Goal: Check status: Check status

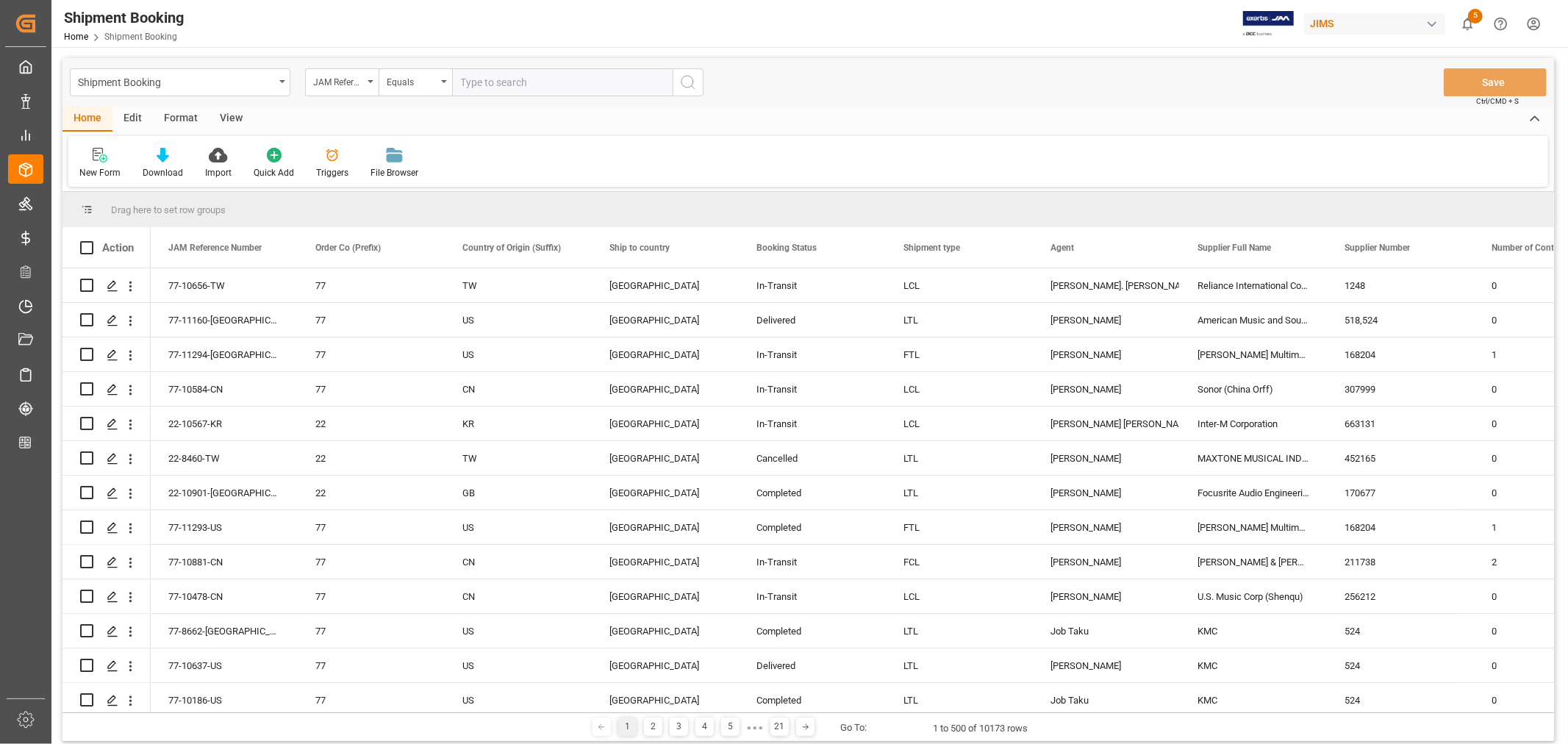
paste input "22-10567-KR"
type input "22-10567-KR"
click at [689, 78] on icon "search button" at bounding box center [687, 82] width 17 height 17
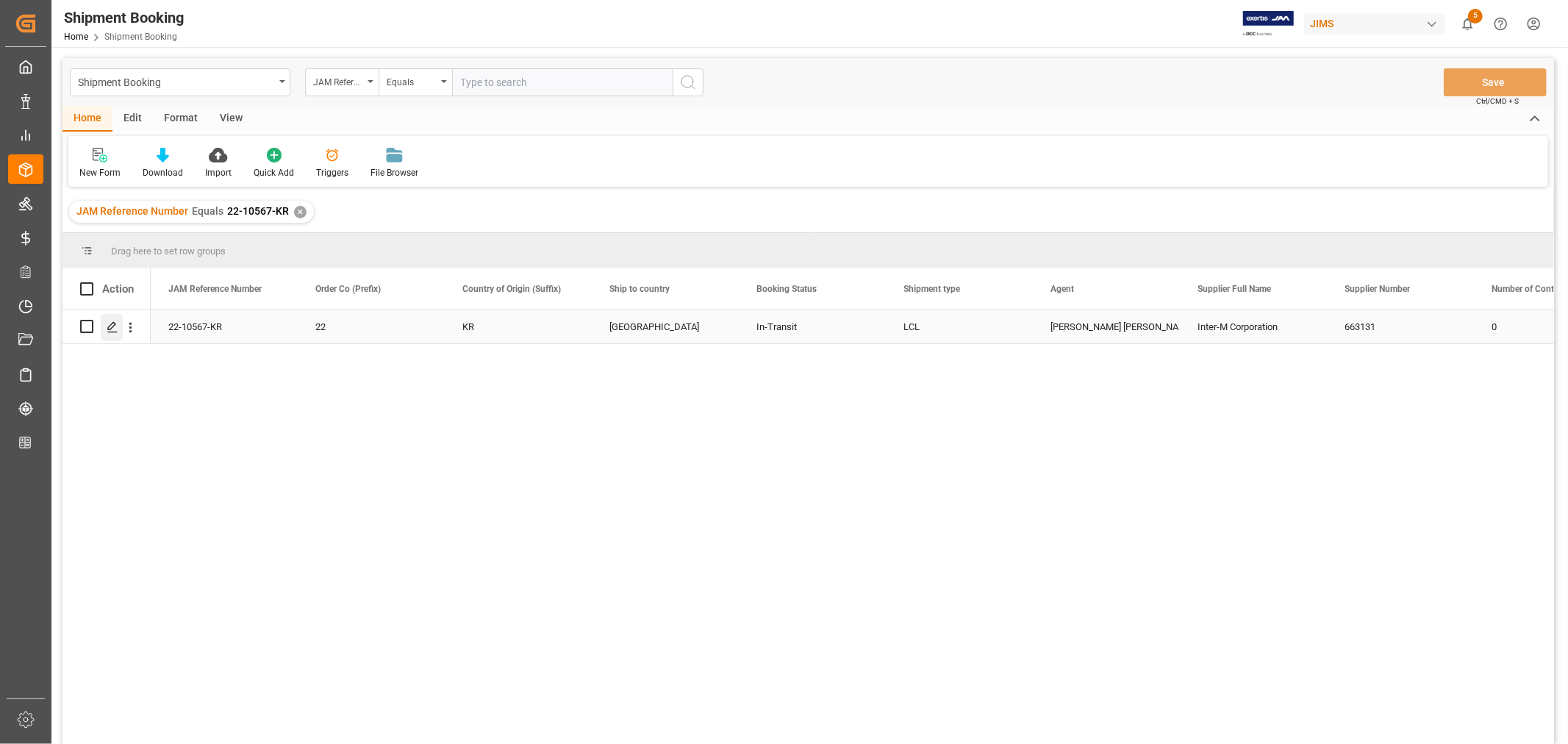
click at [116, 327] on icon "Press SPACE to select this row." at bounding box center [112, 327] width 12 height 12
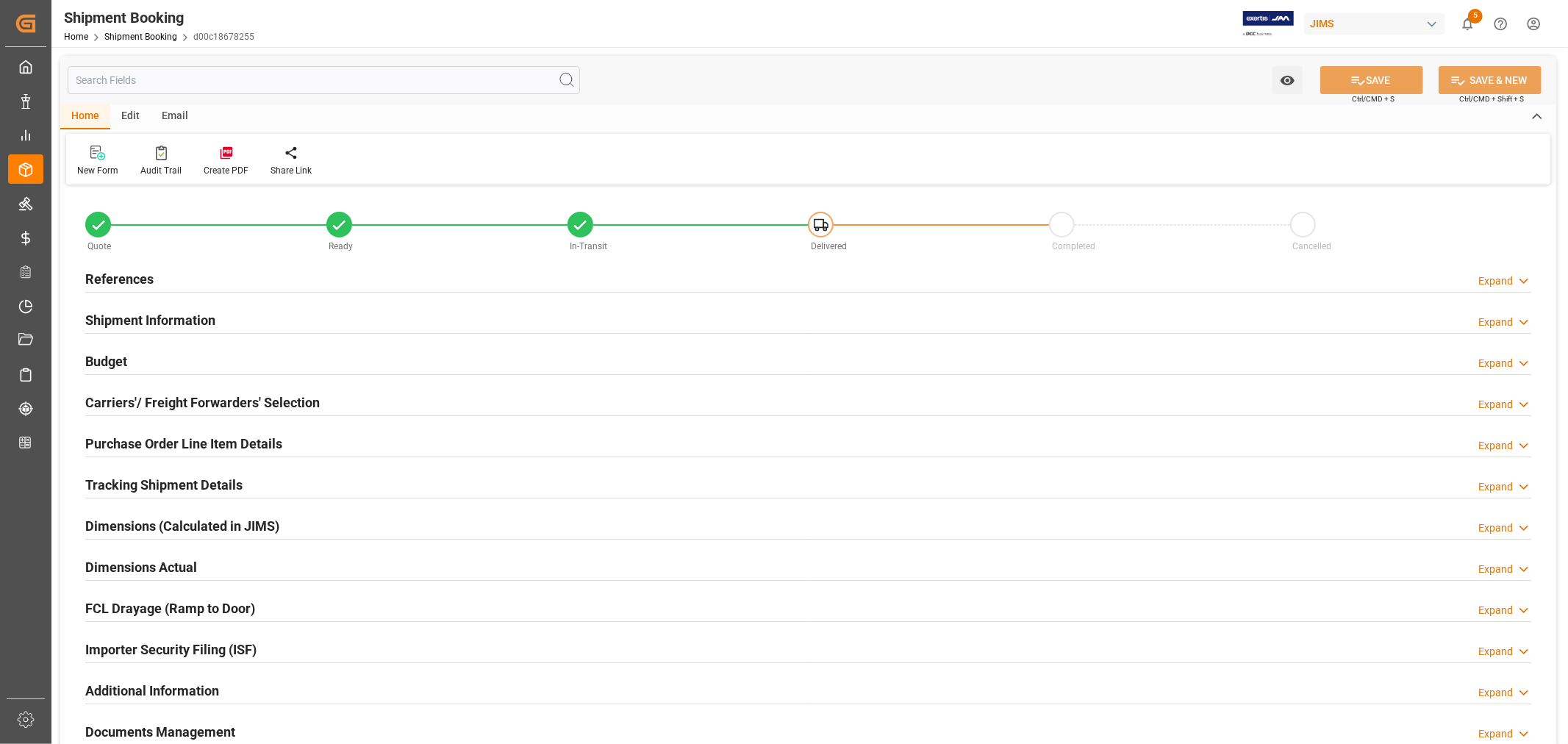
type input "47"
click at [179, 321] on h2 "Shipment Information" at bounding box center [150, 320] width 130 height 20
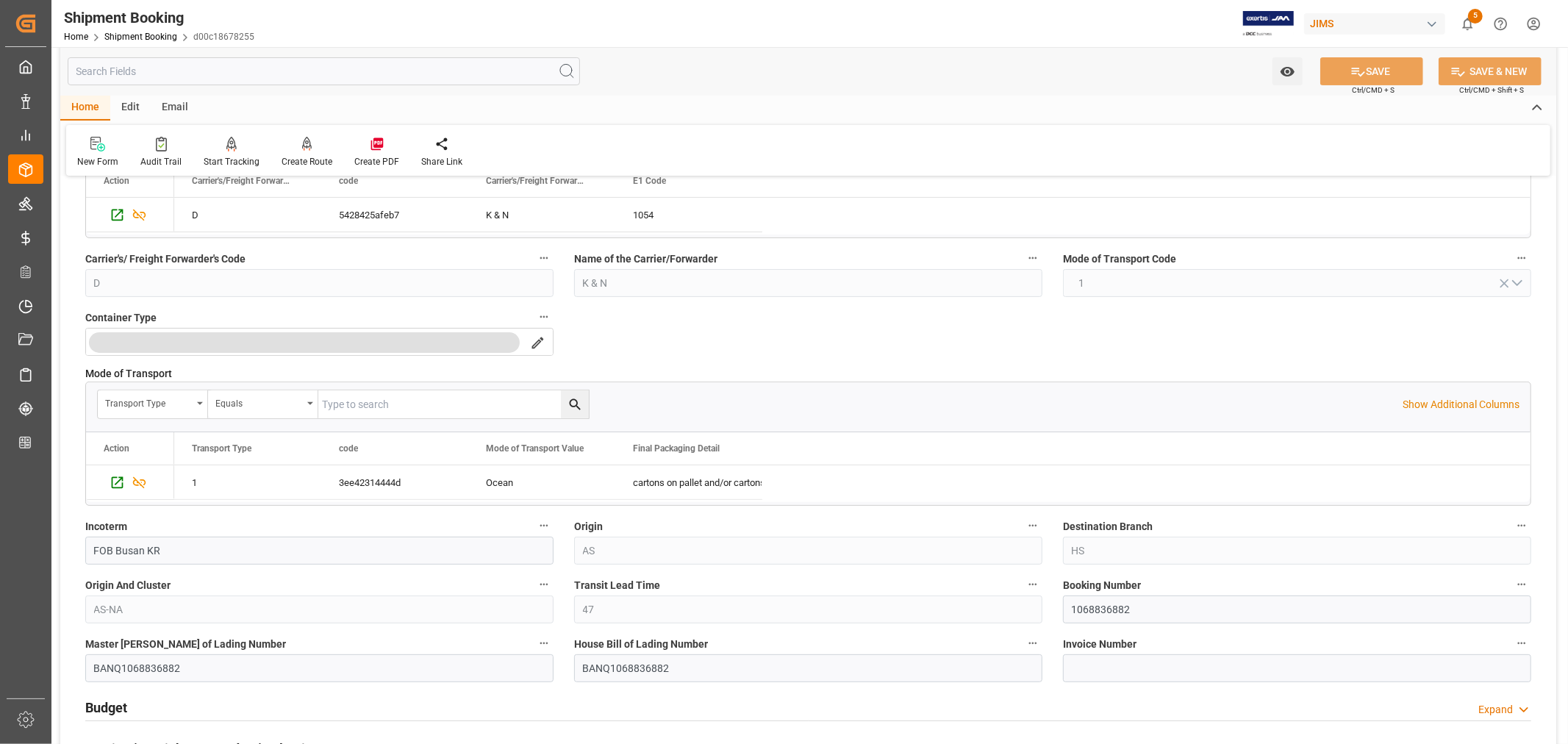
scroll to position [408, 0]
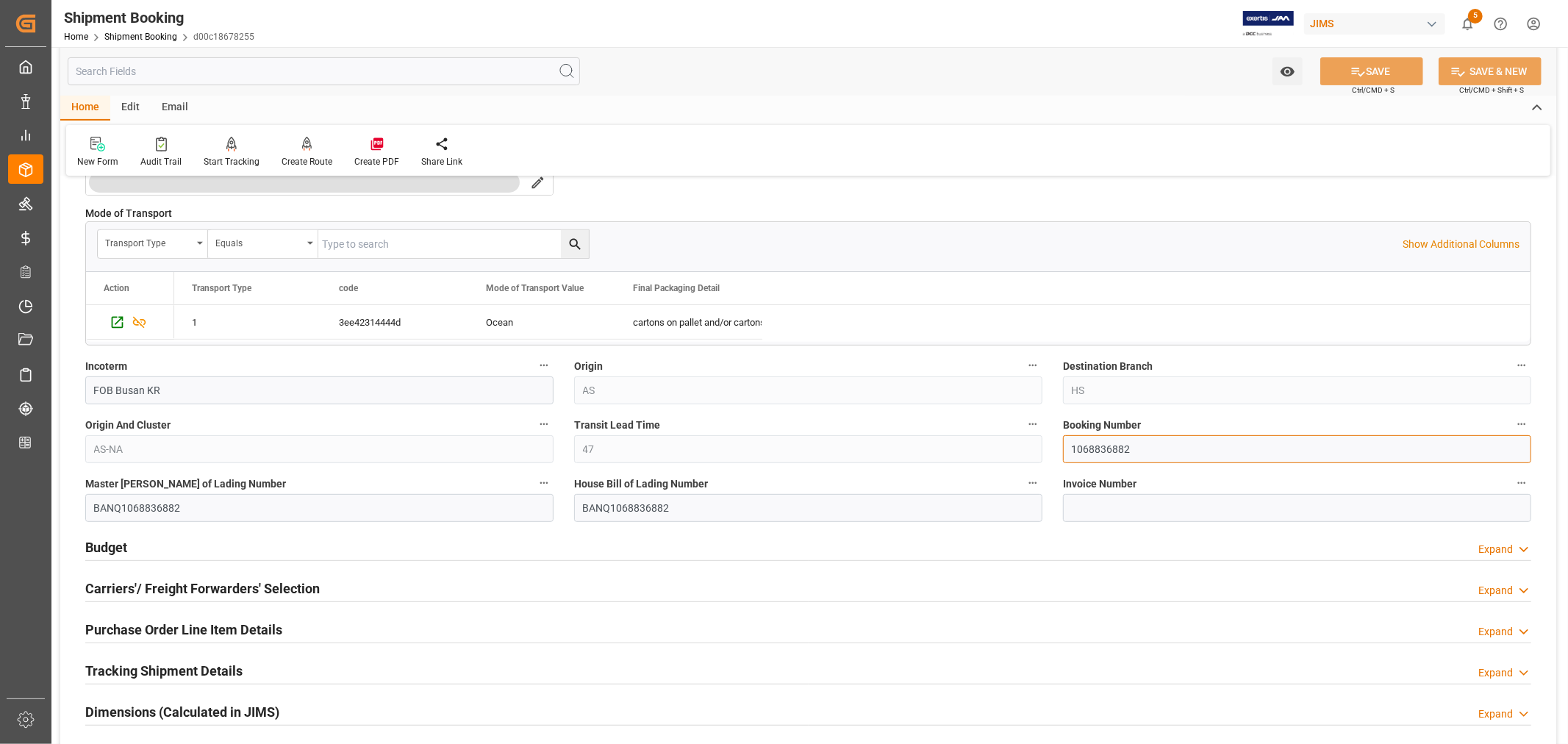
click at [1095, 449] on input "1068836882" at bounding box center [1296, 449] width 468 height 28
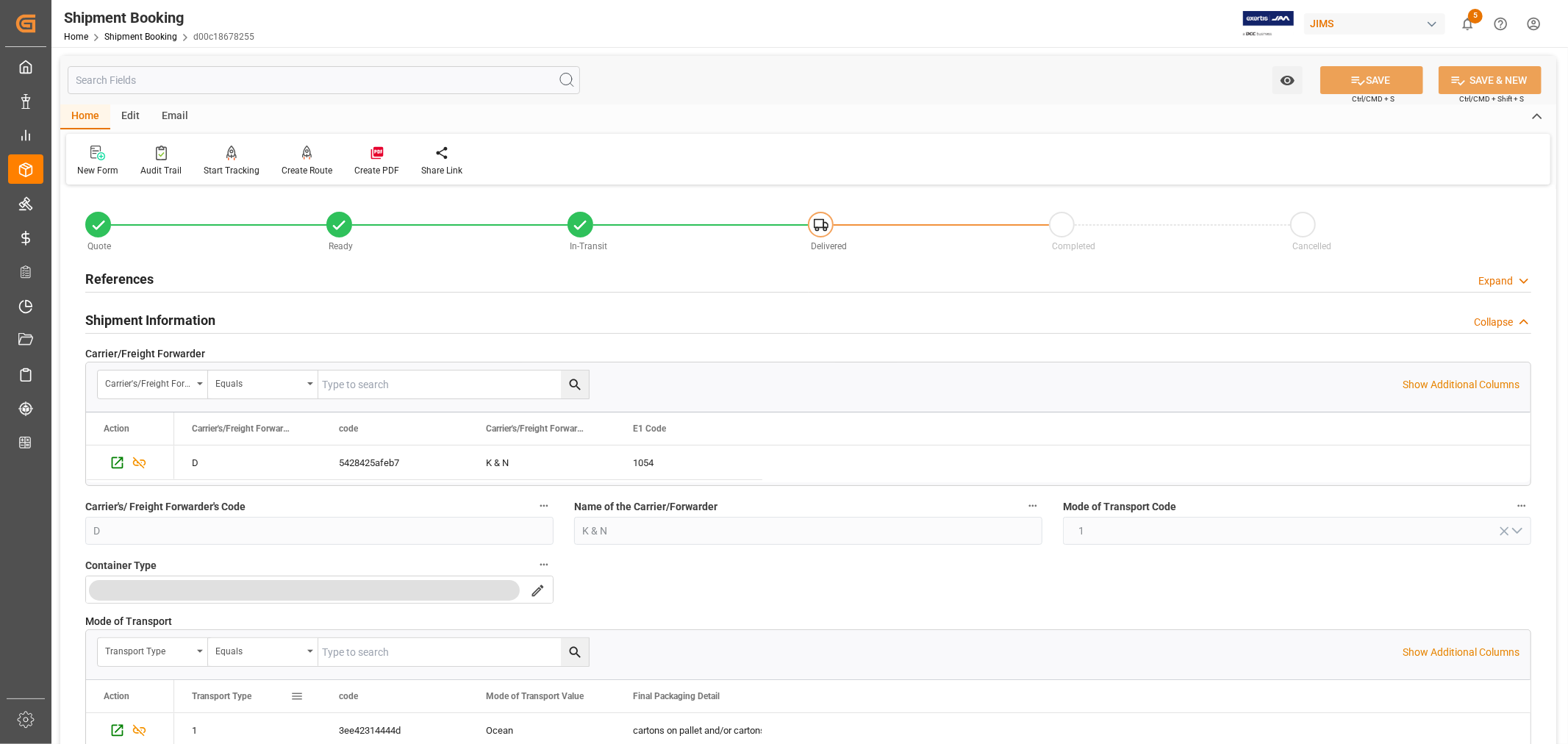
scroll to position [82, 0]
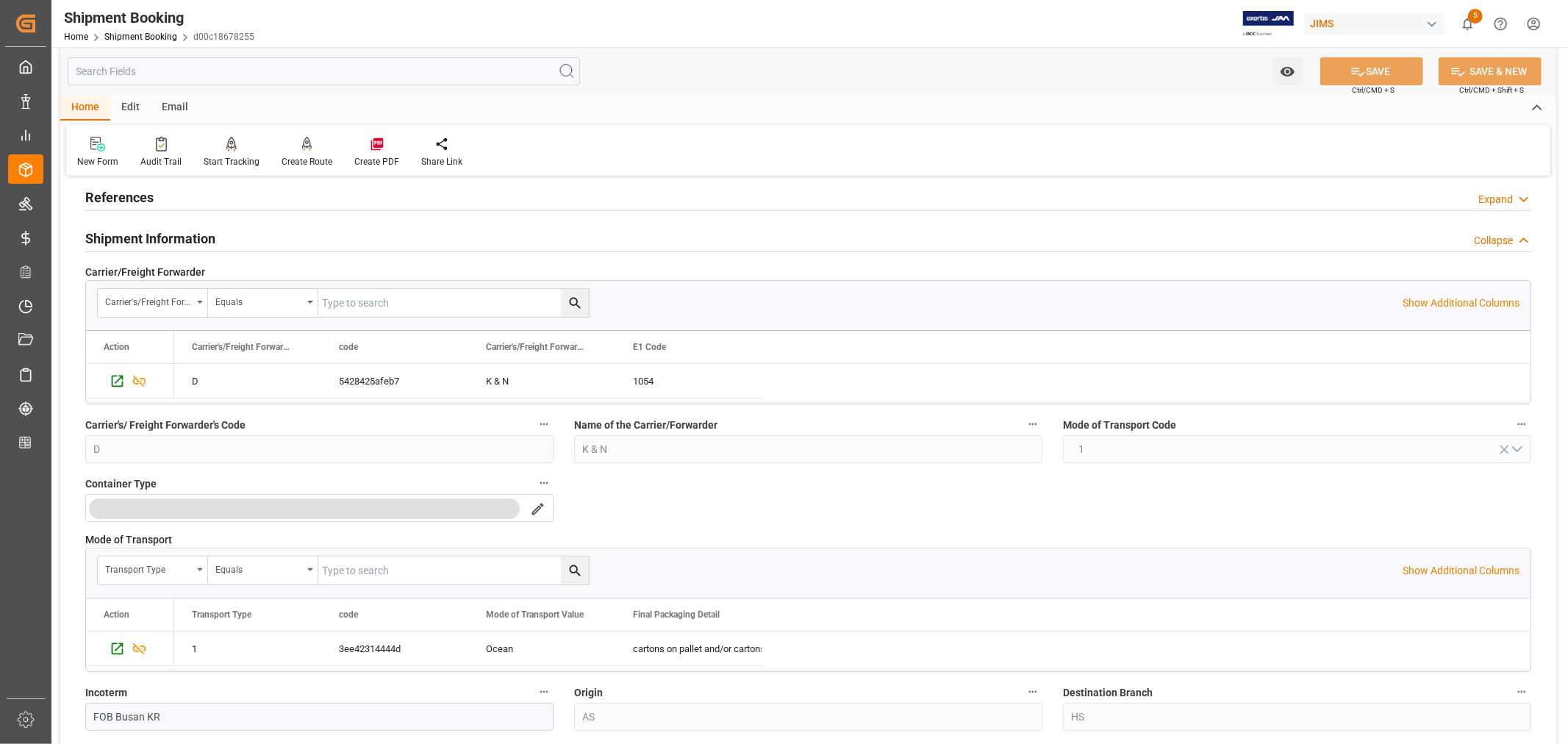
click at [179, 236] on h2 "Shipment Information" at bounding box center [150, 239] width 130 height 20
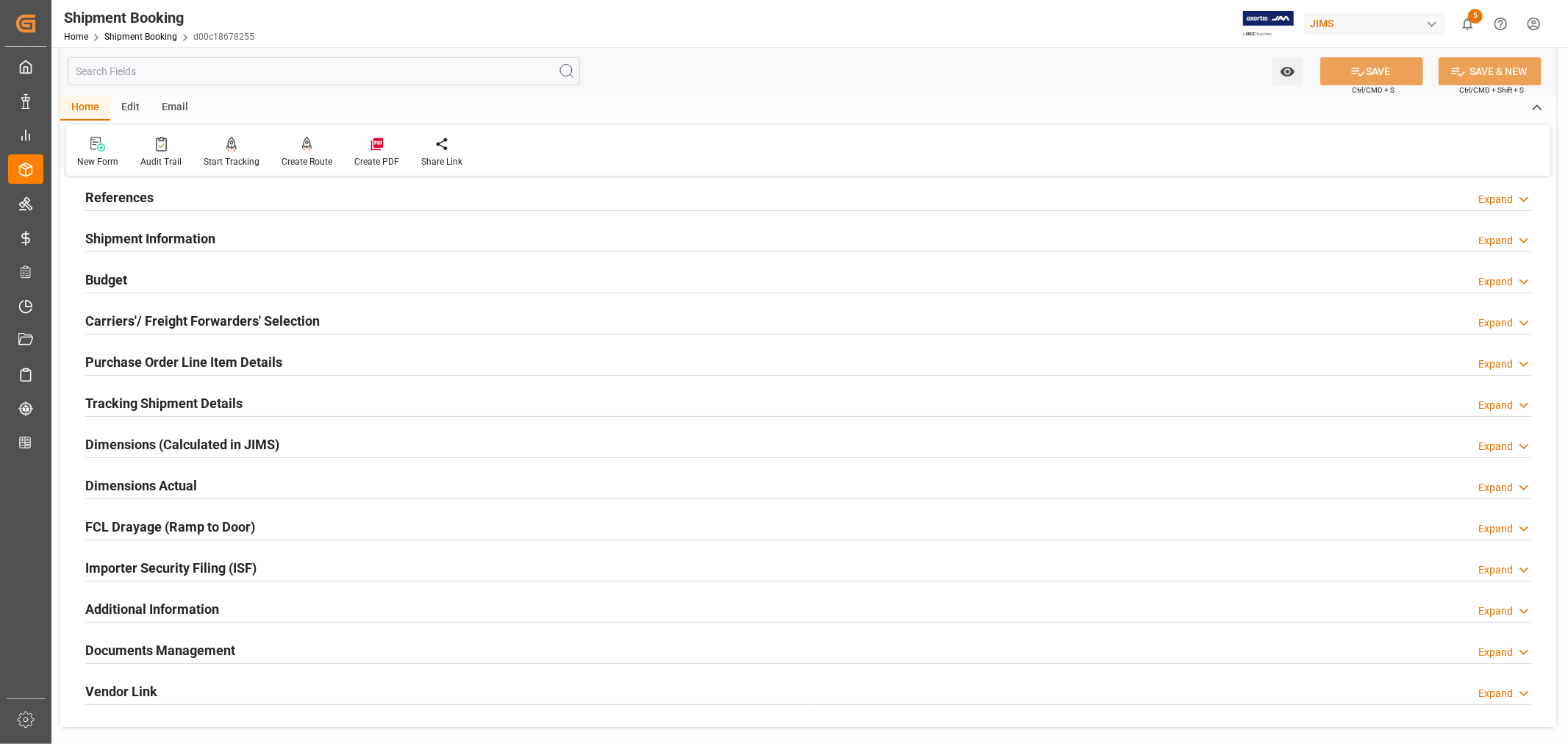
click at [177, 236] on h2 "Shipment Information" at bounding box center [150, 239] width 130 height 20
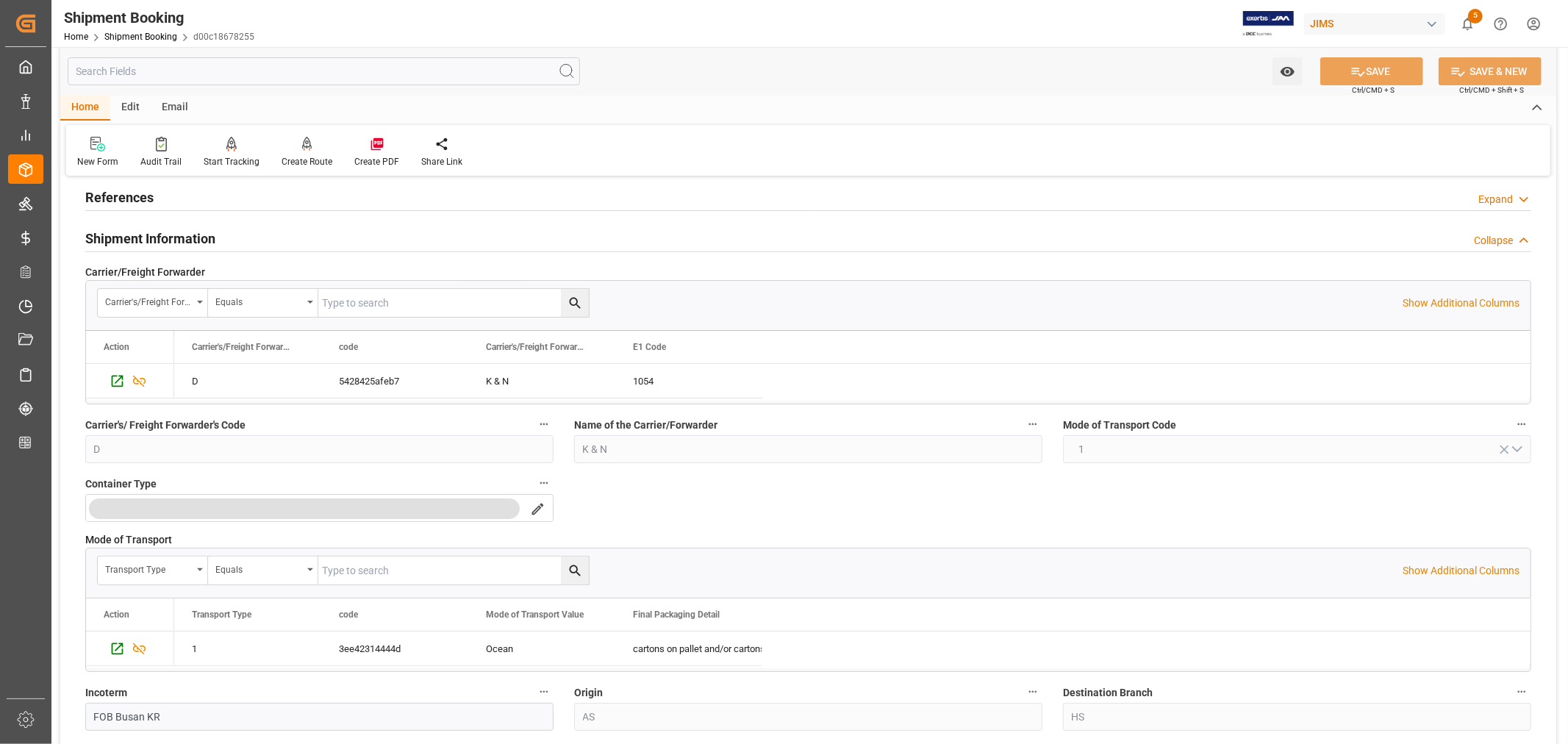
click at [177, 236] on h2 "Shipment Information" at bounding box center [150, 239] width 130 height 20
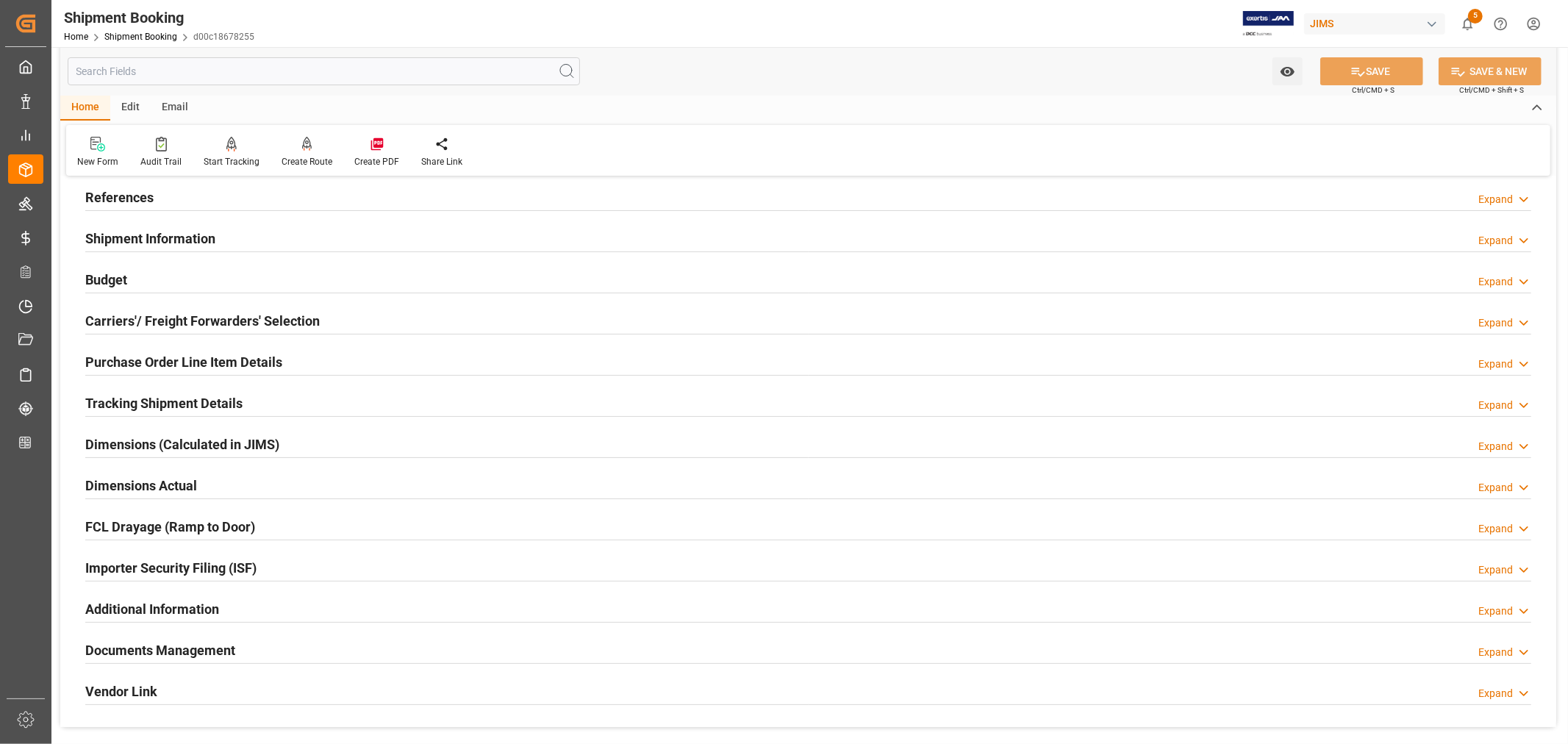
scroll to position [163, 0]
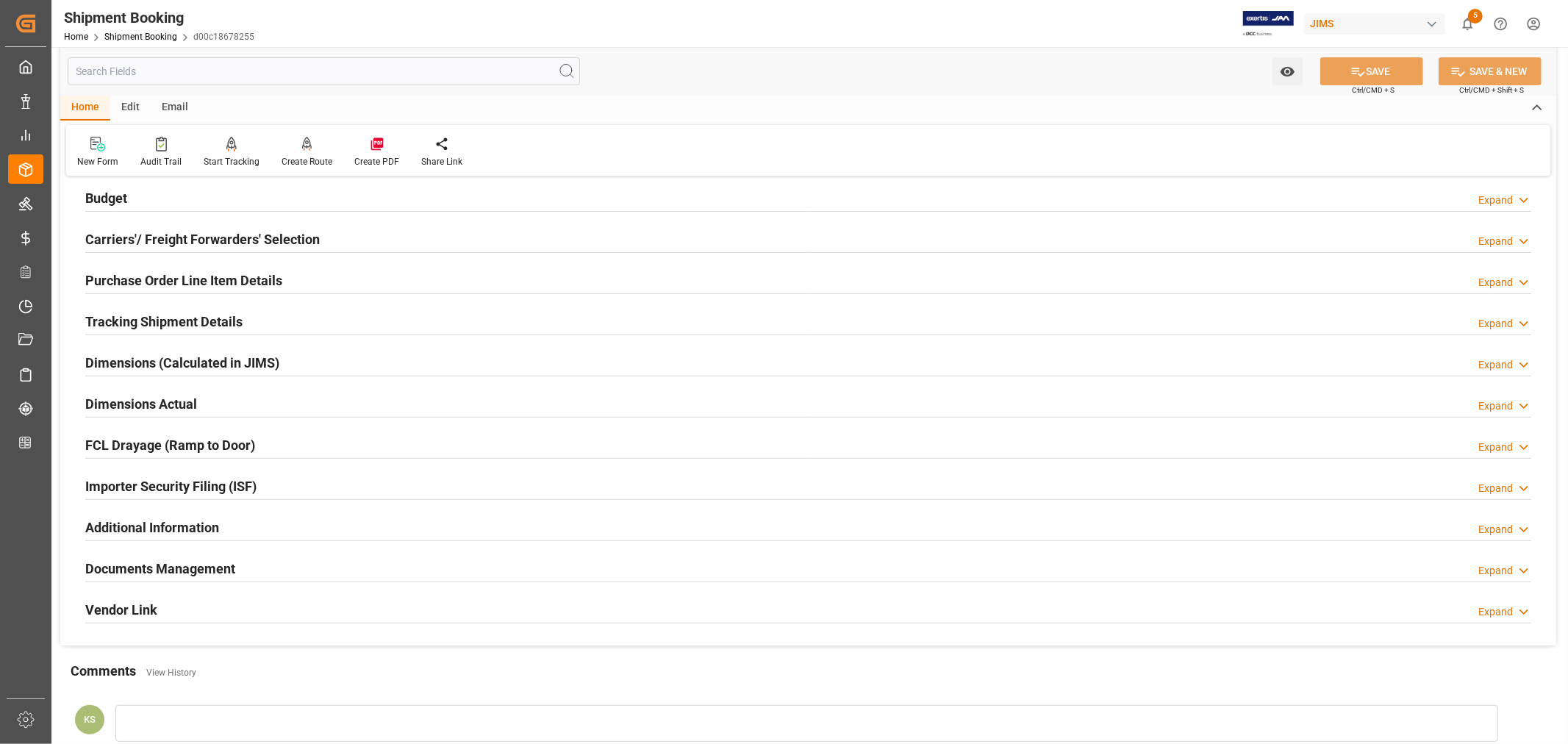
click at [185, 320] on h2 "Tracking Shipment Details" at bounding box center [163, 321] width 157 height 20
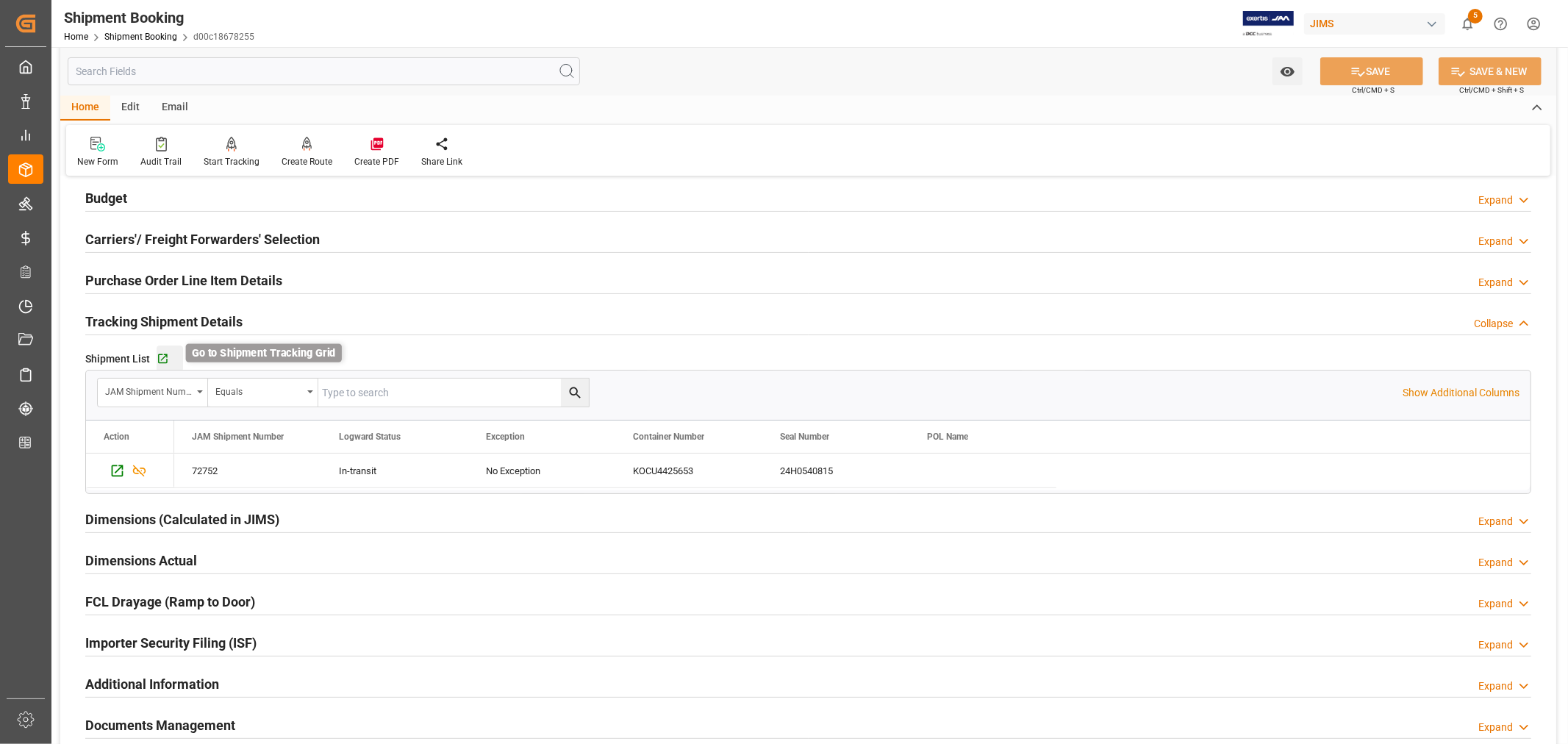
click at [166, 355] on icon "button" at bounding box center [163, 358] width 12 height 12
click at [140, 33] on link "Shipment Booking" at bounding box center [140, 36] width 73 height 10
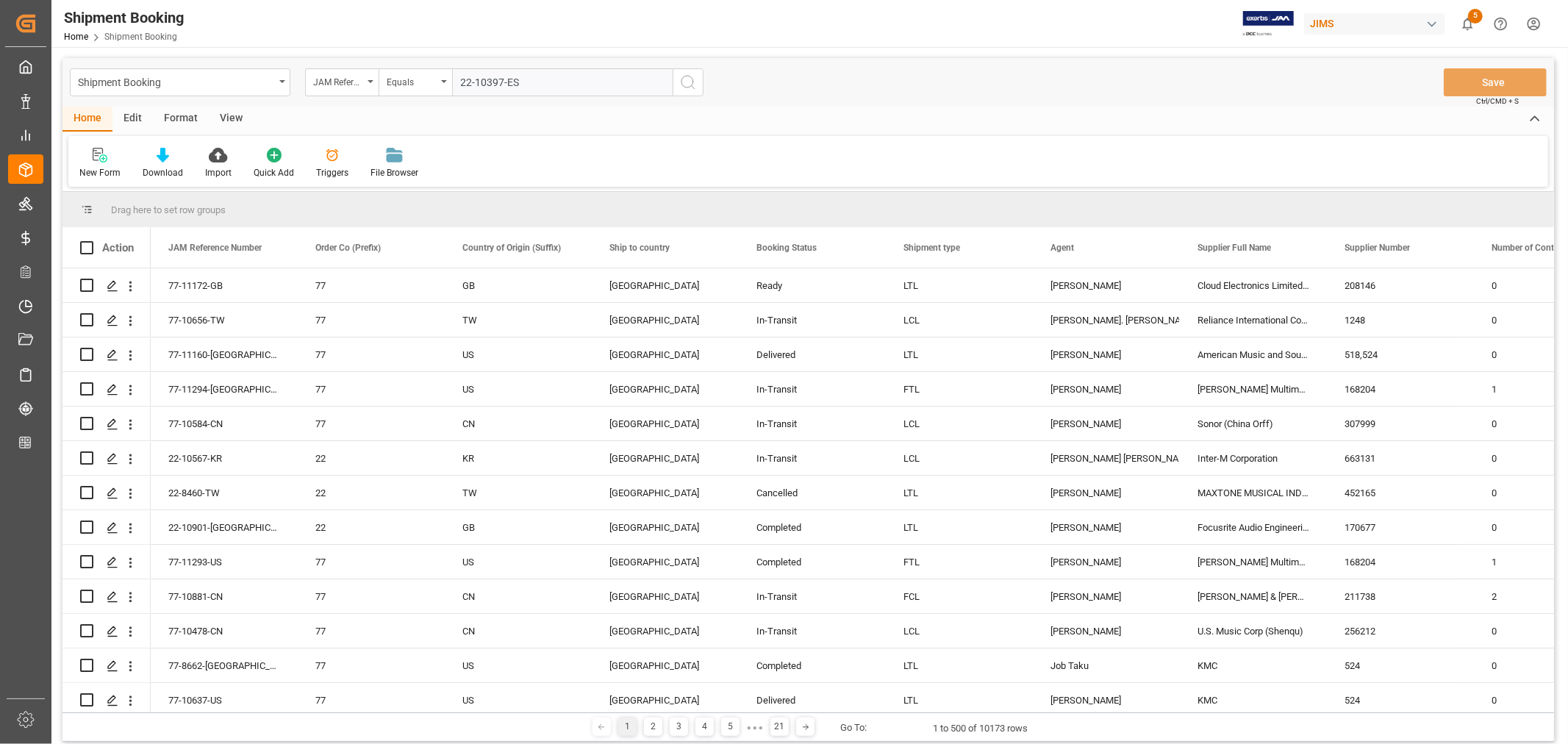
type input "22-10397-ES"
click at [689, 83] on icon "search button" at bounding box center [687, 82] width 17 height 17
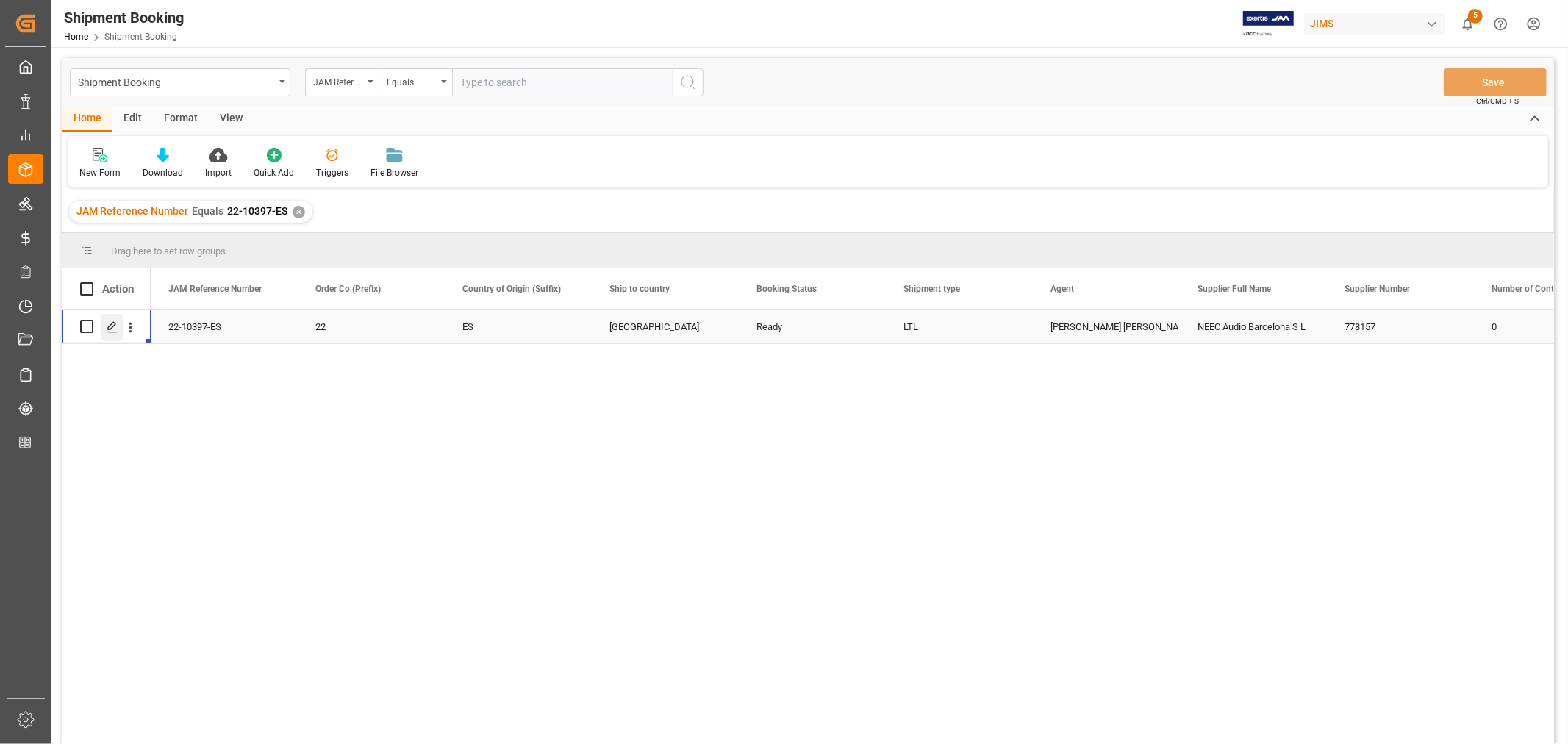
click at [111, 329] on icon "Press SPACE to select this row." at bounding box center [112, 327] width 12 height 12
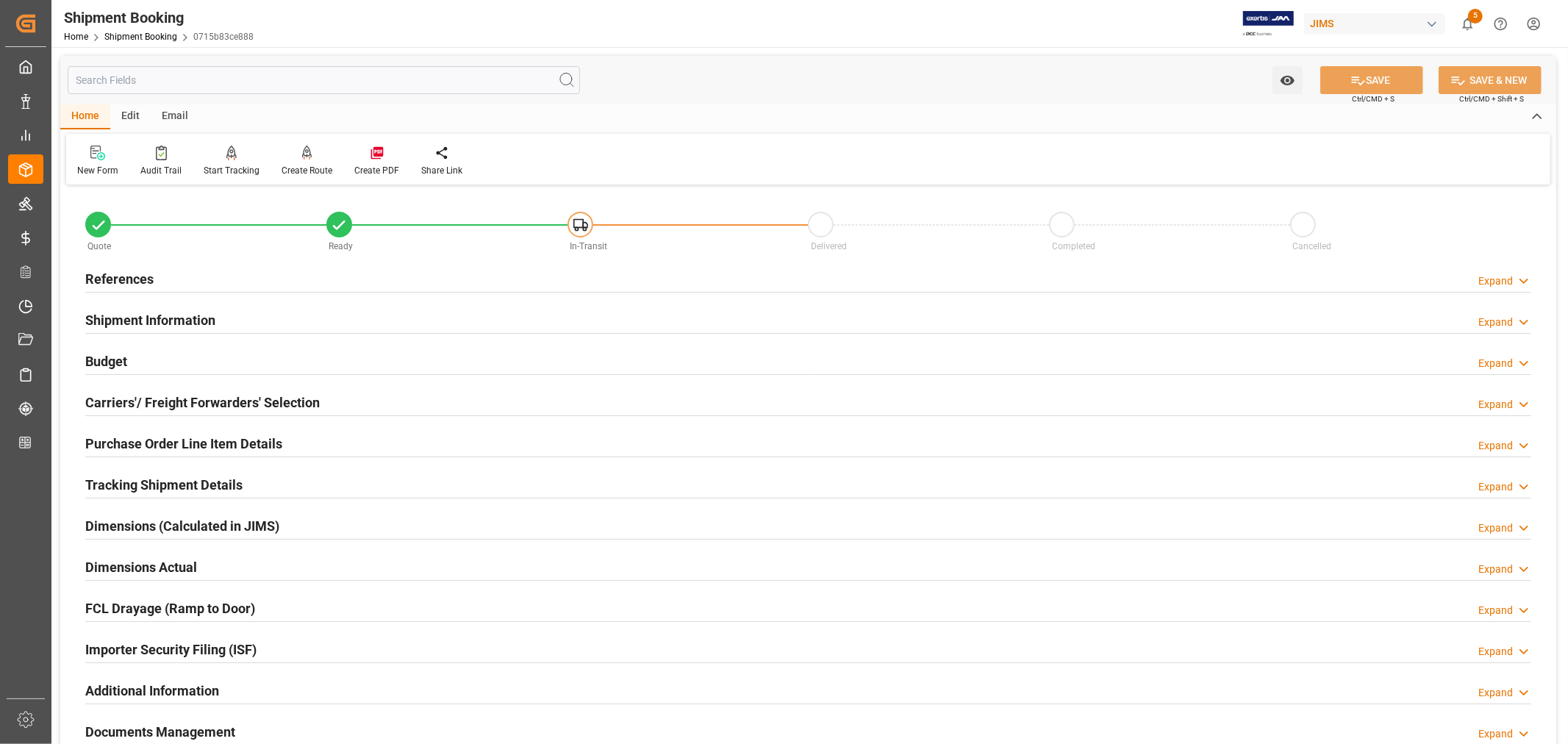
click at [154, 396] on h2 "Carriers'/ Freight Forwarders' Selection" at bounding box center [202, 402] width 234 height 20
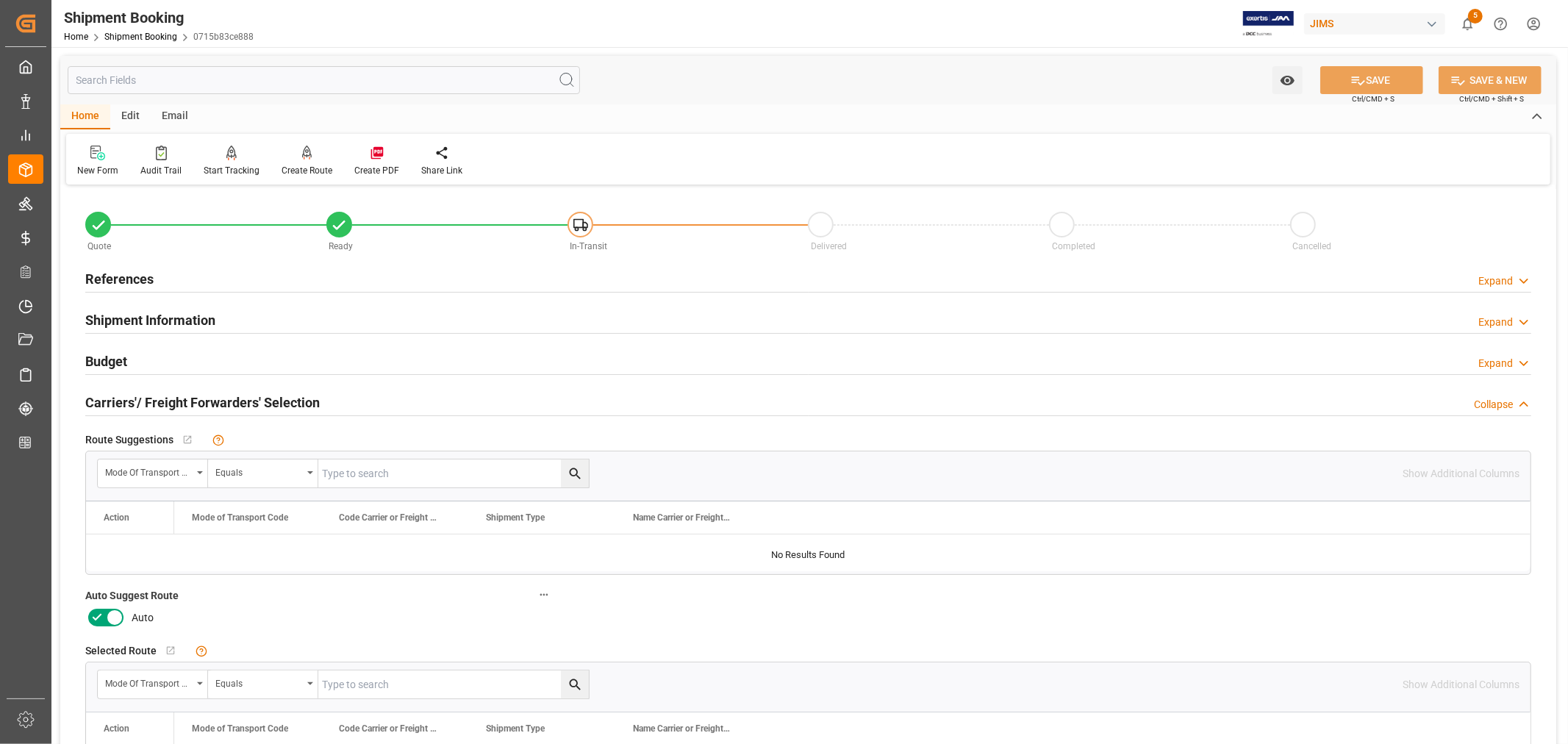
drag, startPoint x: 253, startPoint y: 402, endPoint x: 215, endPoint y: 351, distance: 63.6
click at [251, 401] on h2 "Carriers'/ Freight Forwarders' Selection" at bounding box center [202, 402] width 234 height 20
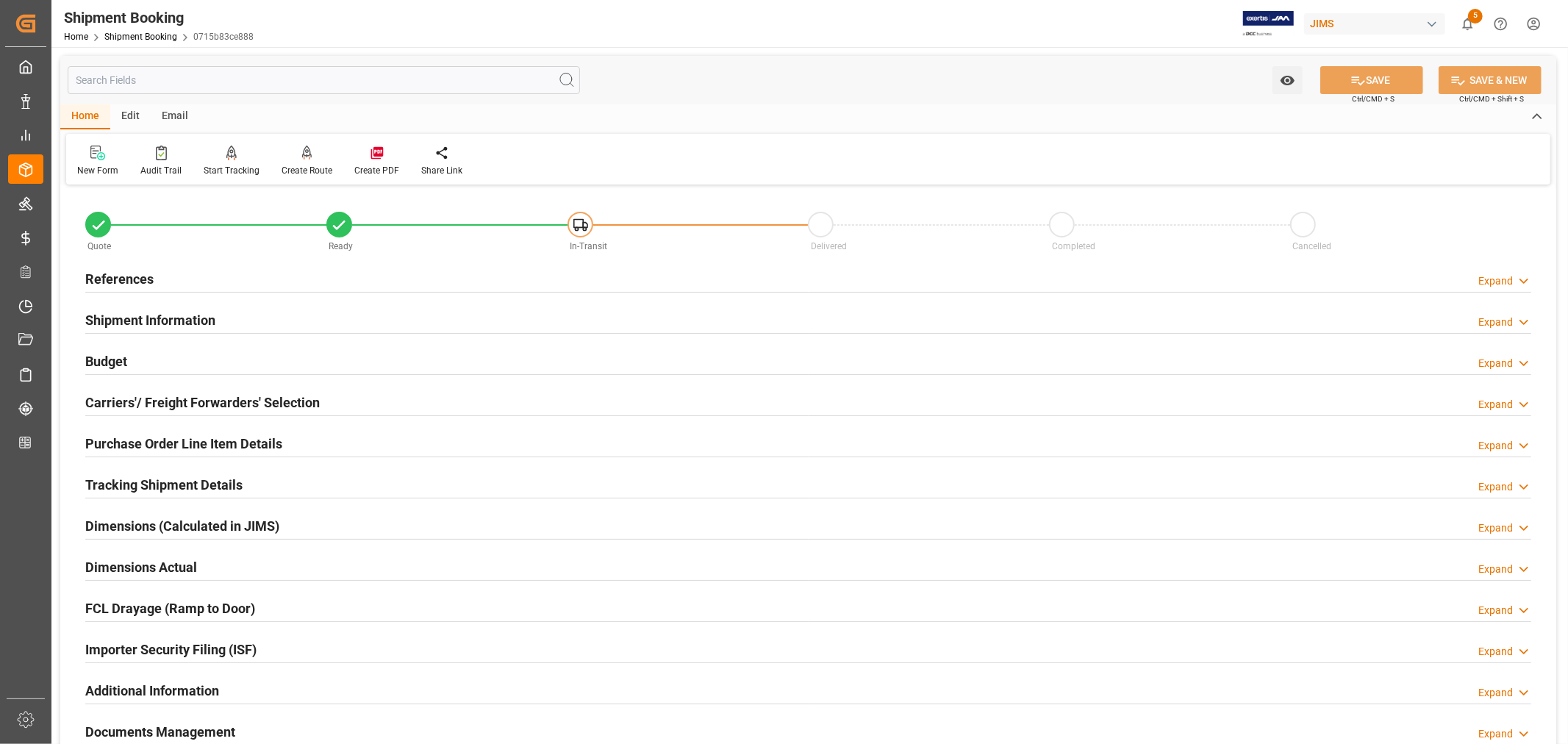
click at [201, 318] on h2 "Shipment Information" at bounding box center [150, 320] width 130 height 20
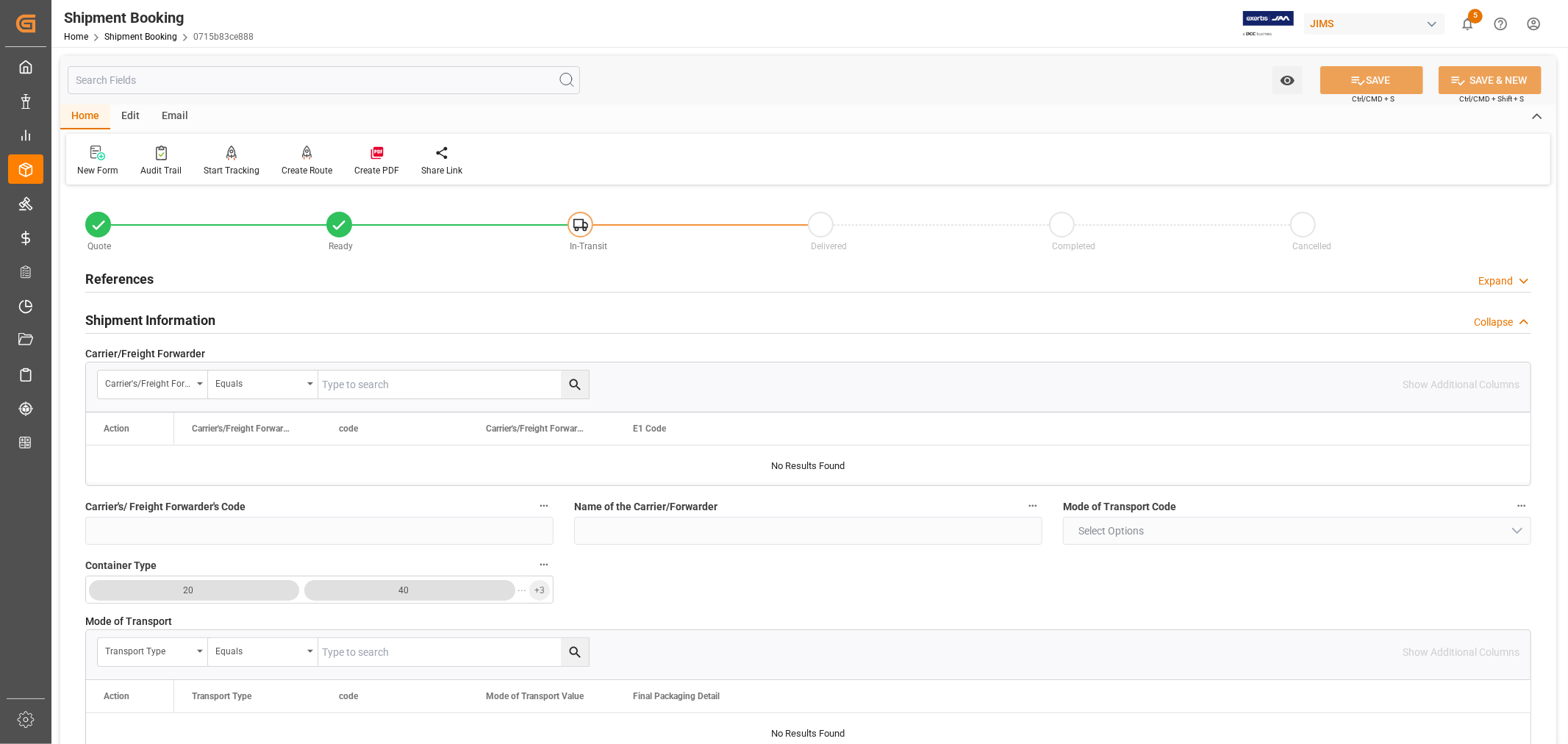
click at [150, 318] on h2 "Shipment Information" at bounding box center [150, 320] width 130 height 20
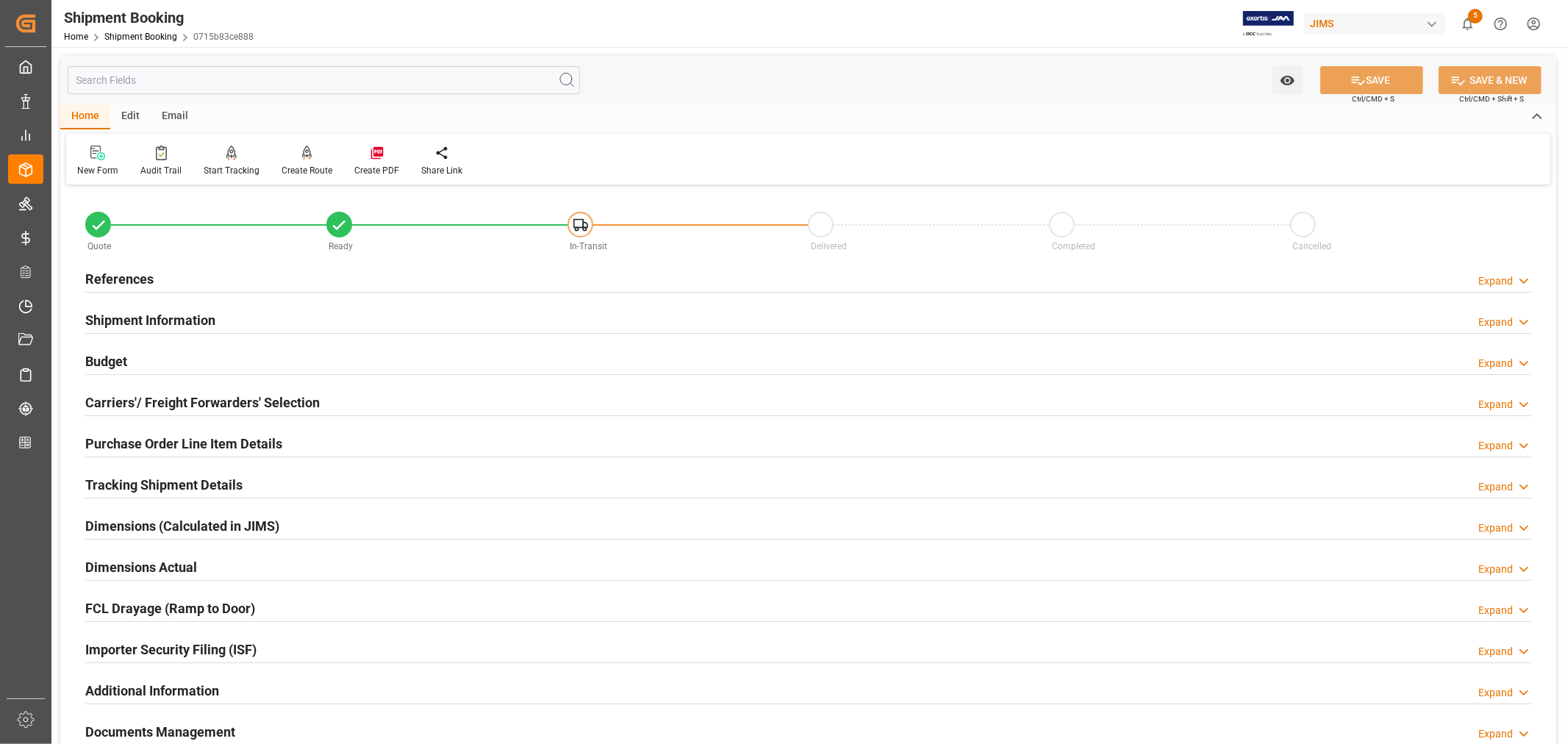
click at [206, 484] on h2 "Tracking Shipment Details" at bounding box center [163, 485] width 157 height 20
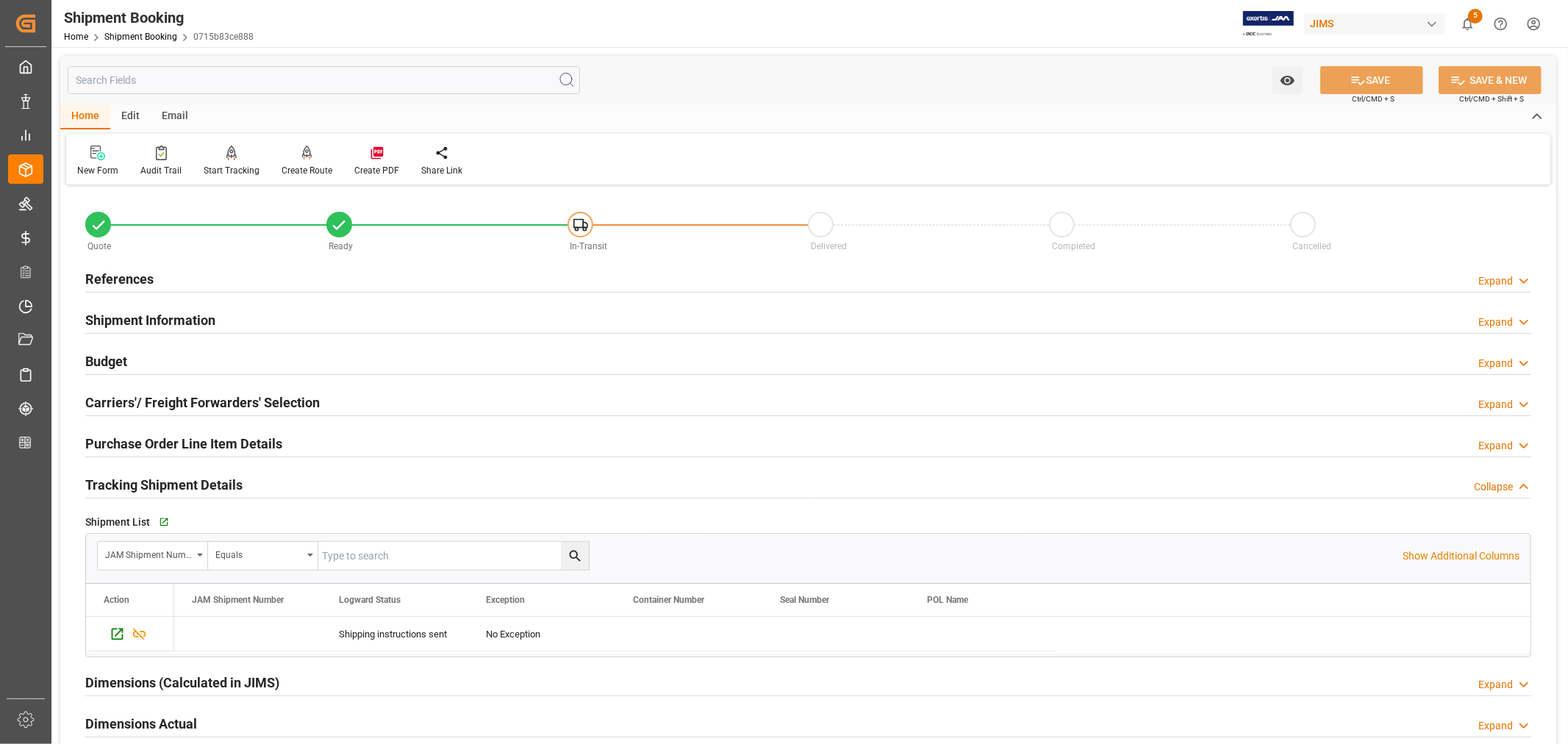
click at [206, 484] on h2 "Tracking Shipment Details" at bounding box center [163, 485] width 157 height 20
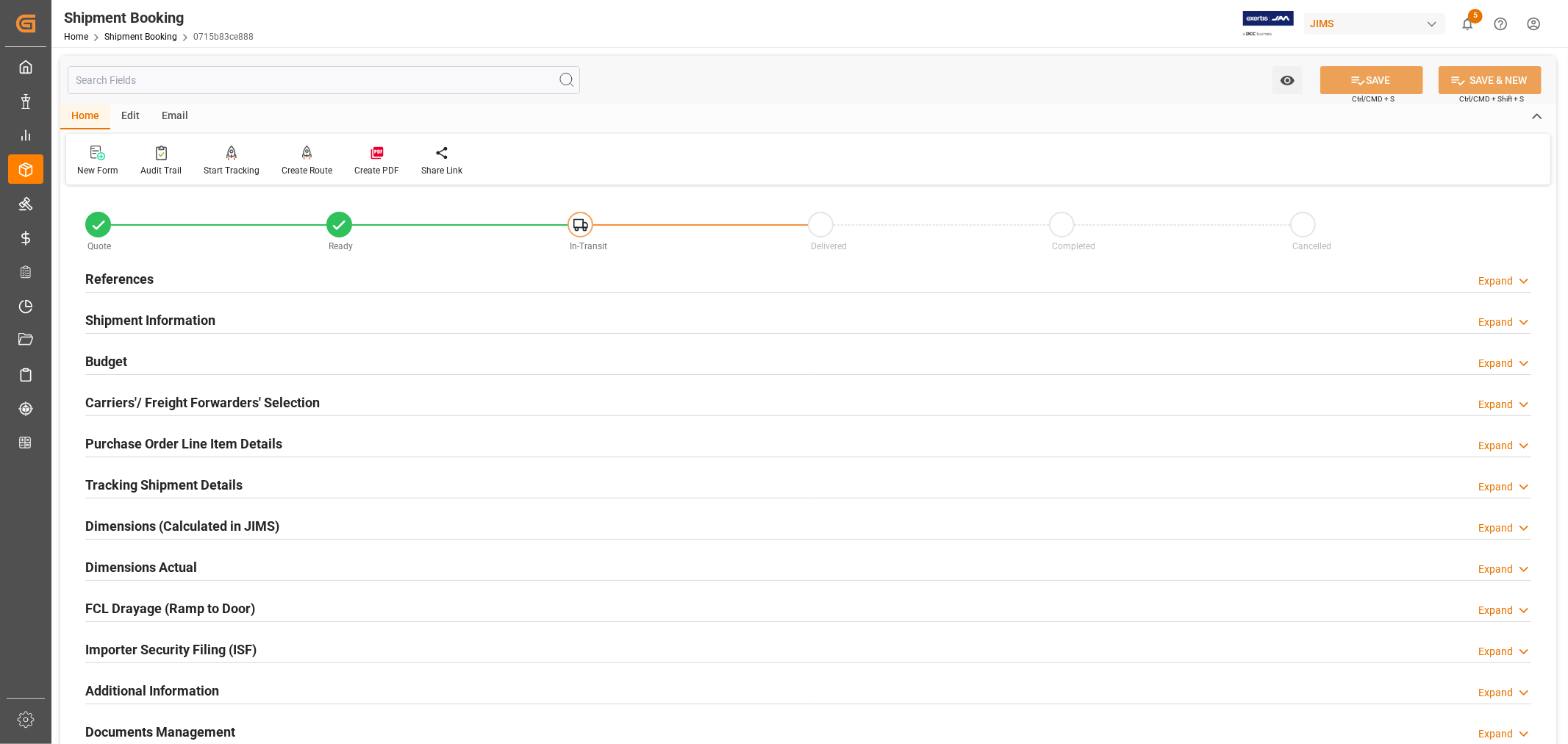
click at [138, 277] on h2 "References" at bounding box center [119, 279] width 69 height 20
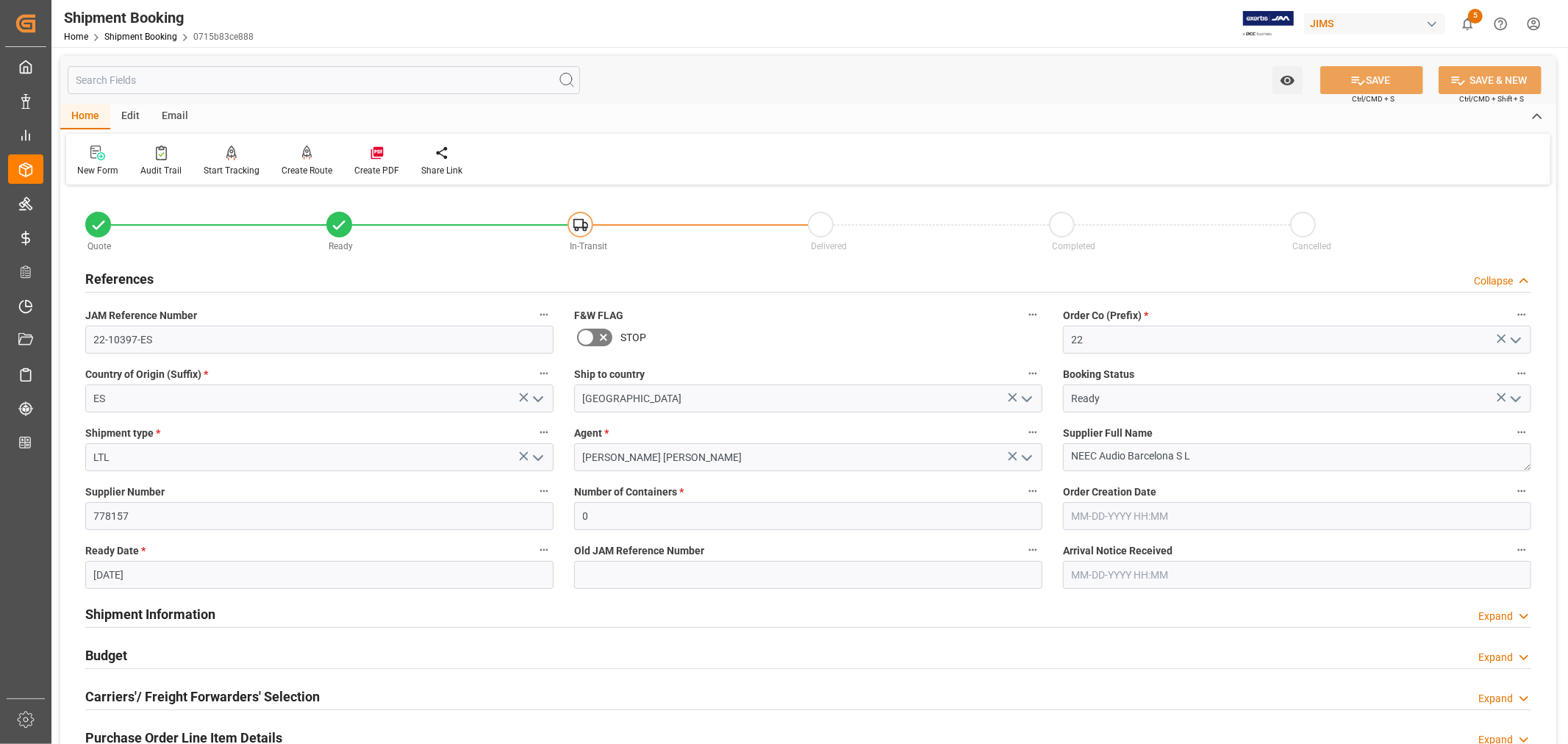
click at [138, 277] on h2 "References" at bounding box center [119, 279] width 69 height 20
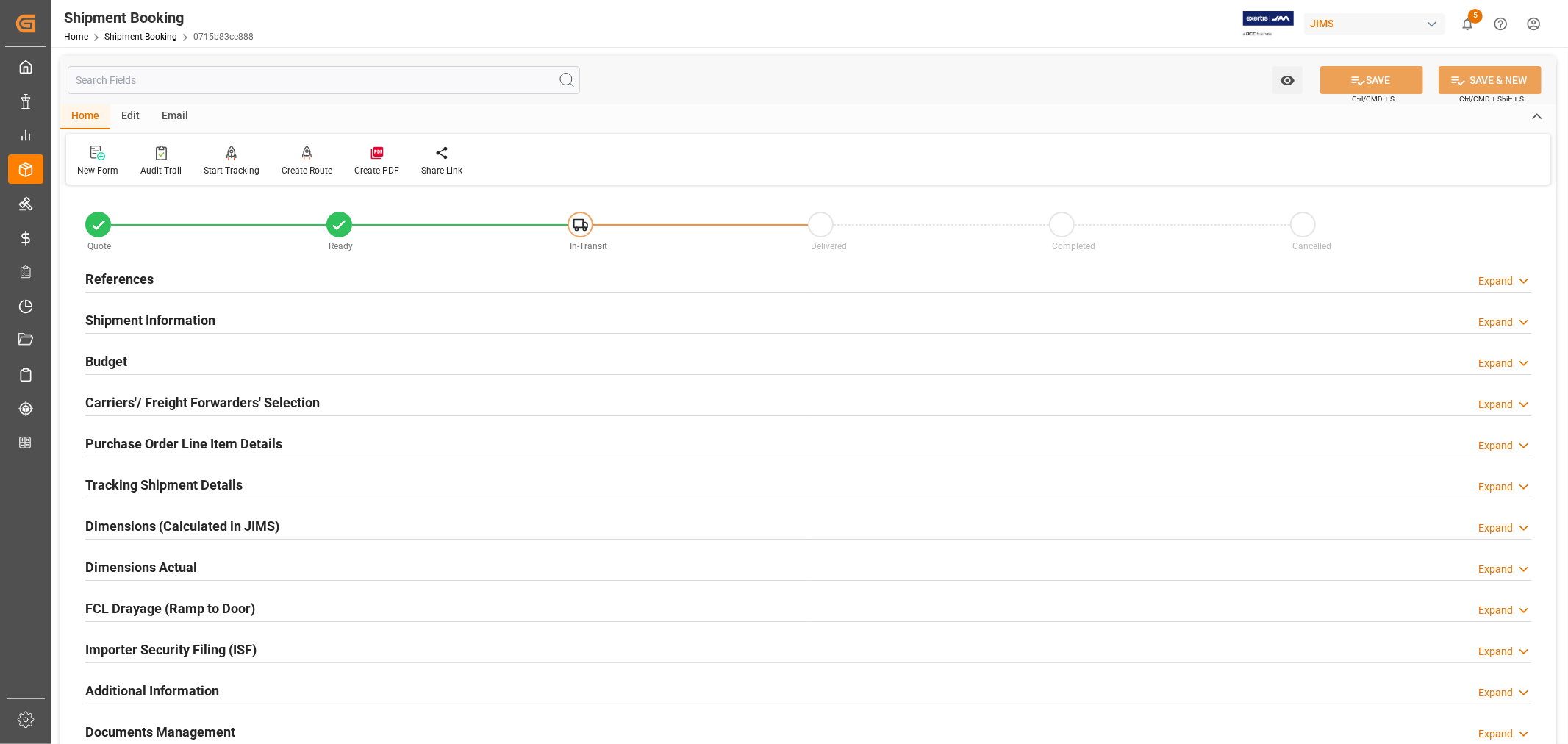
click at [149, 312] on h2 "Shipment Information" at bounding box center [150, 320] width 130 height 20
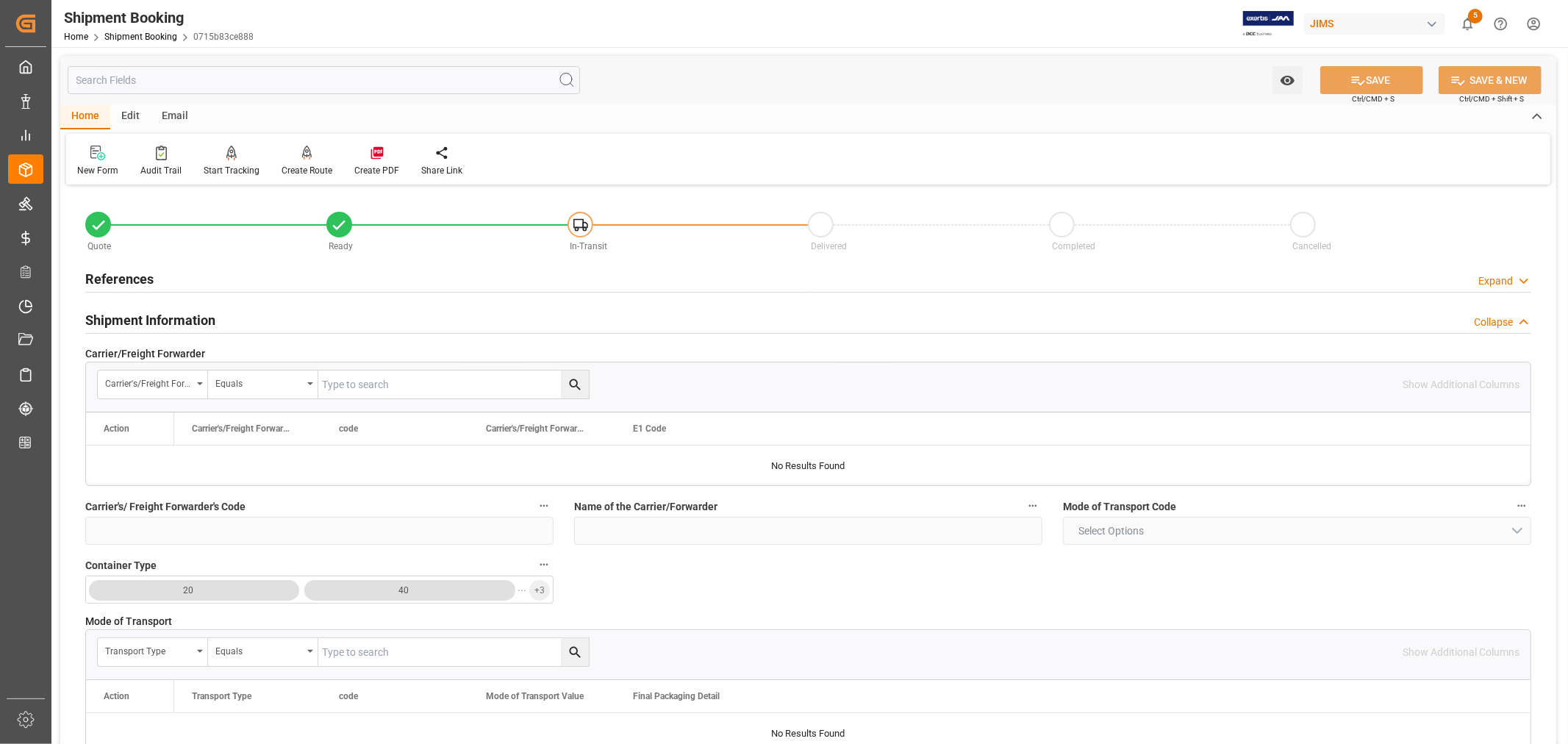
click at [149, 312] on h2 "Shipment Information" at bounding box center [150, 320] width 130 height 20
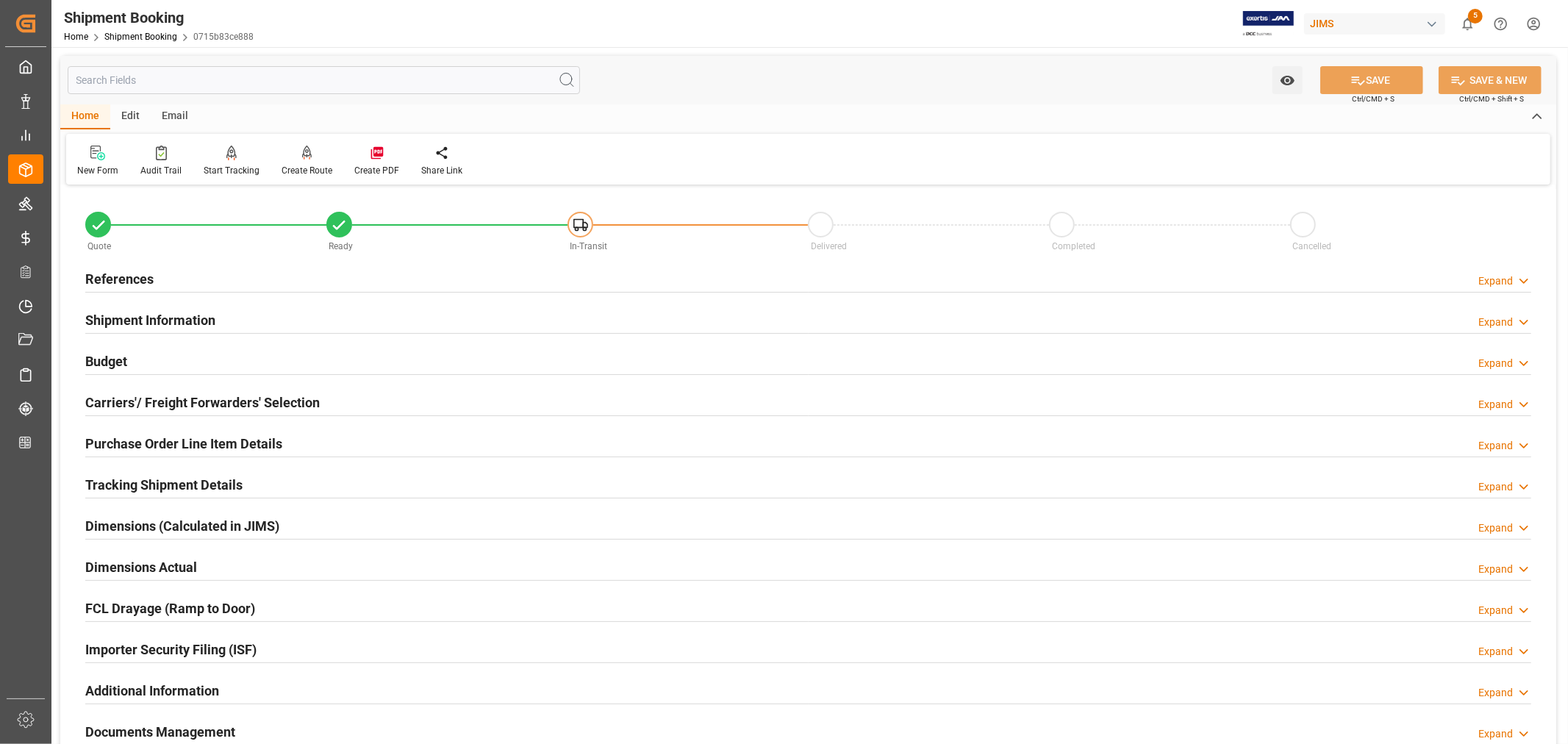
click at [126, 358] on h2 "Budget" at bounding box center [106, 361] width 42 height 20
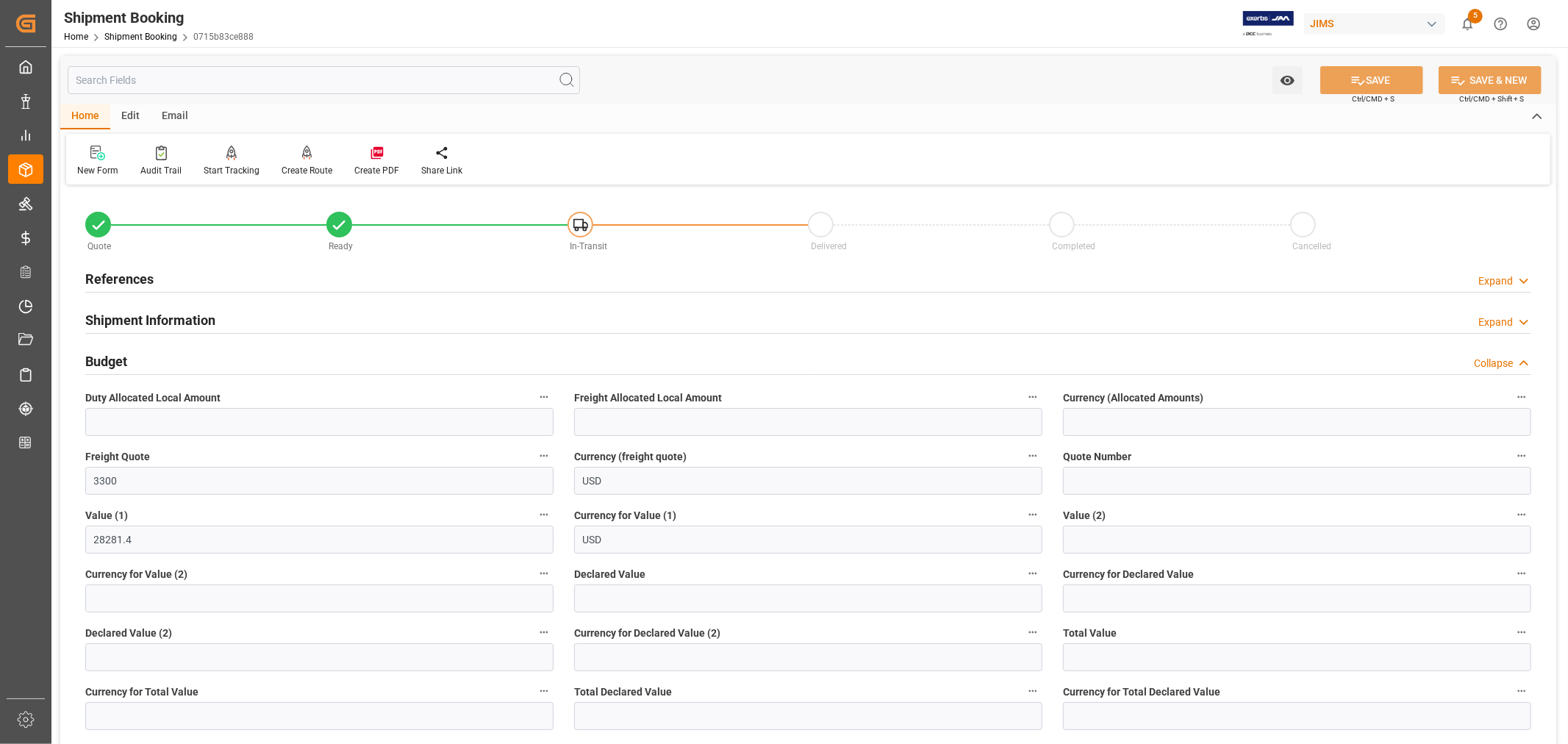
click at [126, 358] on h2 "Budget" at bounding box center [106, 361] width 42 height 20
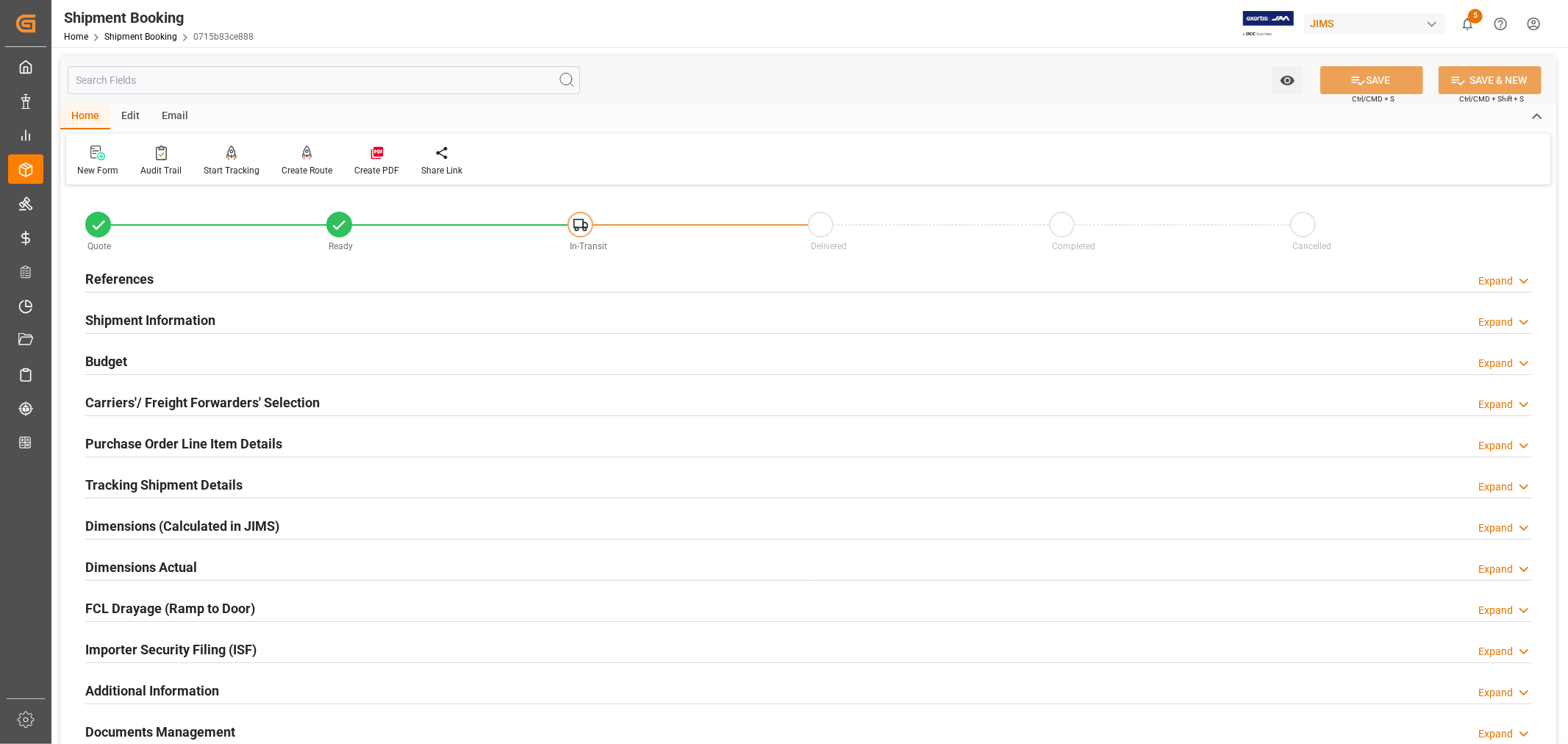
click at [150, 435] on h2 "Purchase Order Line Item Details" at bounding box center [183, 443] width 197 height 20
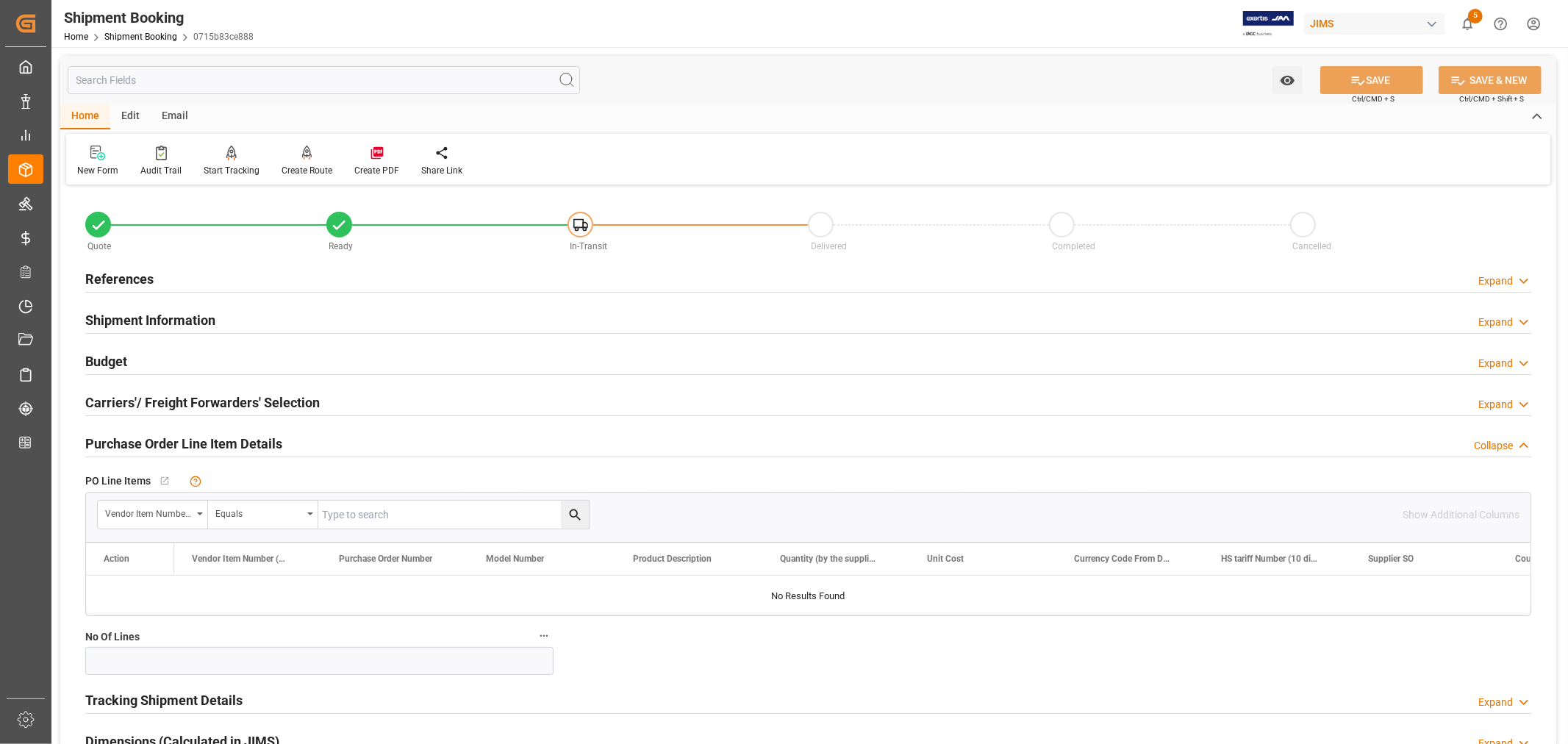
click at [150, 435] on h2 "Purchase Order Line Item Details" at bounding box center [183, 443] width 197 height 20
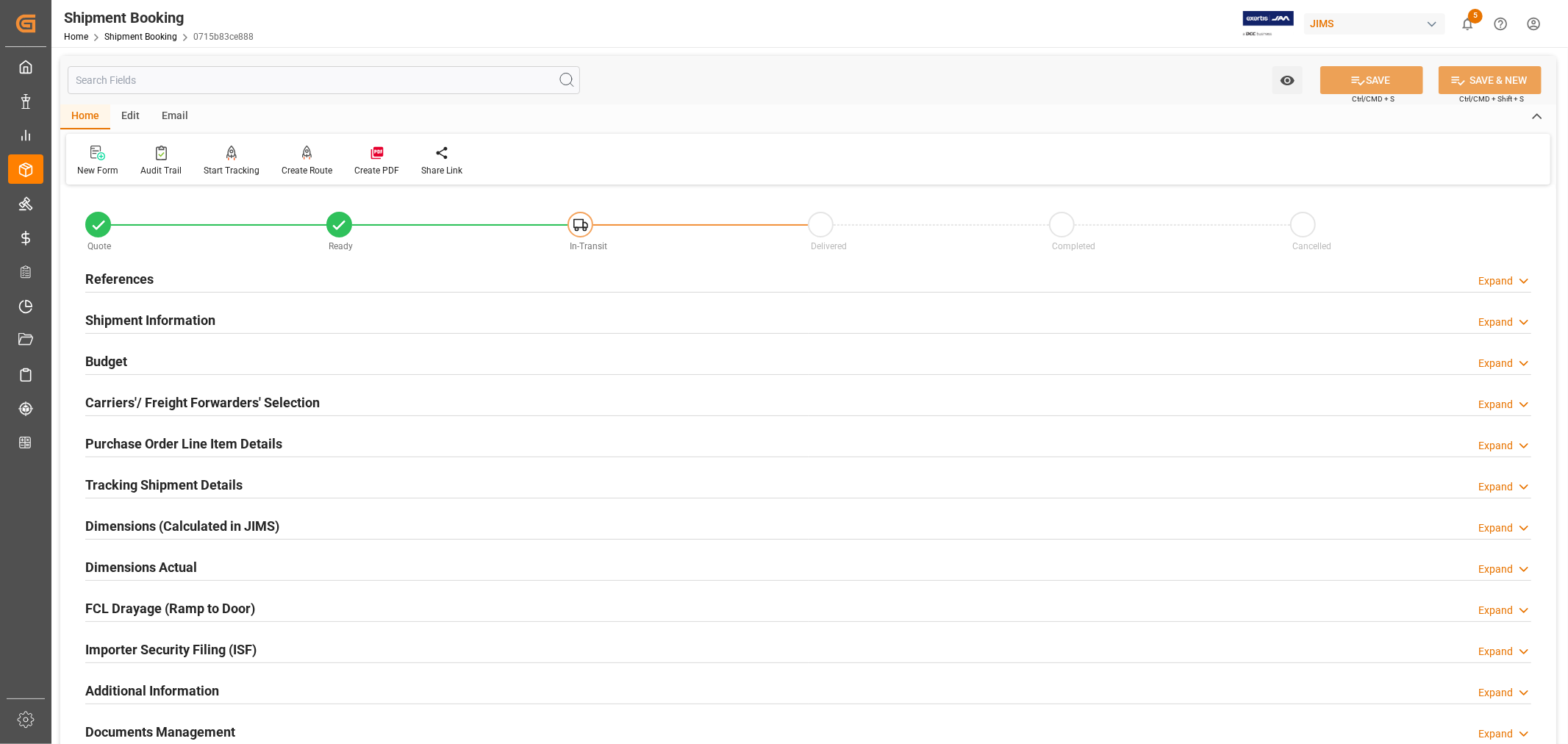
click at [165, 482] on h2 "Tracking Shipment Details" at bounding box center [163, 485] width 157 height 20
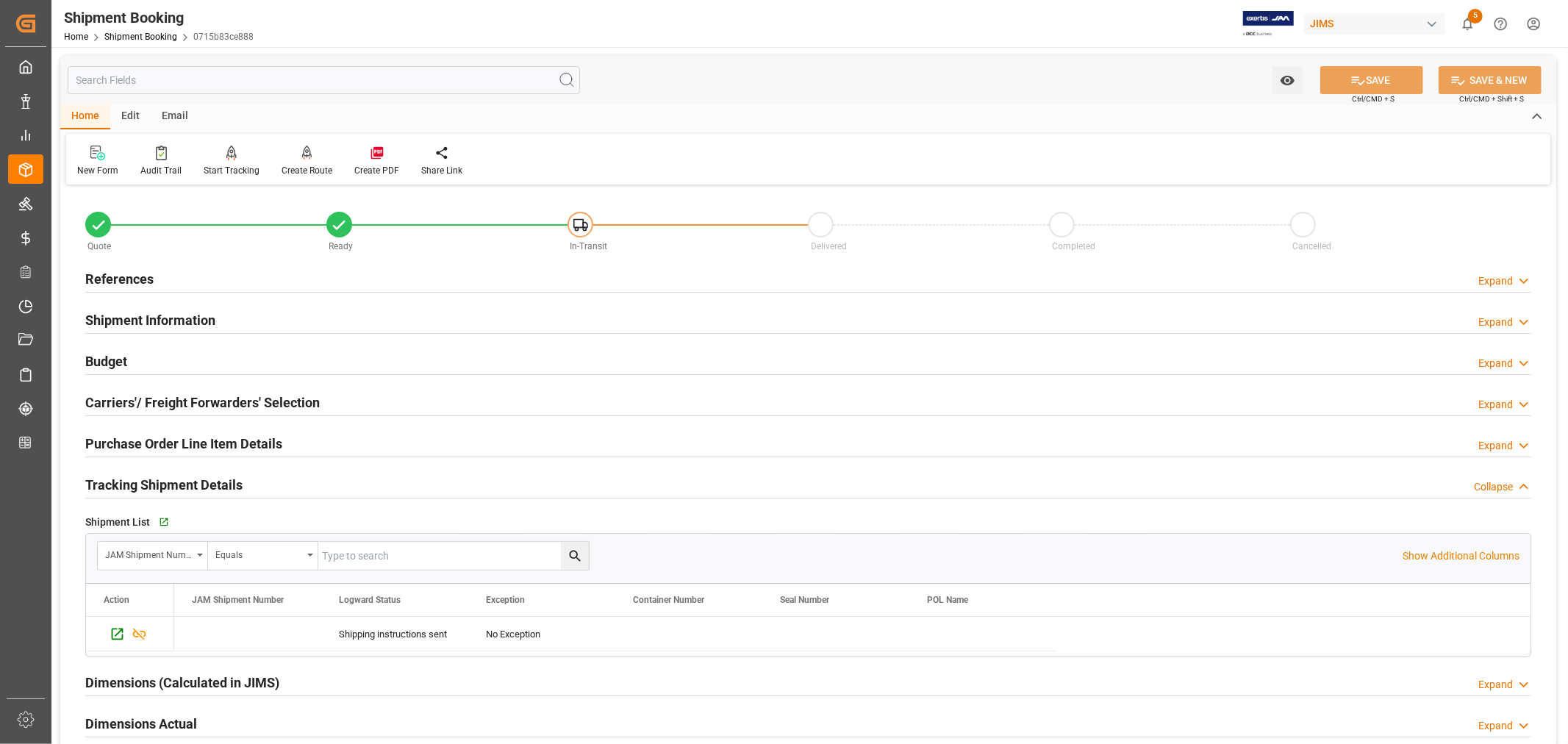
click at [165, 482] on h2 "Tracking Shipment Details" at bounding box center [163, 485] width 157 height 20
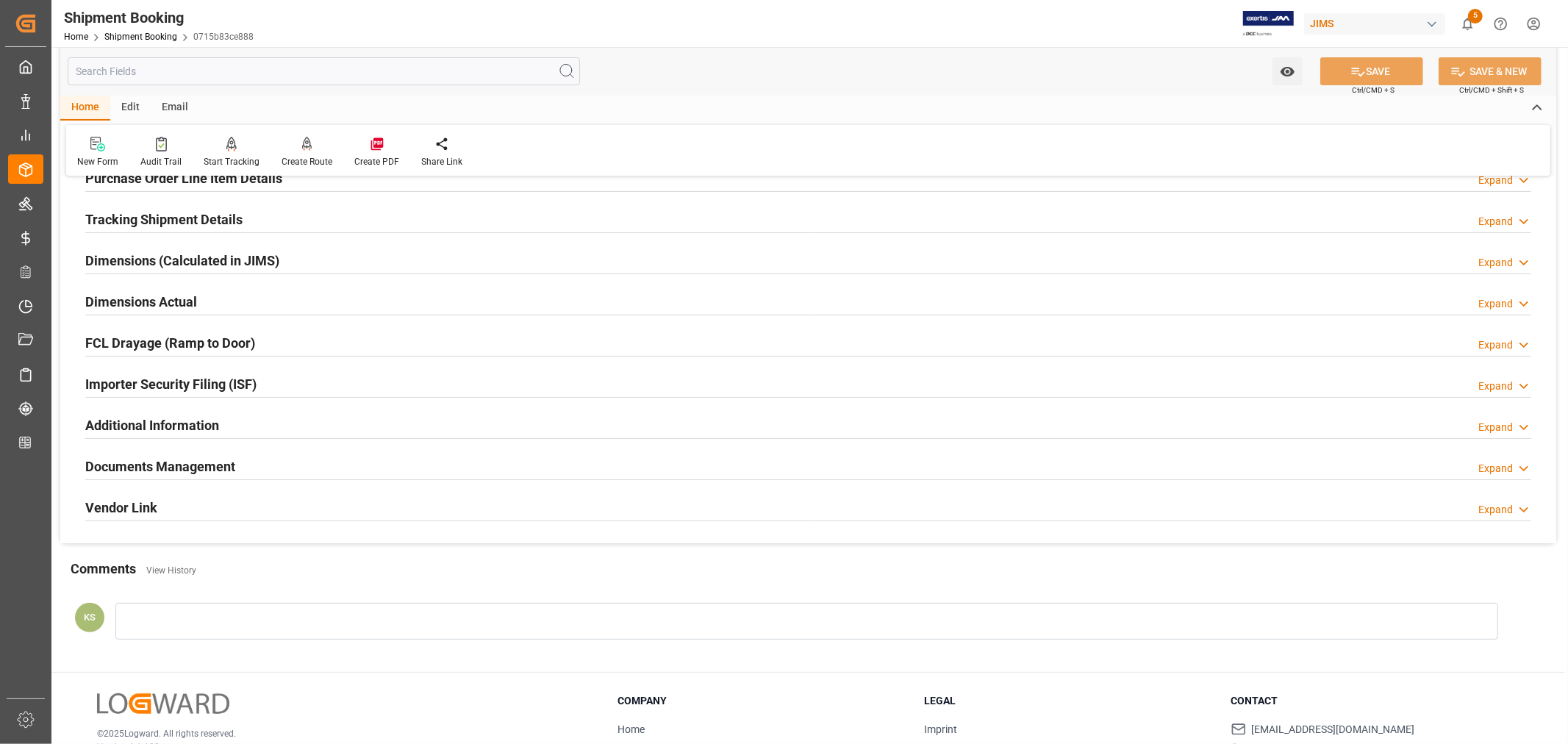
scroll to position [326, 0]
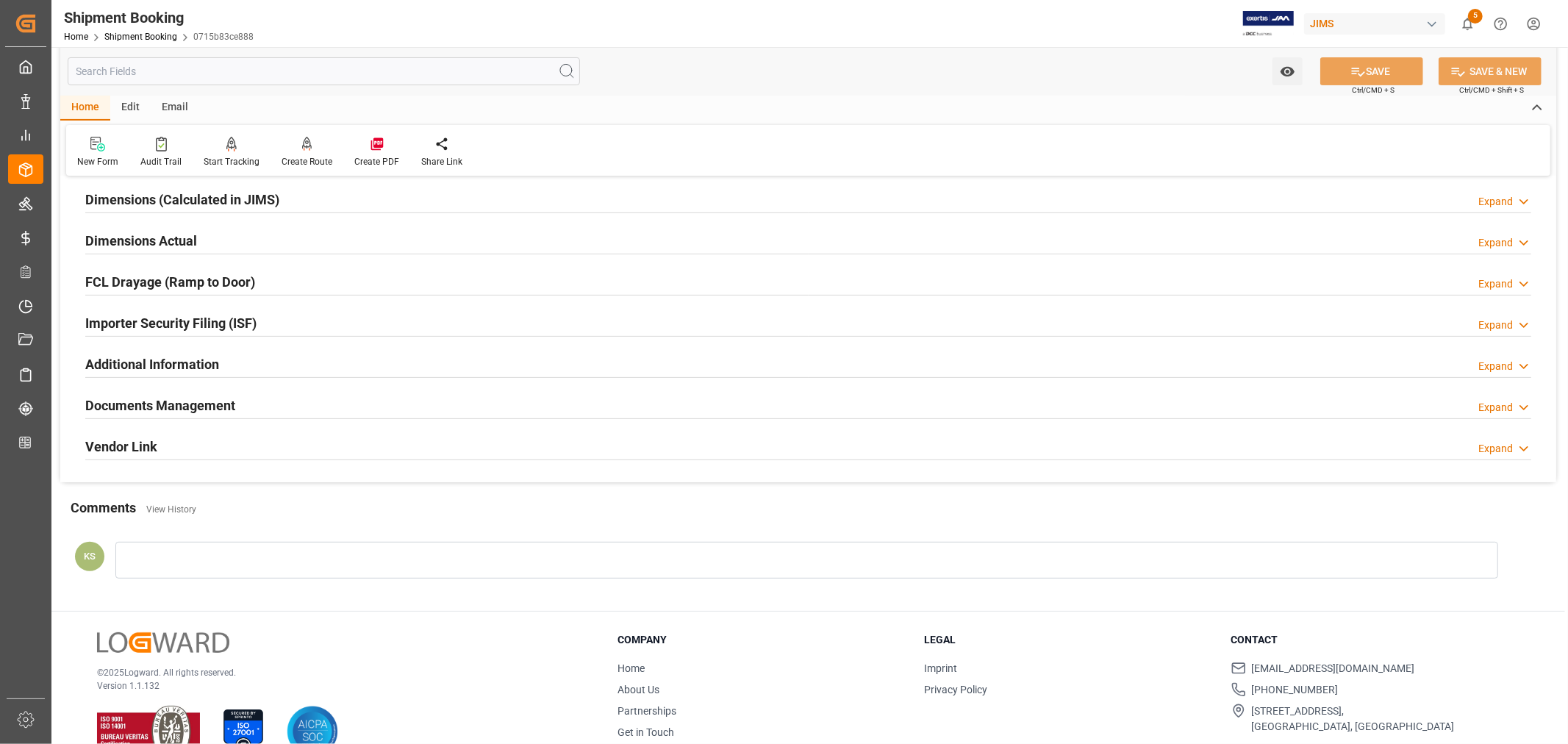
click at [218, 405] on h2 "Documents Management" at bounding box center [160, 405] width 150 height 20
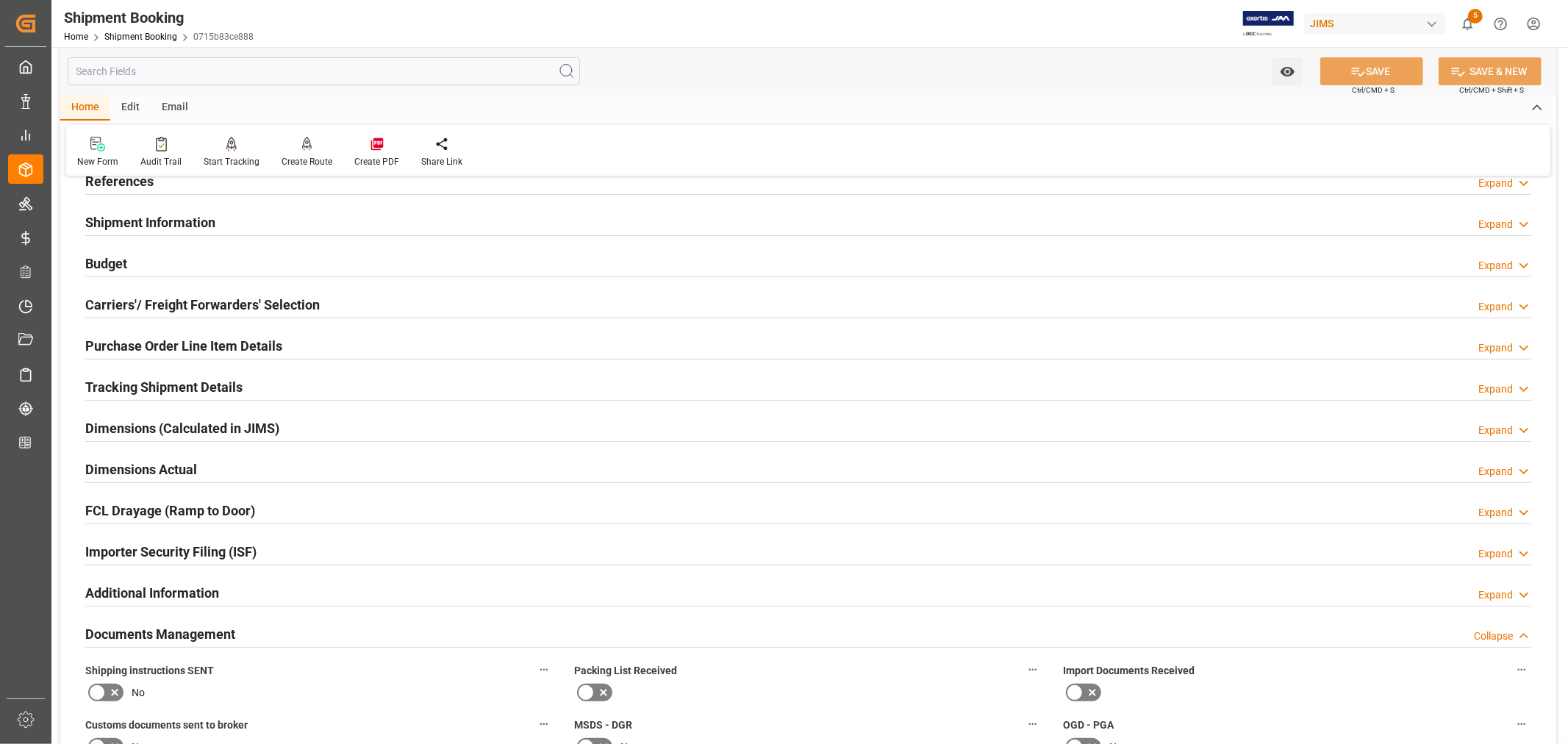
scroll to position [82, 0]
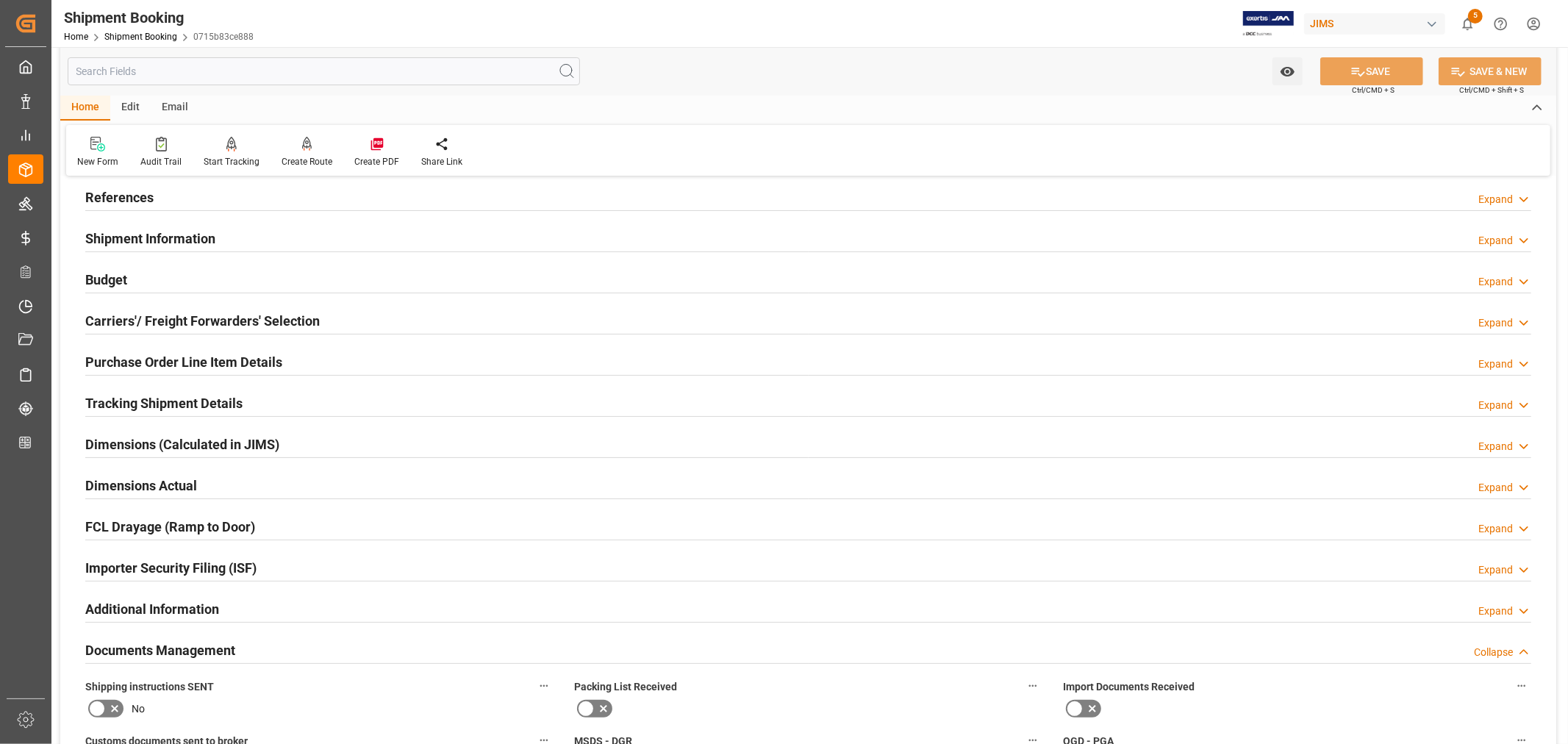
drag, startPoint x: 190, startPoint y: 645, endPoint x: 203, endPoint y: 630, distance: 19.8
click at [191, 645] on h2 "Documents Management" at bounding box center [160, 650] width 150 height 20
click at [174, 400] on h2 "Tracking Shipment Details" at bounding box center [163, 403] width 157 height 20
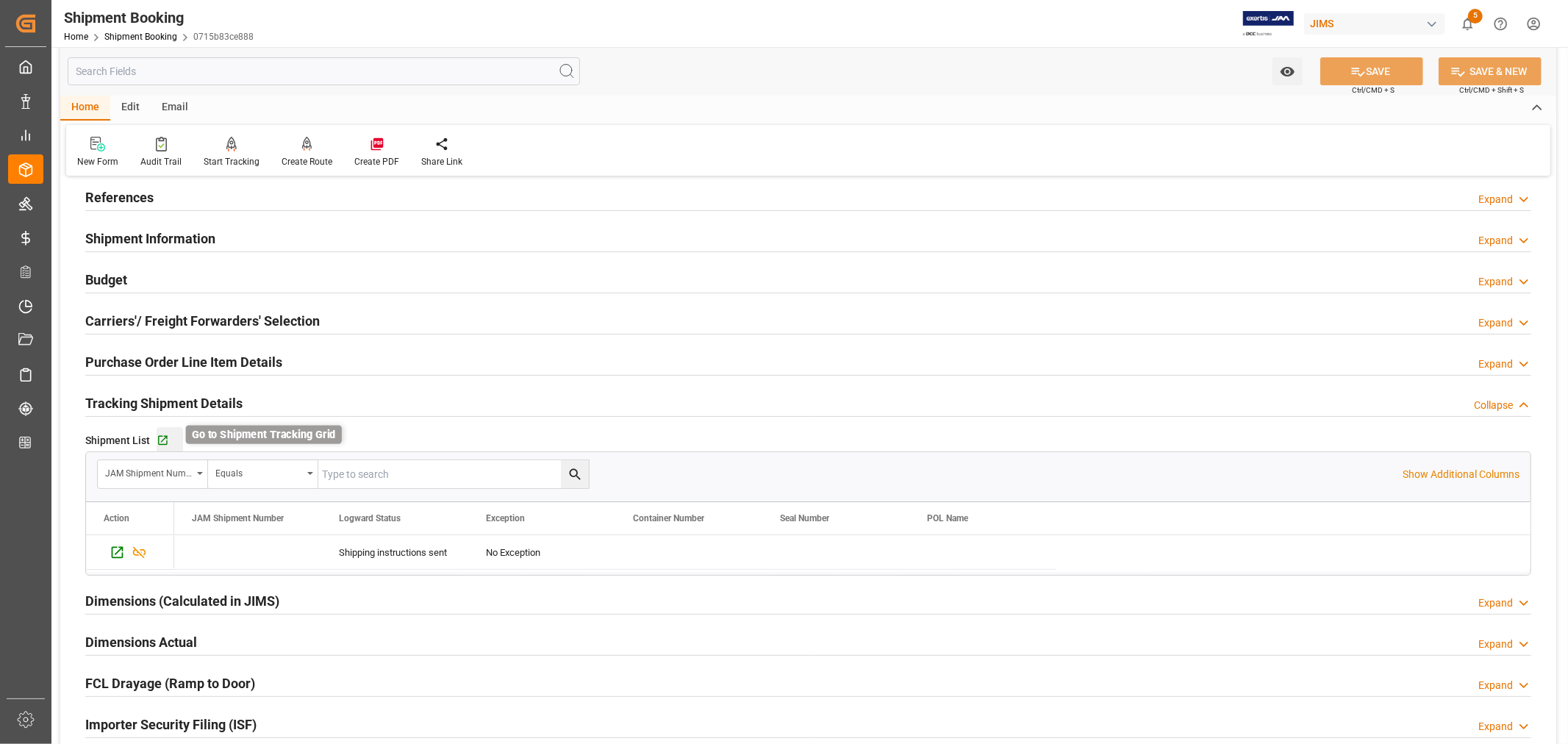
click at [163, 439] on icon "button" at bounding box center [163, 440] width 12 height 12
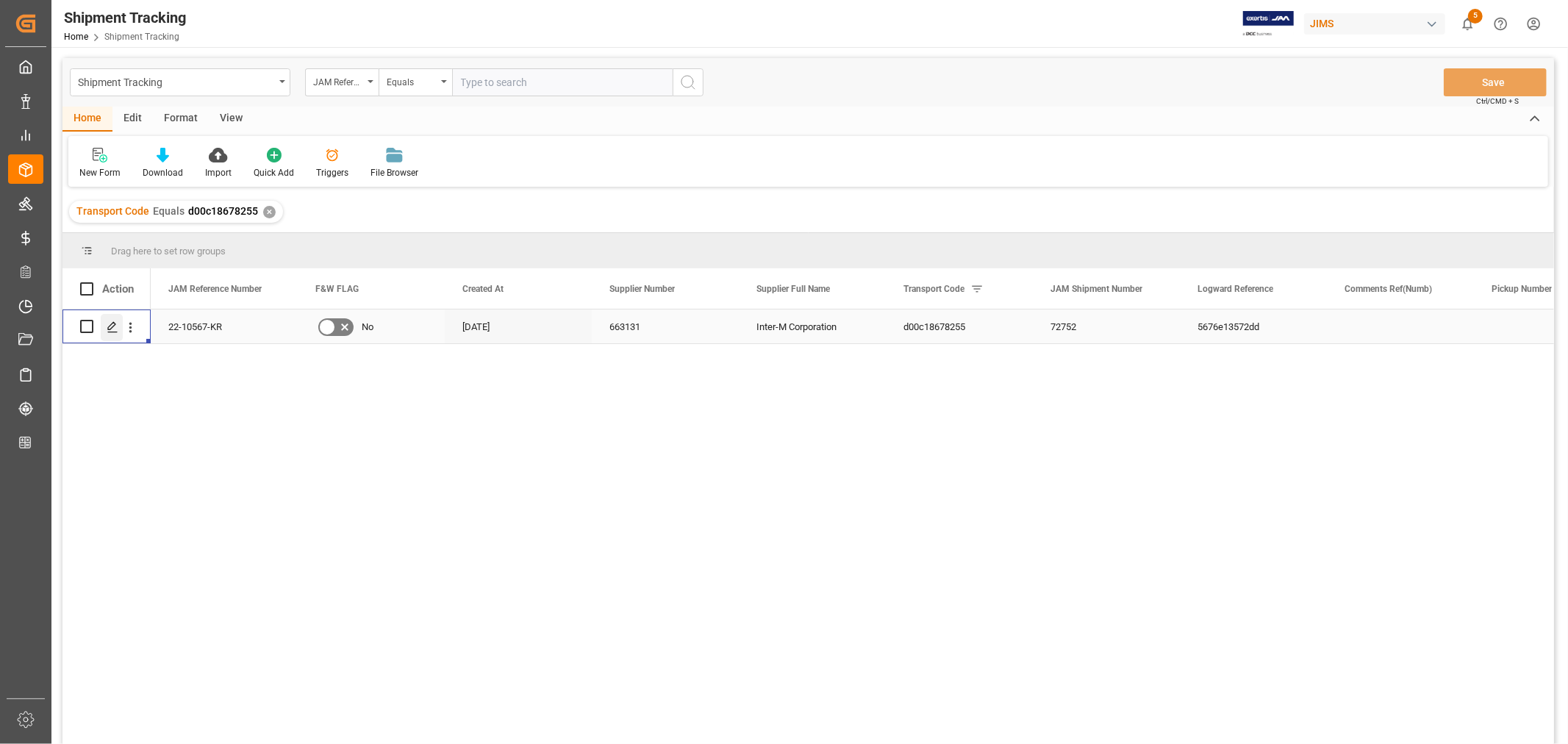
click at [113, 324] on icon "Press SPACE to select this row." at bounding box center [112, 327] width 12 height 12
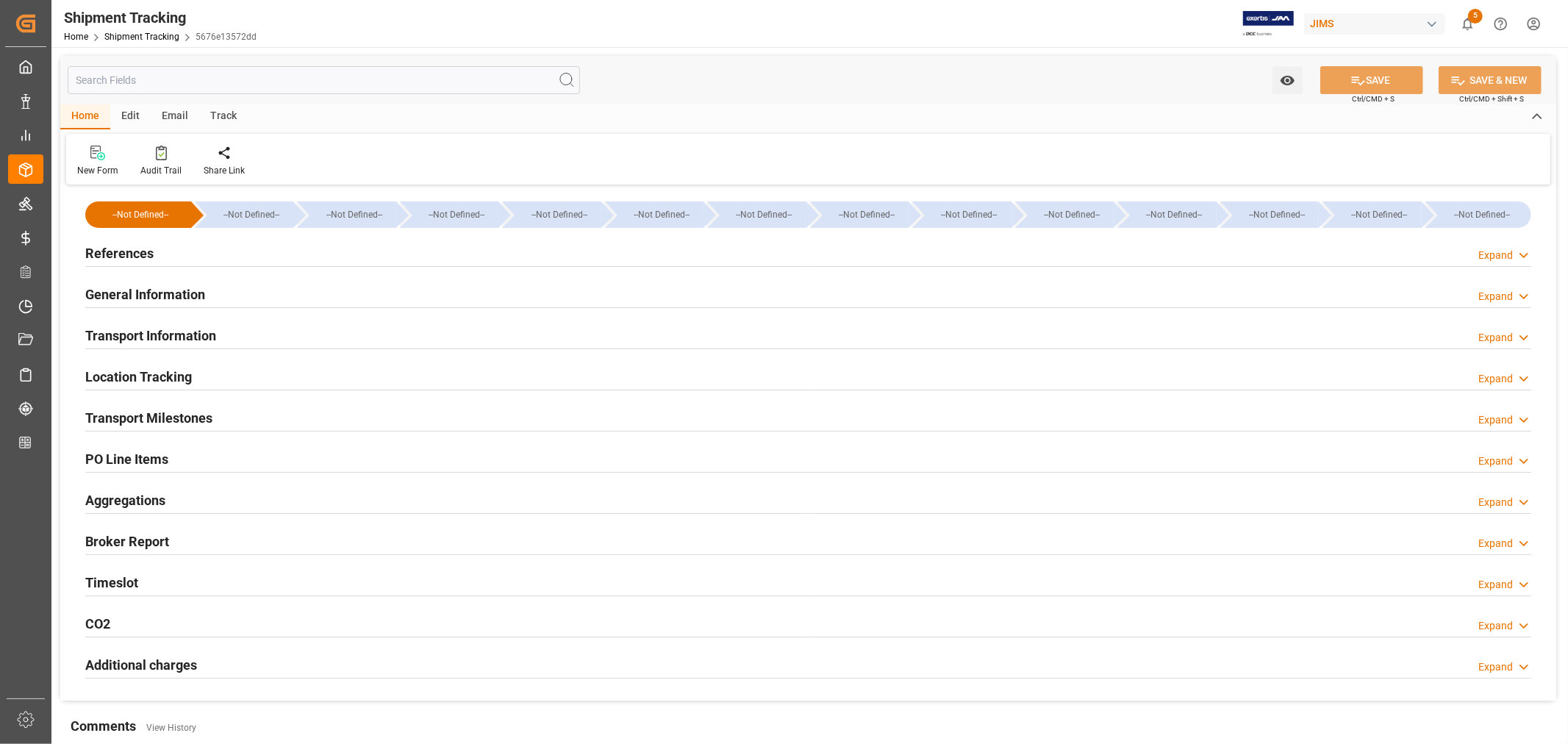
type input "08-13-2025 00:00"
type input "08-20-2025 00:00"
type input "08-19-2025 00:00"
type input "08-27-2025 00:00"
type input "08-28-2025 00:00"
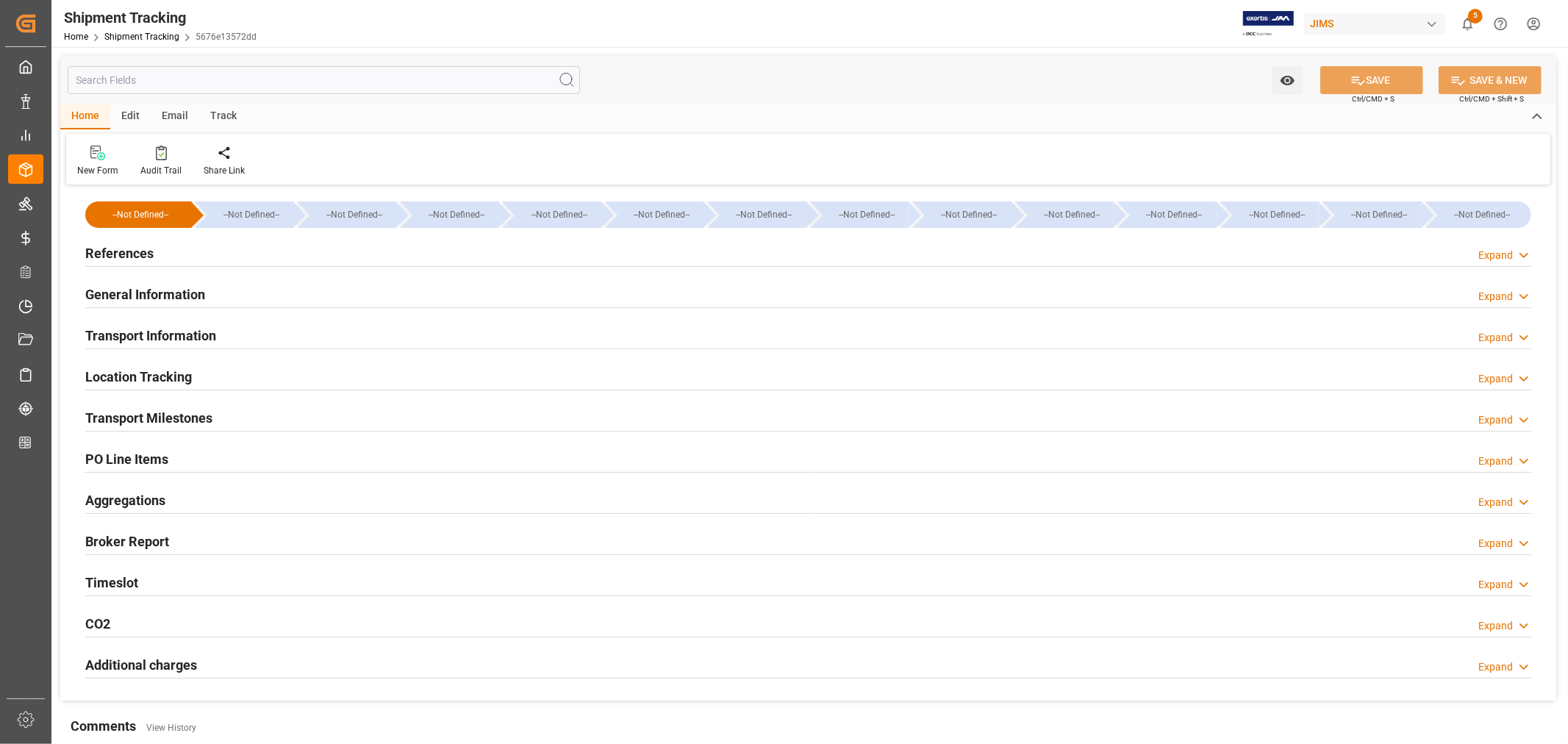
type input "09-09-2025"
type input "10-14-2025 00:00"
click at [285, 424] on div "Transport Milestones Expand" at bounding box center [808, 417] width 1446 height 28
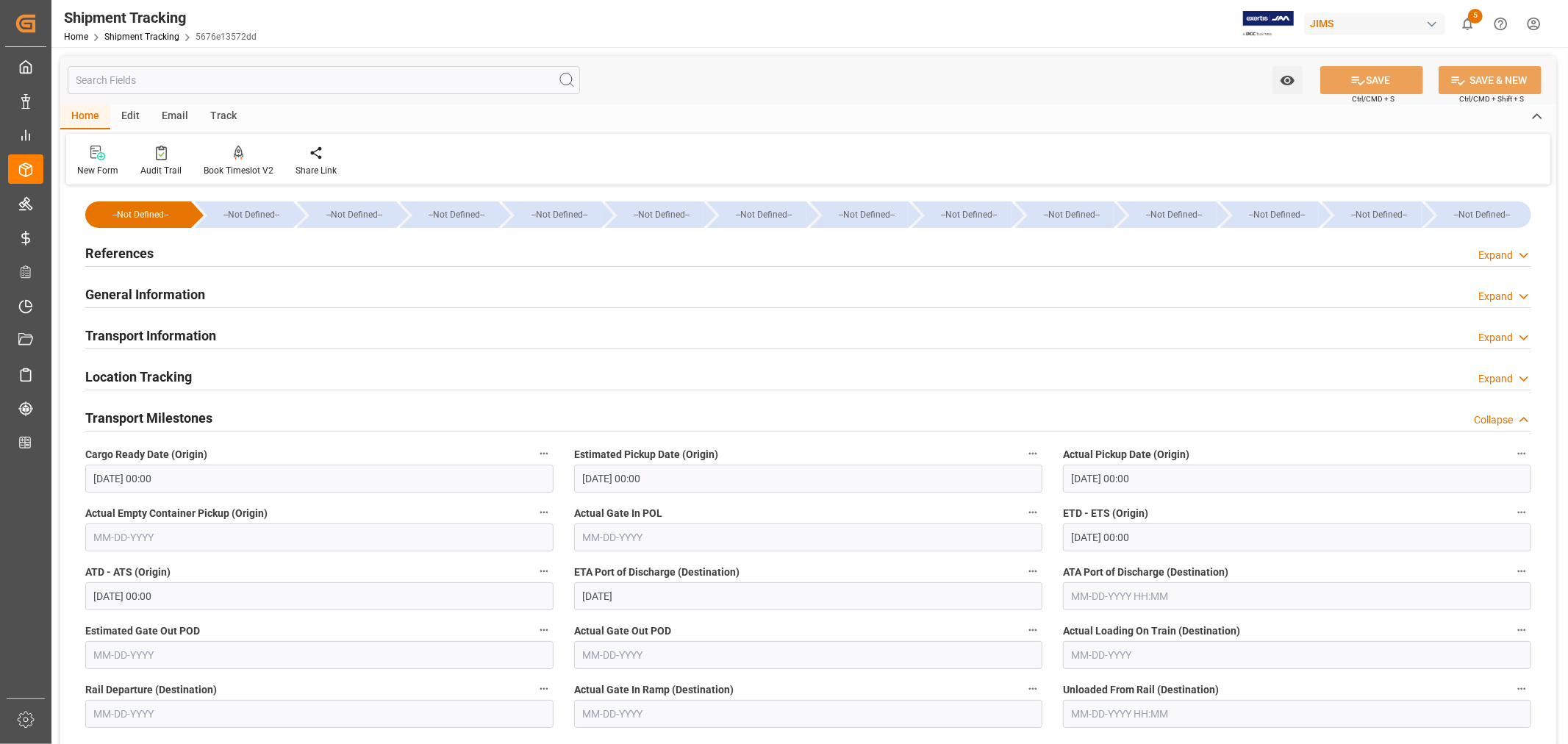
click at [140, 254] on h2 "References" at bounding box center [119, 254] width 69 height 20
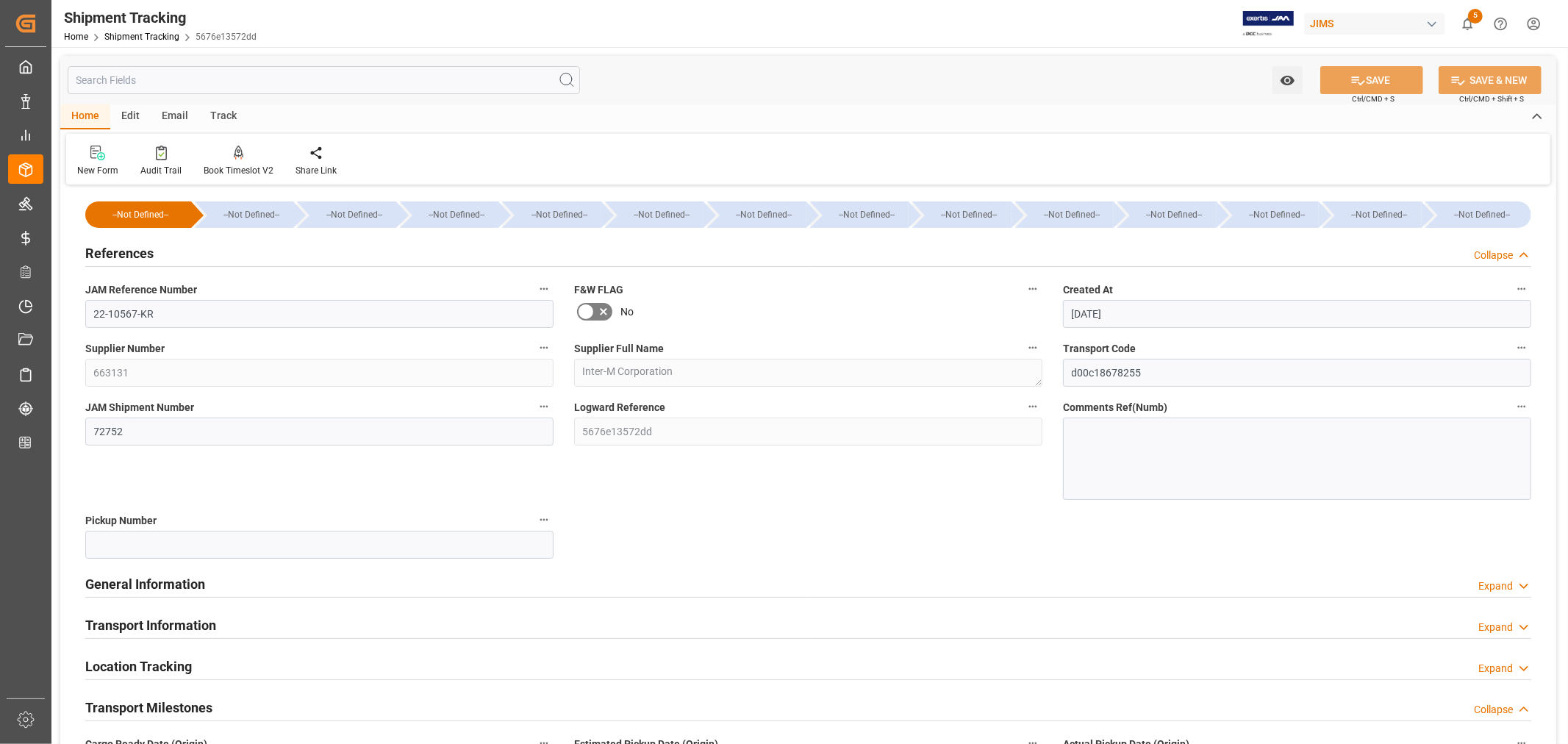
click at [140, 254] on h2 "References" at bounding box center [119, 254] width 69 height 20
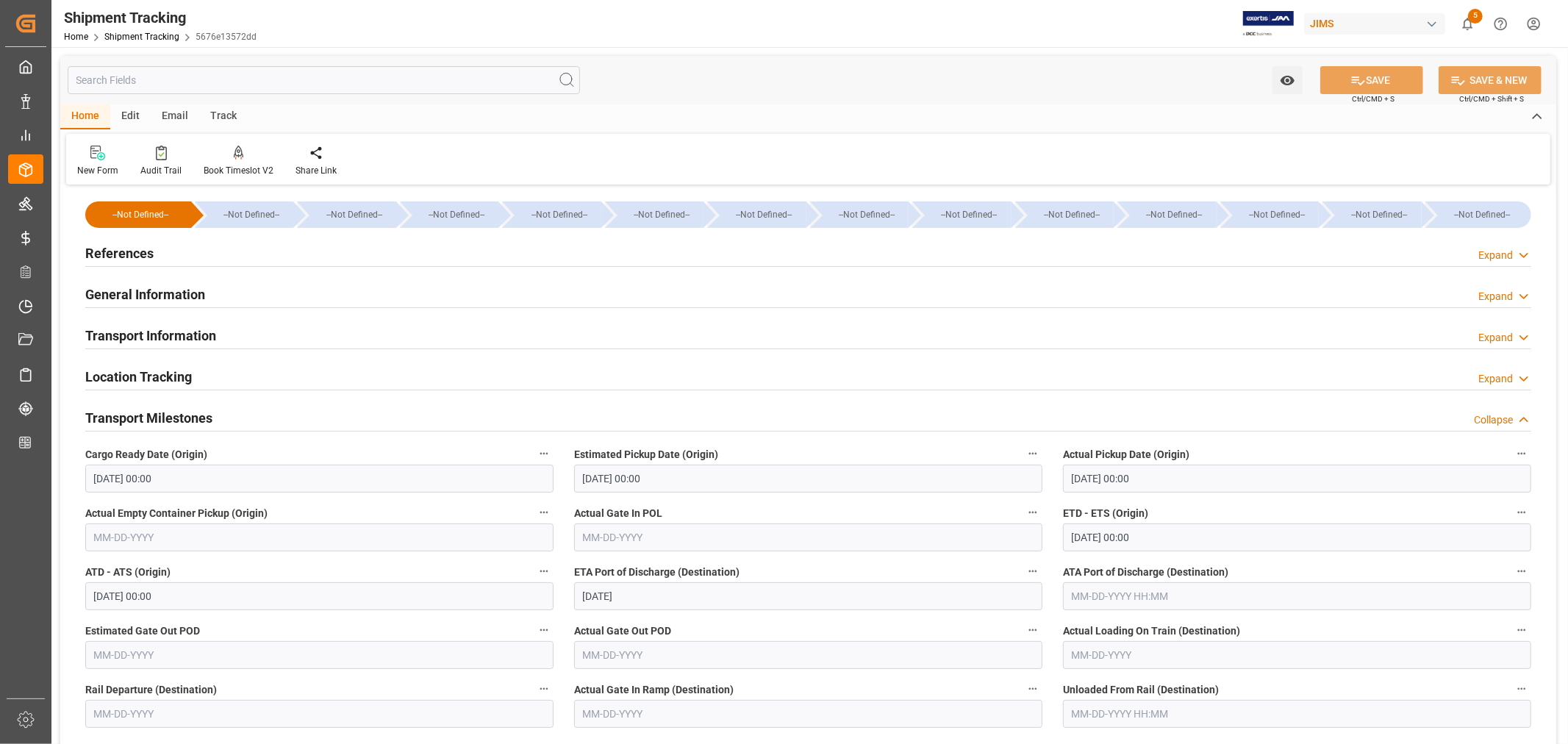
click at [140, 254] on h2 "References" at bounding box center [119, 254] width 69 height 20
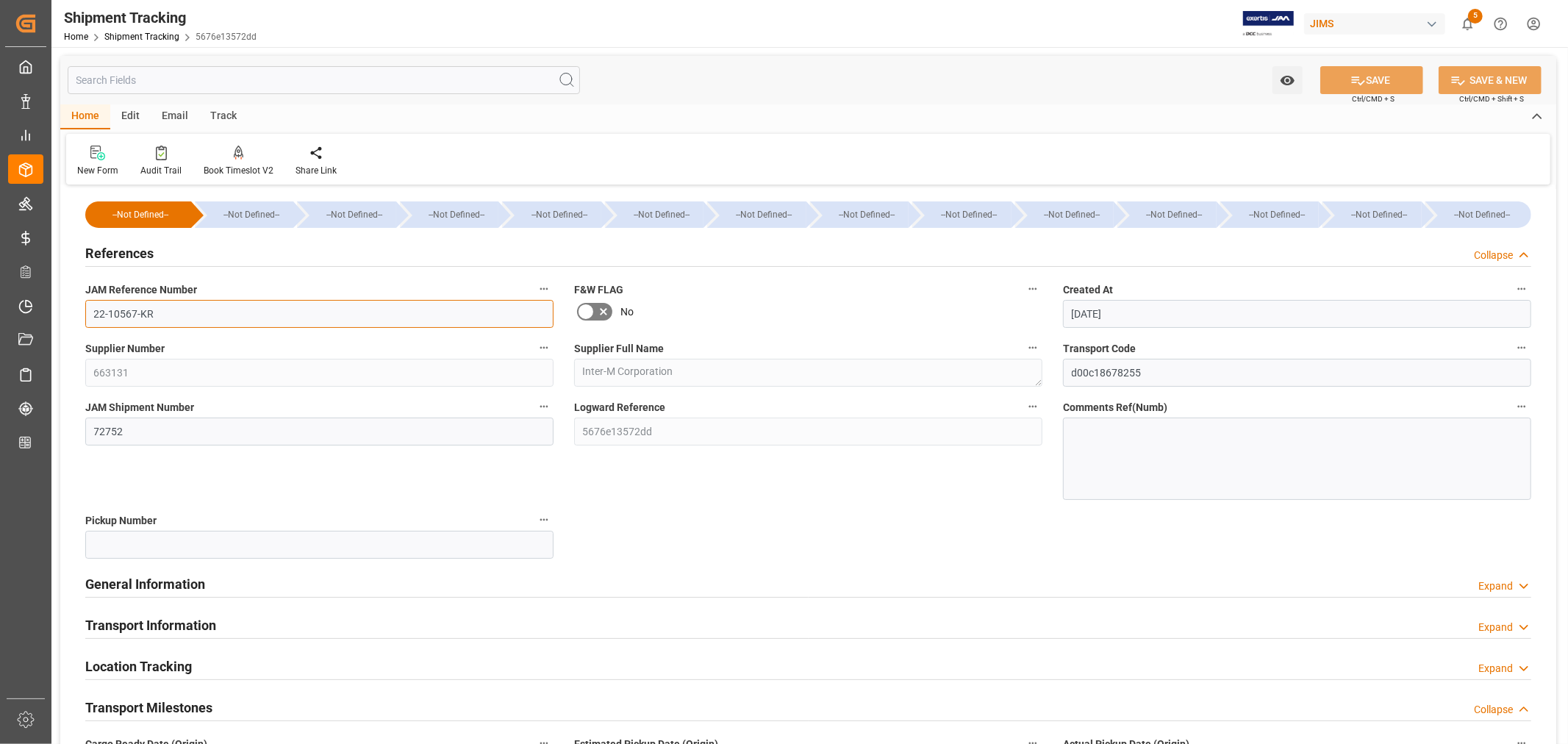
drag, startPoint x: 152, startPoint y: 316, endPoint x: 93, endPoint y: 316, distance: 59.0
click at [93, 316] on input "22-10567-KR" at bounding box center [319, 314] width 468 height 28
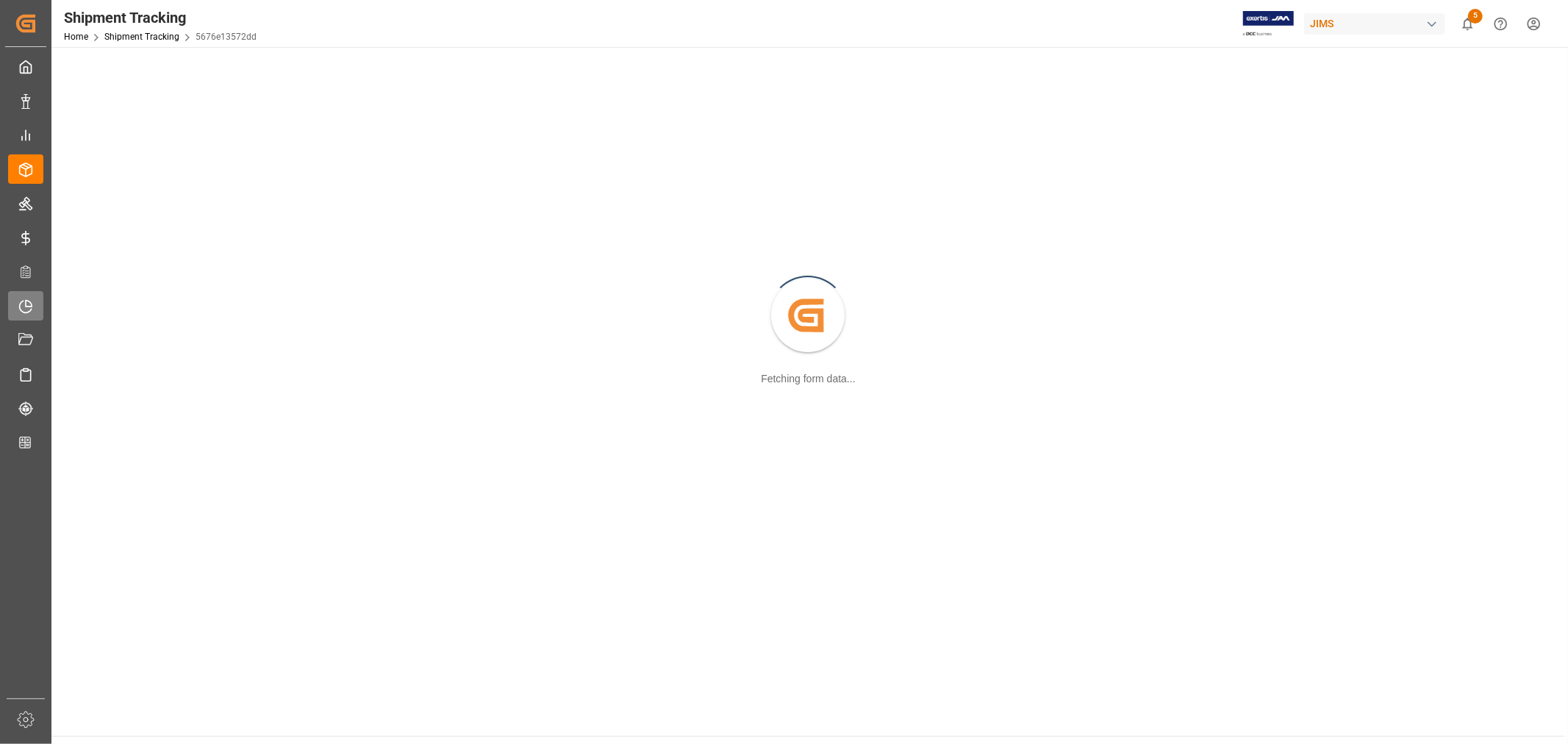
click at [27, 306] on icon at bounding box center [26, 306] width 15 height 15
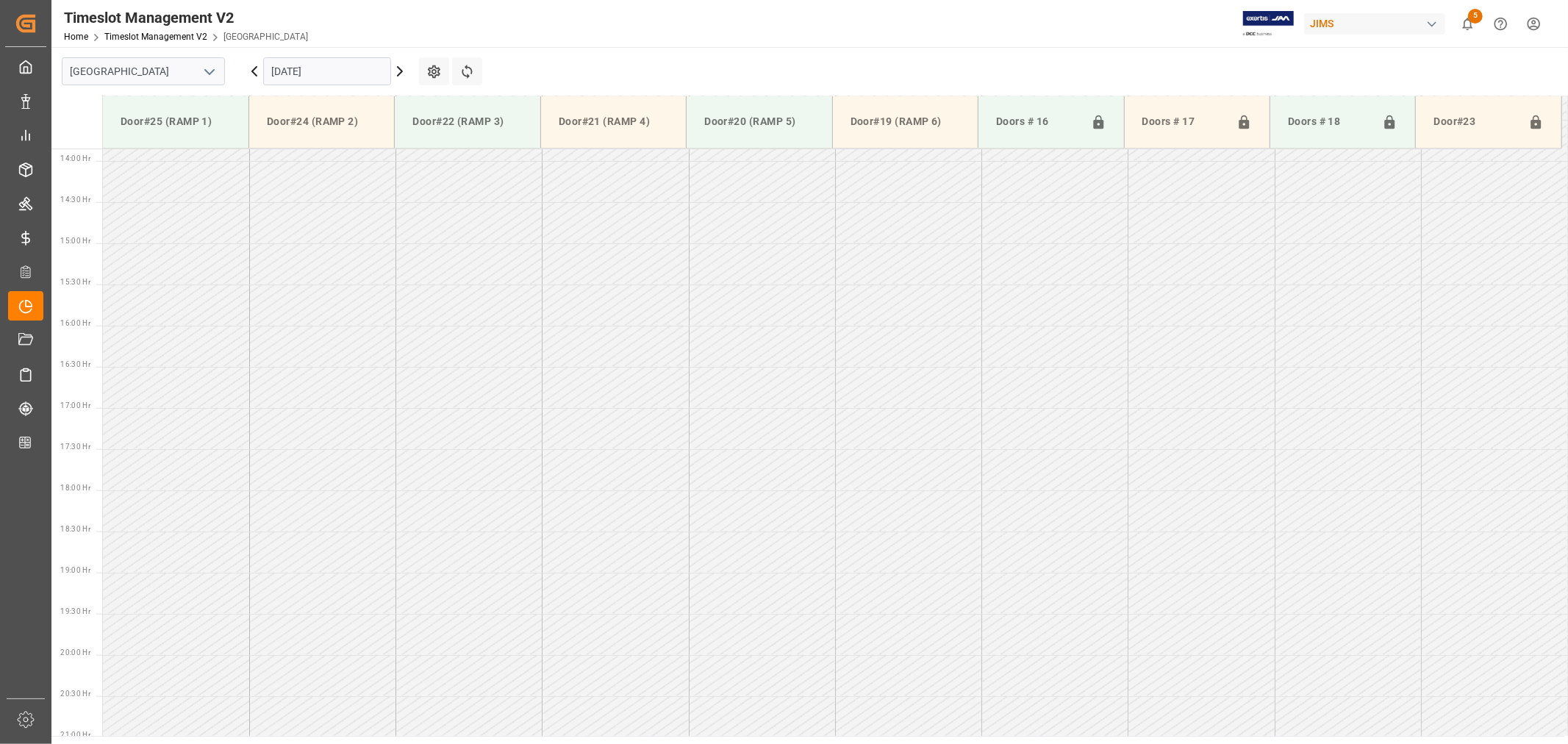
scroll to position [1142, 0]
click at [206, 74] on icon "open menu" at bounding box center [209, 72] width 17 height 17
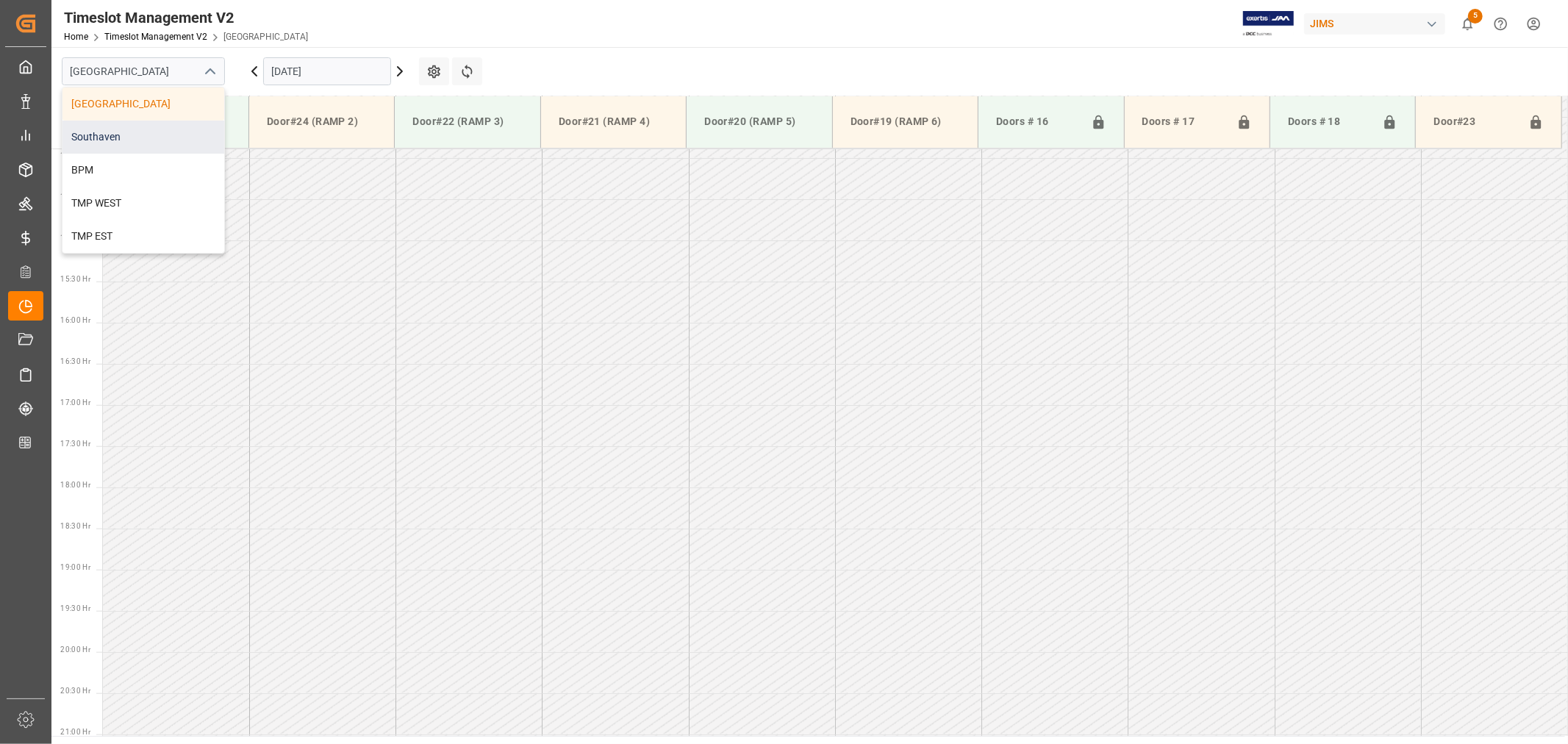
click at [136, 143] on div "Southaven" at bounding box center [144, 137] width 162 height 33
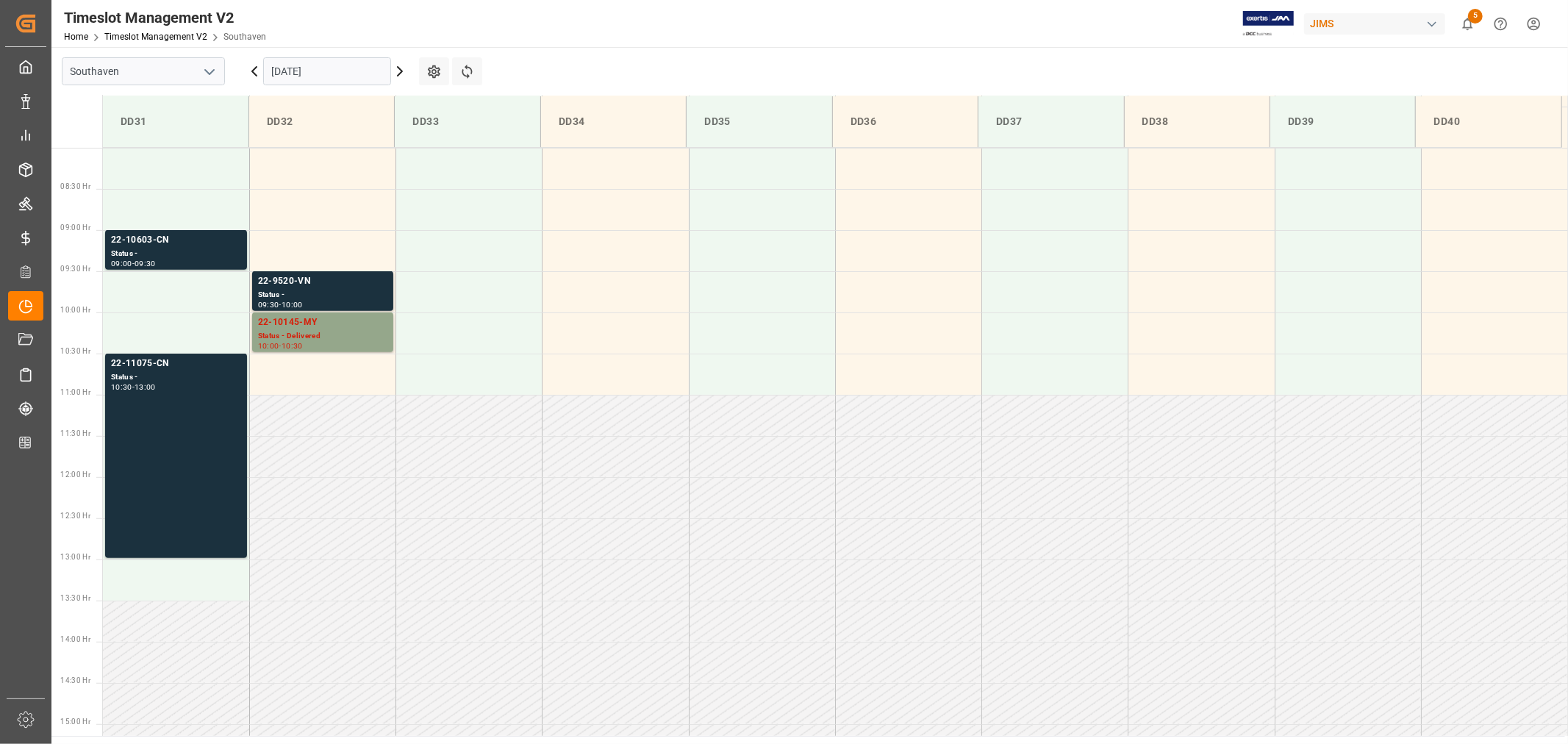
scroll to position [652, 0]
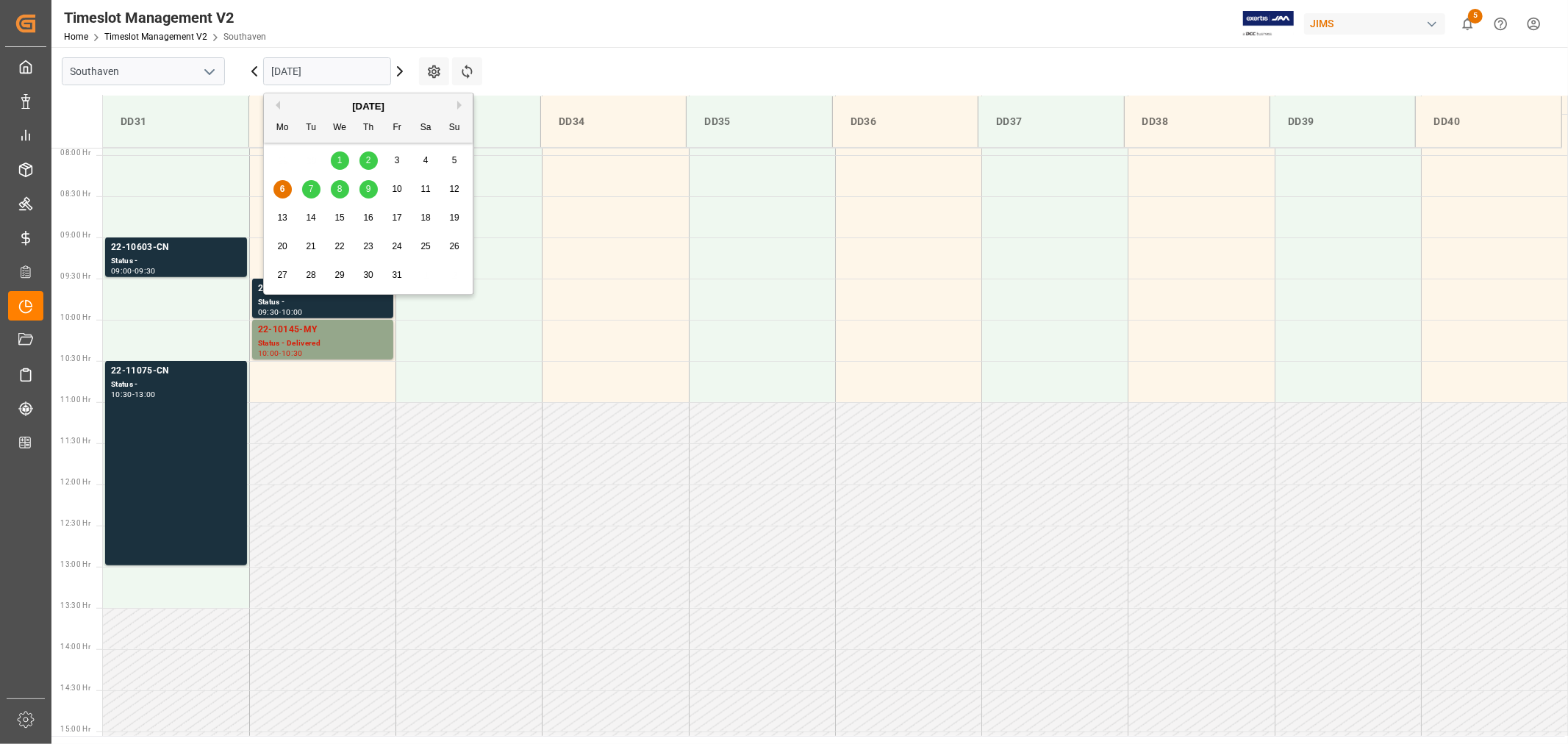
click at [322, 69] on input "10-06-2025" at bounding box center [327, 71] width 128 height 28
click at [313, 184] on span "7" at bounding box center [311, 189] width 5 height 10
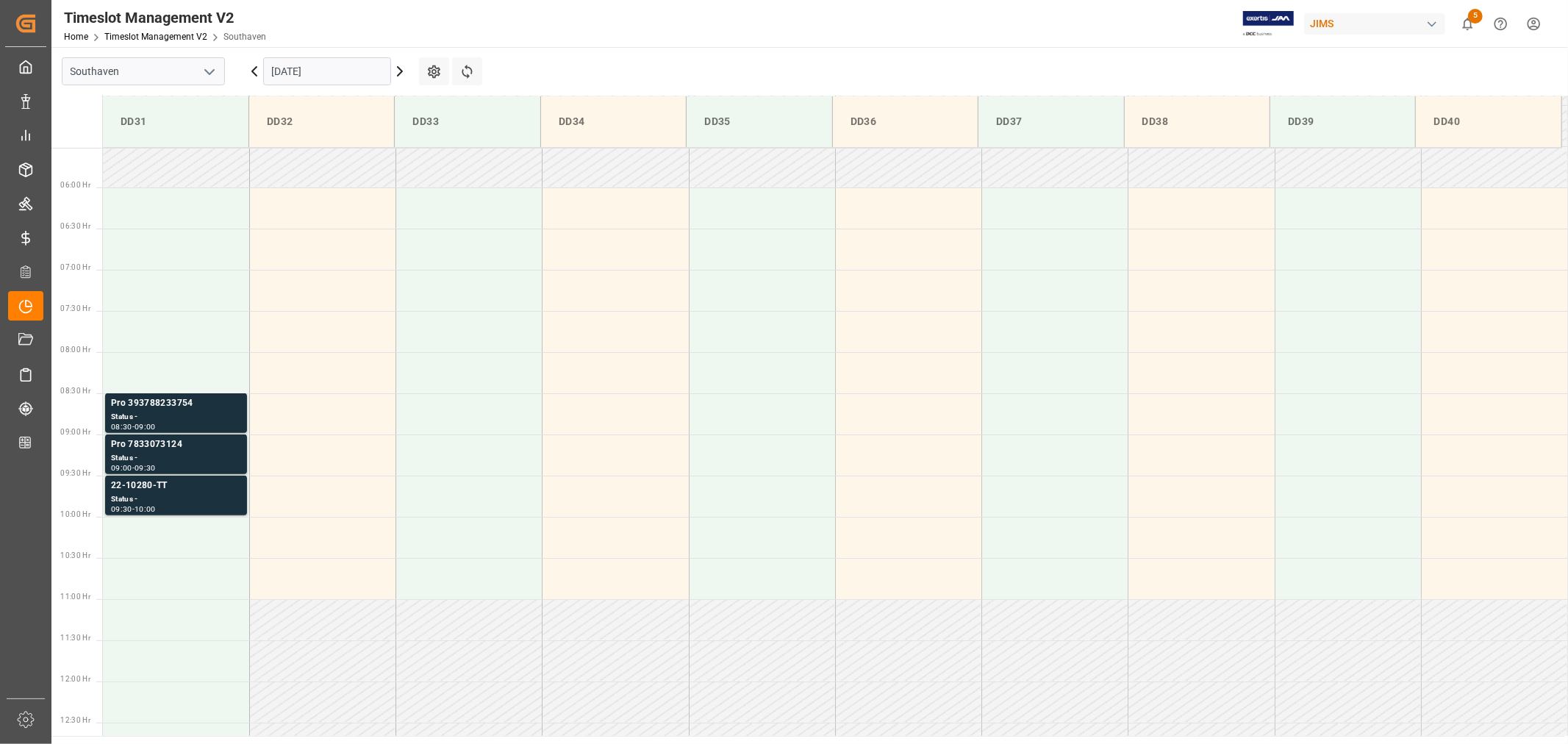
scroll to position [489, 0]
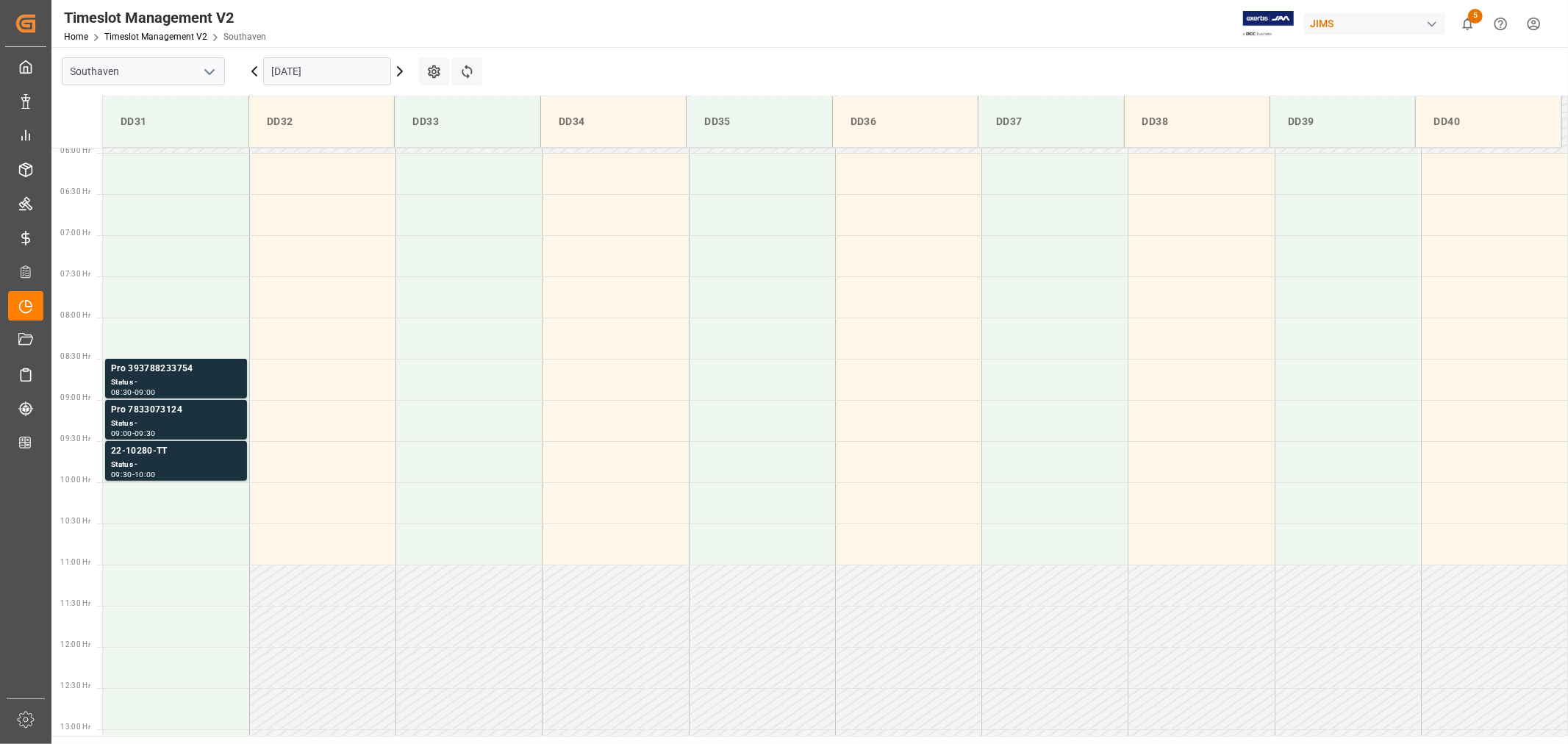
click at [313, 78] on input "10-07-2025" at bounding box center [327, 71] width 128 height 28
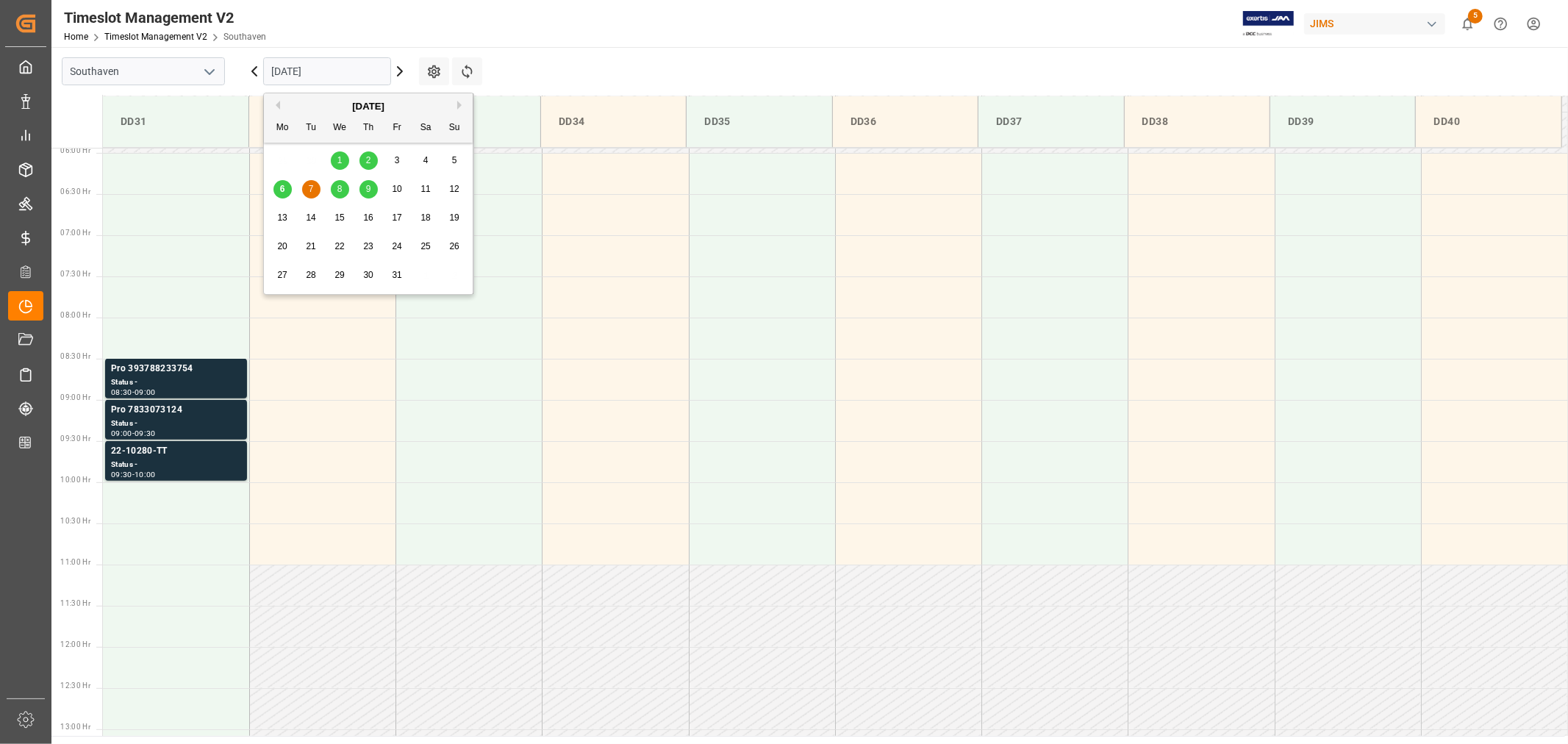
click at [339, 188] on span "8" at bounding box center [340, 189] width 5 height 10
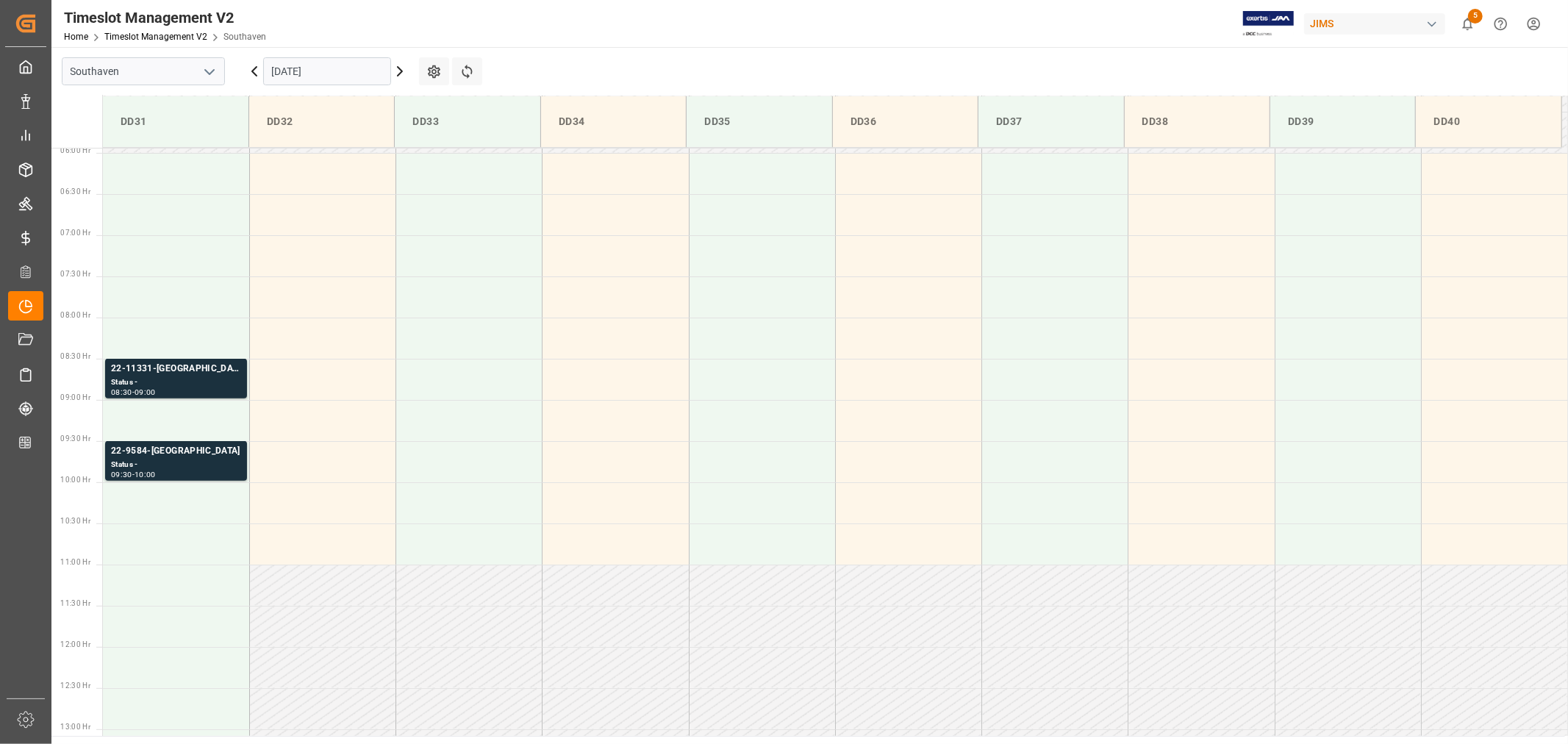
click at [339, 73] on input "10-08-2025" at bounding box center [327, 71] width 128 height 28
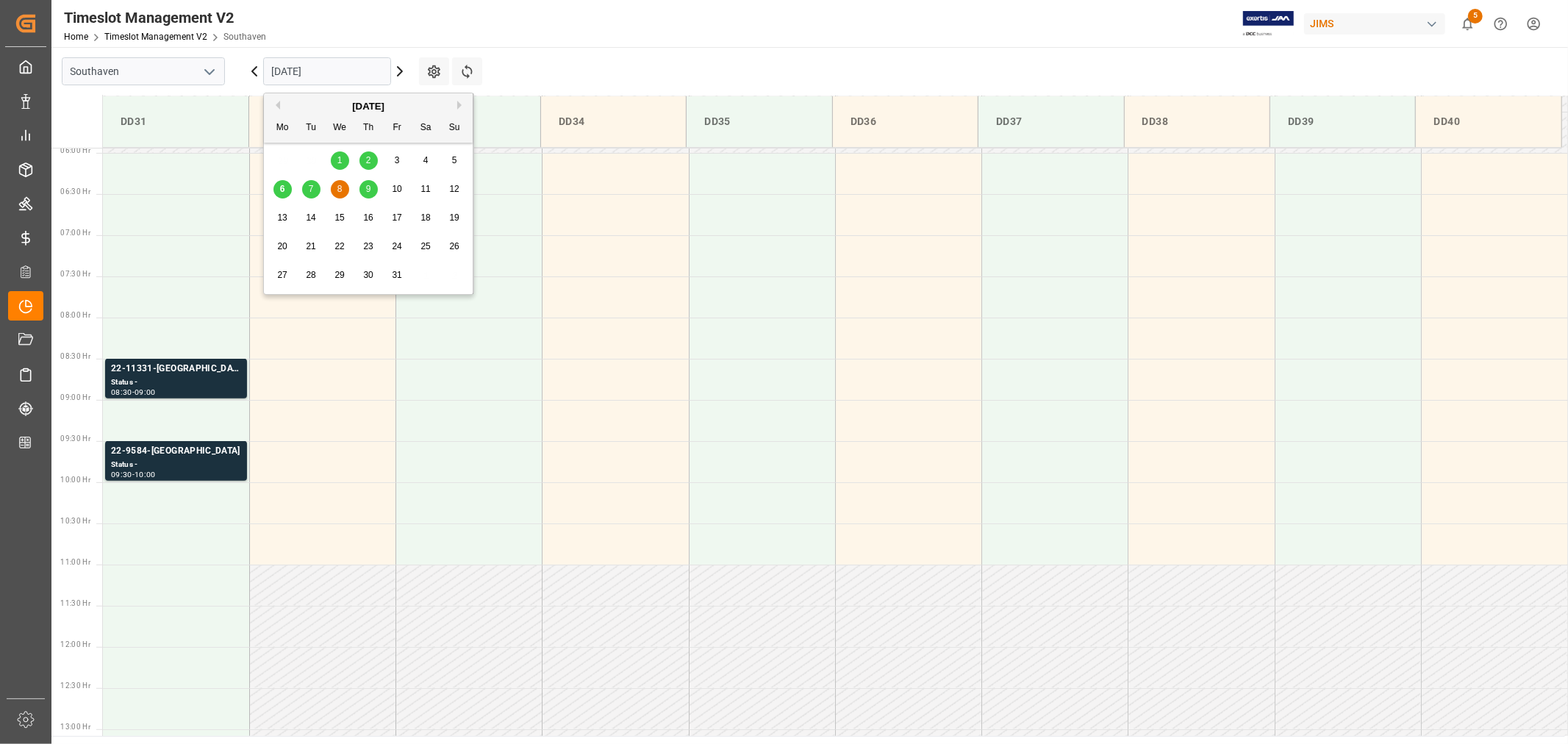
click at [368, 190] on span "9" at bounding box center [368, 189] width 5 height 10
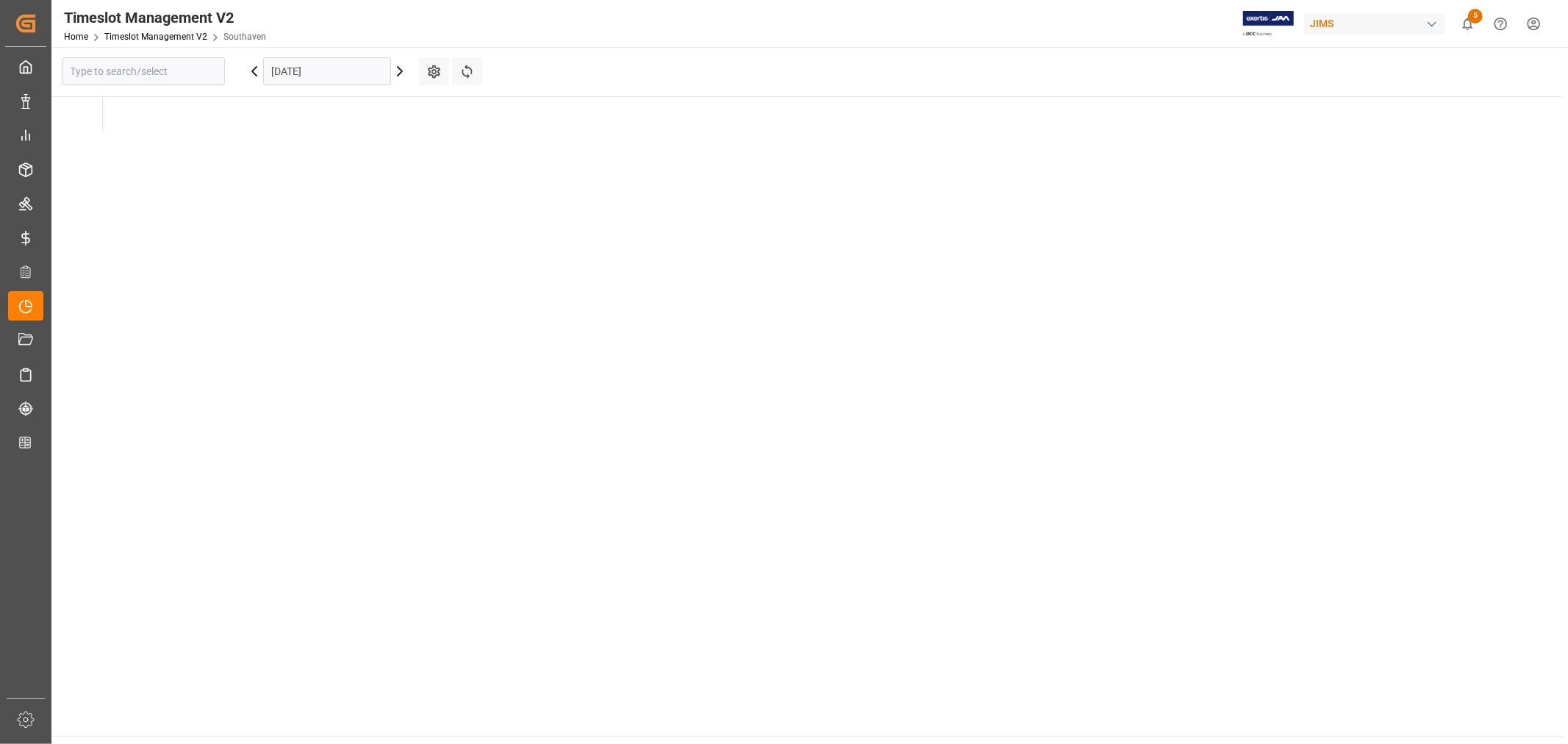
type input "Southaven"
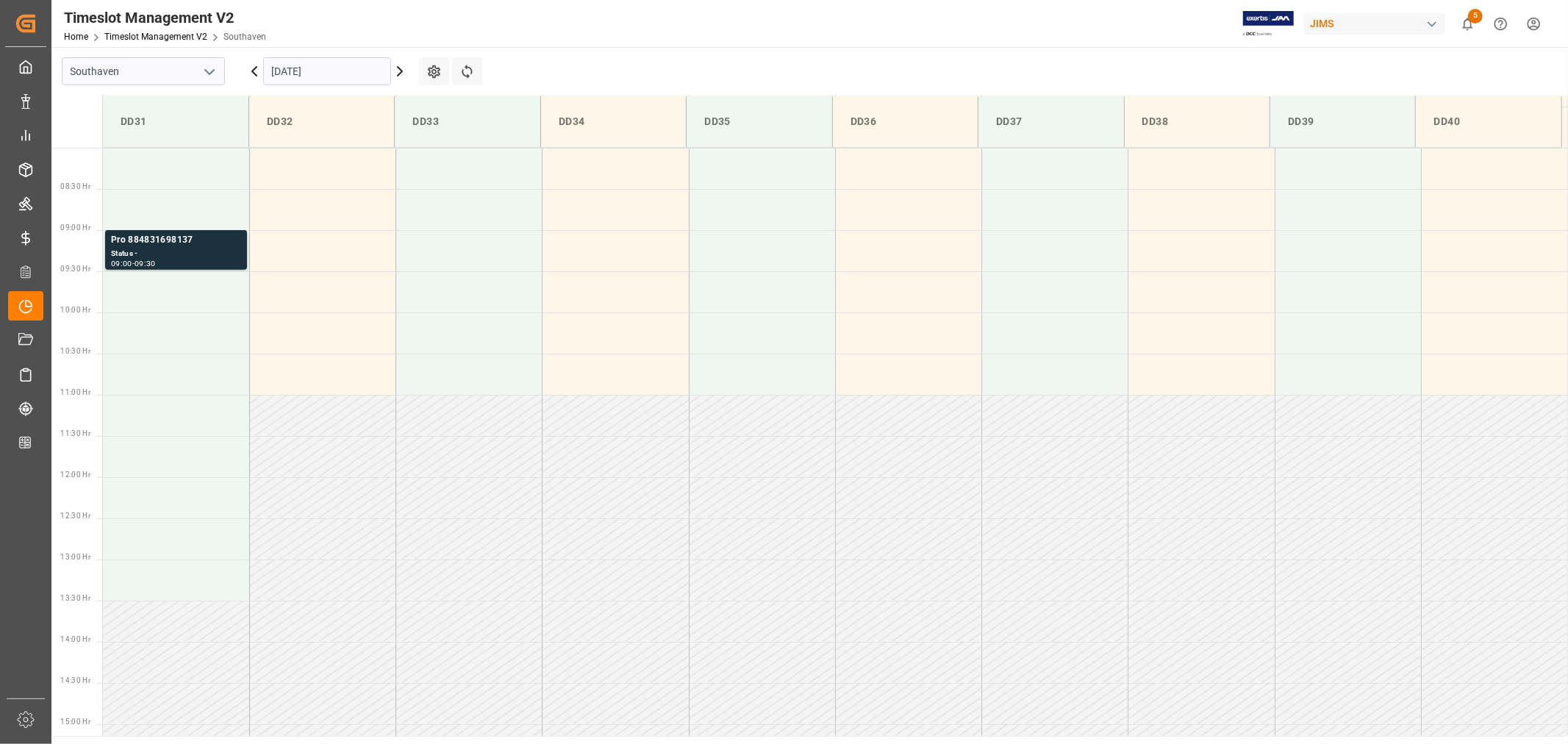
scroll to position [651, 0]
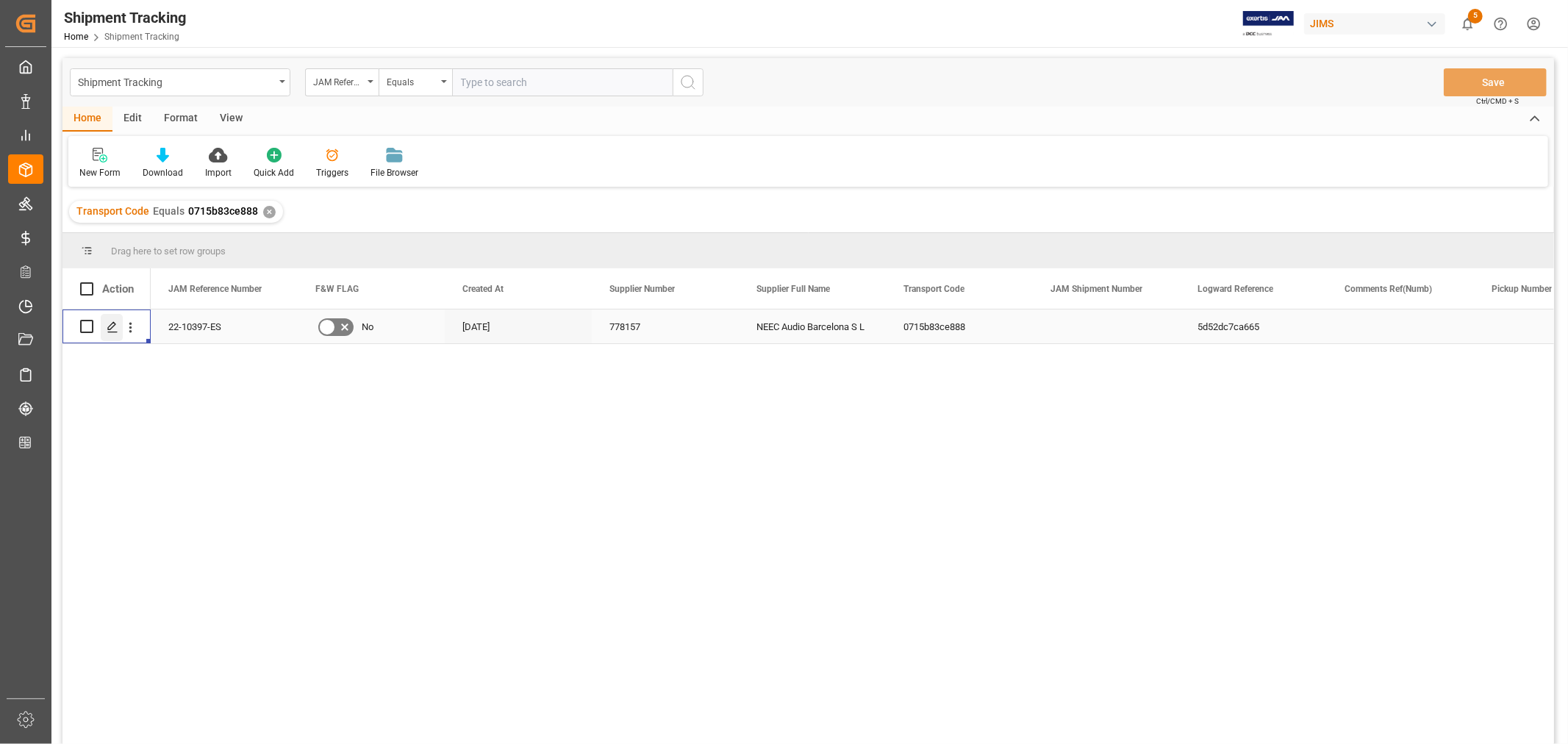
click at [111, 326] on icon "Press SPACE to select this row." at bounding box center [112, 327] width 12 height 12
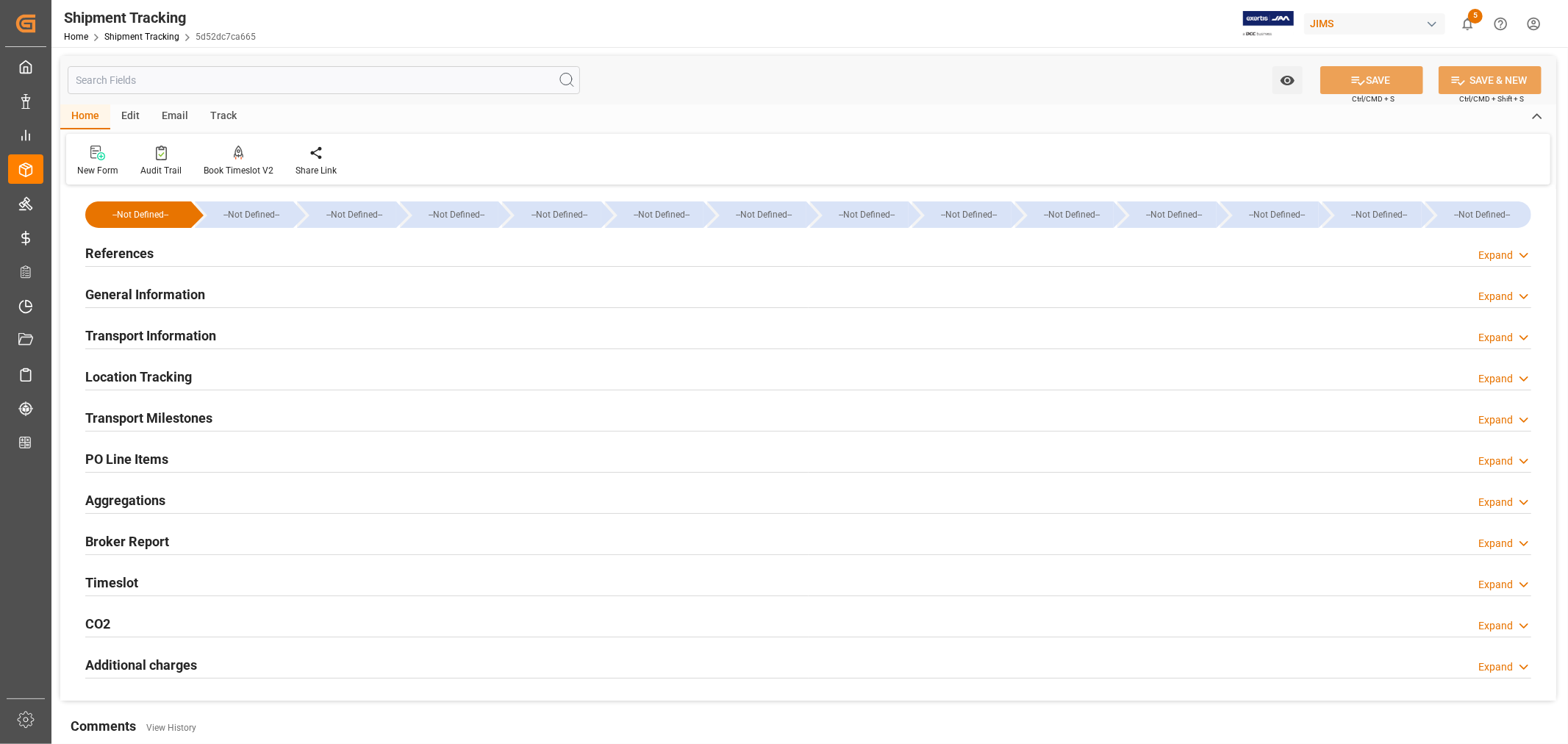
click at [144, 287] on h2 "General Information" at bounding box center [144, 294] width 120 height 20
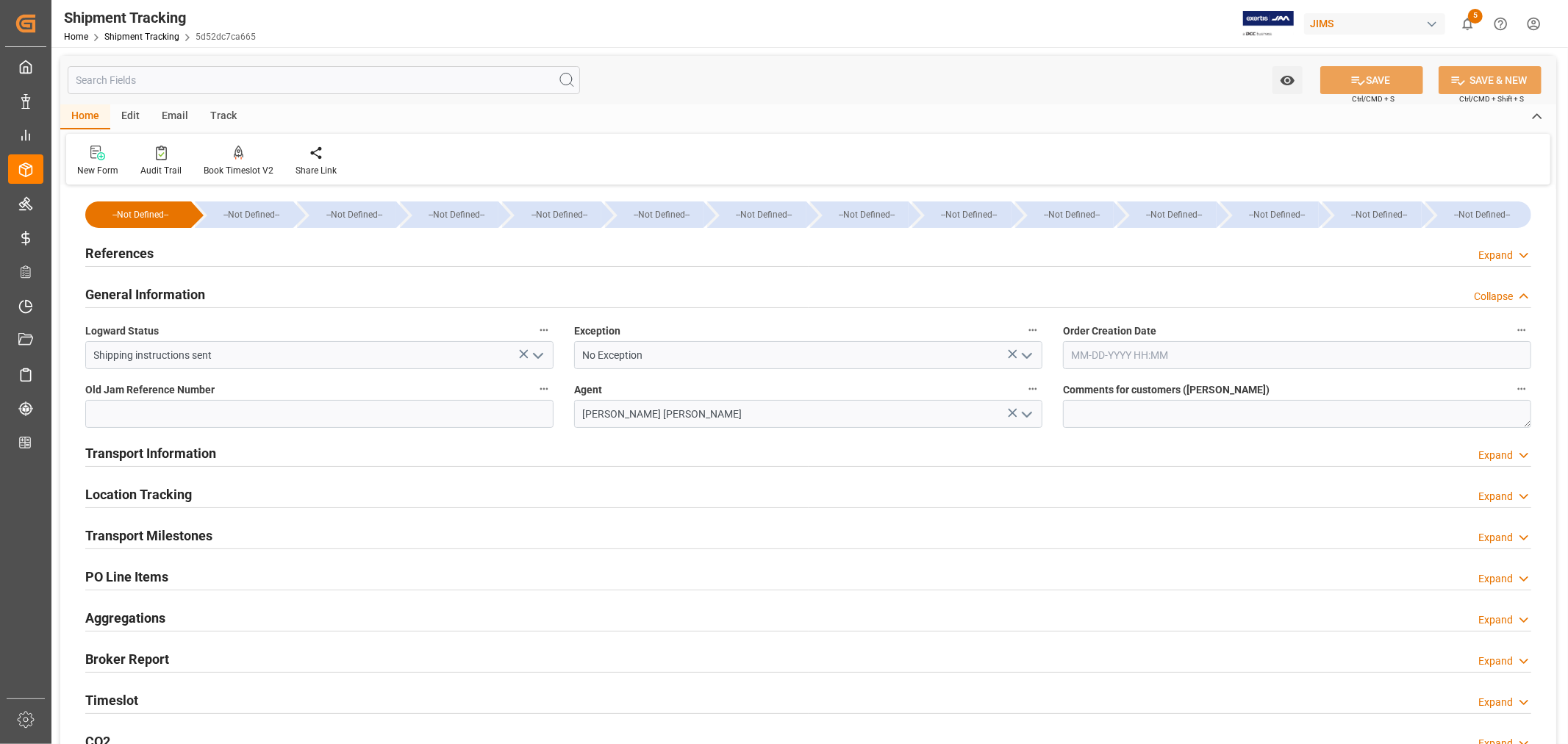
click at [538, 354] on icon "open menu" at bounding box center [538, 355] width 17 height 17
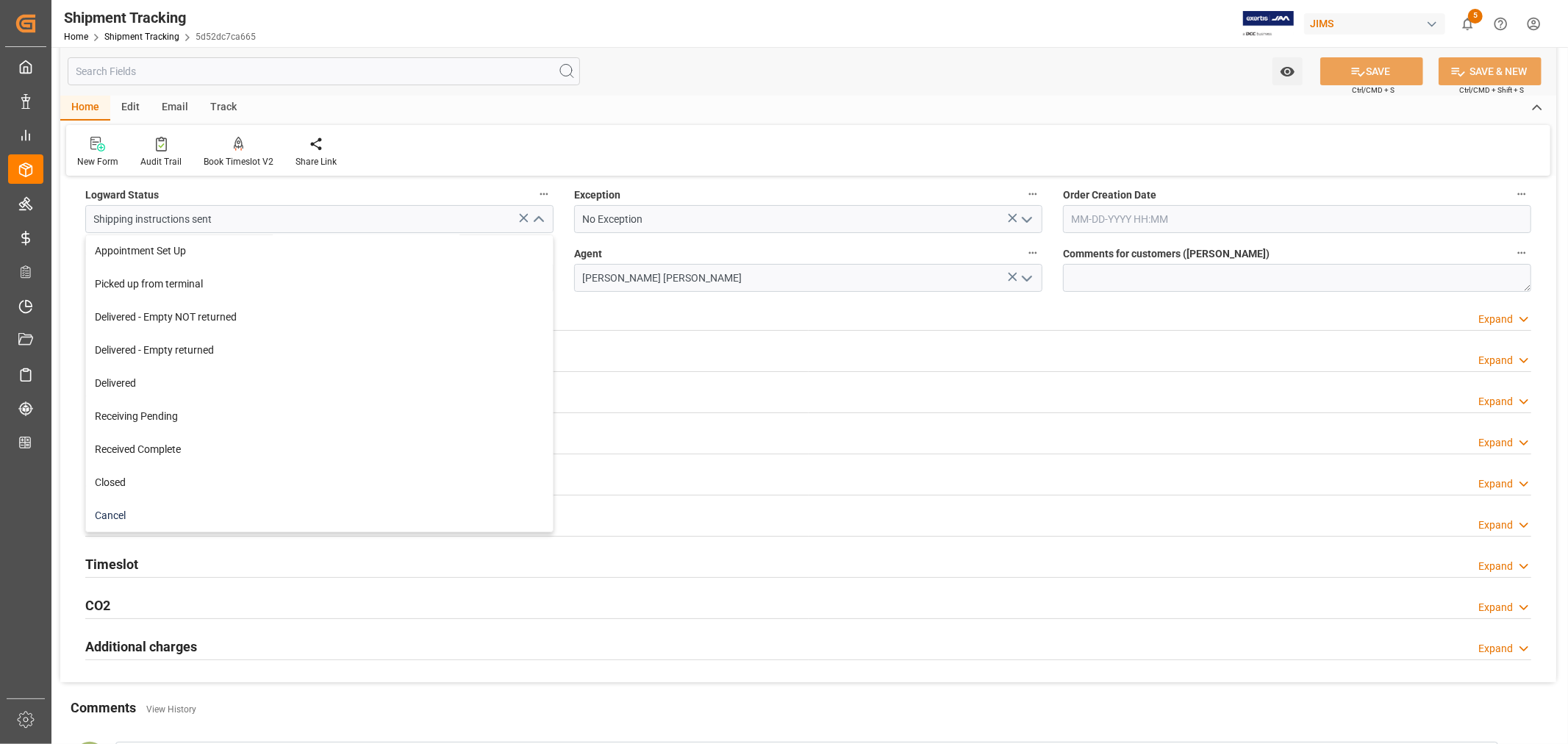
scroll to position [163, 0]
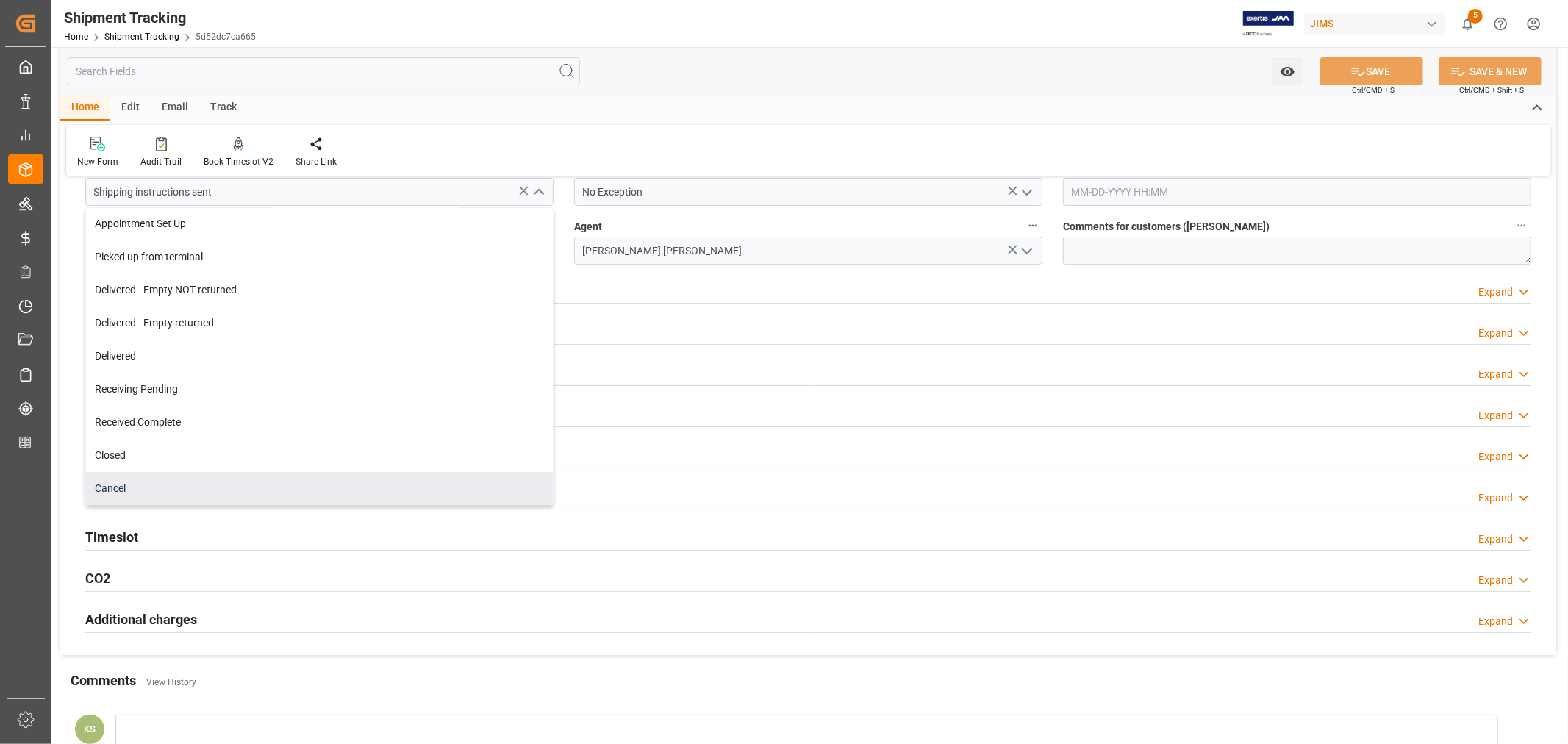
click at [200, 481] on div "Cancel" at bounding box center [319, 488] width 467 height 33
type input "Cancel"
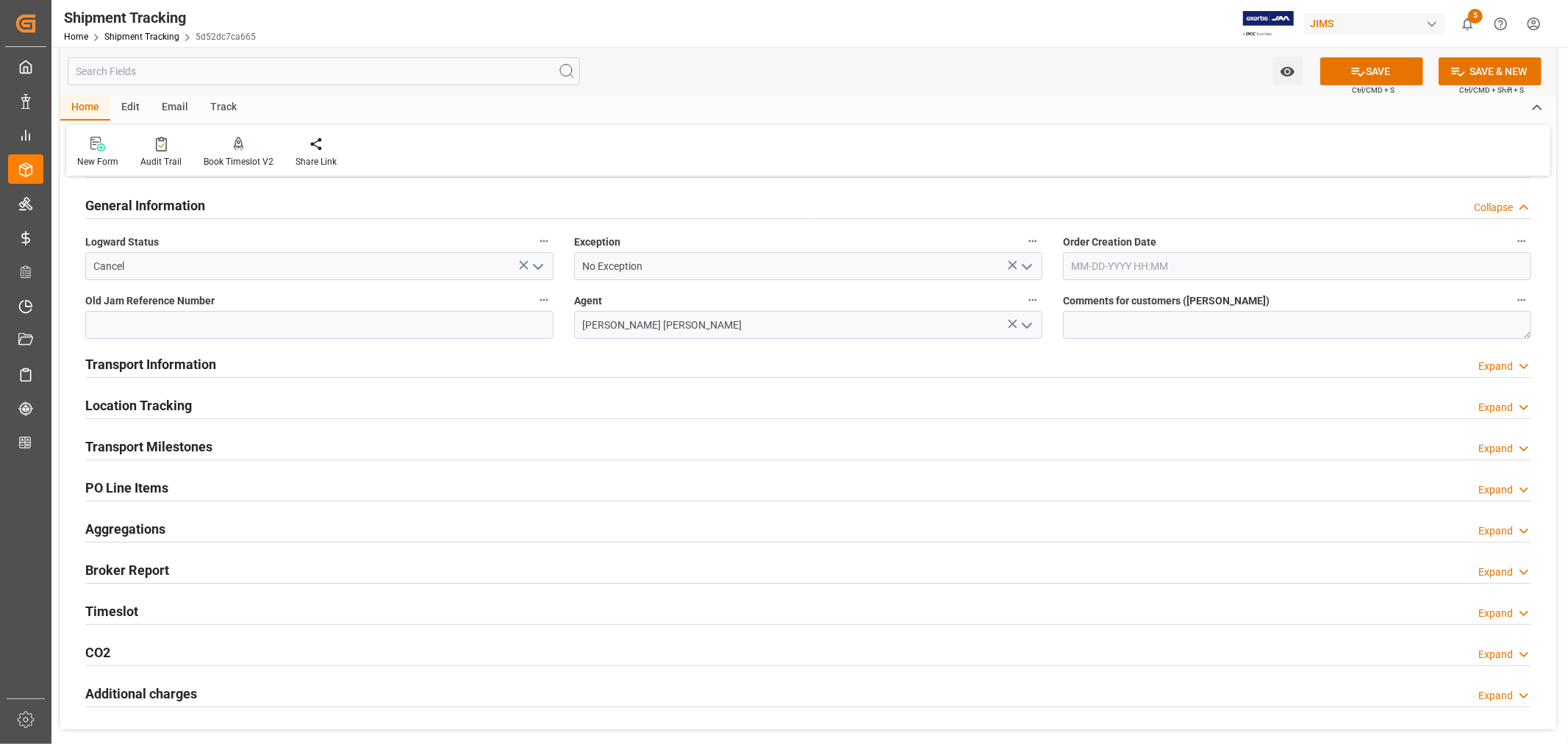
scroll to position [0, 0]
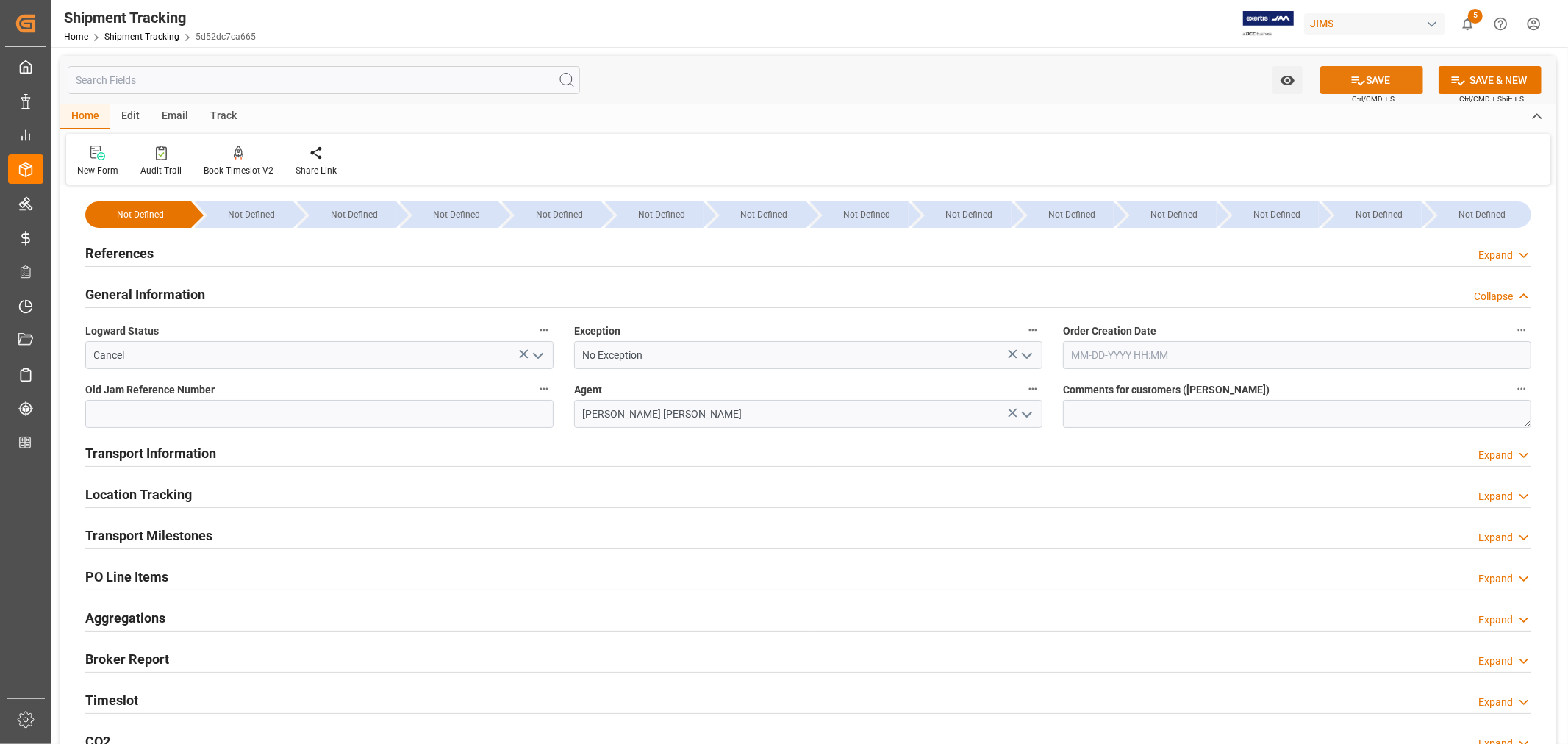
click at [1366, 83] on button "SAVE" at bounding box center [1371, 80] width 103 height 28
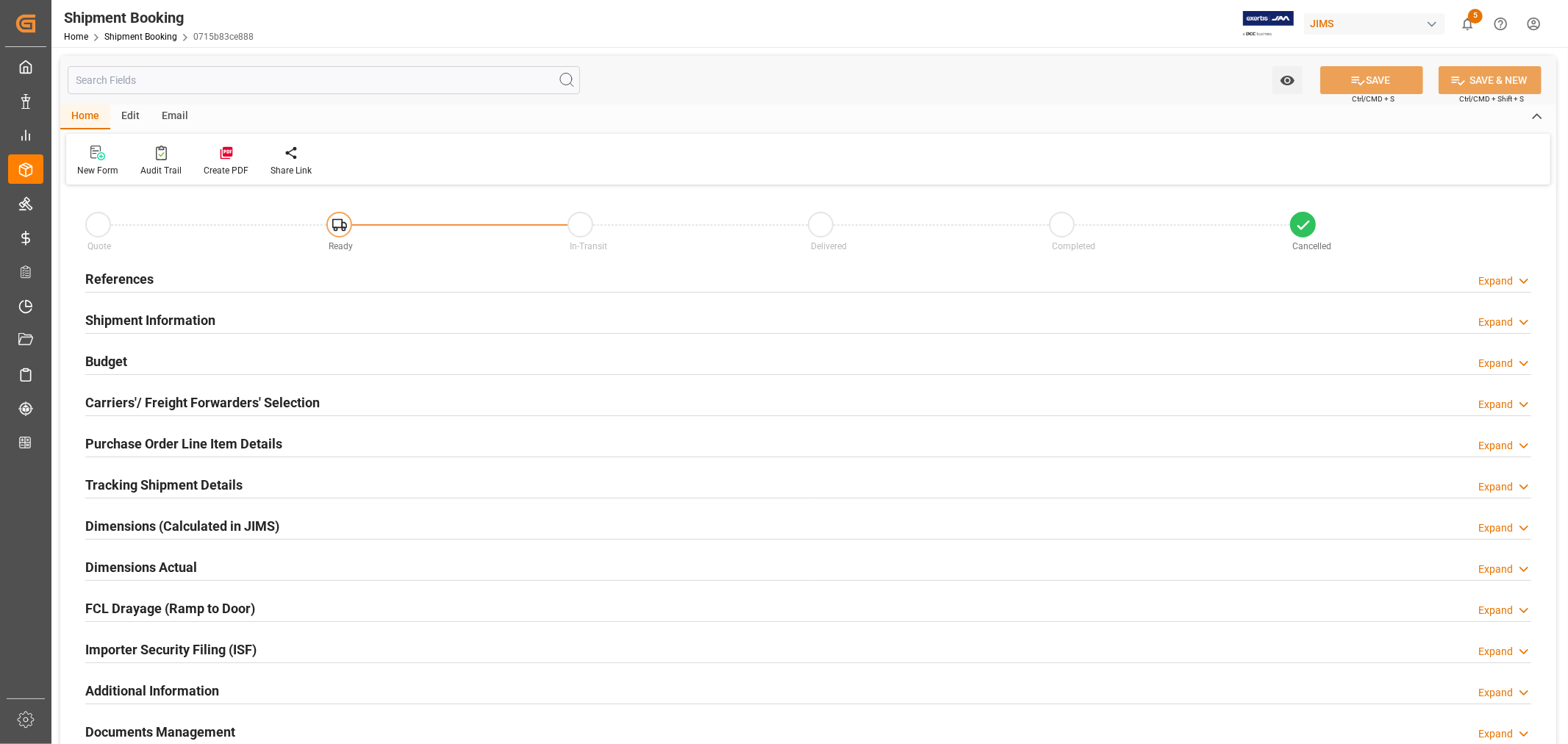
type input "0"
type input "[DATE]"
click at [136, 271] on h2 "References" at bounding box center [119, 279] width 69 height 20
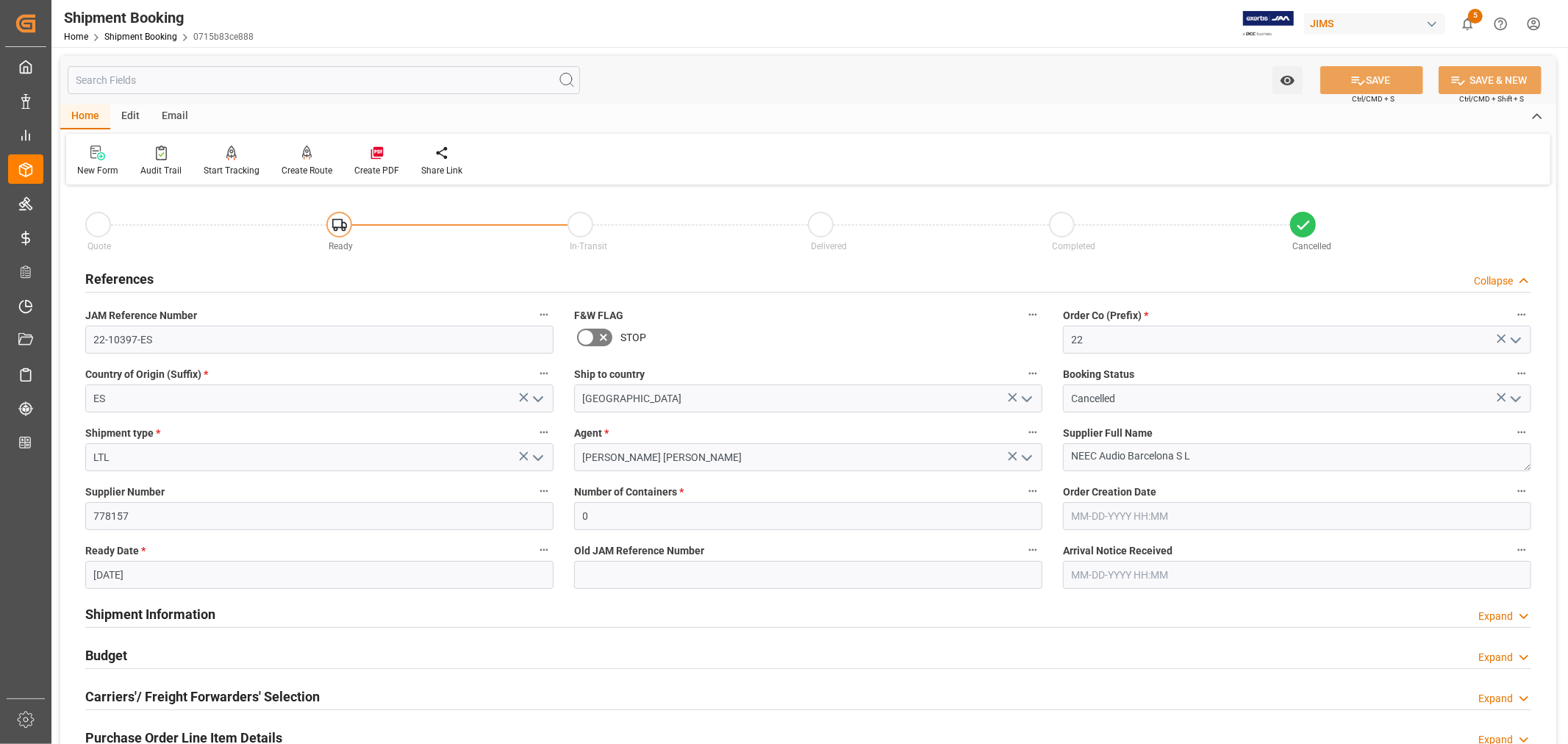
click at [136, 271] on h2 "References" at bounding box center [119, 279] width 69 height 20
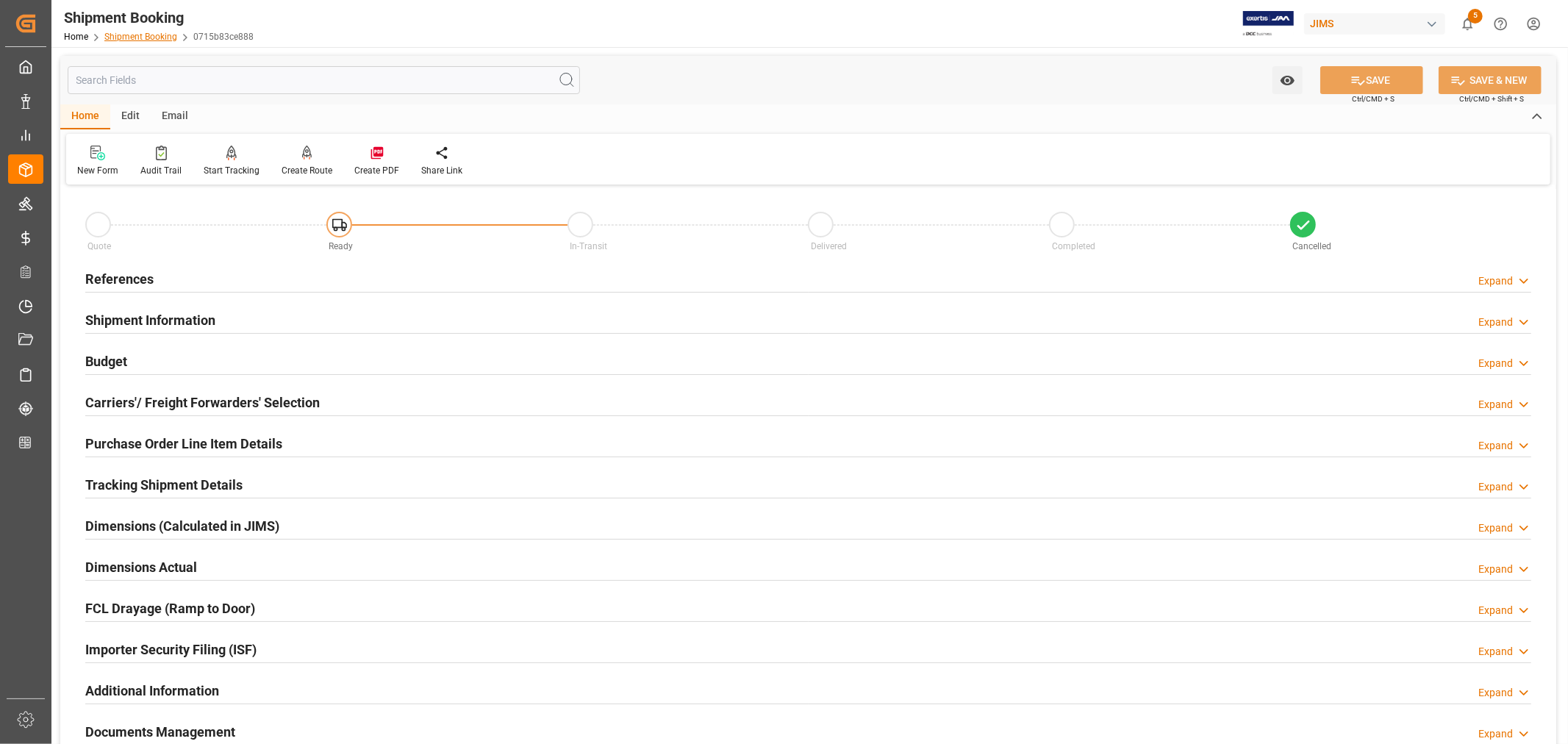
click at [144, 36] on link "Shipment Booking" at bounding box center [140, 36] width 73 height 10
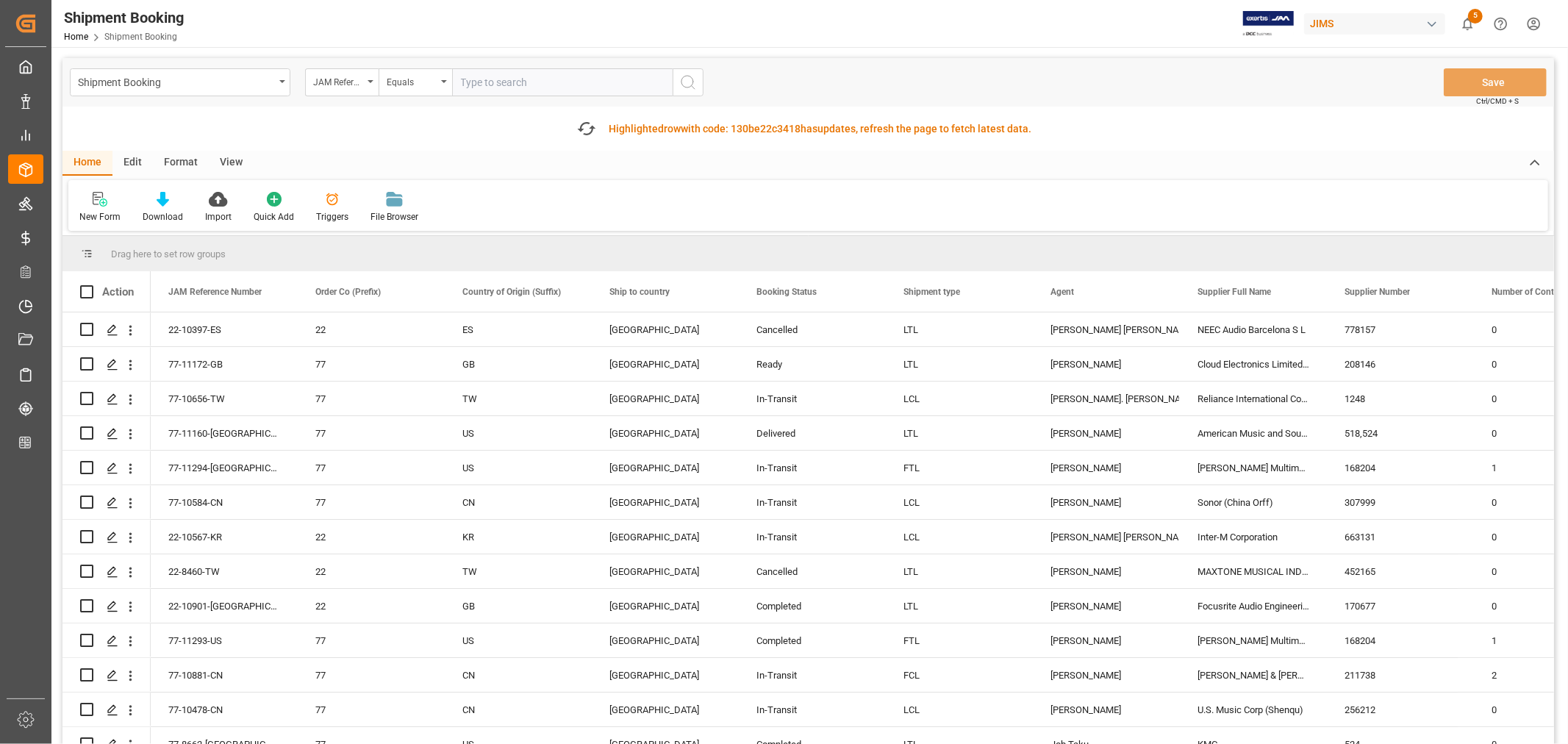
click at [488, 83] on input "text" at bounding box center [561, 83] width 220 height 28
paste input "22-10624-GB"
type input "22-10624-GB"
click at [685, 83] on icon "search button" at bounding box center [687, 82] width 17 height 17
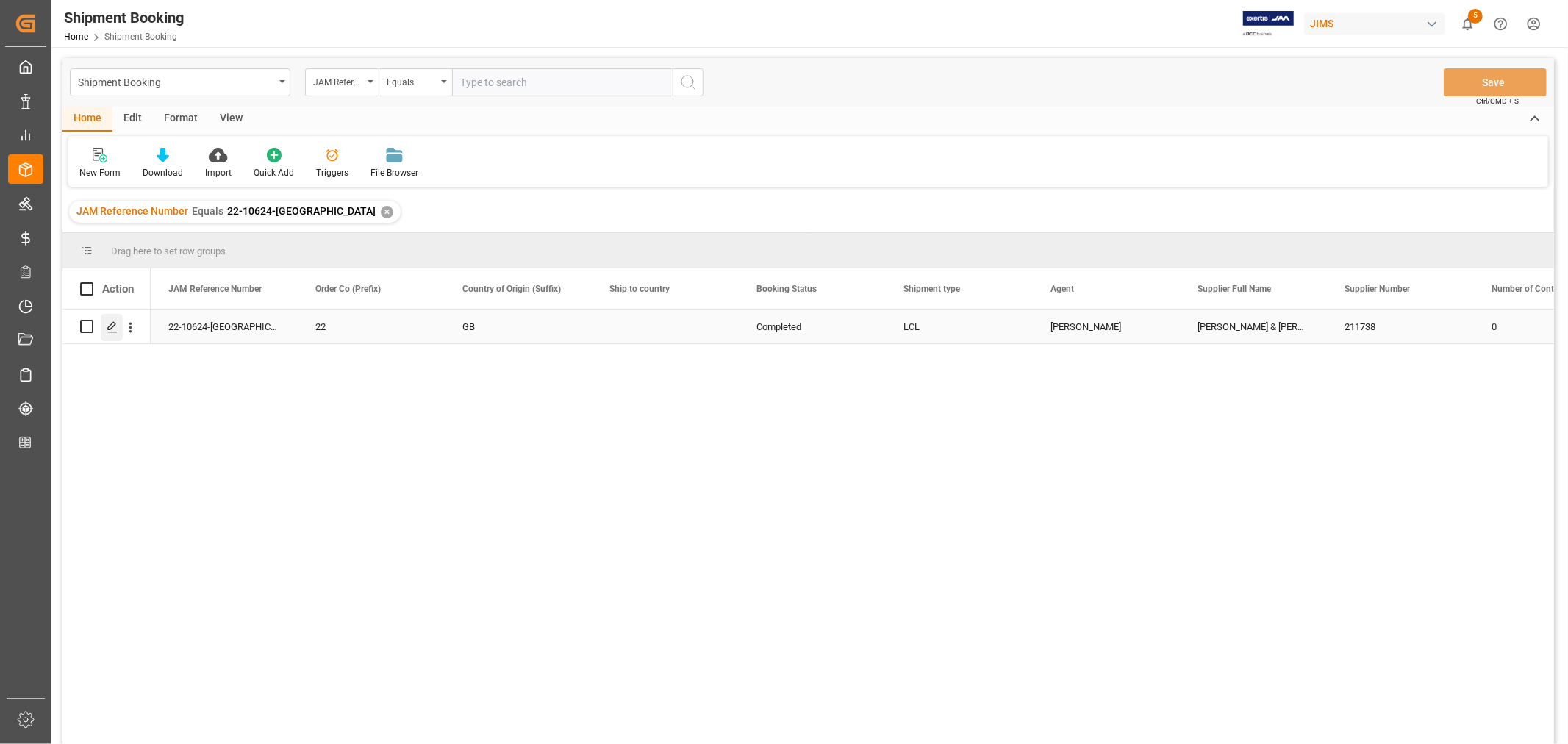
click at [113, 322] on icon "Press SPACE to select this row." at bounding box center [112, 327] width 12 height 12
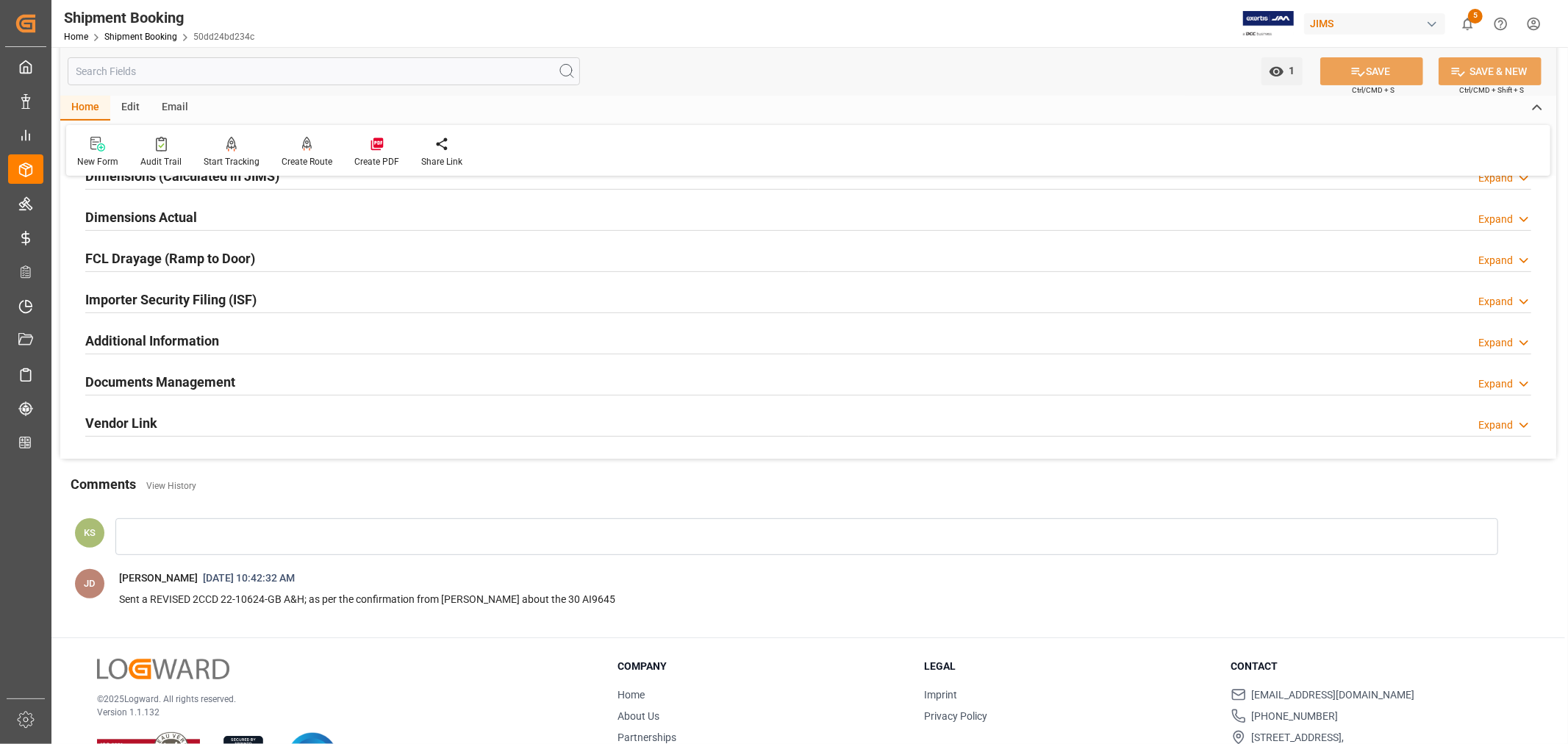
scroll to position [408, 0]
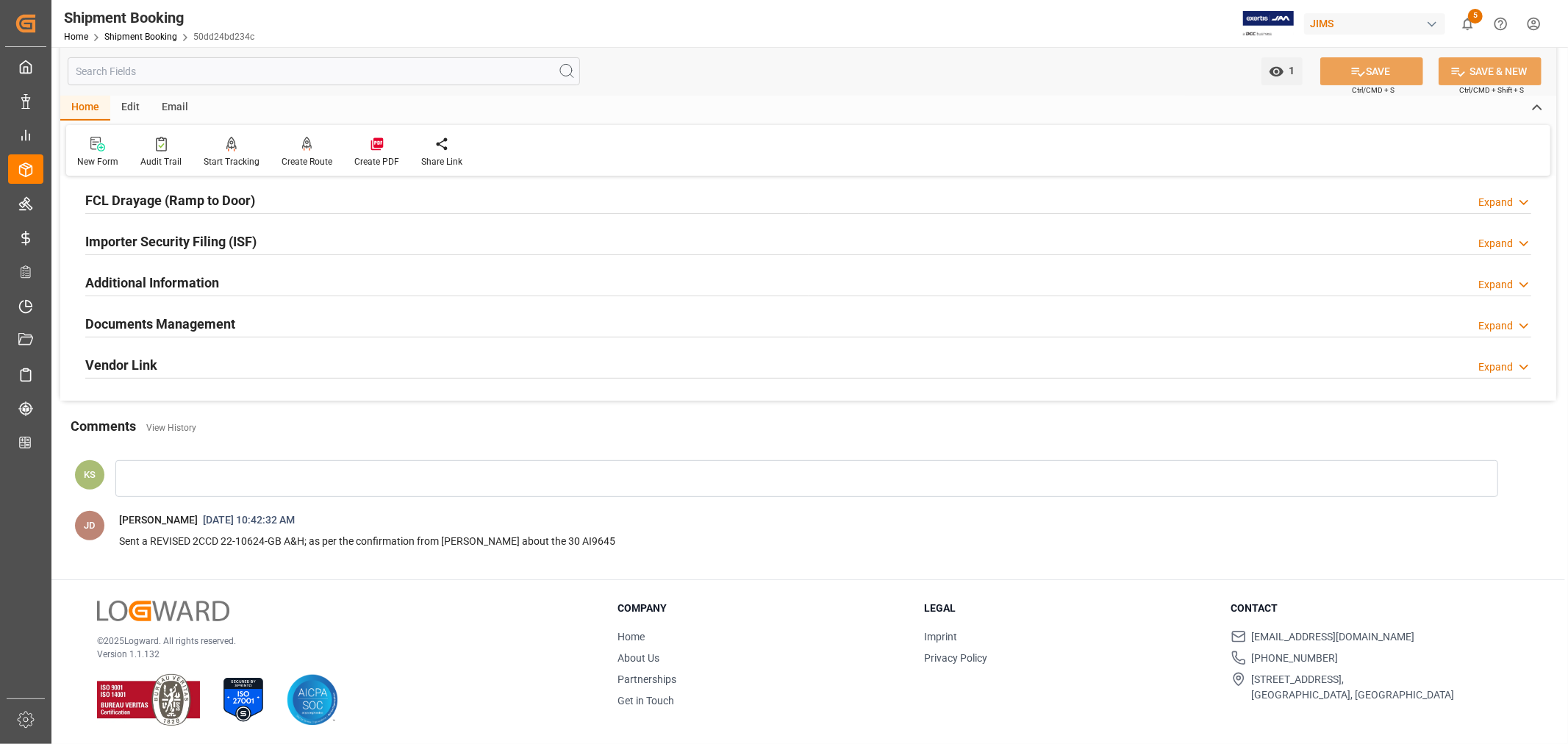
click at [645, 325] on div "Documents Management Expand" at bounding box center [808, 323] width 1446 height 28
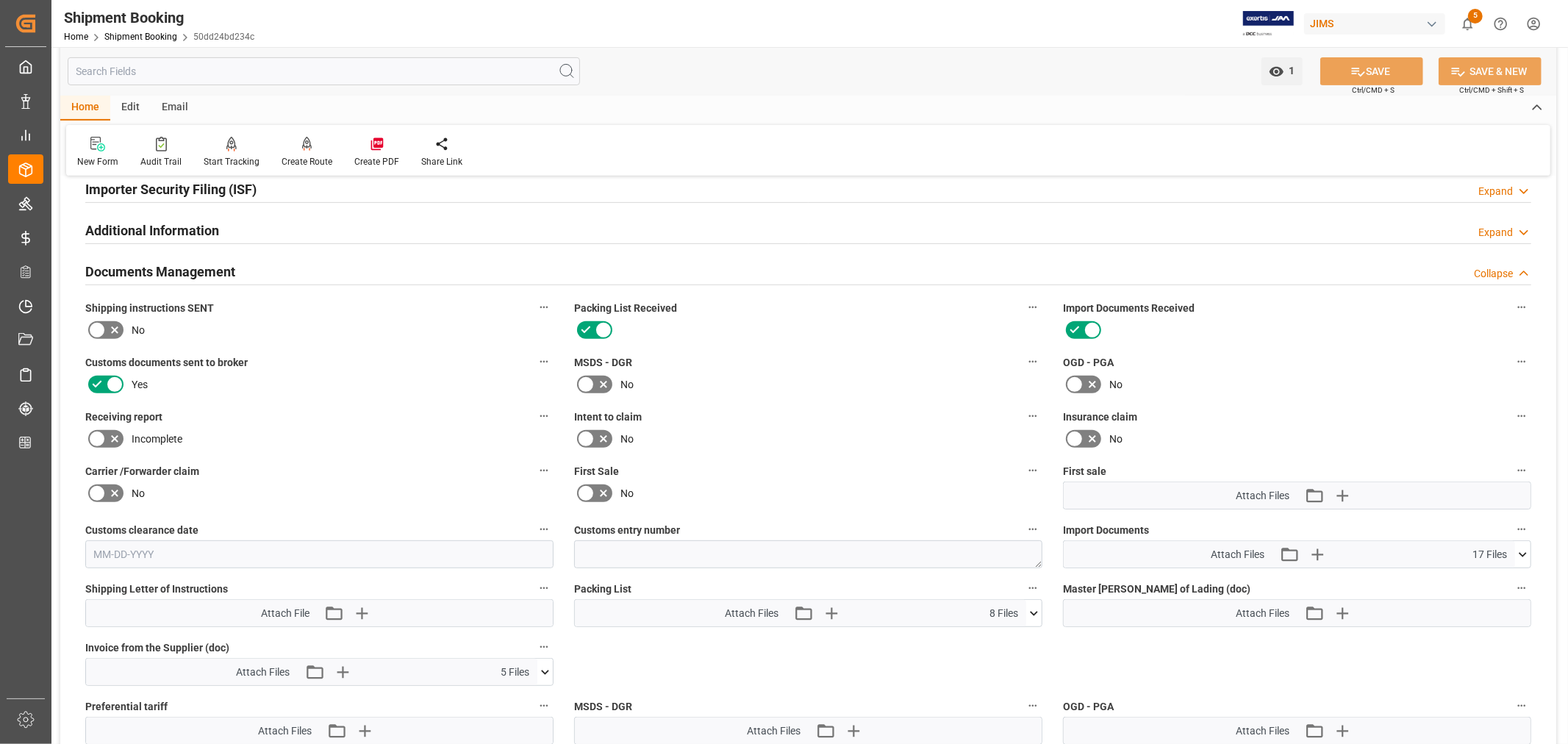
scroll to position [490, 0]
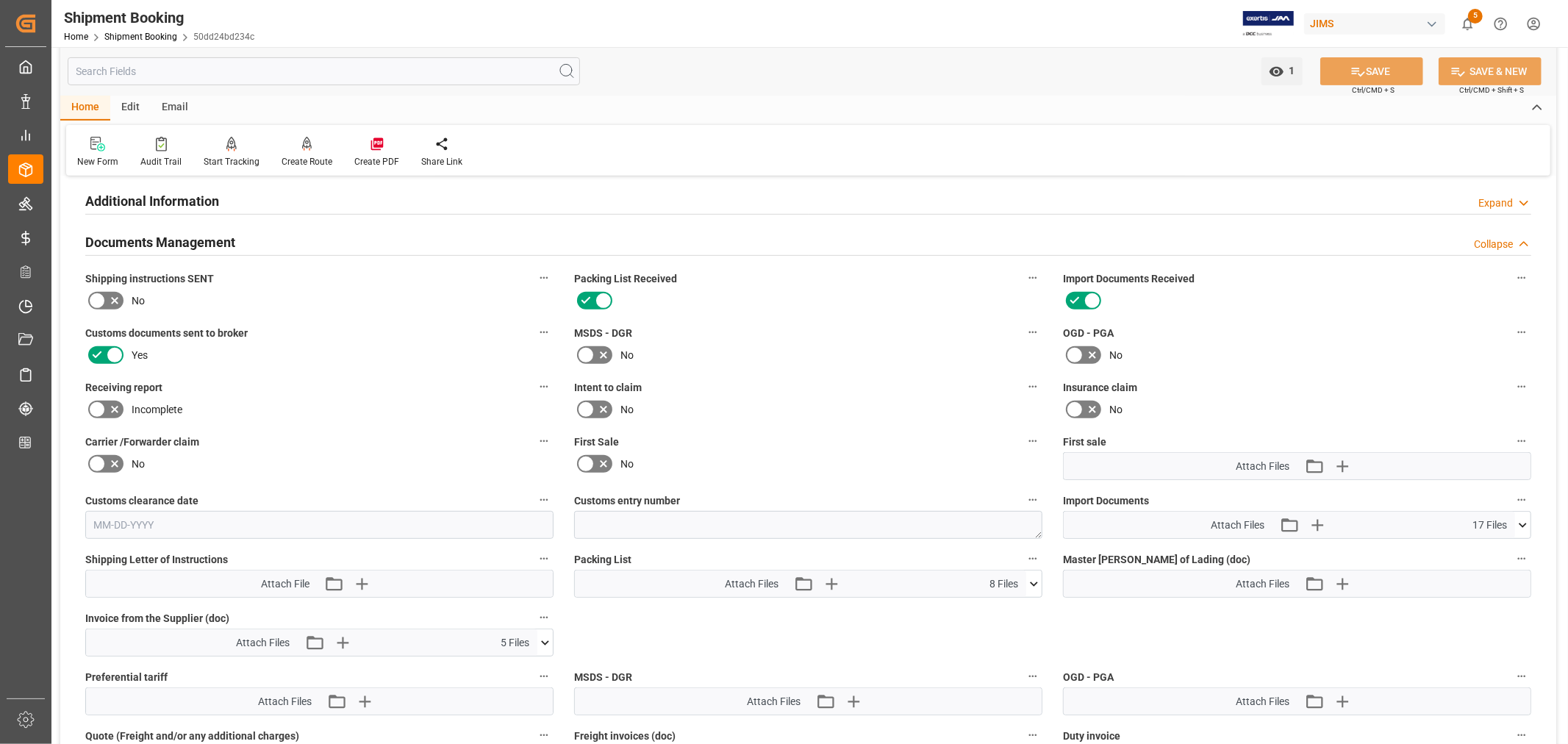
click at [1521, 519] on icon at bounding box center [1522, 525] width 16 height 16
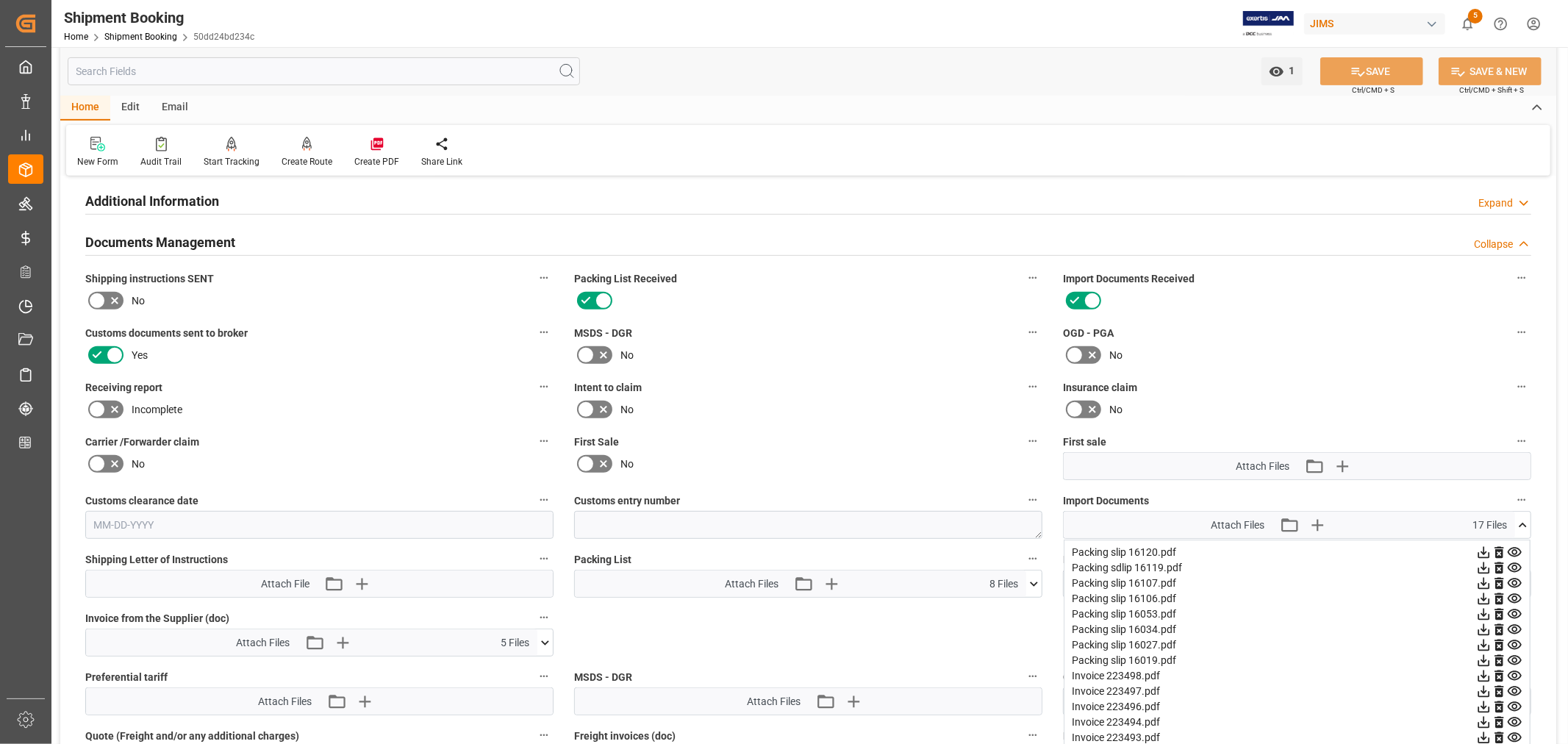
click at [1514, 549] on icon at bounding box center [1514, 552] width 16 height 16
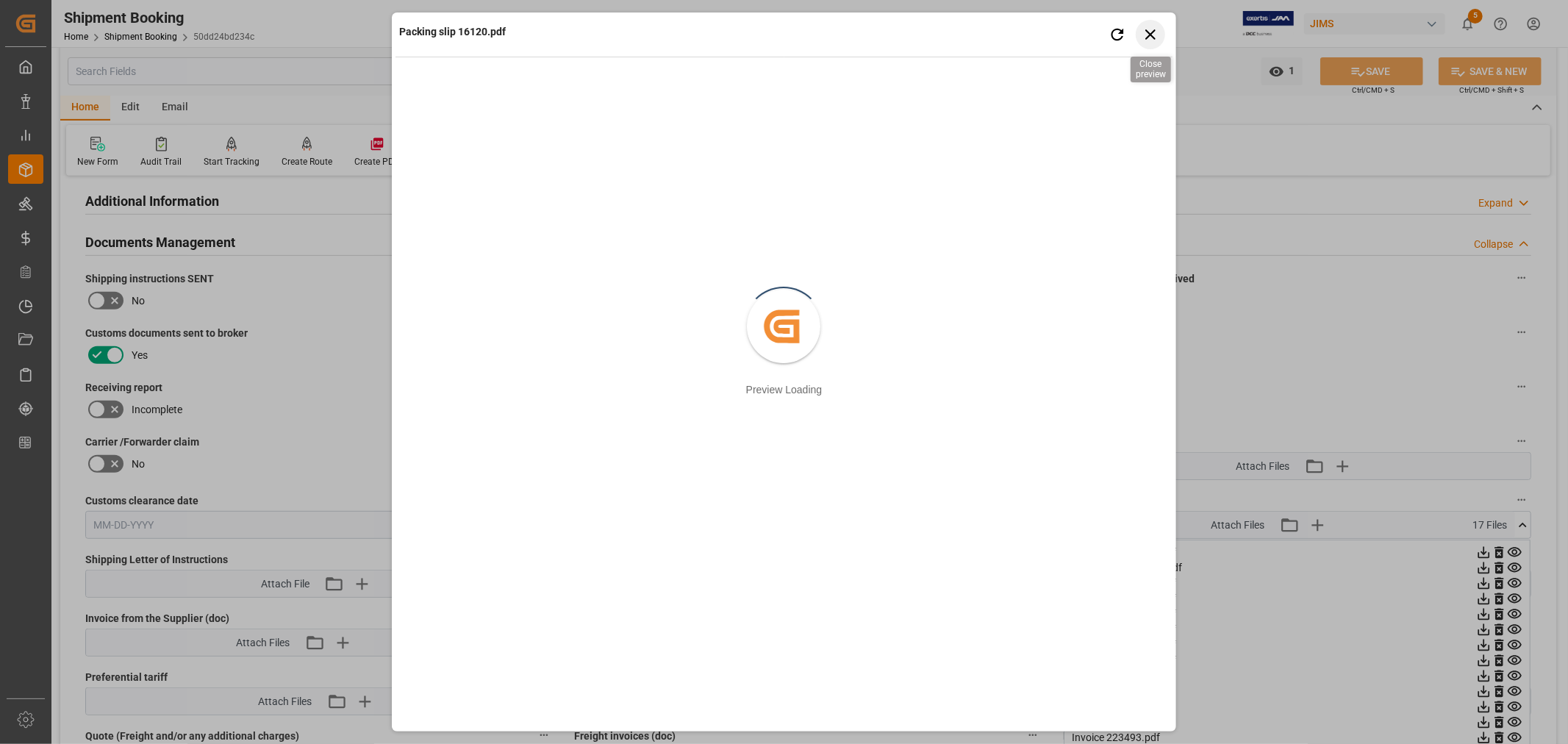
click at [1153, 35] on icon "button" at bounding box center [1149, 34] width 18 height 18
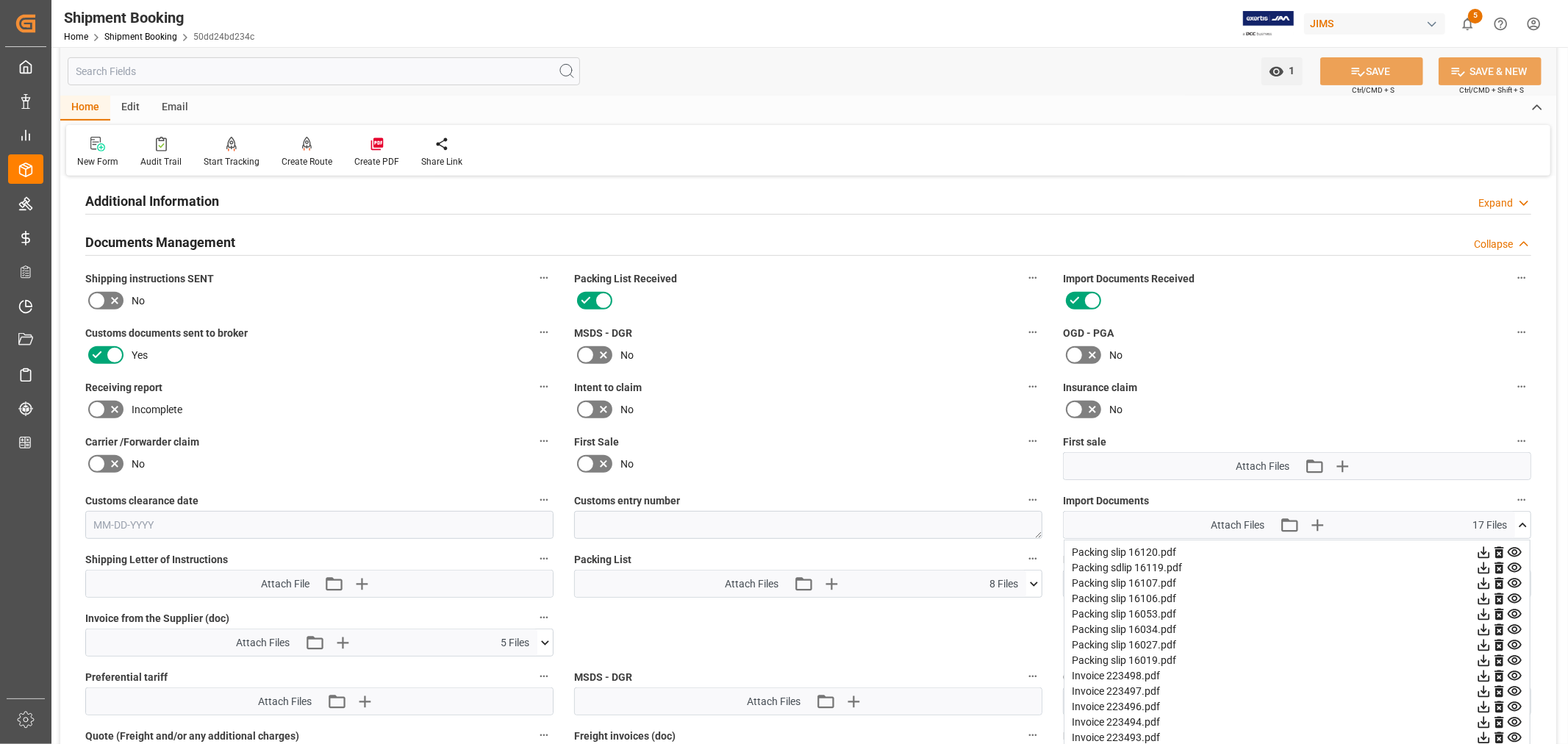
click at [1515, 566] on icon at bounding box center [1514, 568] width 14 height 10
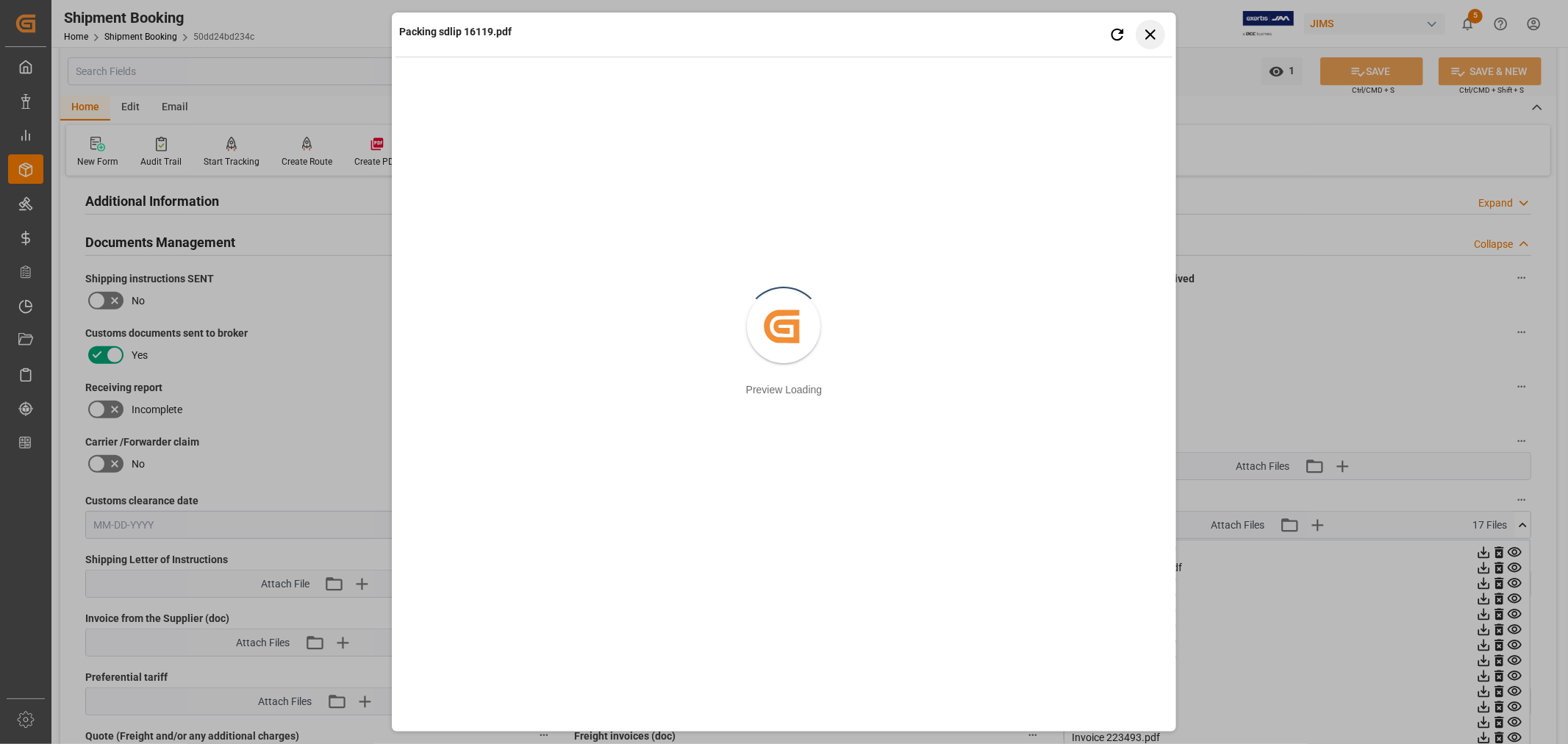
drag, startPoint x: 1151, startPoint y: 37, endPoint x: 1152, endPoint y: 54, distance: 17.0
click at [1151, 37] on icon "button" at bounding box center [1149, 34] width 18 height 18
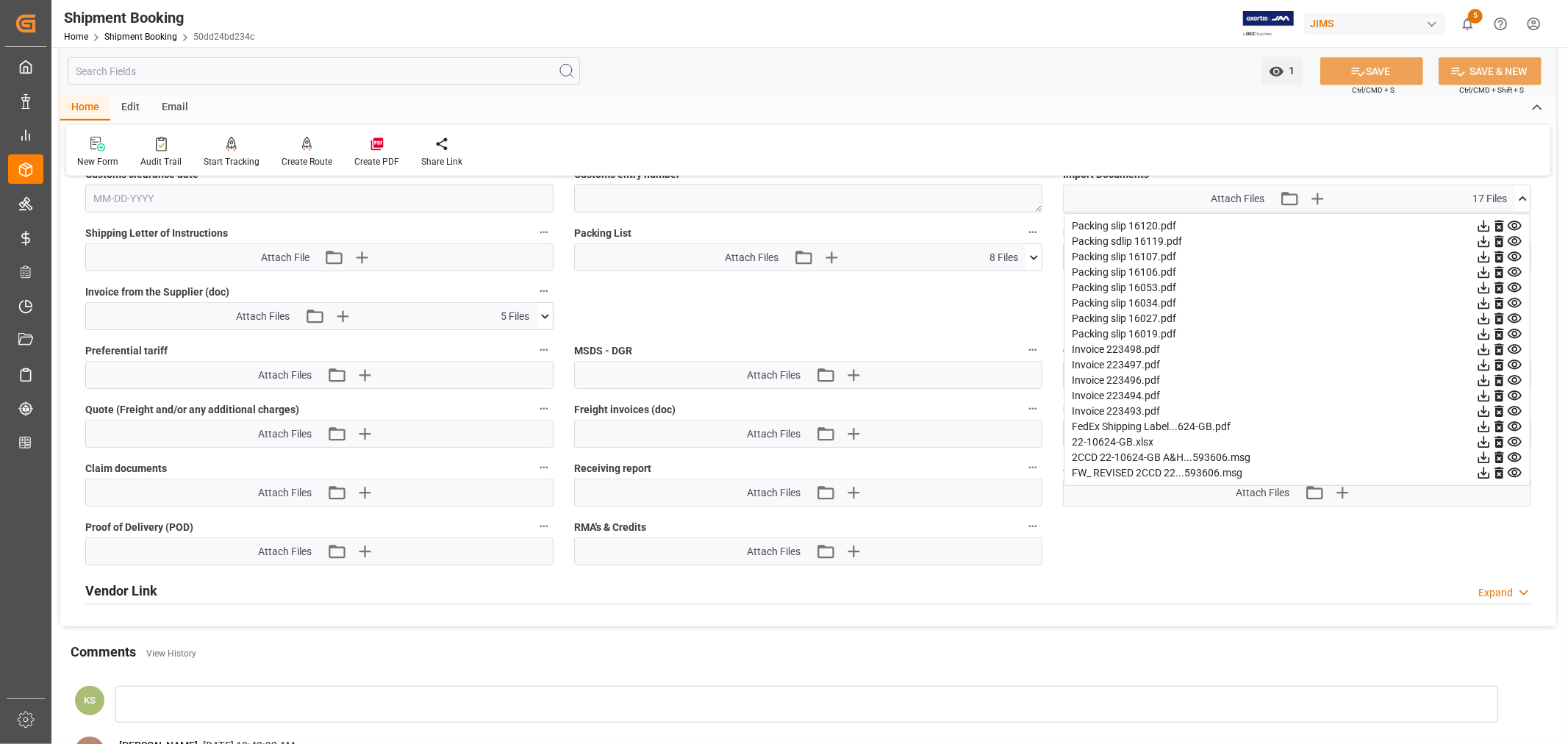
scroll to position [817, 0]
click at [1482, 472] on icon at bounding box center [1483, 472] width 16 height 16
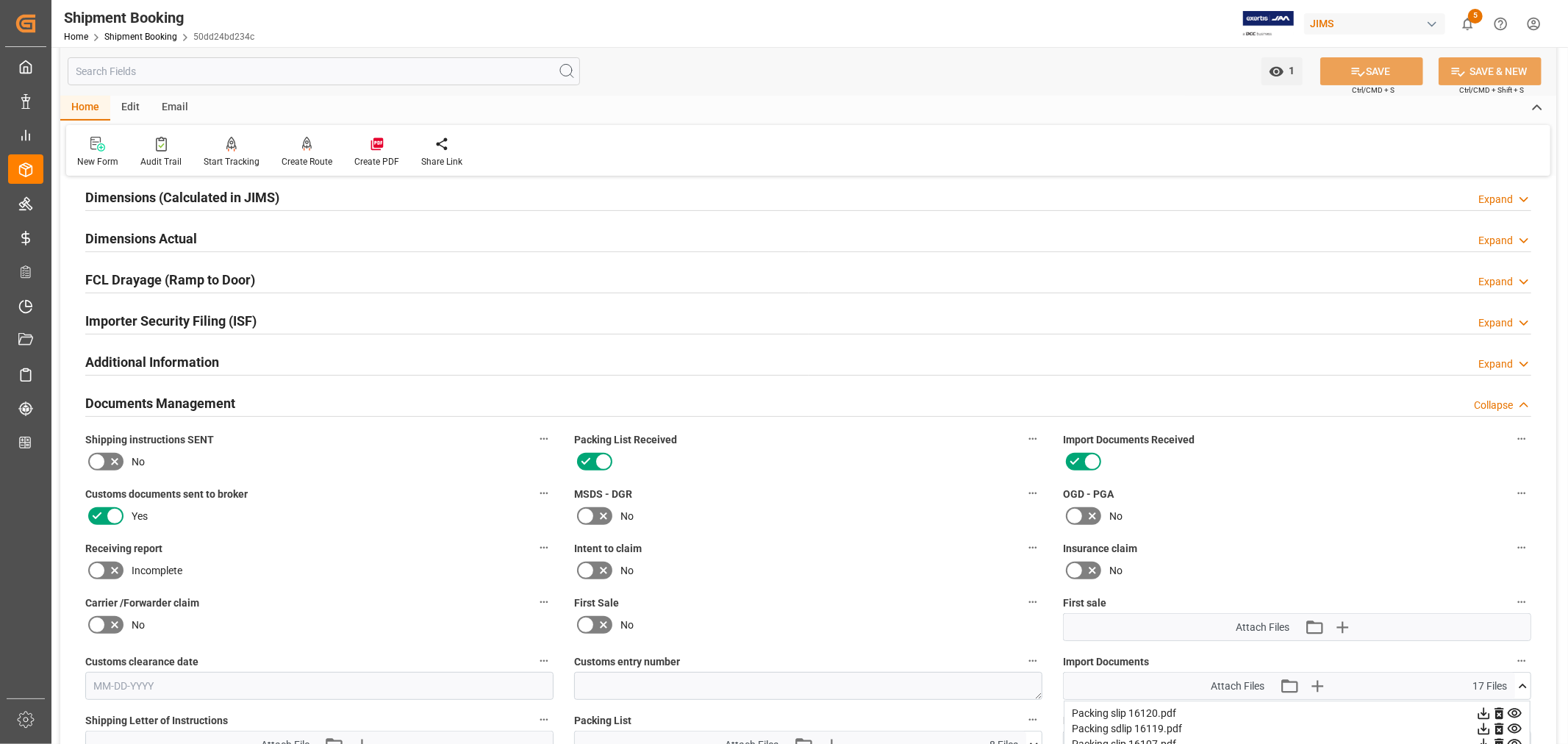
scroll to position [326, 0]
click at [209, 406] on h2 "Documents Management" at bounding box center [160, 405] width 150 height 20
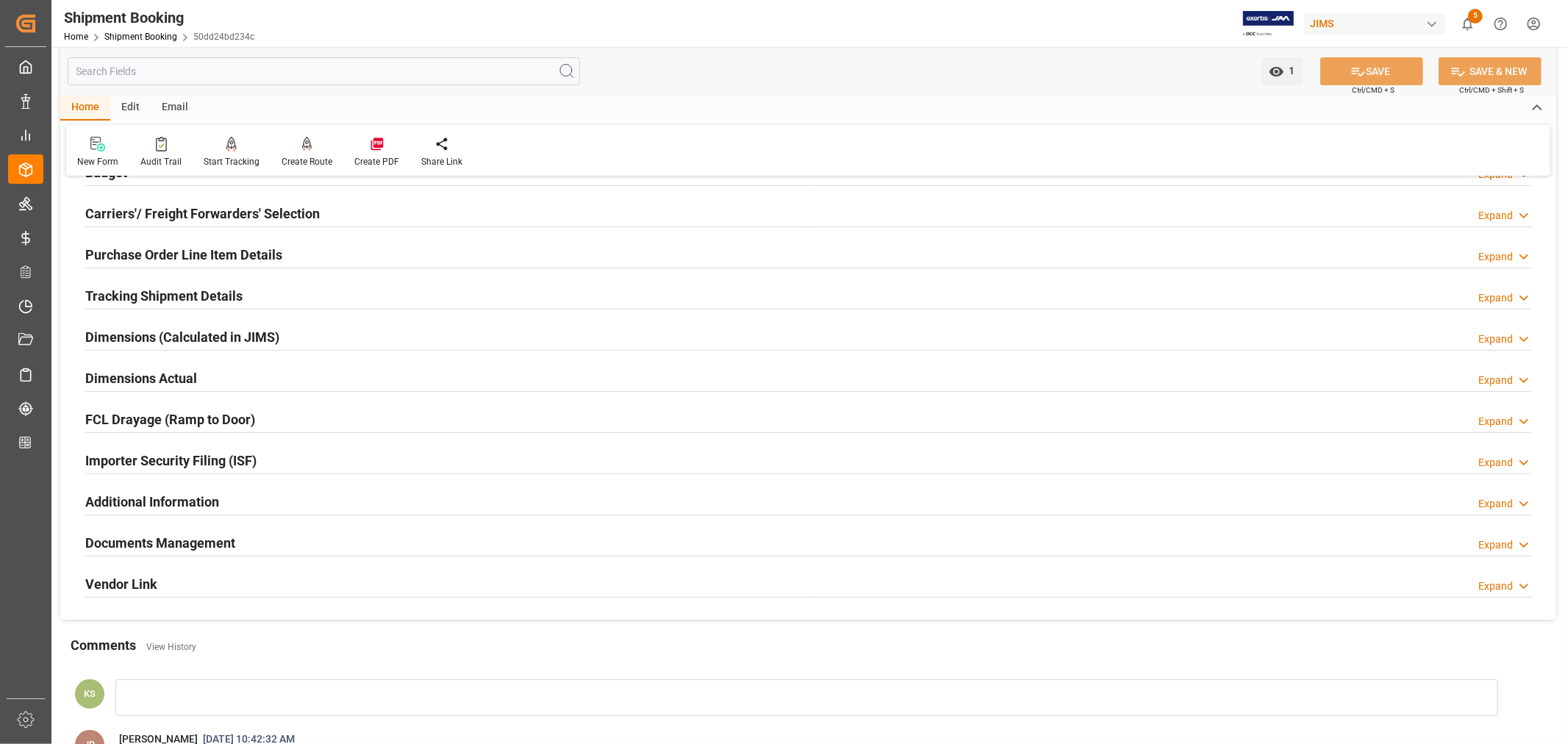
scroll to position [0, 0]
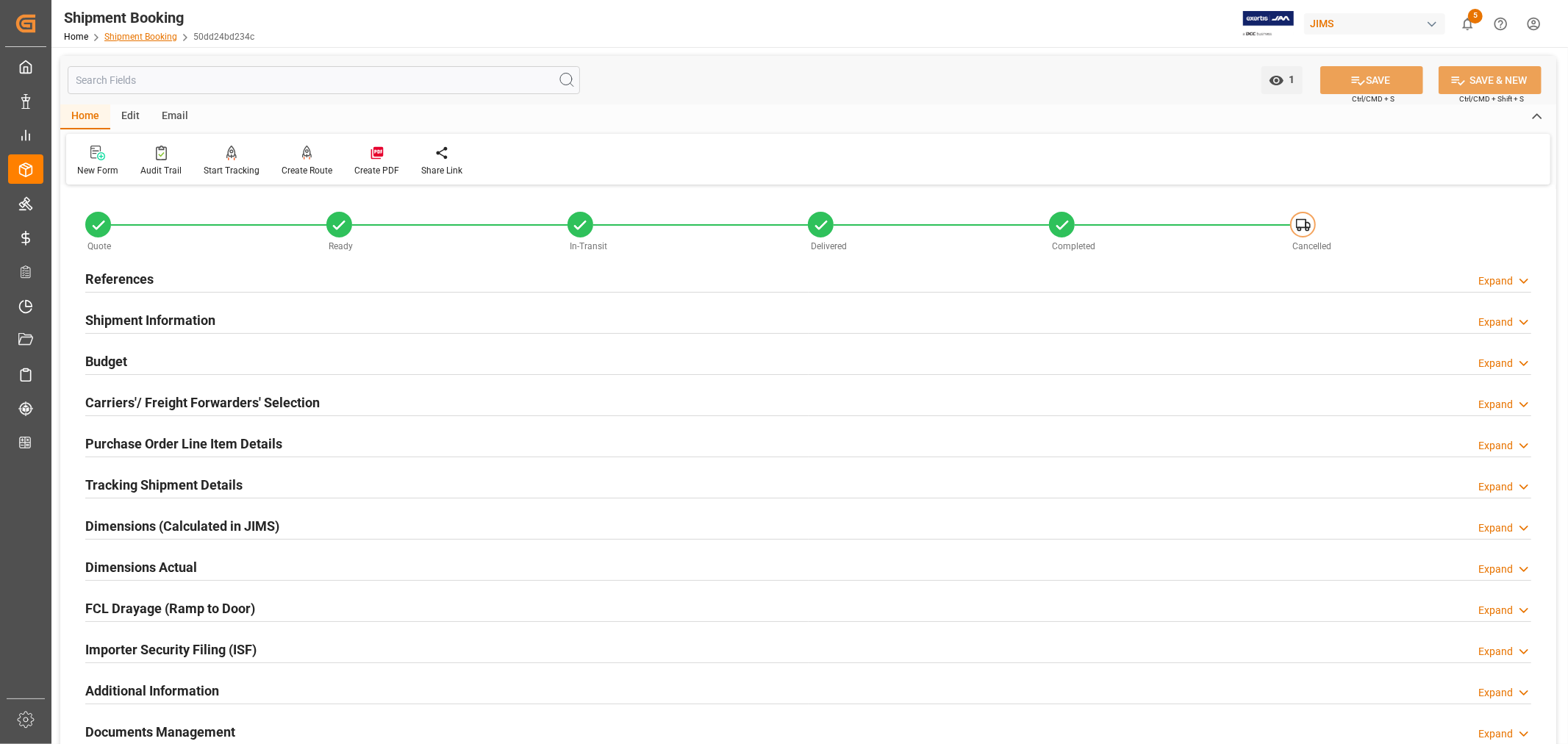
click at [150, 36] on link "Shipment Booking" at bounding box center [140, 36] width 73 height 10
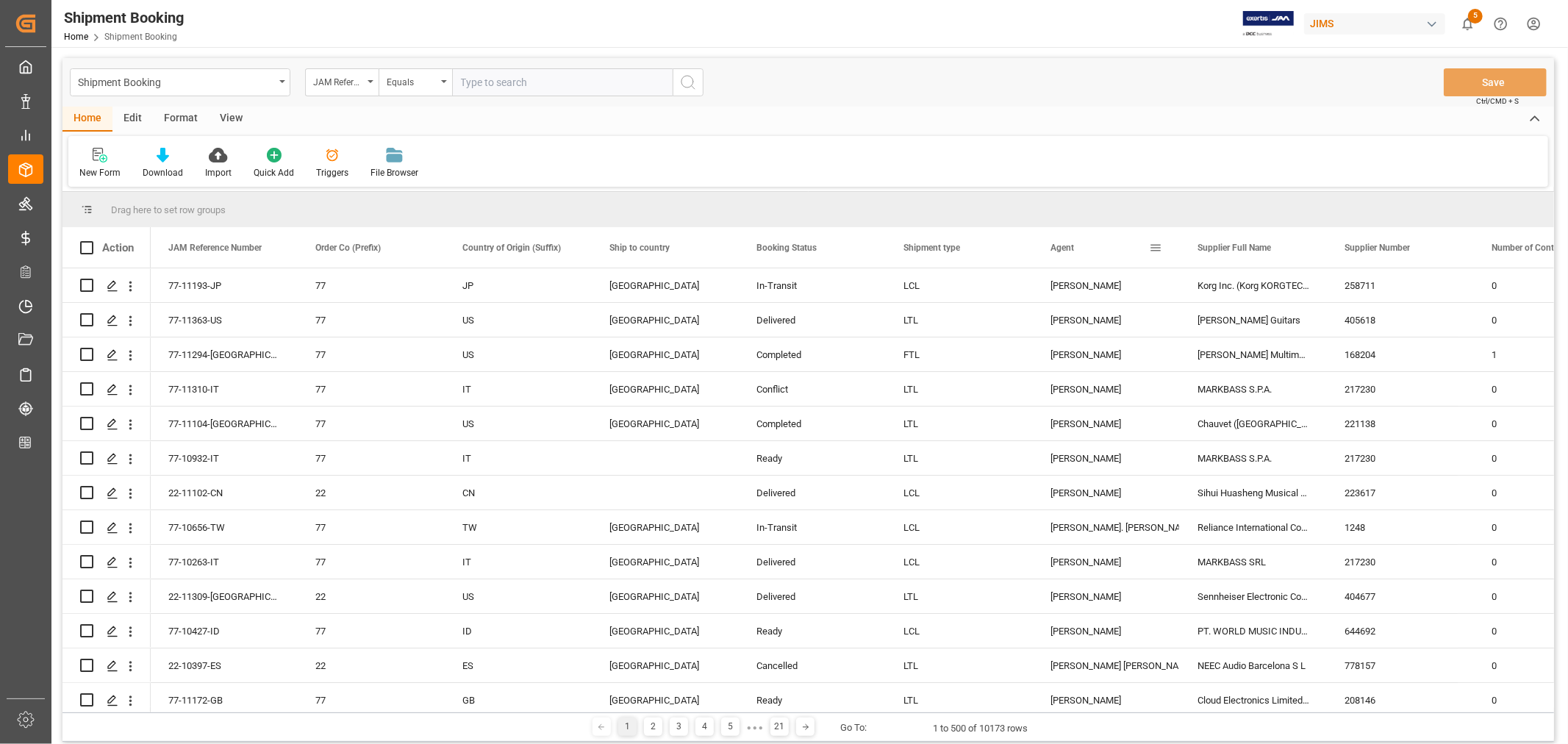
click at [1156, 246] on span at bounding box center [1155, 248] width 13 height 13
click at [1228, 245] on span "filter" at bounding box center [1224, 250] width 13 height 13
click at [1286, 290] on span "Filtering operator" at bounding box center [1287, 291] width 13 height 13
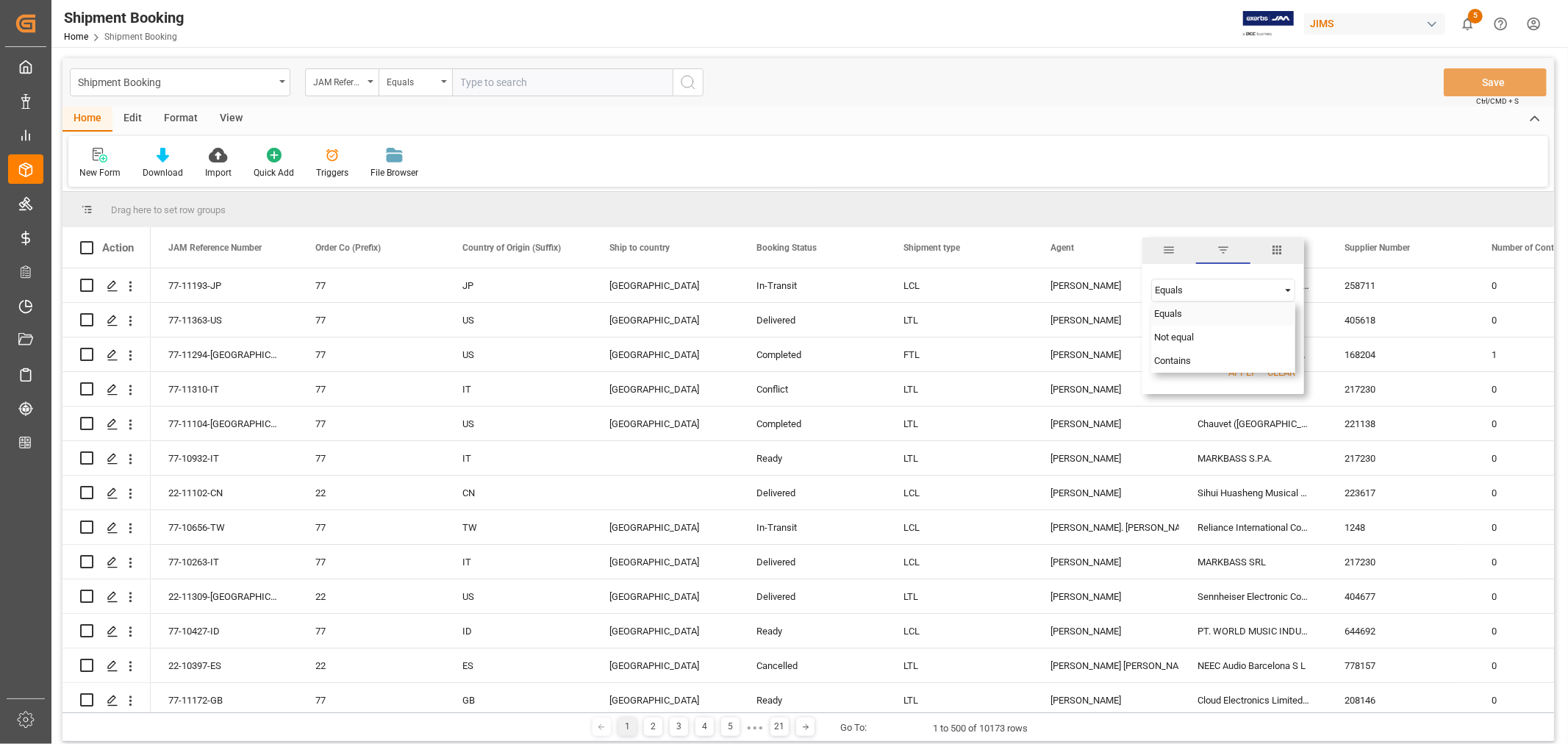
click at [1286, 290] on span "Filtering operator" at bounding box center [1287, 291] width 13 height 13
click at [1157, 320] on input "Filter Value" at bounding box center [1223, 327] width 144 height 30
type input "Amit"
click at [1232, 367] on button "Apply" at bounding box center [1241, 372] width 27 height 15
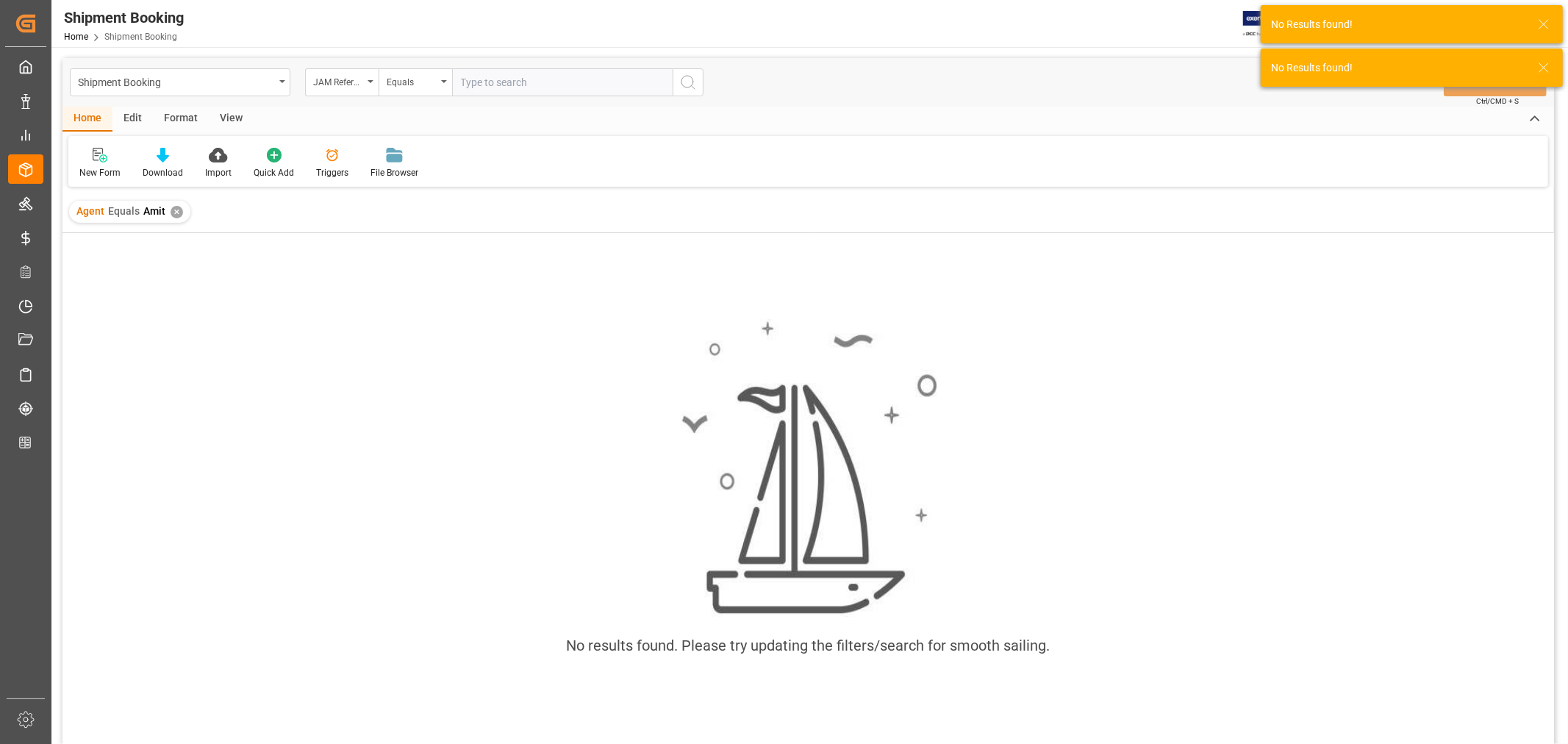
click at [175, 210] on div "✕" at bounding box center [176, 211] width 12 height 12
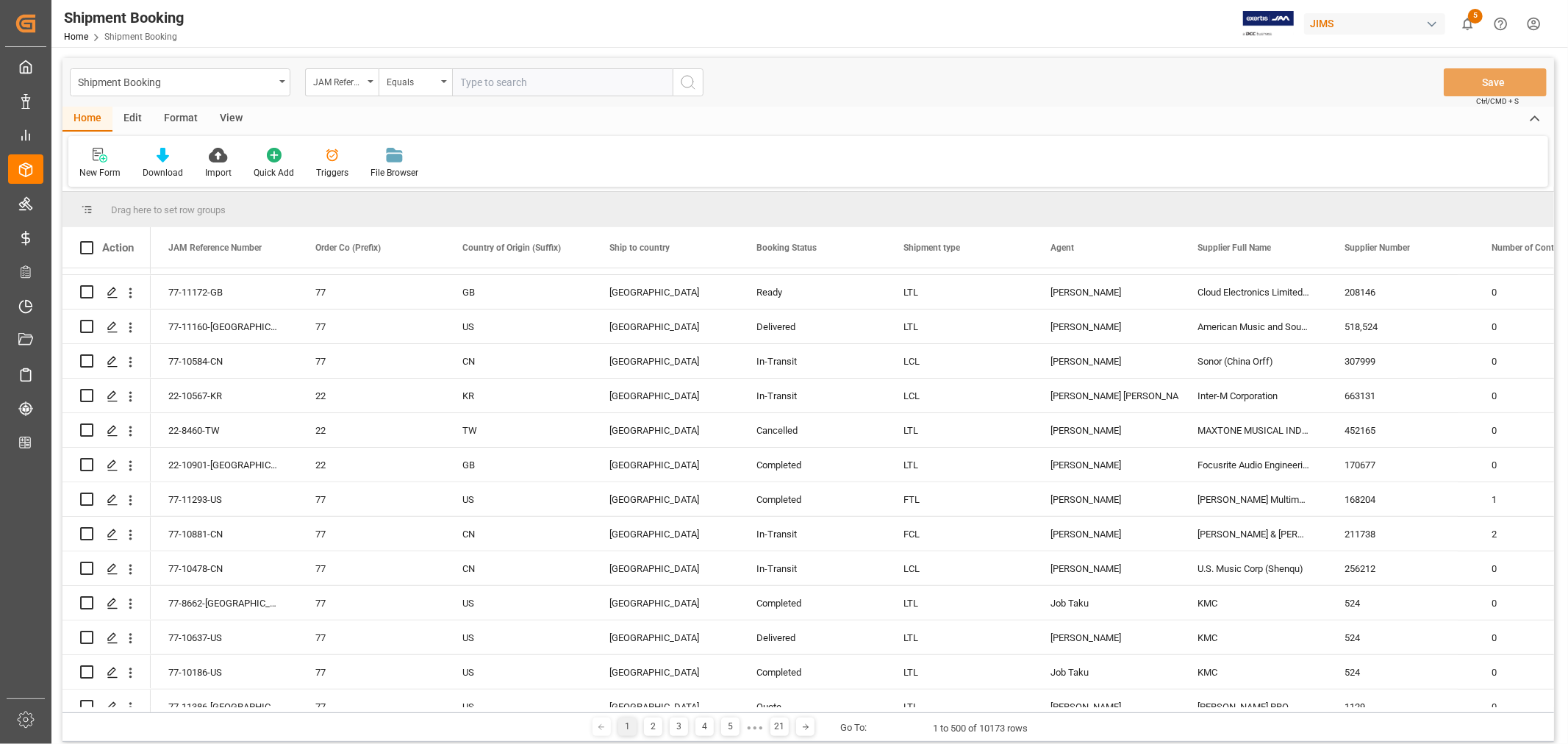
scroll to position [490, 0]
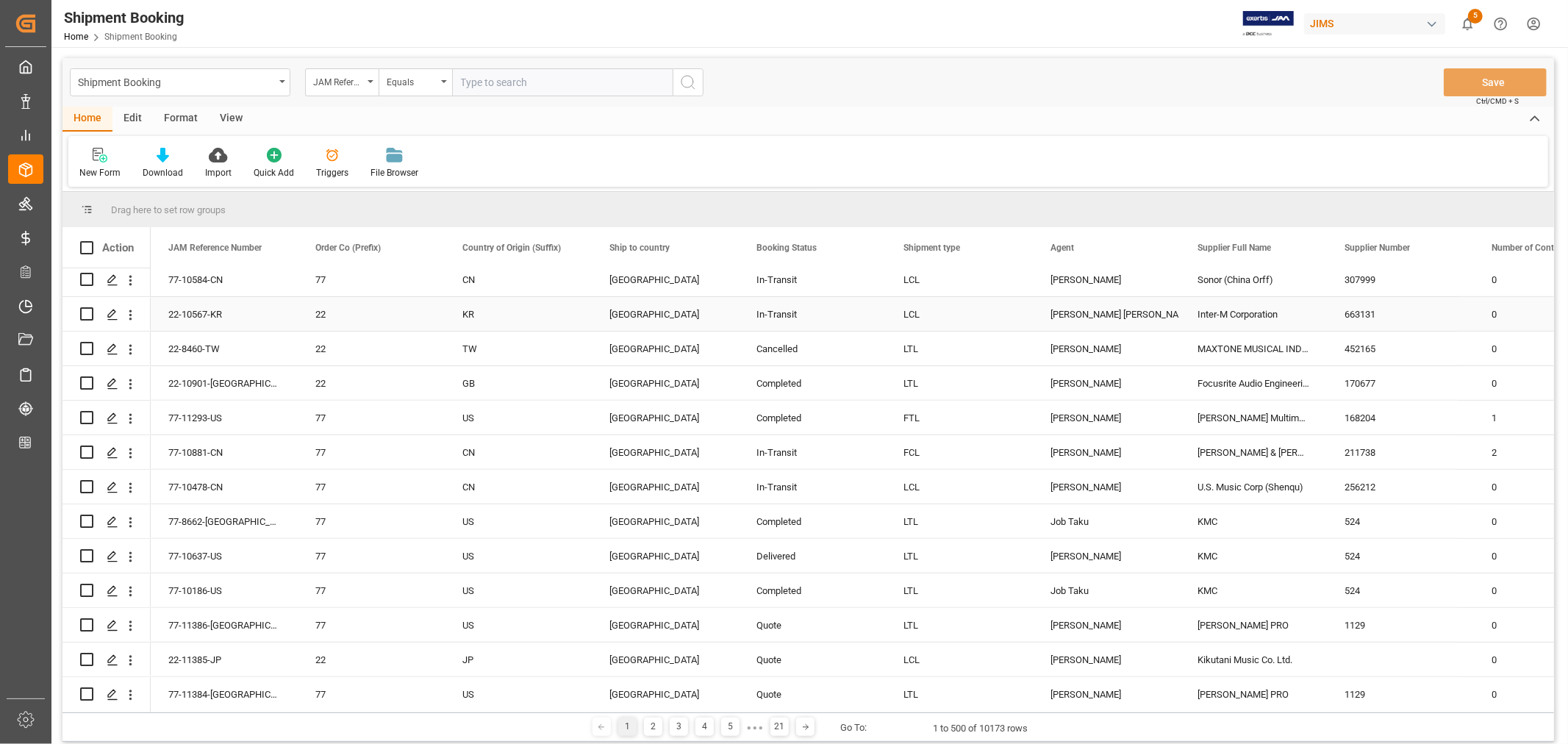
click at [1106, 310] on div "[PERSON_NAME] [PERSON_NAME]" at bounding box center [1106, 314] width 111 height 34
click at [1154, 249] on span at bounding box center [1155, 248] width 13 height 13
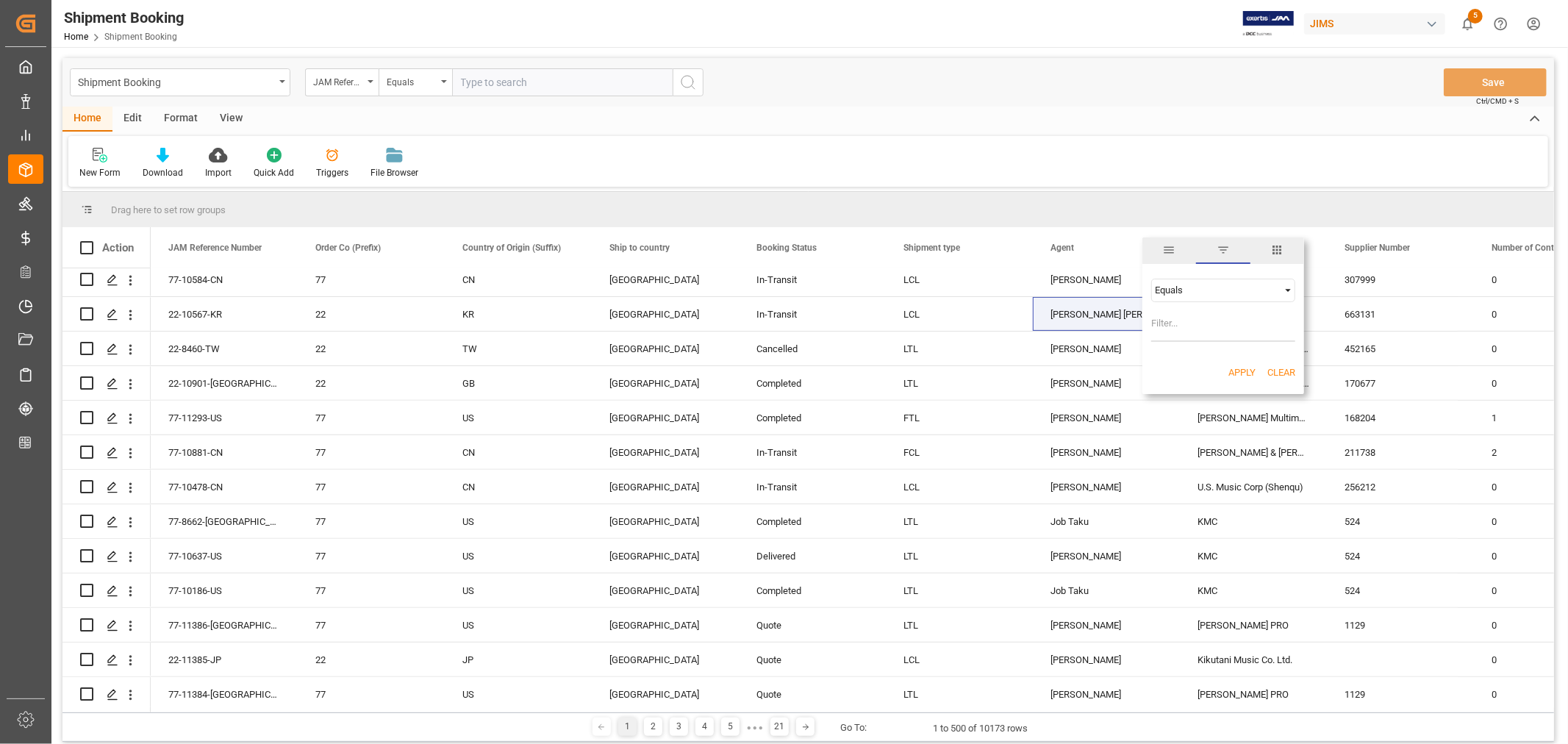
type input "[PERSON_NAME] [PERSON_NAME]"
click at [1237, 371] on button "Apply" at bounding box center [1241, 372] width 27 height 15
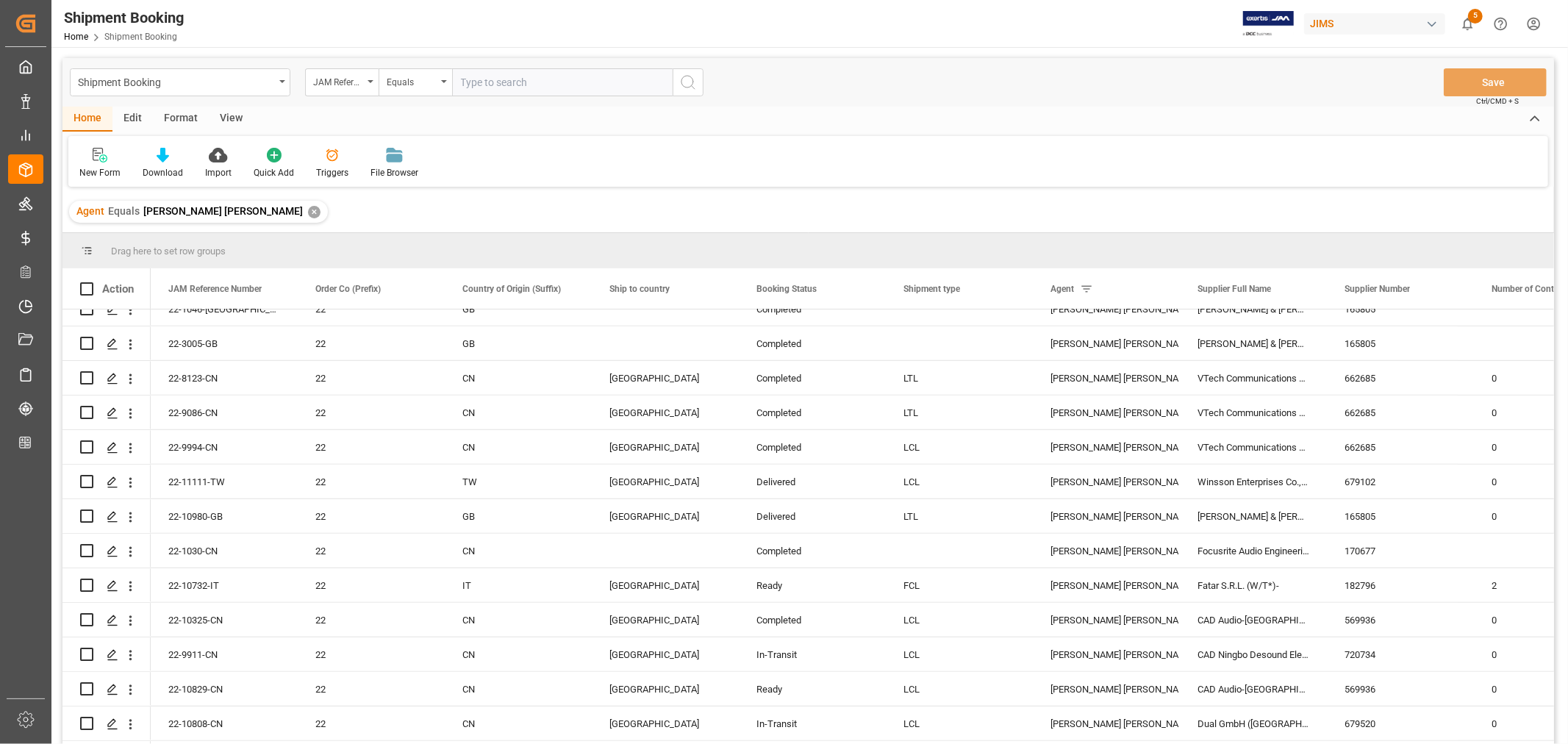
scroll to position [817, 0]
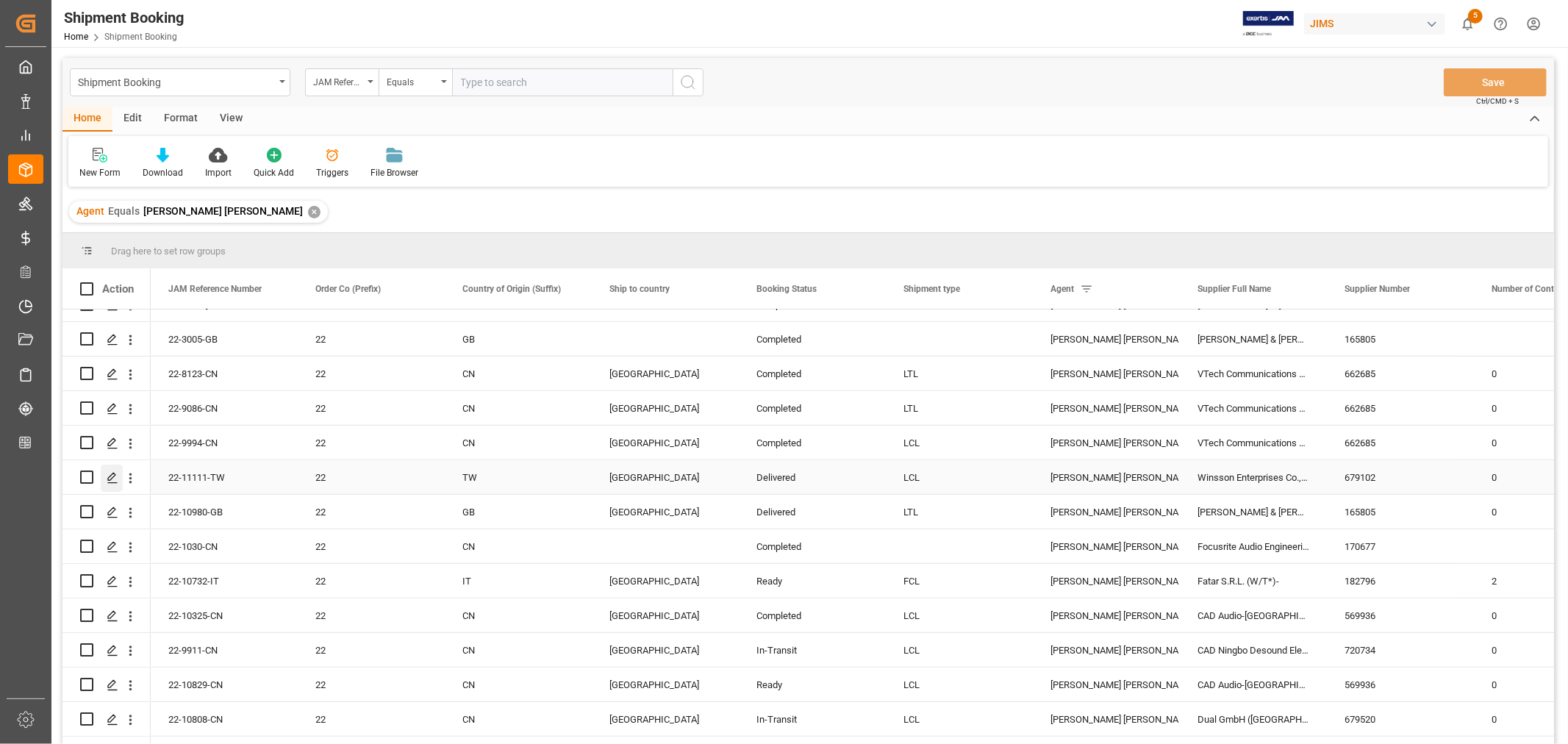
click at [109, 476] on polygon "Press SPACE to select this row." at bounding box center [111, 476] width 7 height 7
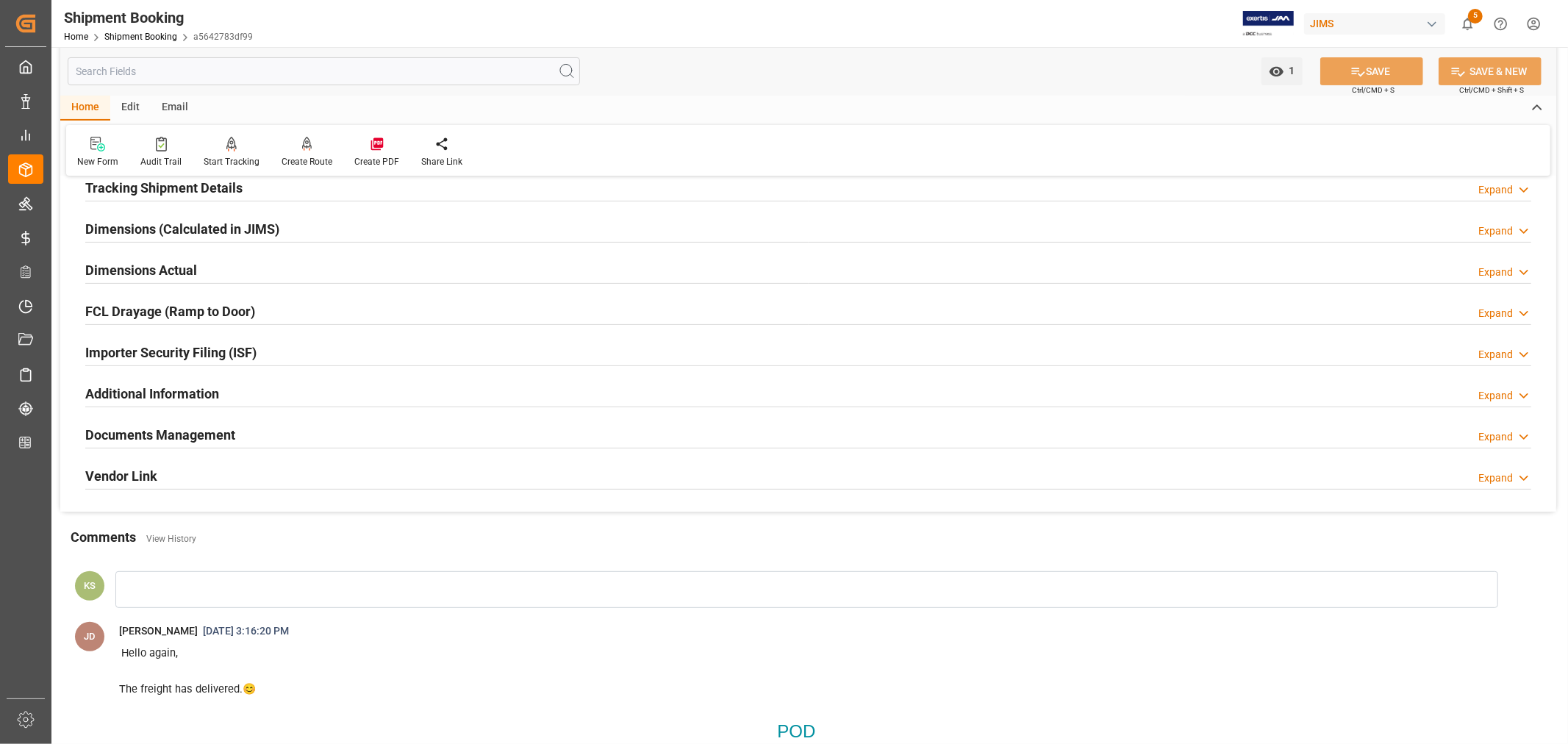
scroll to position [326, 0]
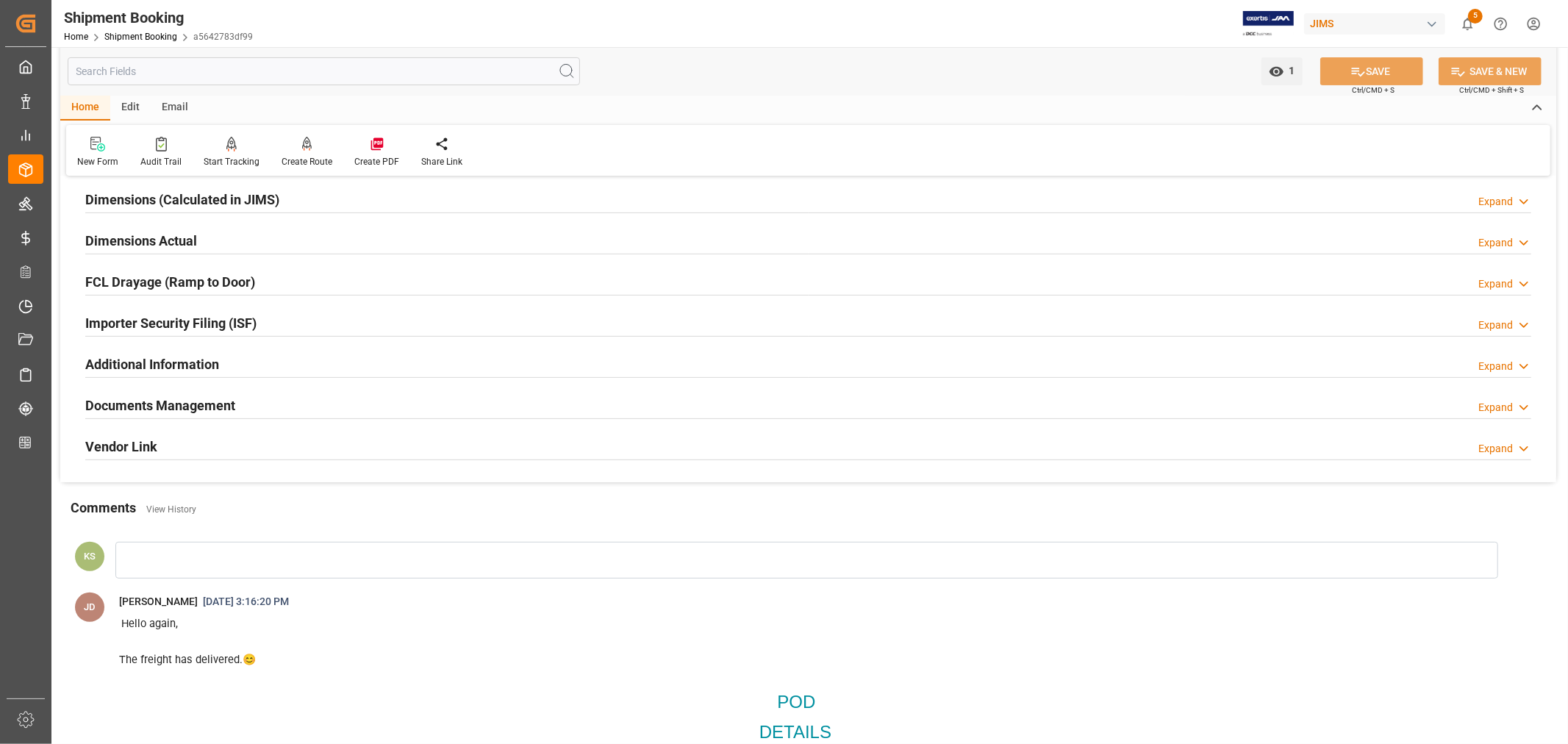
click at [988, 412] on div "Documents Management Expand" at bounding box center [808, 405] width 1446 height 28
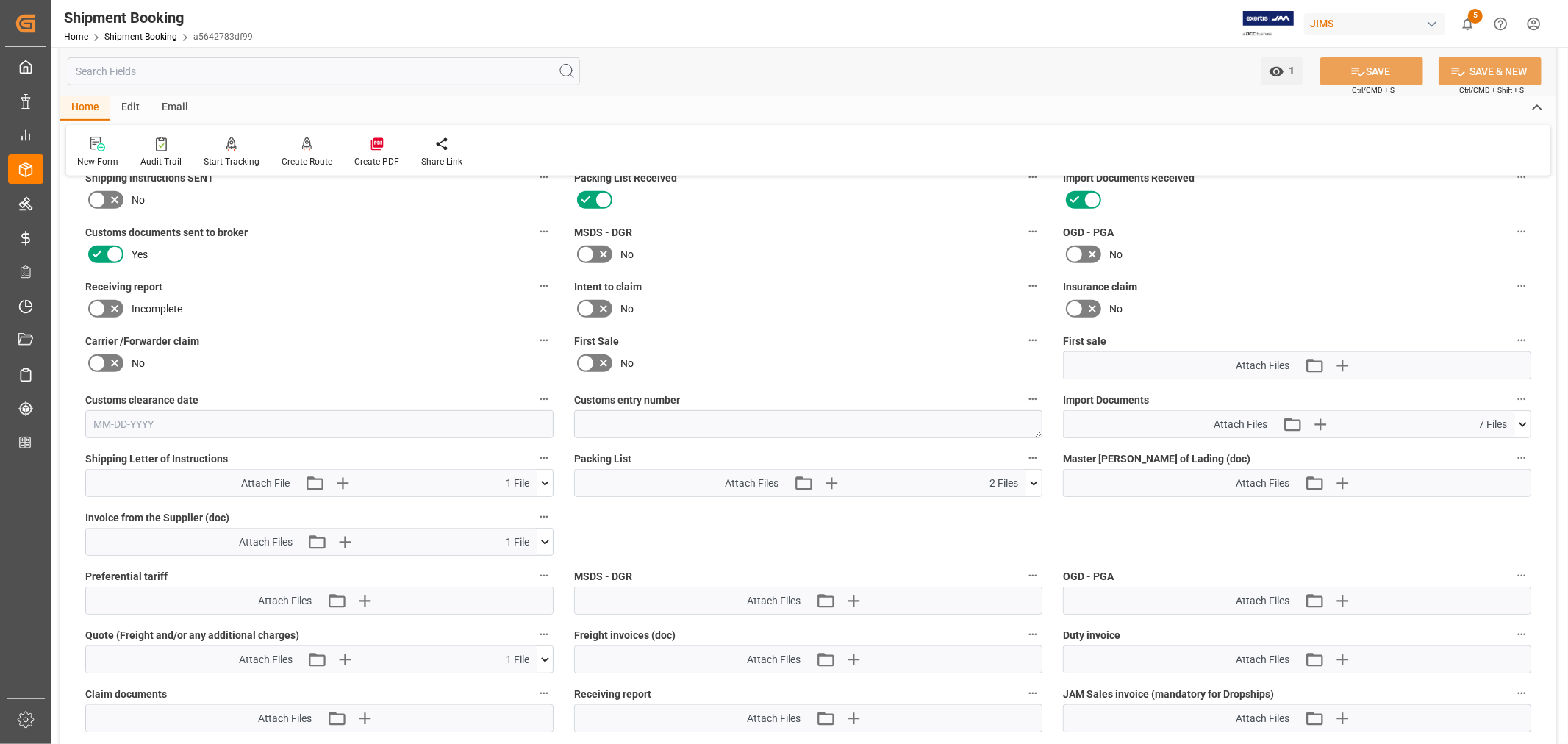
scroll to position [652, 0]
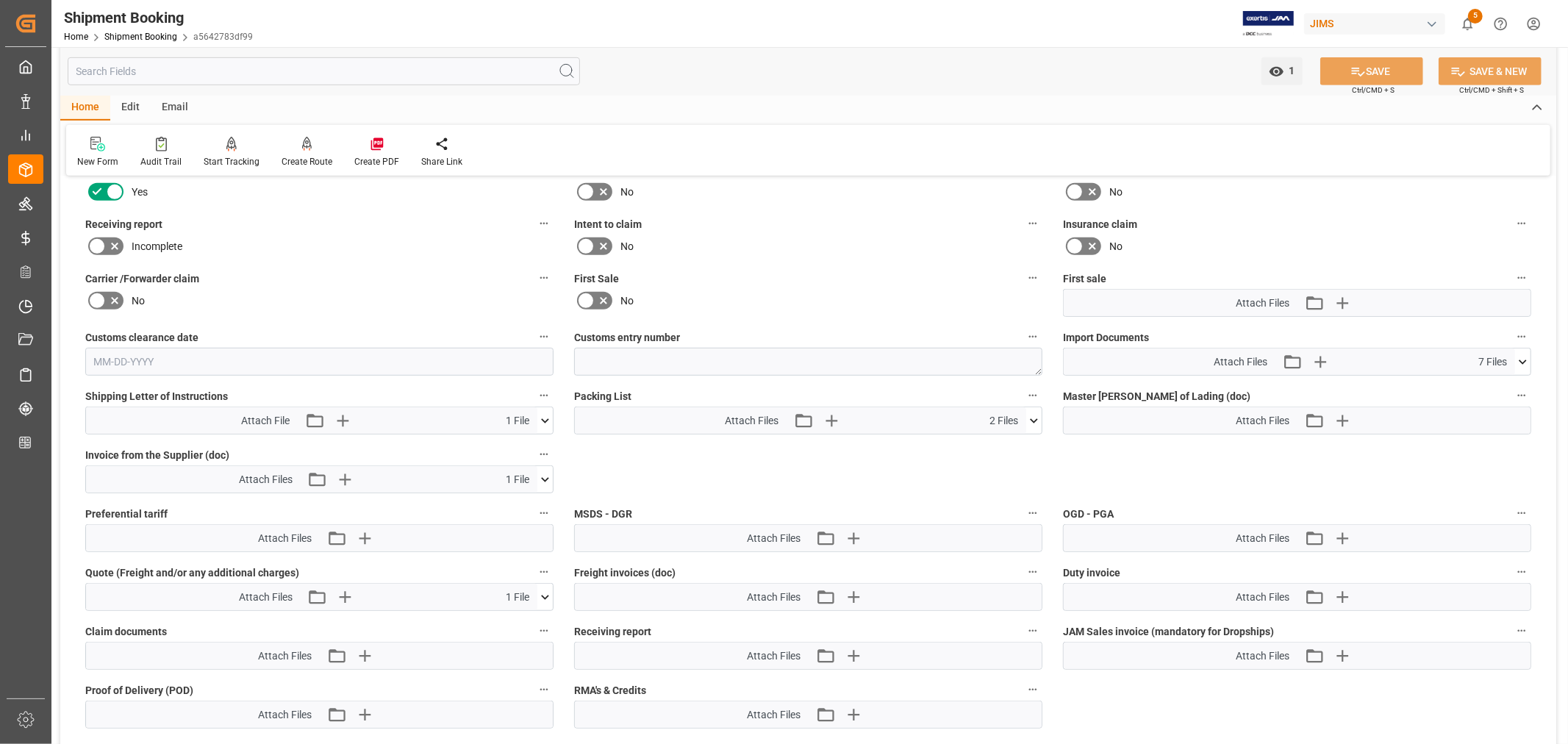
click at [1523, 361] on icon at bounding box center [1522, 362] width 16 height 16
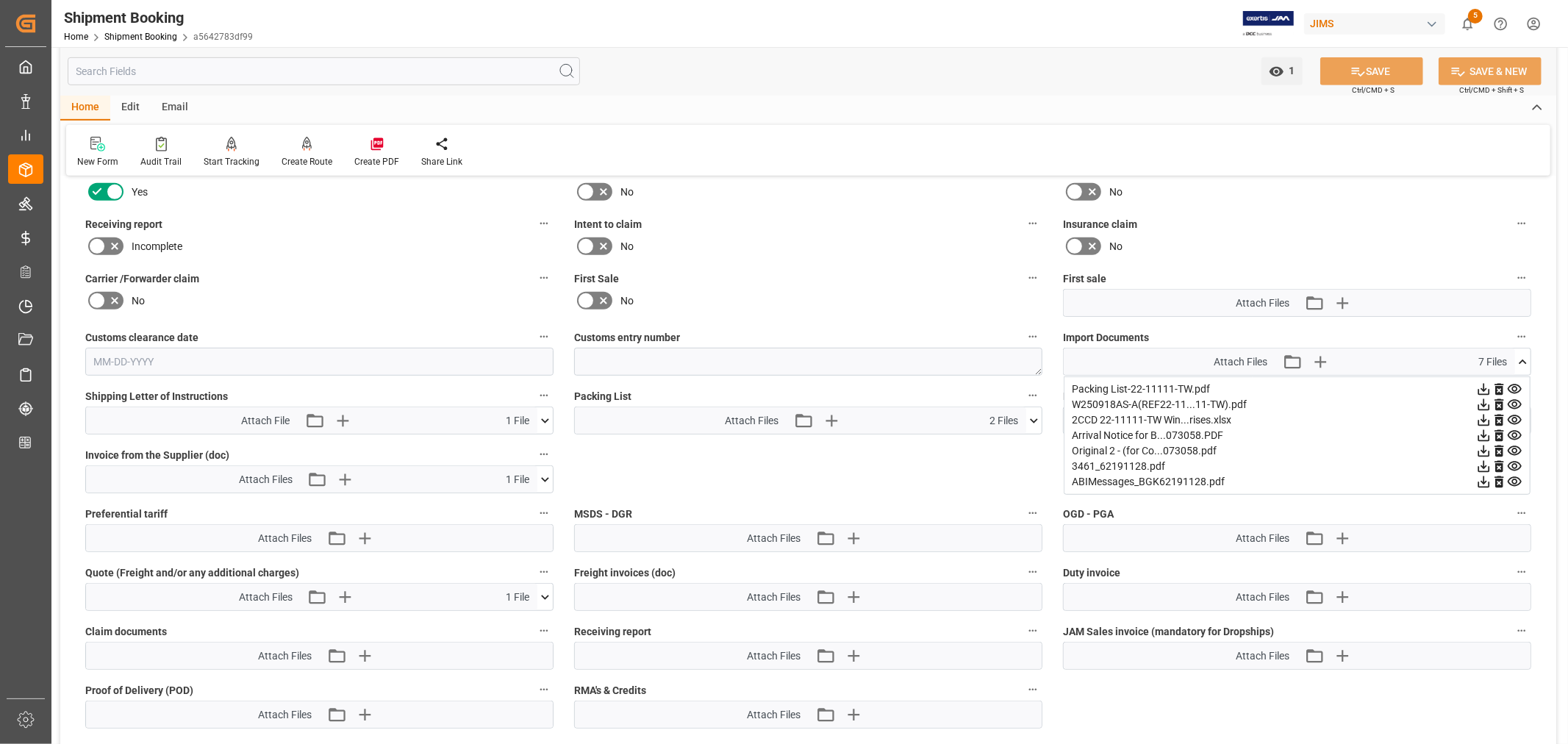
click at [1480, 421] on icon at bounding box center [1484, 420] width 12 height 12
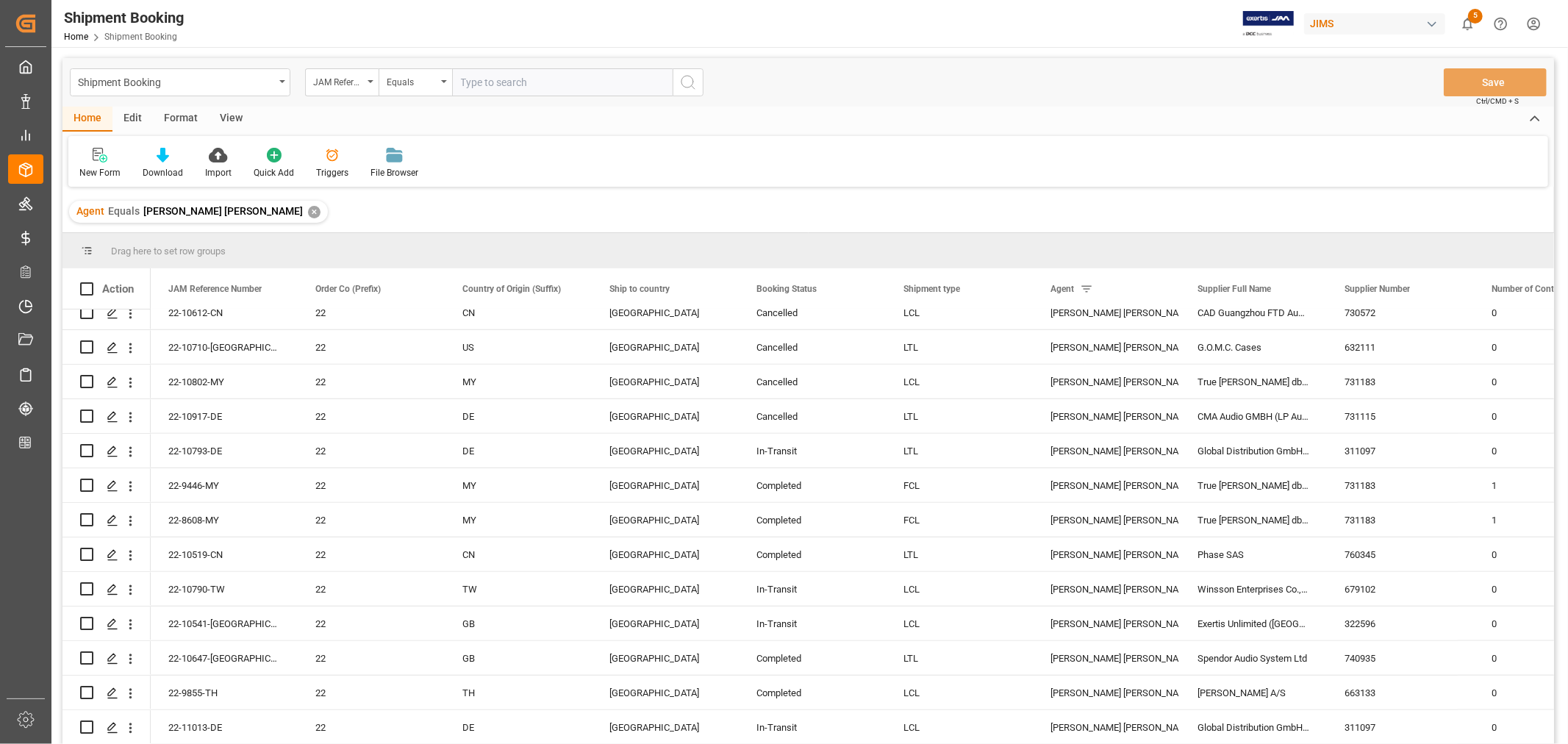
scroll to position [1225, 0]
click at [109, 516] on icon "Press SPACE to select this row." at bounding box center [112, 519] width 12 height 12
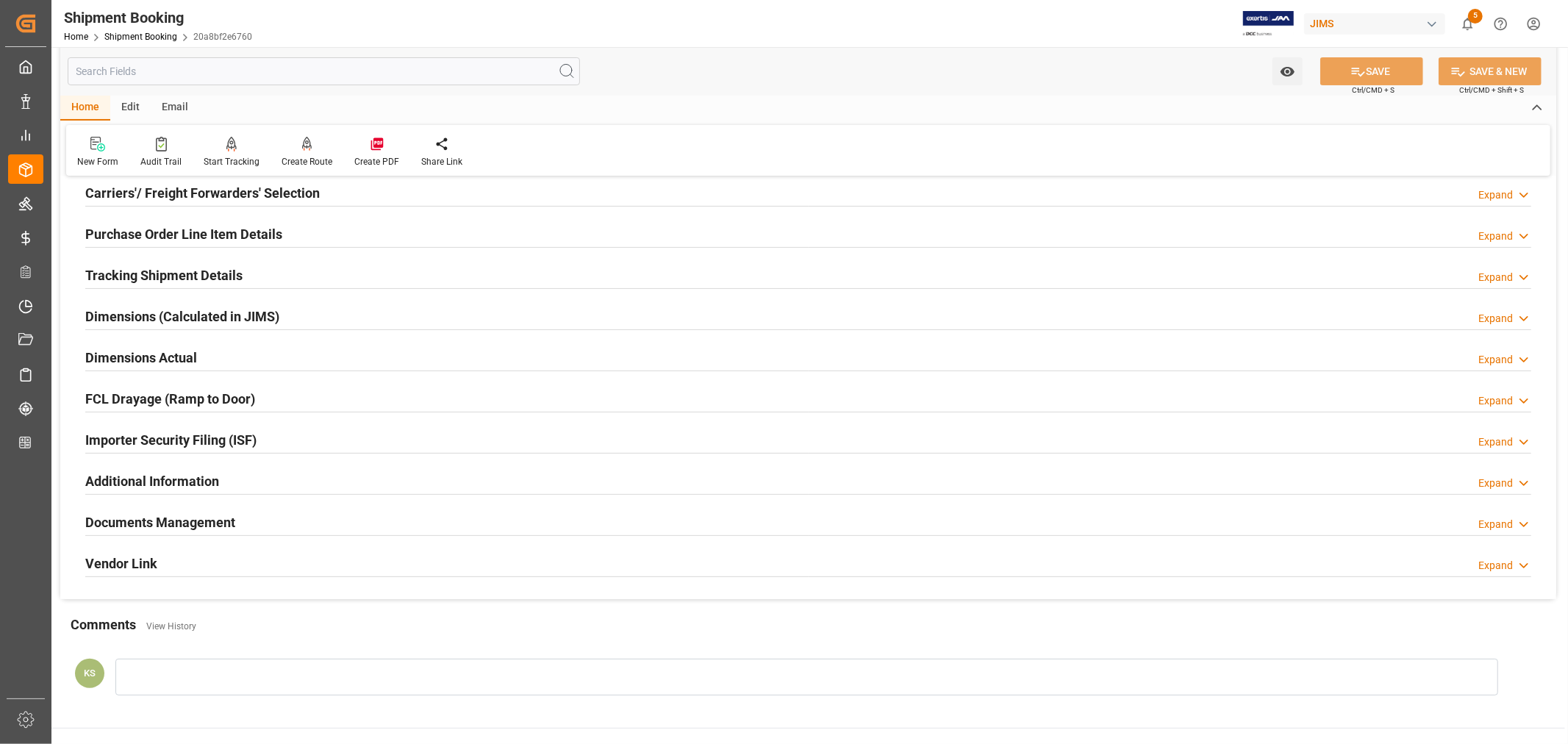
scroll to position [244, 0]
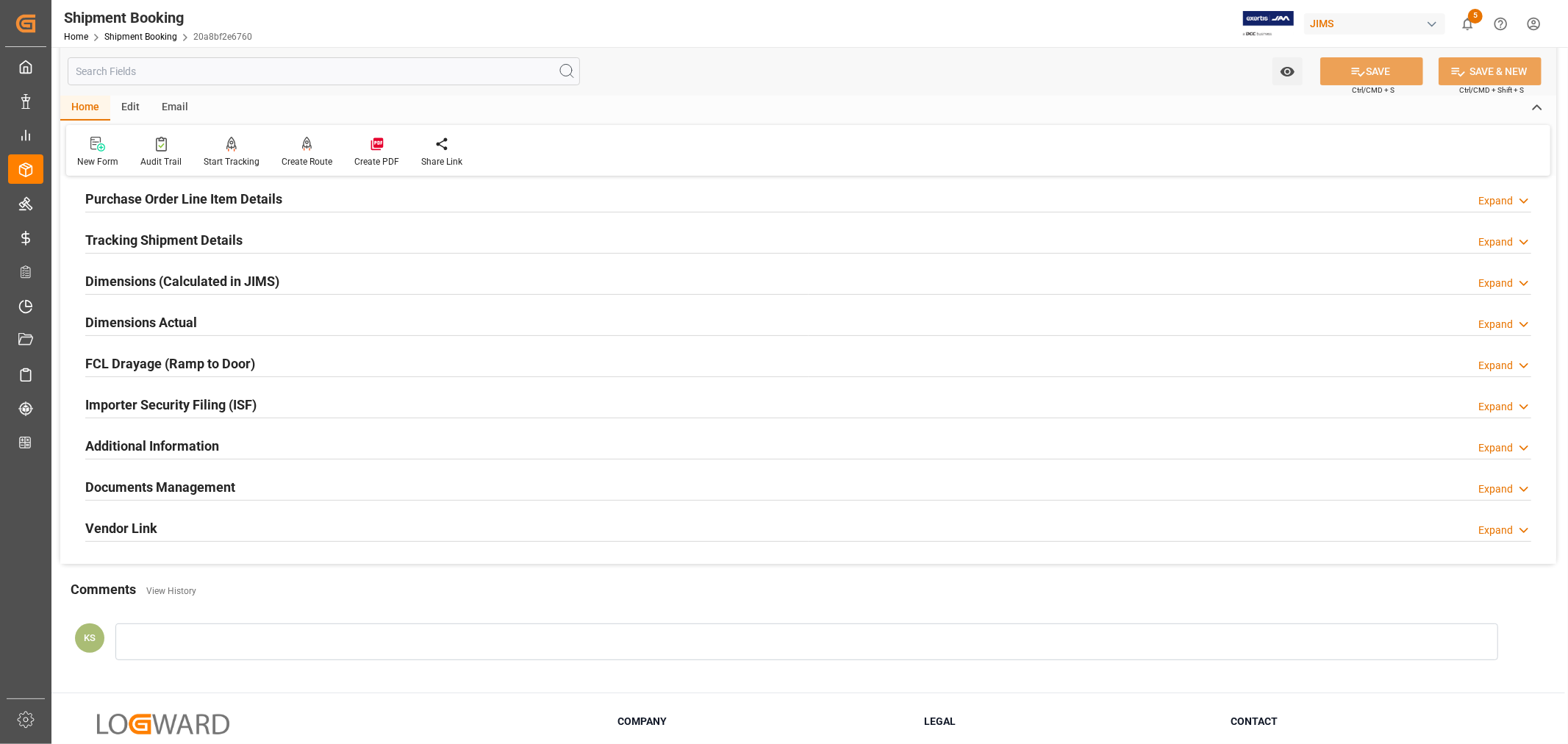
click at [498, 490] on div "Documents Management Expand" at bounding box center [808, 486] width 1446 height 28
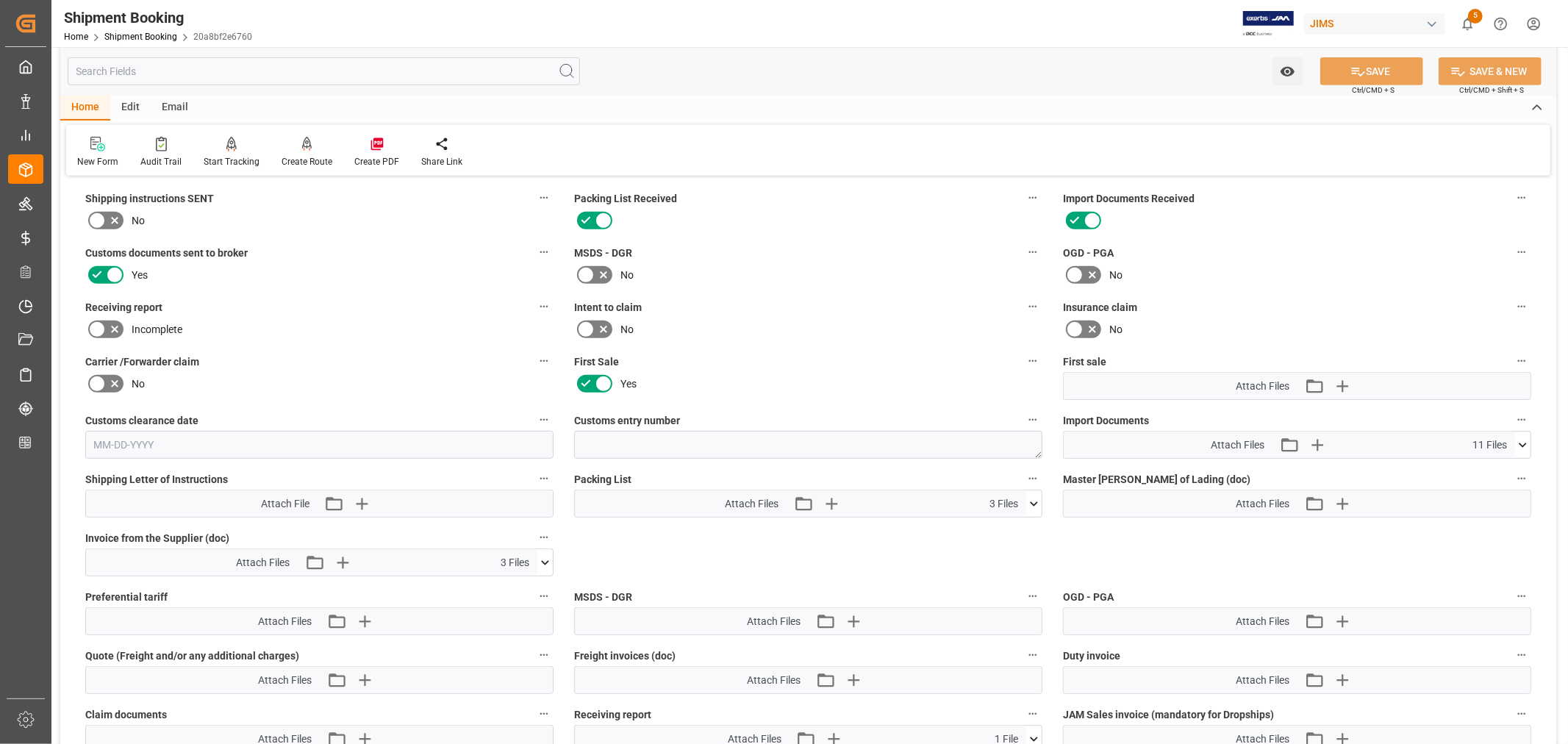
scroll to position [571, 0]
click at [1524, 438] on icon at bounding box center [1522, 443] width 16 height 16
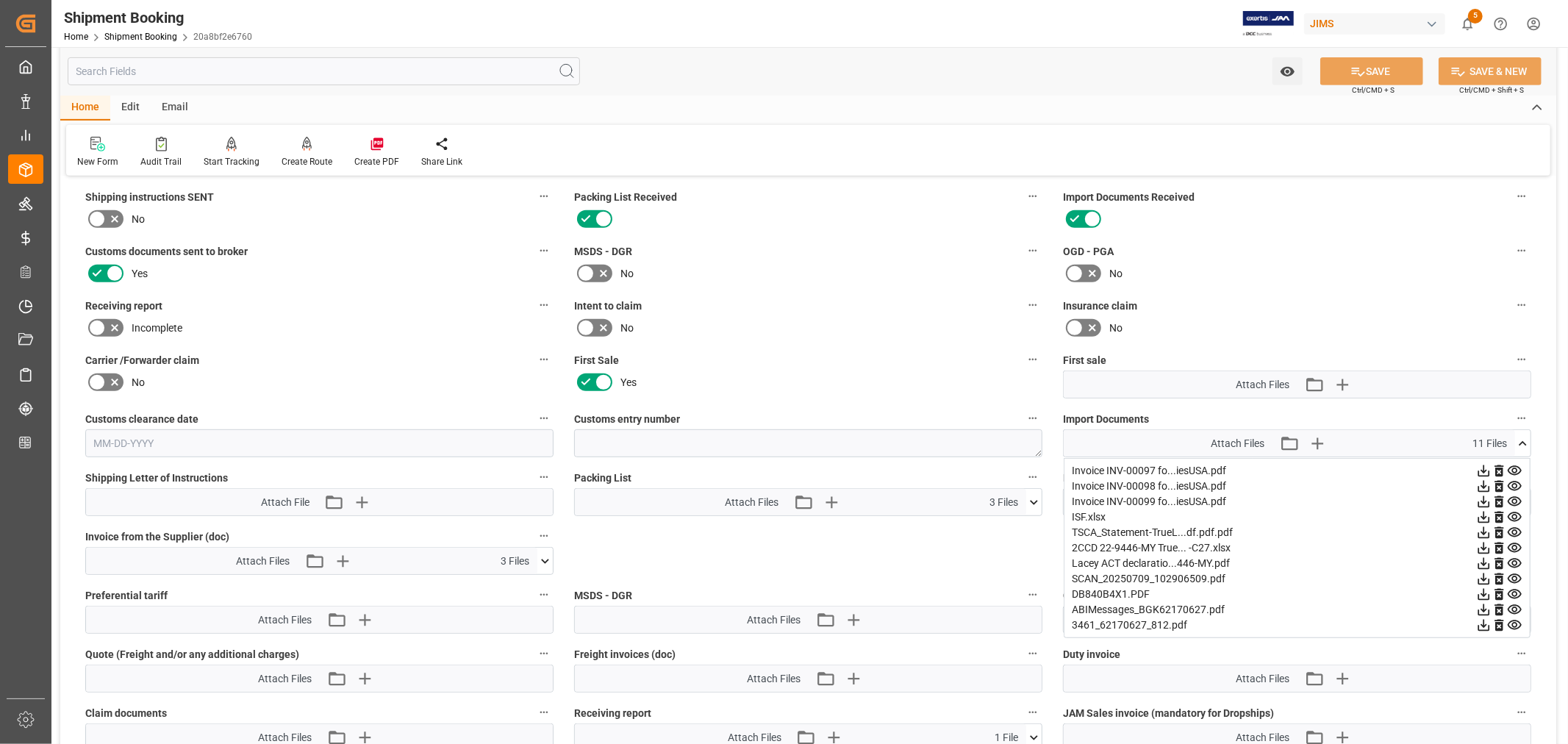
click at [1486, 545] on icon at bounding box center [1483, 547] width 16 height 16
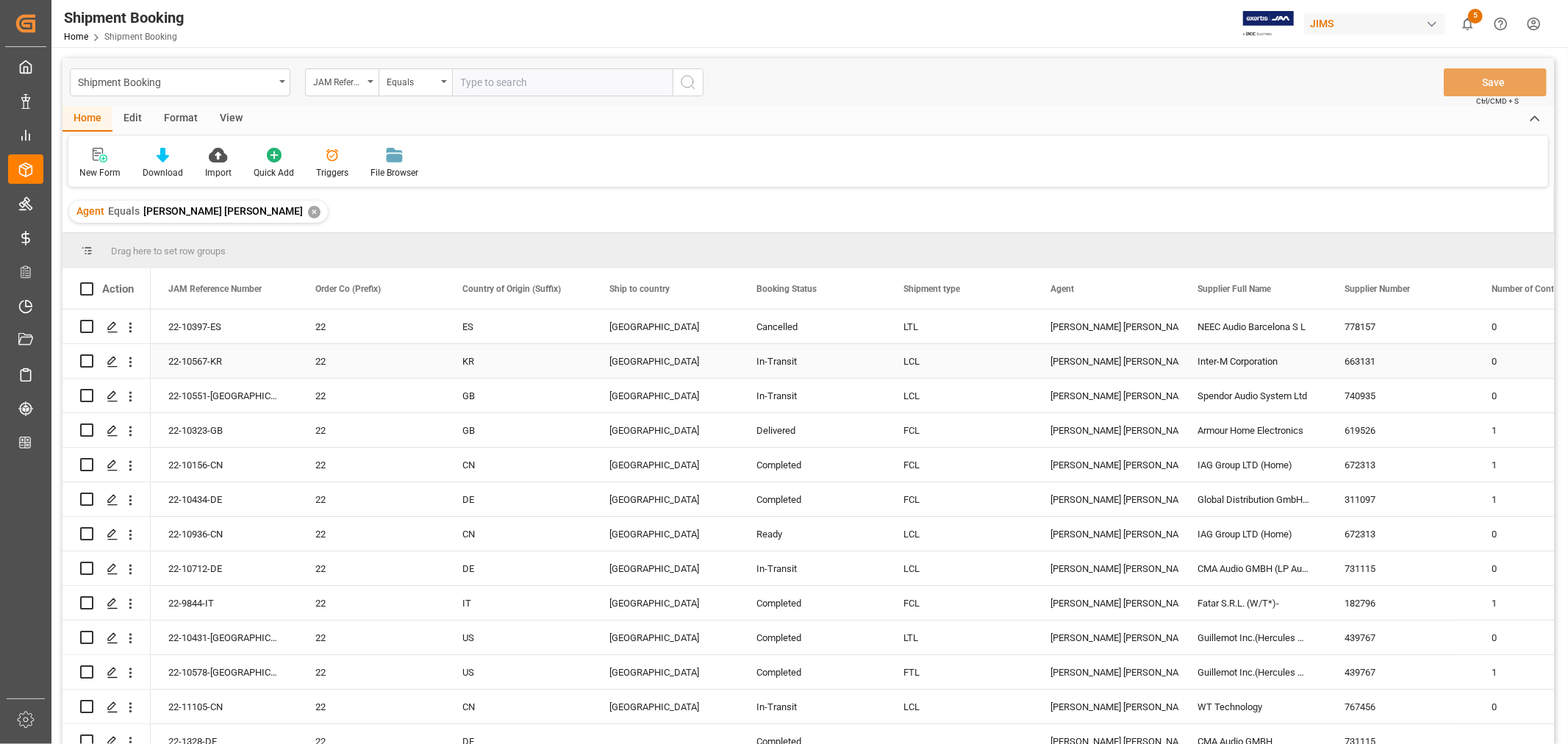
click at [797, 365] on div "In-Transit" at bounding box center [812, 361] width 111 height 34
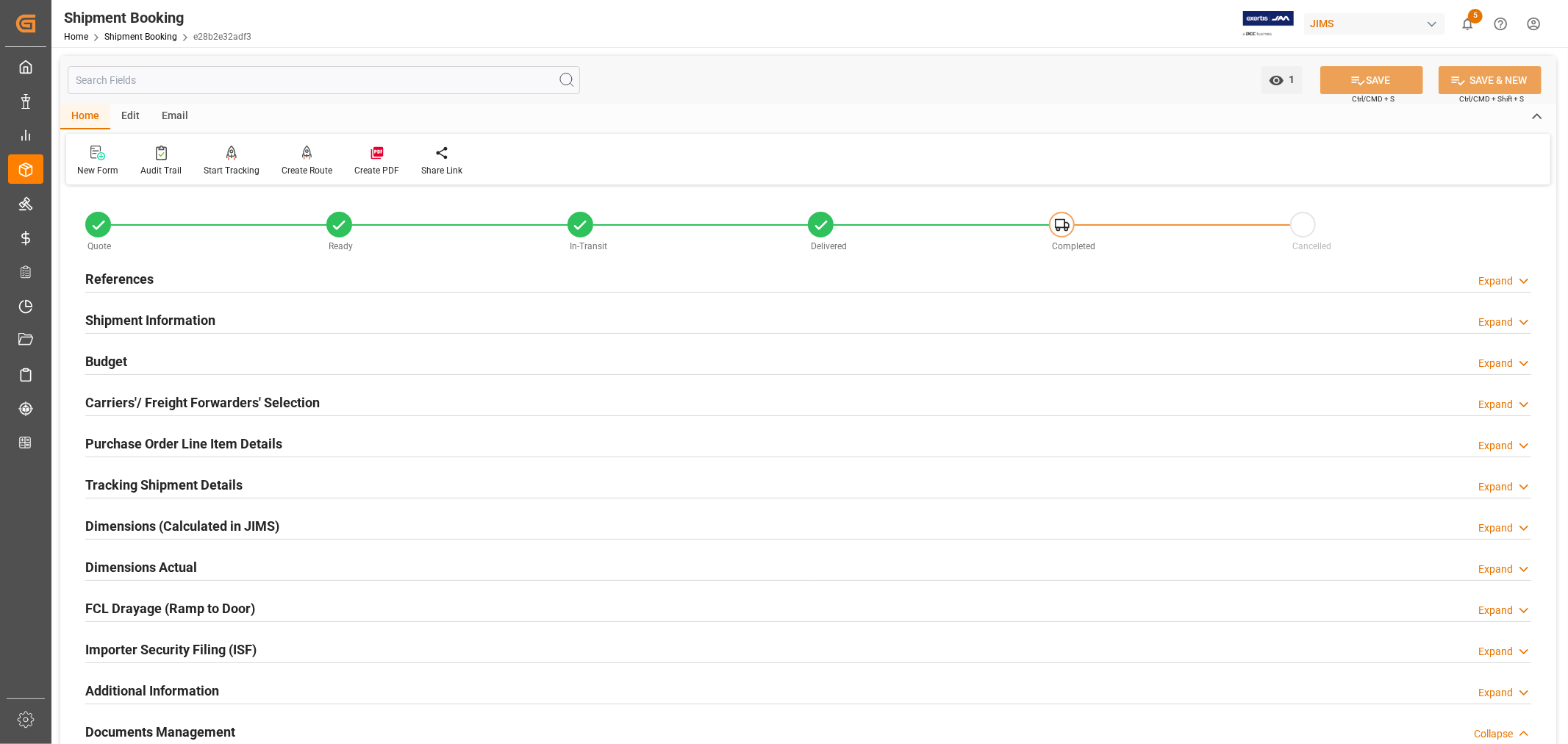
click at [144, 272] on h2 "References" at bounding box center [119, 279] width 69 height 20
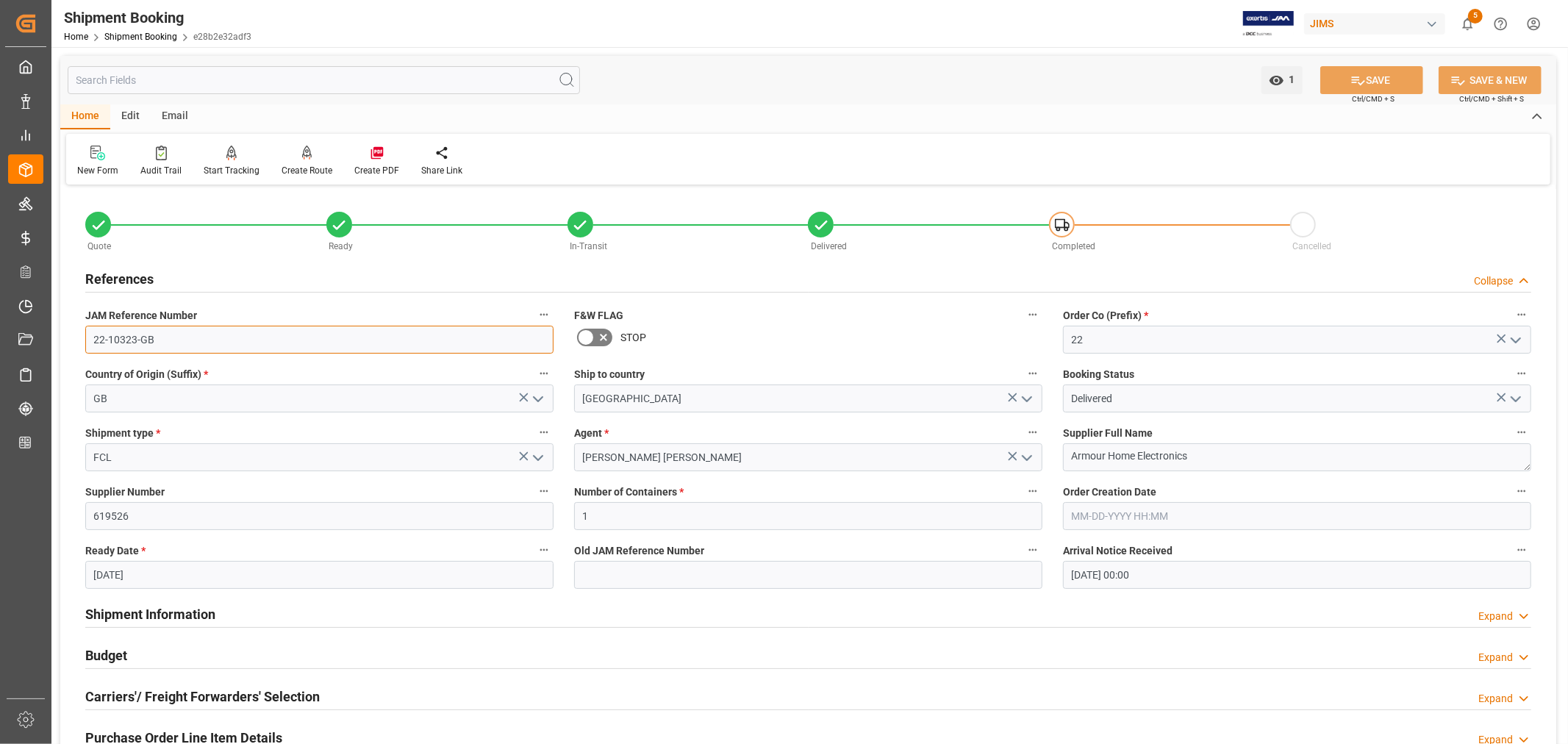
drag, startPoint x: 157, startPoint y: 339, endPoint x: 83, endPoint y: 339, distance: 74.0
click at [83, 339] on div "JAM Reference Number 22-10323-GB" at bounding box center [320, 329] width 489 height 59
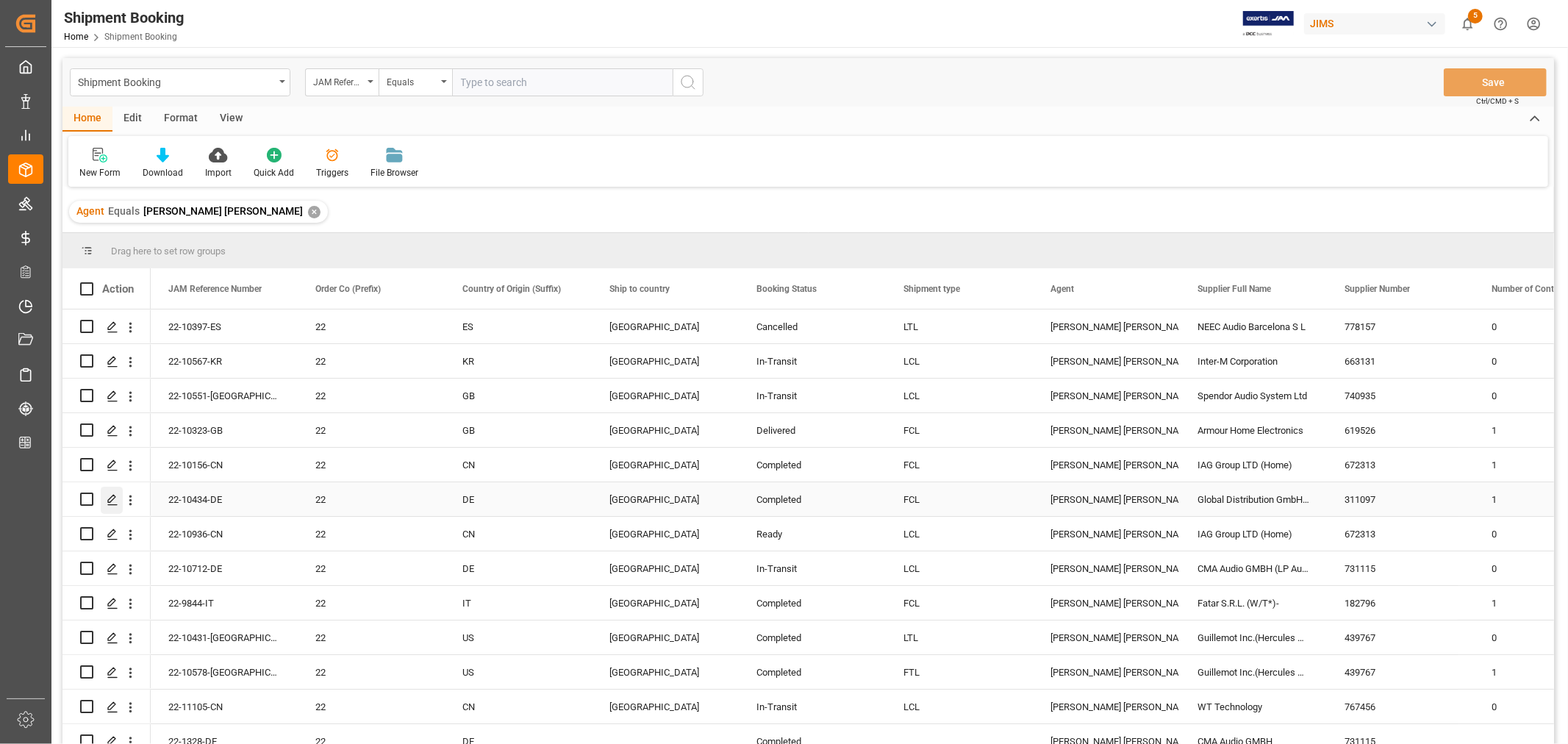
click at [113, 503] on icon "Press SPACE to select this row." at bounding box center [112, 500] width 12 height 12
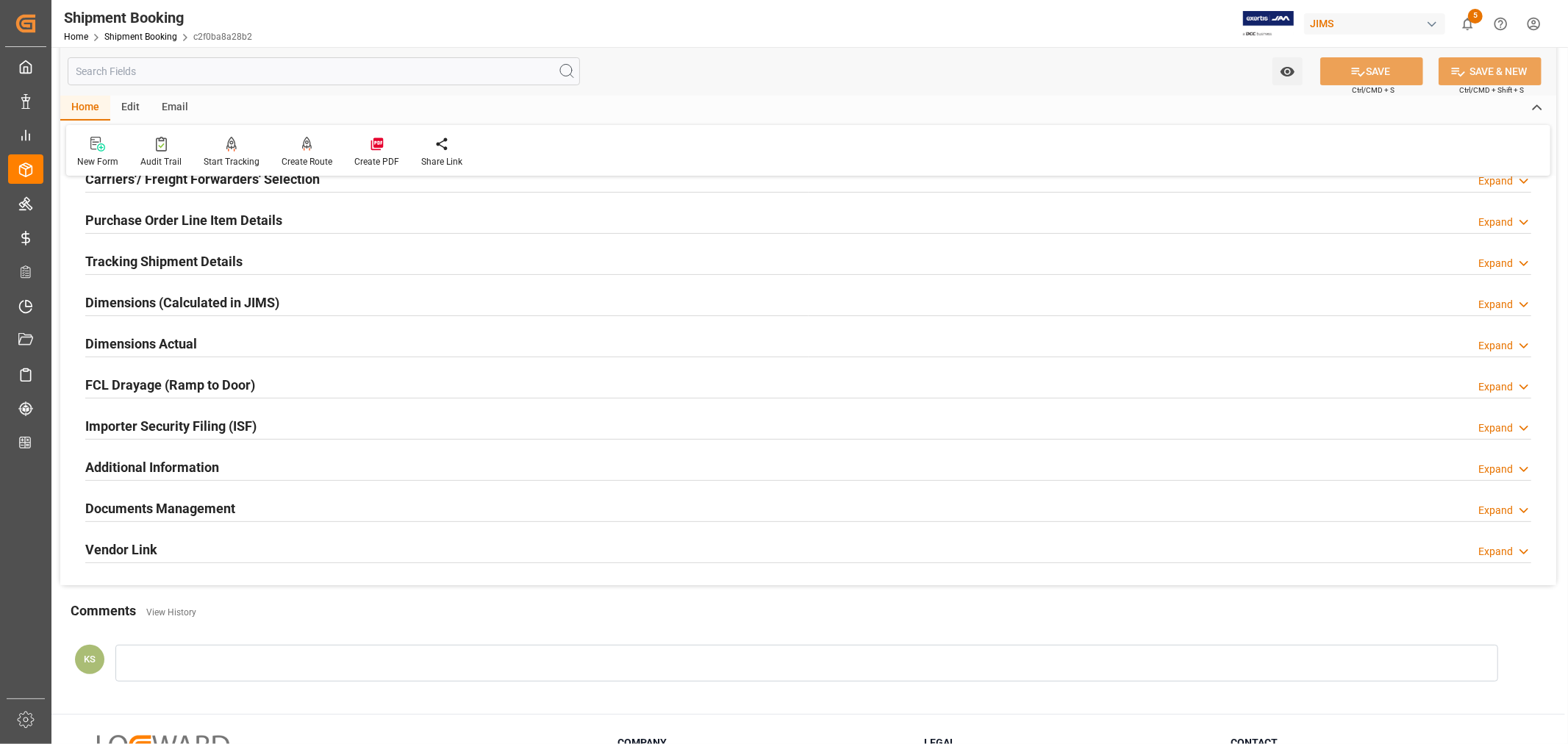
scroll to position [244, 0]
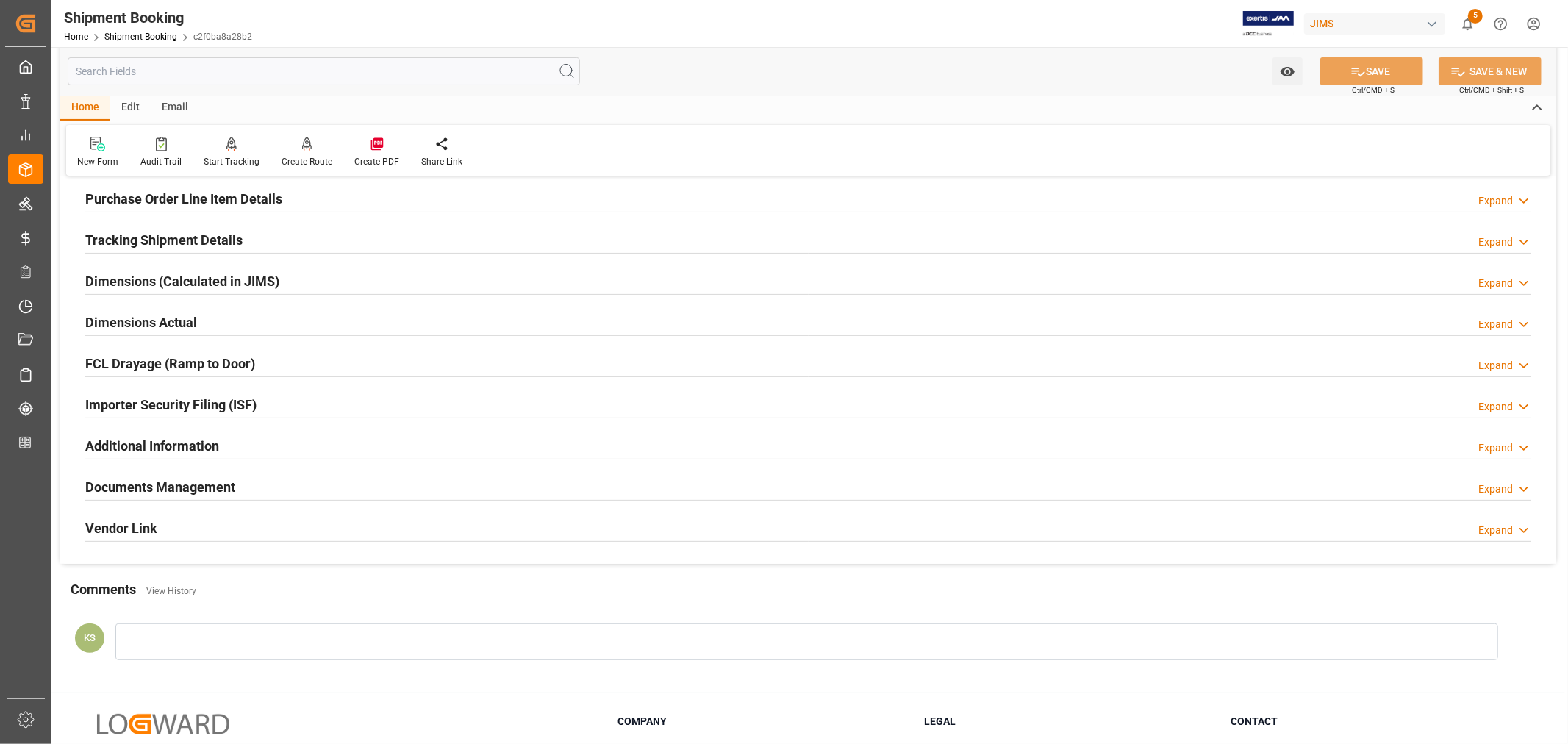
click at [377, 494] on div "Documents Management Expand" at bounding box center [808, 486] width 1446 height 28
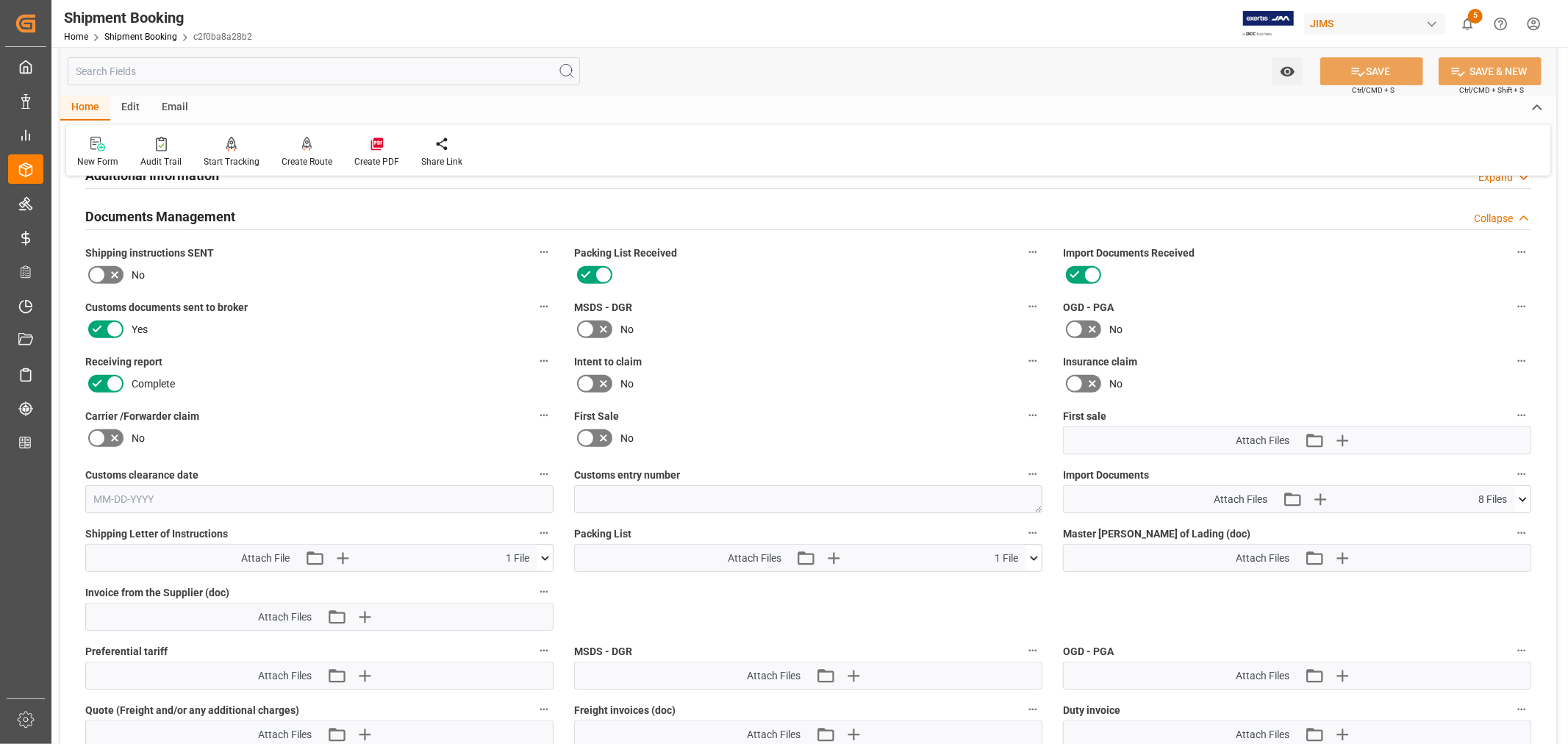
scroll to position [571, 0]
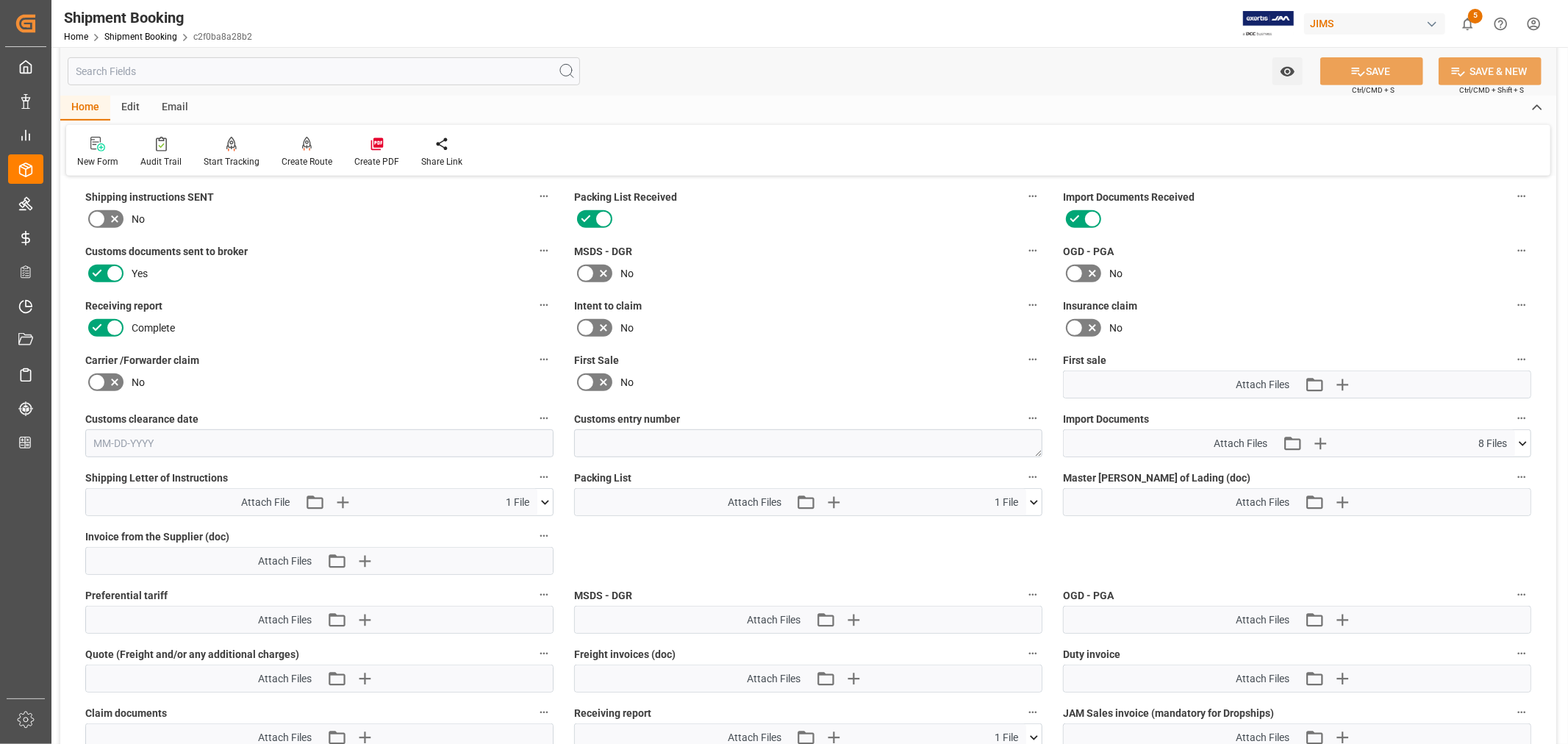
click at [1523, 438] on icon at bounding box center [1522, 443] width 16 height 16
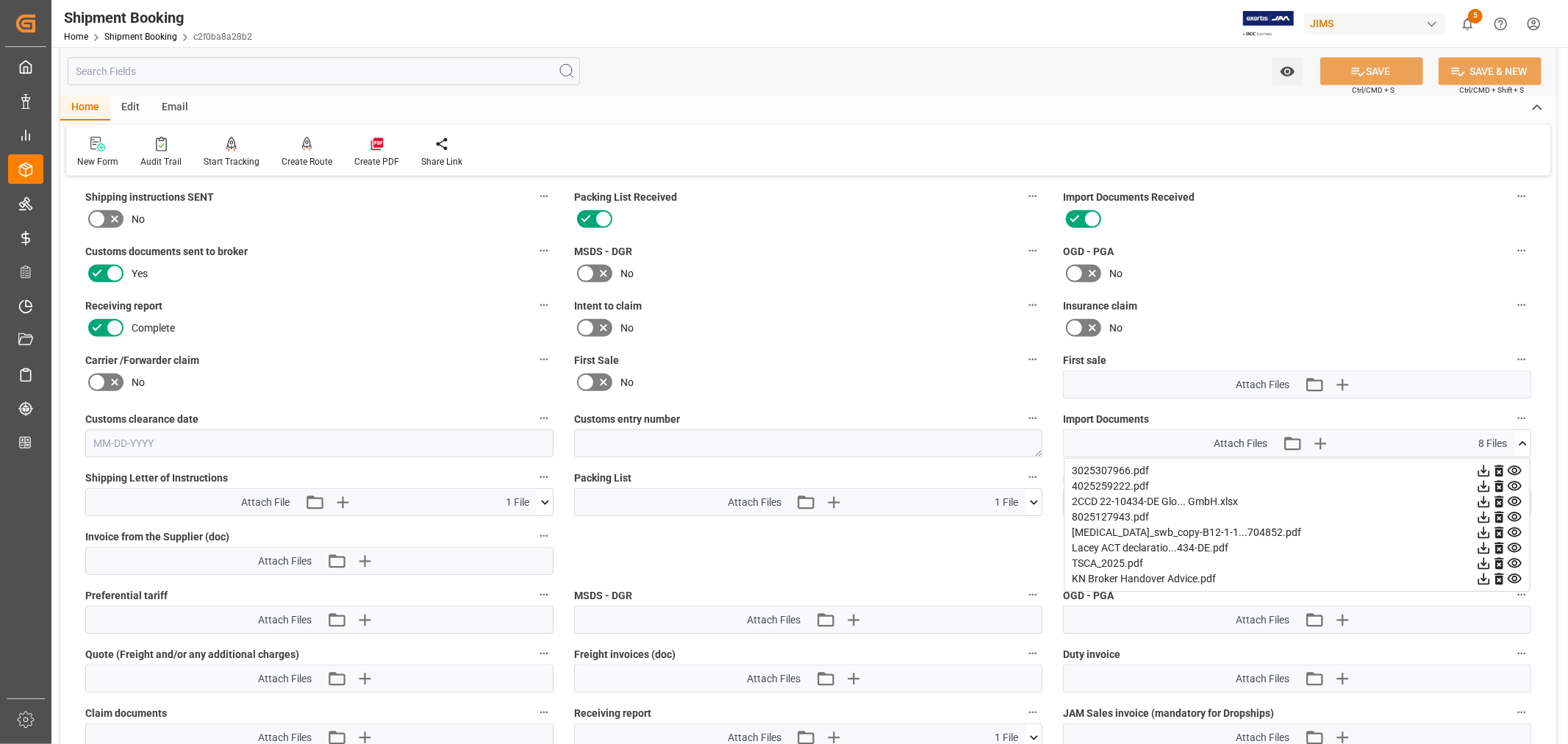
click at [1483, 501] on icon at bounding box center [1483, 501] width 16 height 16
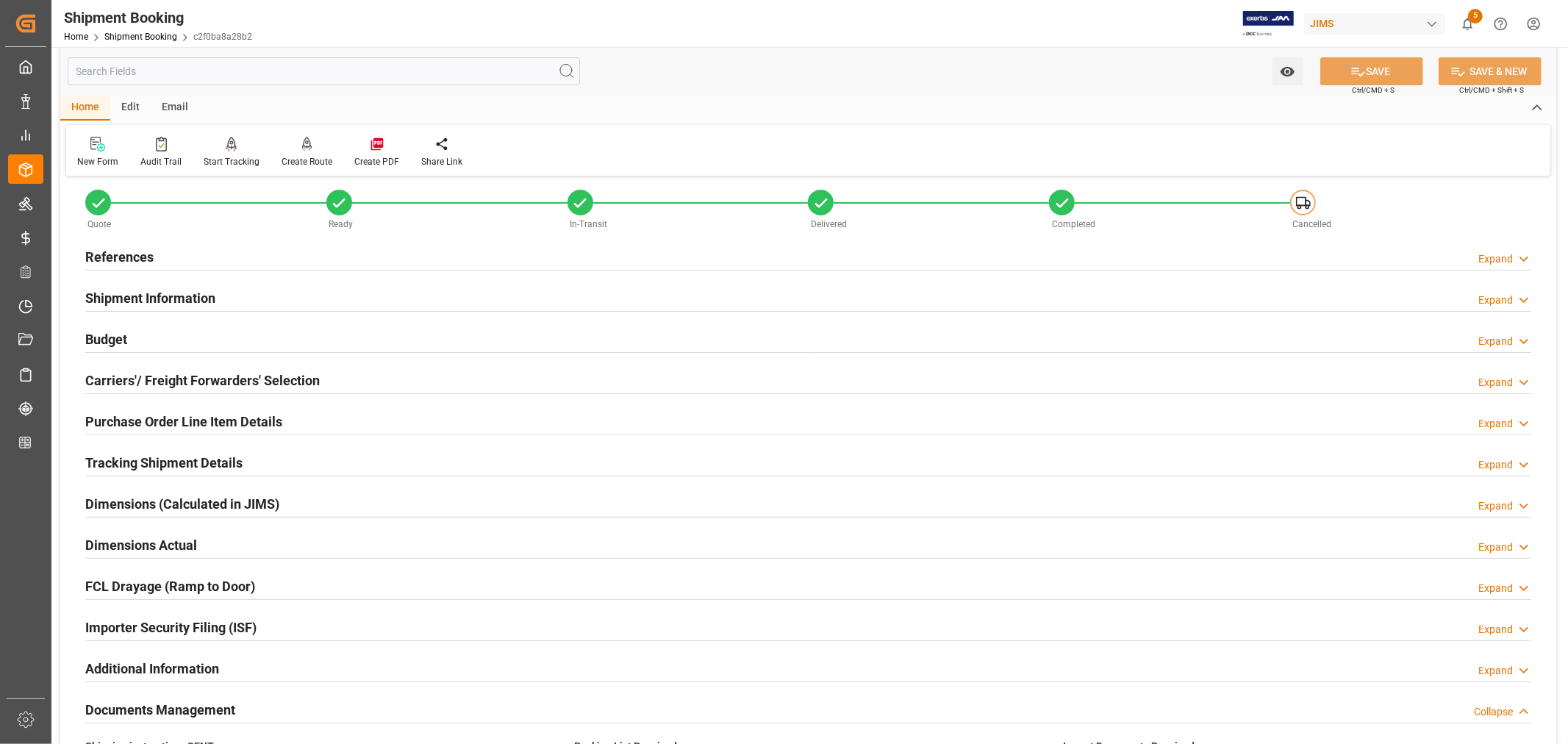
scroll to position [0, 0]
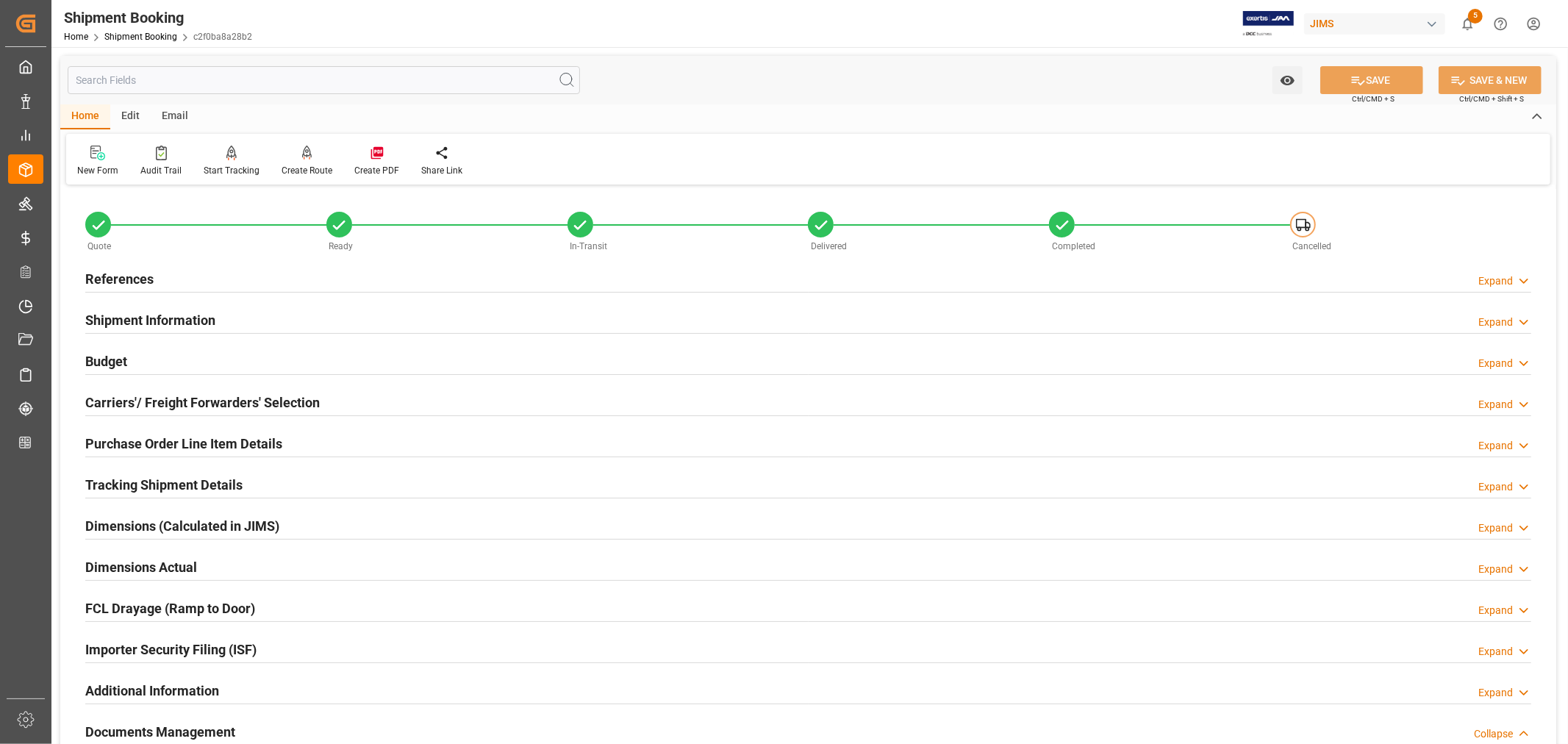
click at [124, 279] on h2 "References" at bounding box center [119, 279] width 69 height 20
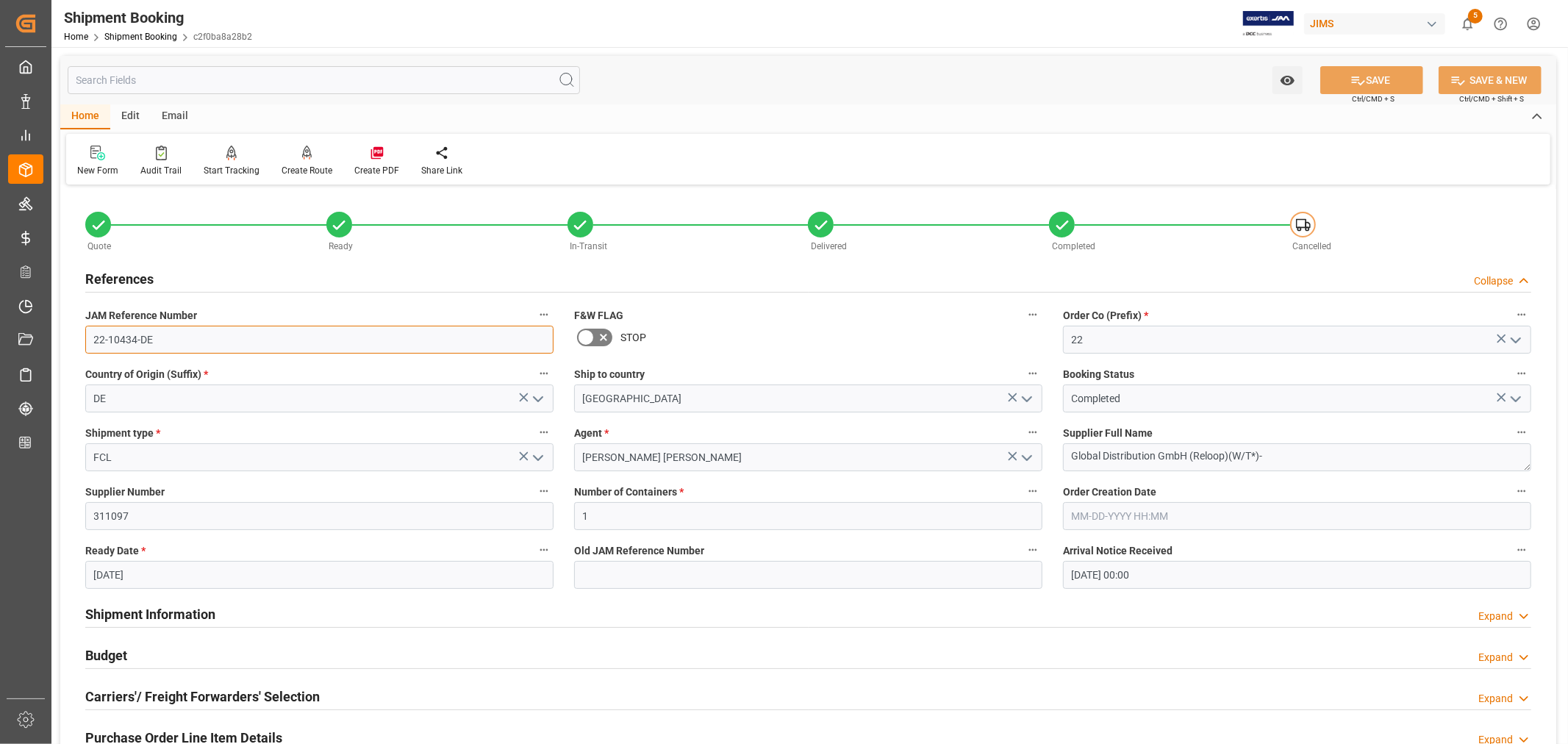
drag, startPoint x: 154, startPoint y: 337, endPoint x: 83, endPoint y: 335, distance: 71.0
click at [83, 335] on div "JAM Reference Number 22-10434-DE" at bounding box center [320, 329] width 489 height 59
click at [159, 35] on link "Shipment Booking" at bounding box center [140, 36] width 73 height 10
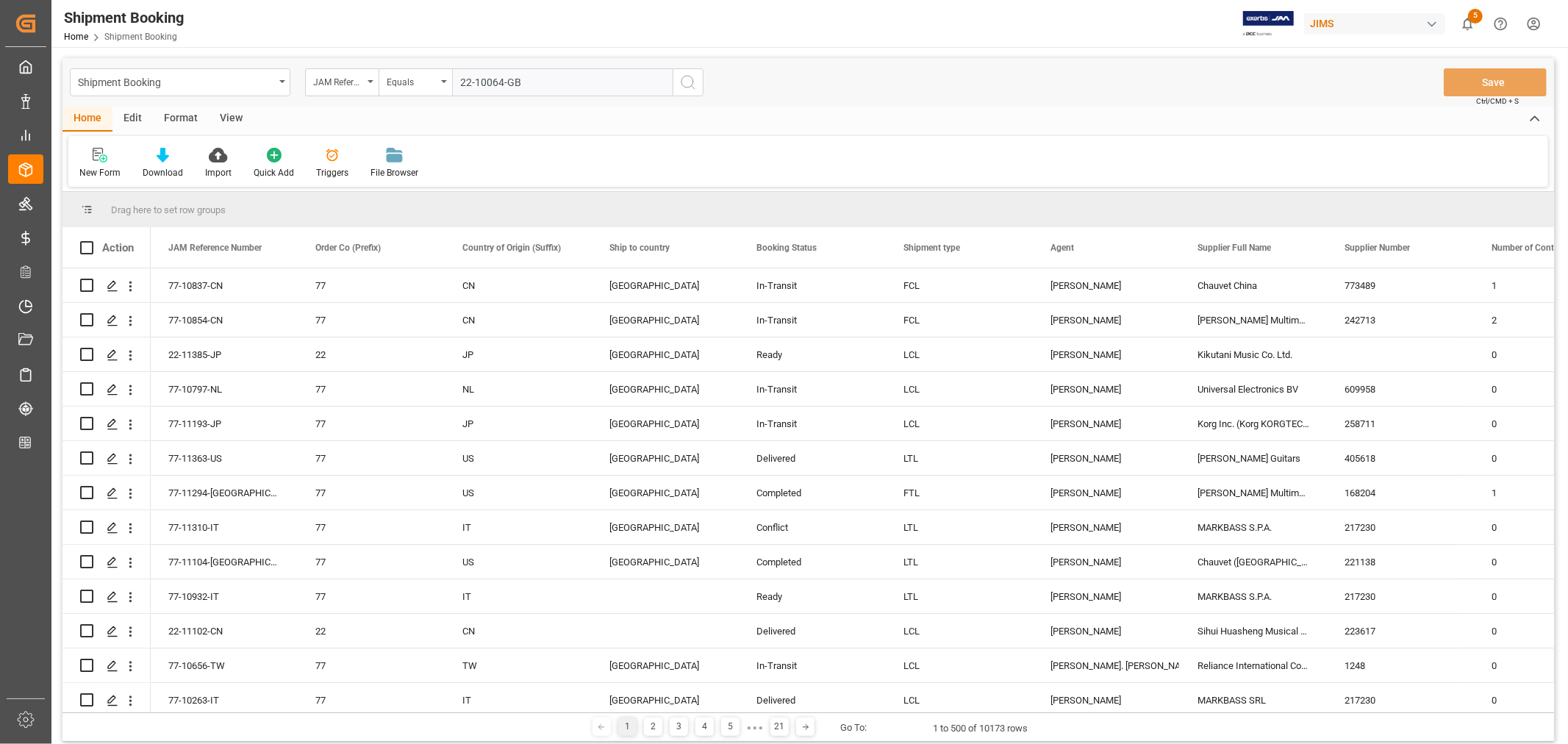
type input "22-10064-GB"
click at [687, 82] on icon "search button" at bounding box center [687, 82] width 17 height 17
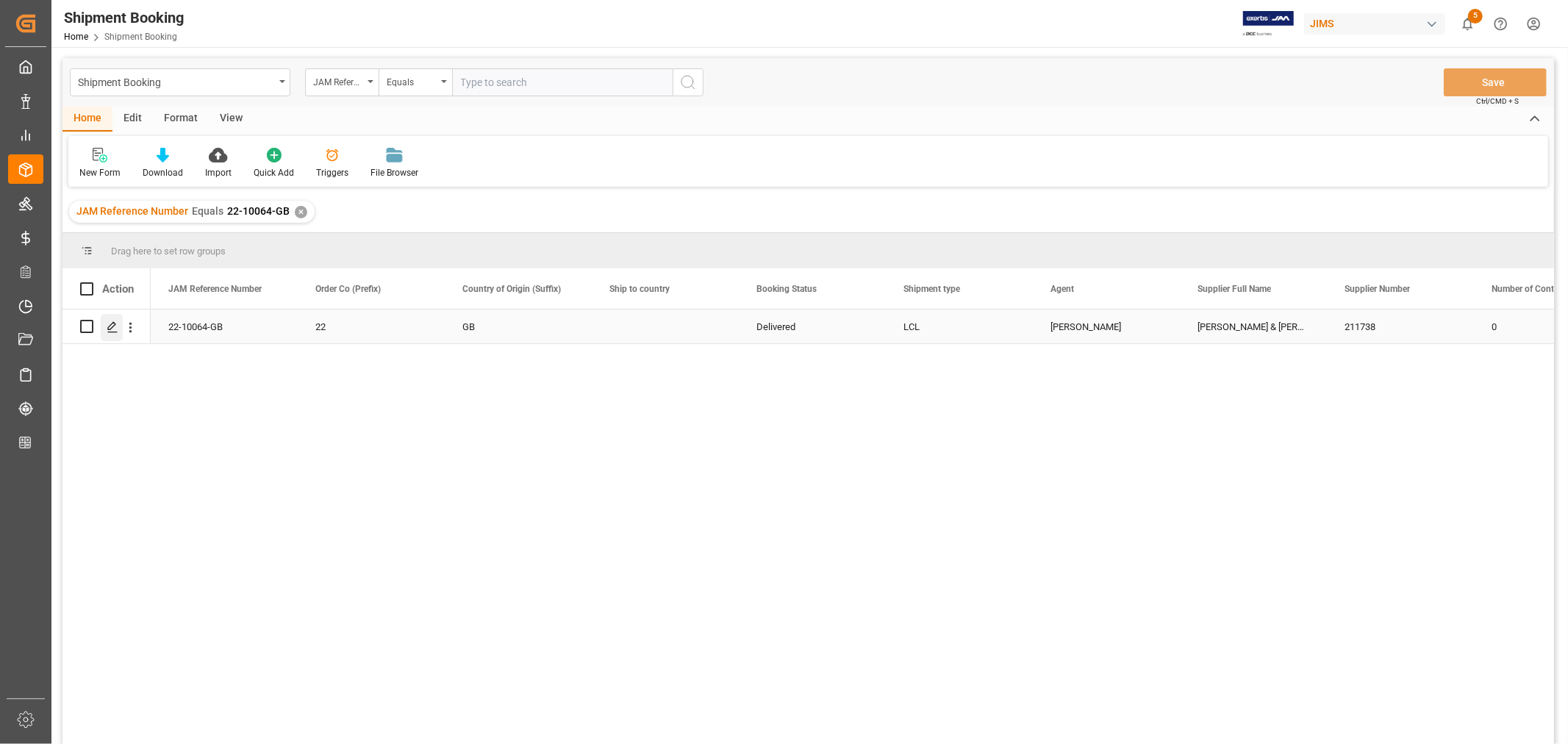
click at [112, 328] on icon "Press SPACE to select this row." at bounding box center [112, 327] width 12 height 12
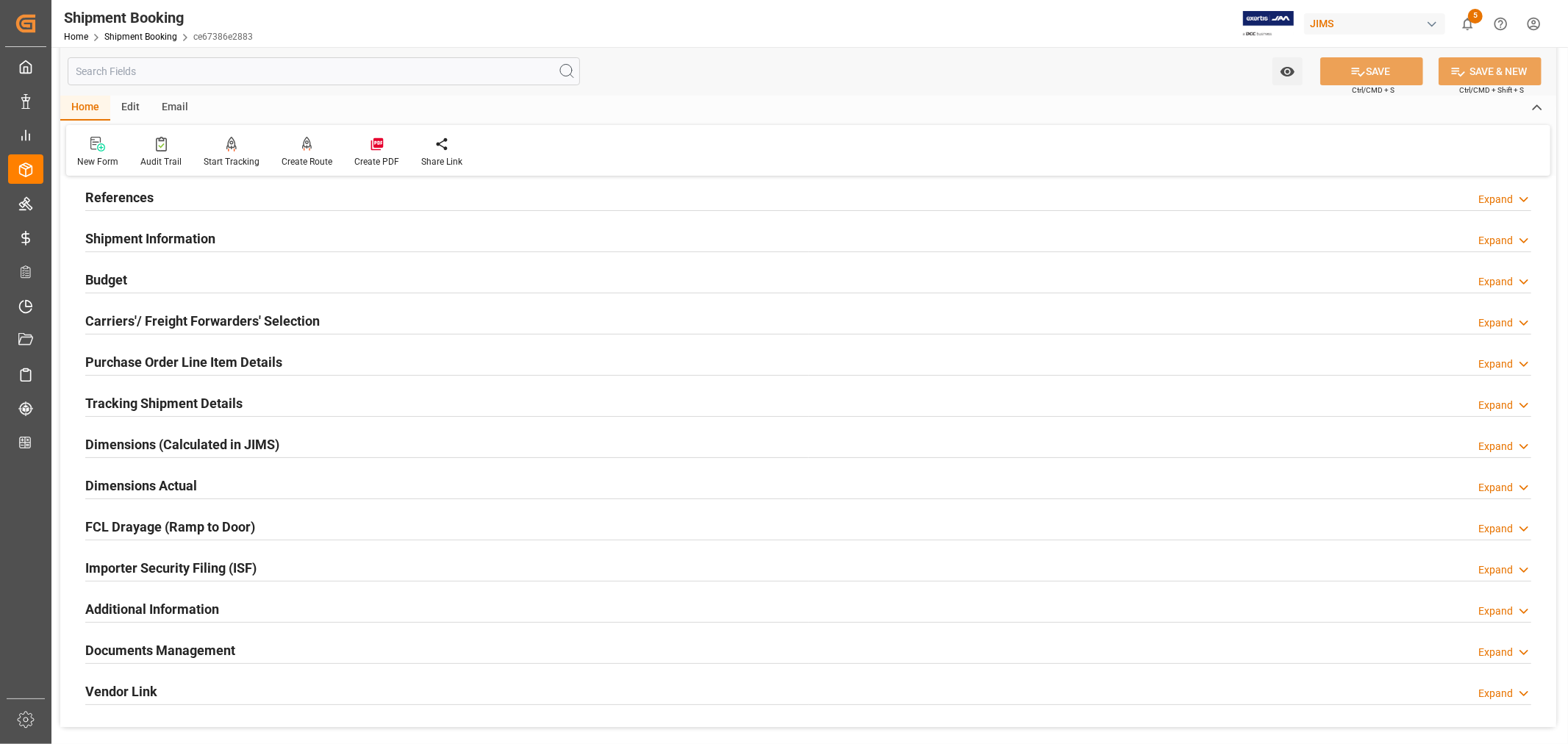
scroll to position [163, 0]
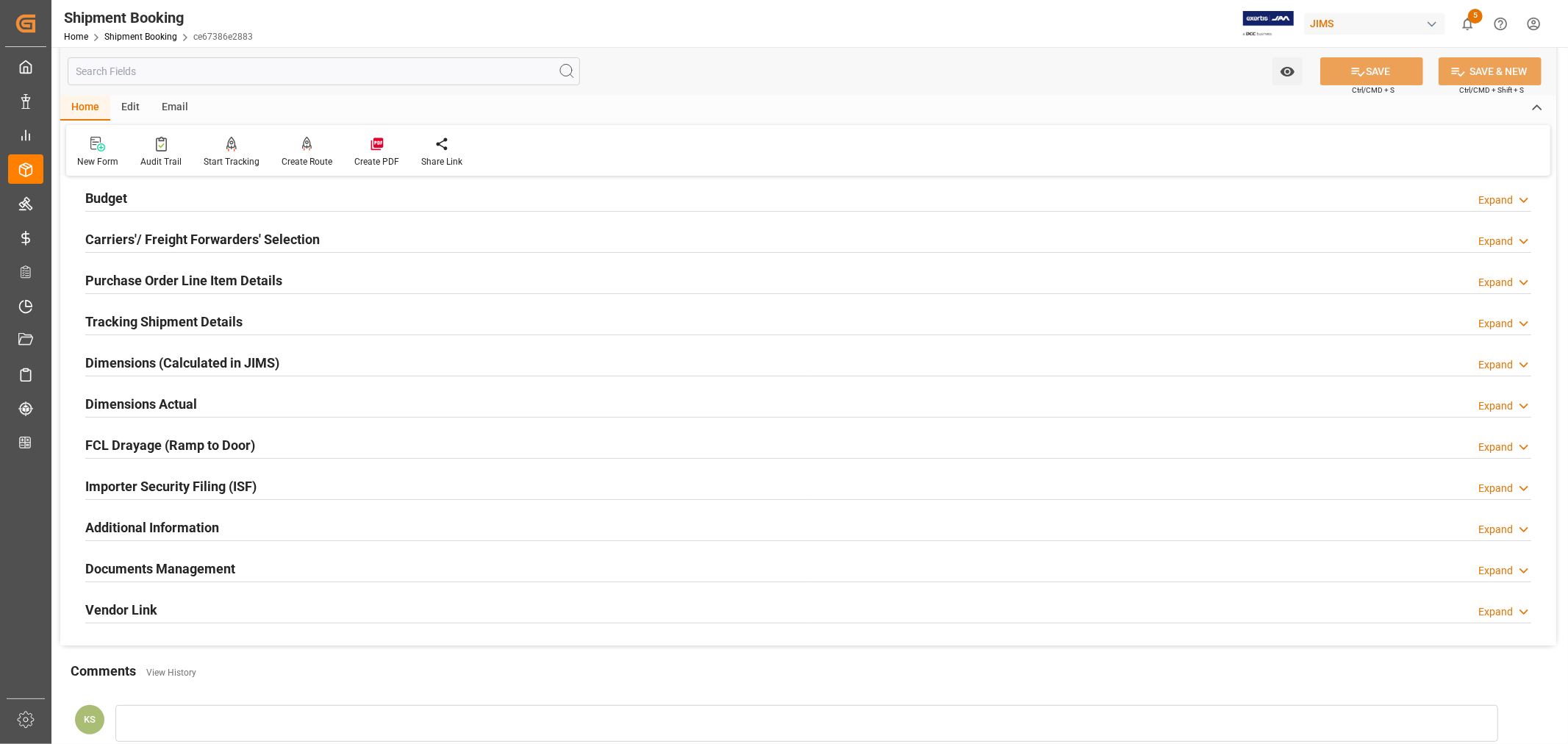
click at [244, 562] on div "Documents Management Expand" at bounding box center [808, 567] width 1446 height 28
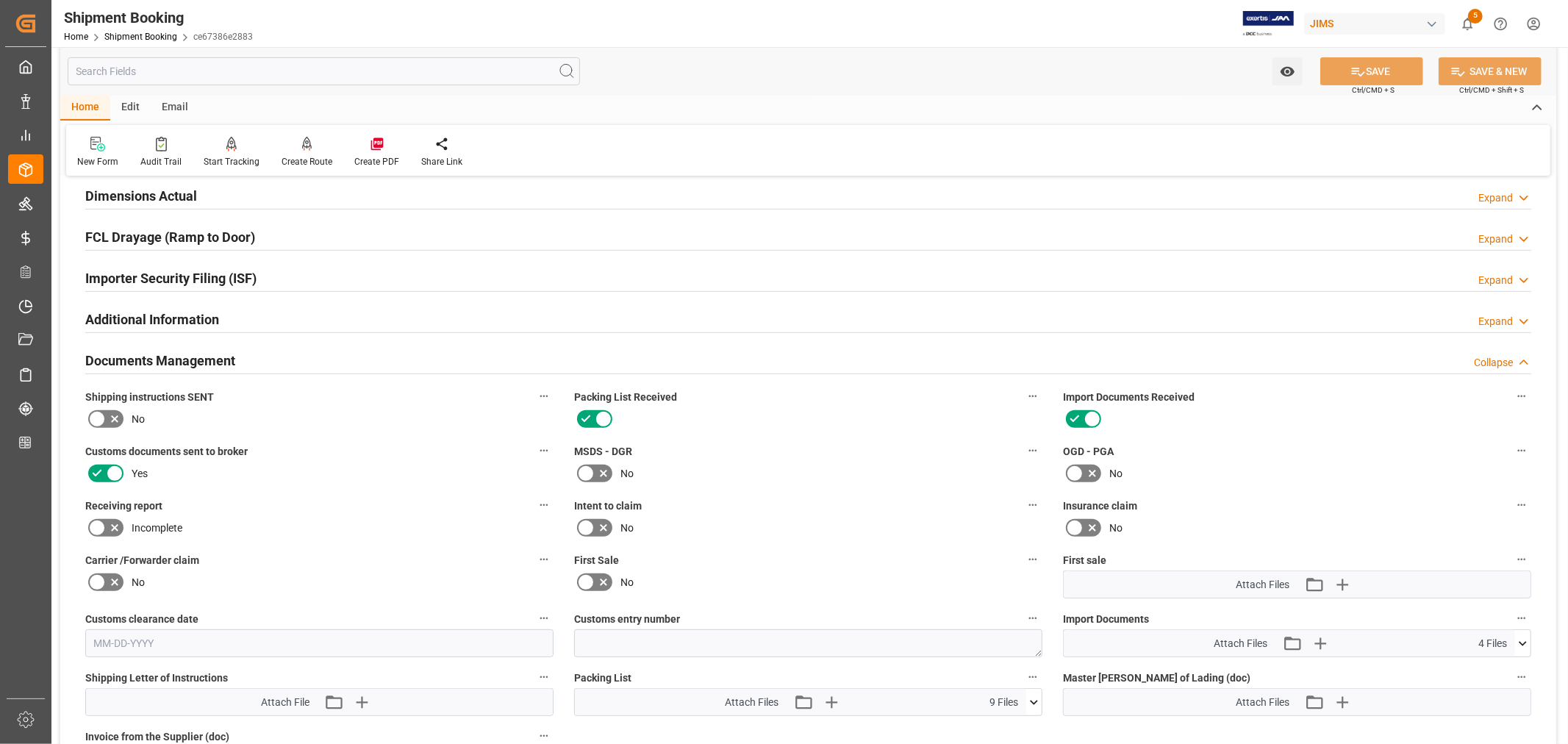
scroll to position [408, 0]
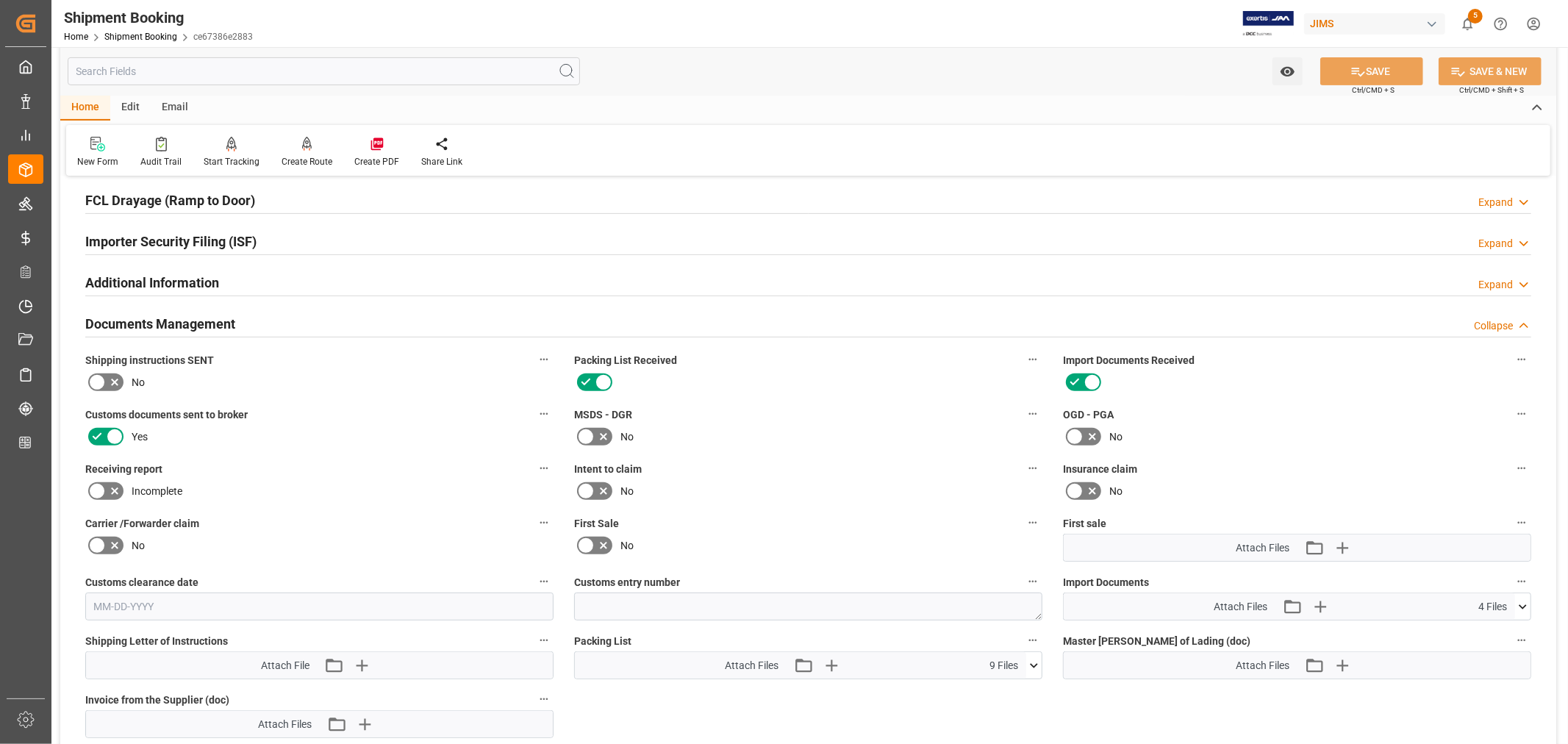
click at [1524, 605] on icon at bounding box center [1522, 606] width 16 height 16
click at [1032, 659] on icon at bounding box center [1034, 666] width 16 height 16
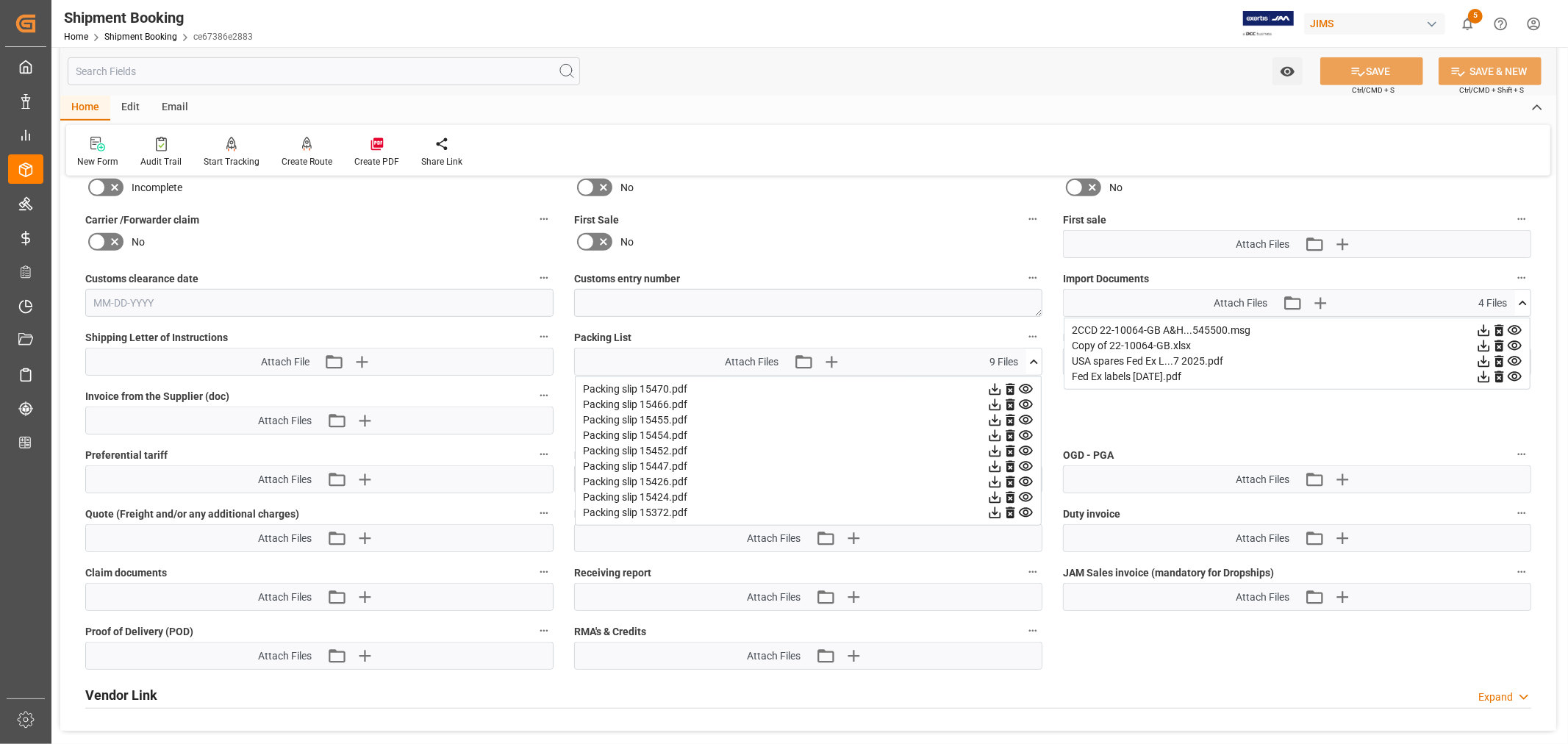
scroll to position [735, 0]
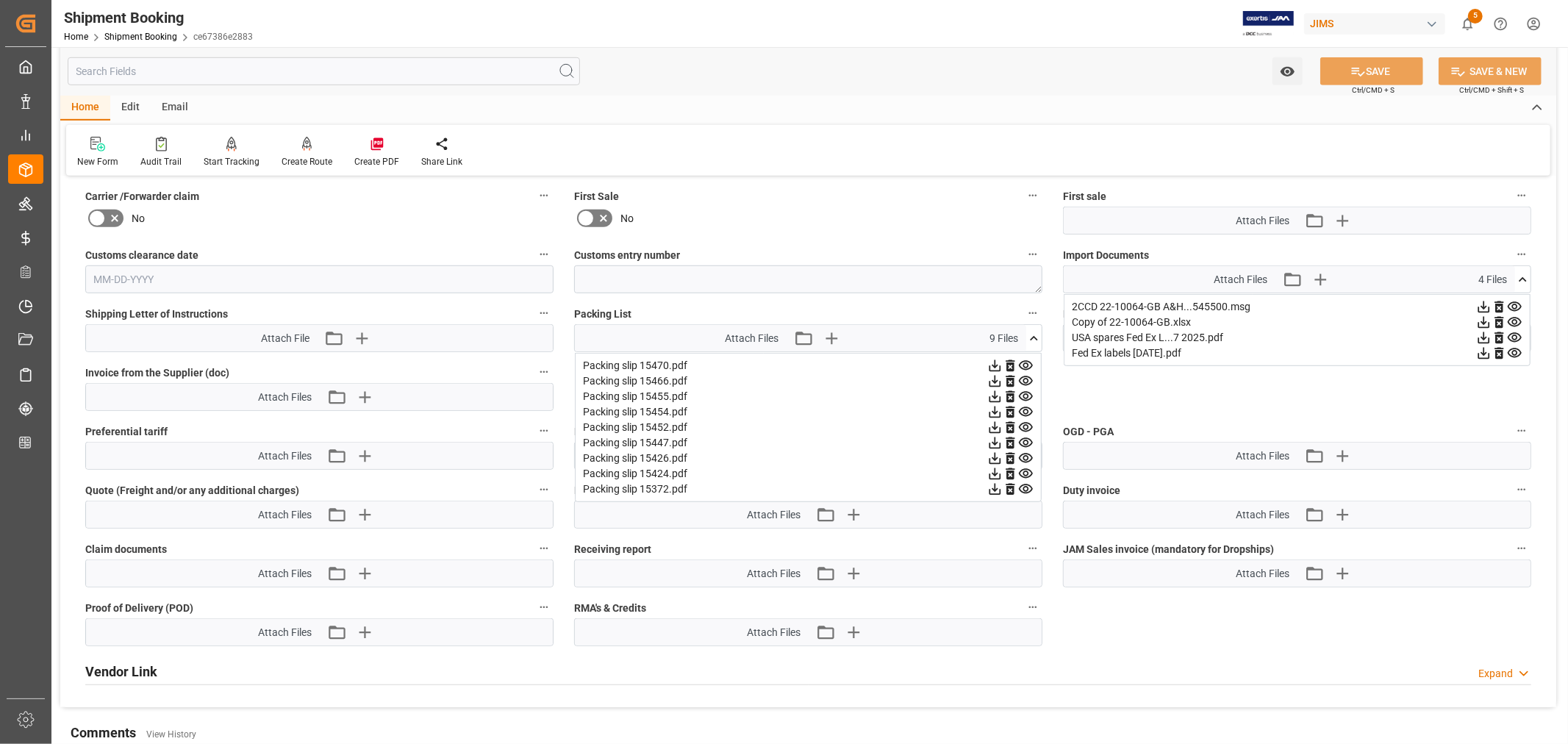
click at [1023, 485] on icon at bounding box center [1026, 490] width 14 height 10
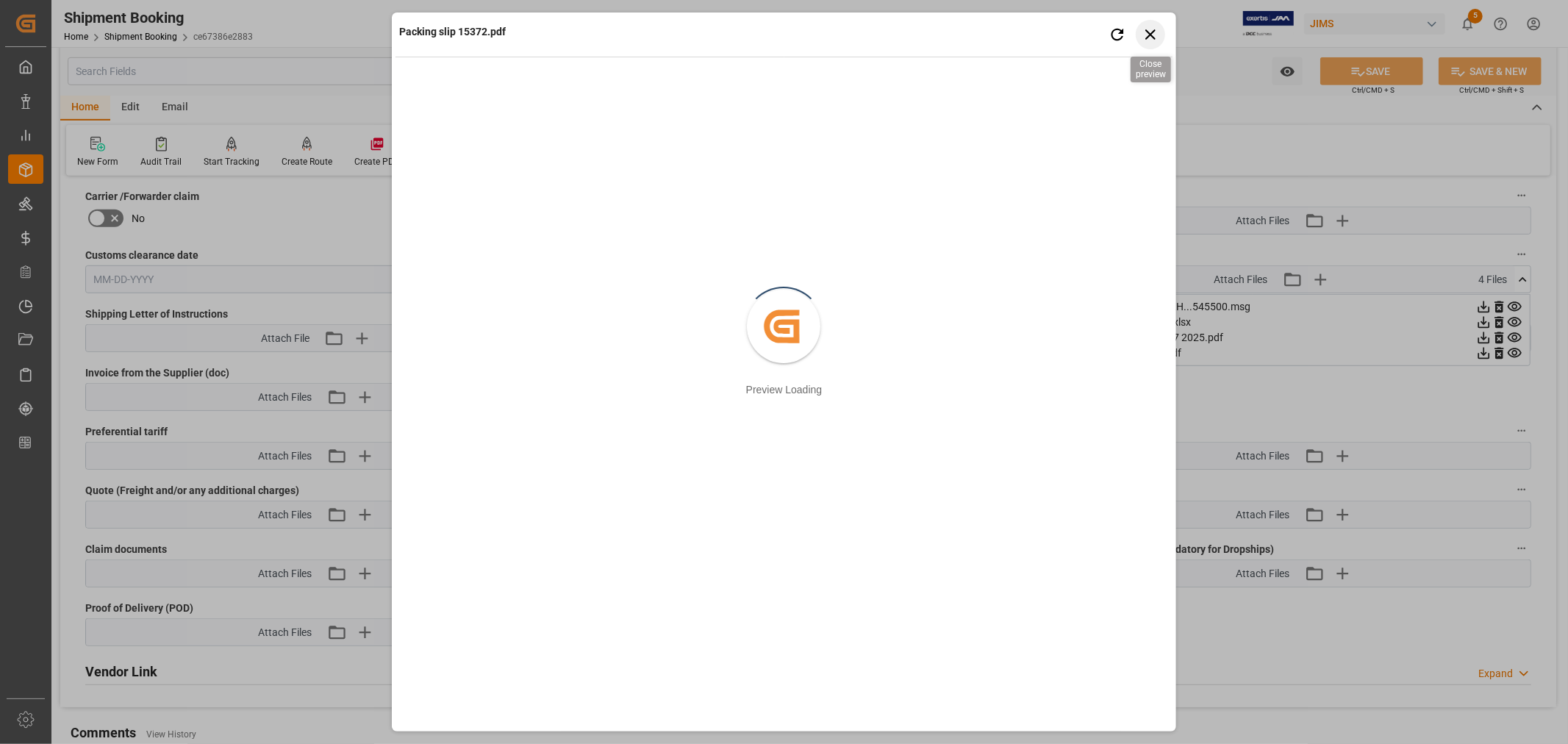
click at [1150, 31] on icon "button" at bounding box center [1149, 34] width 18 height 18
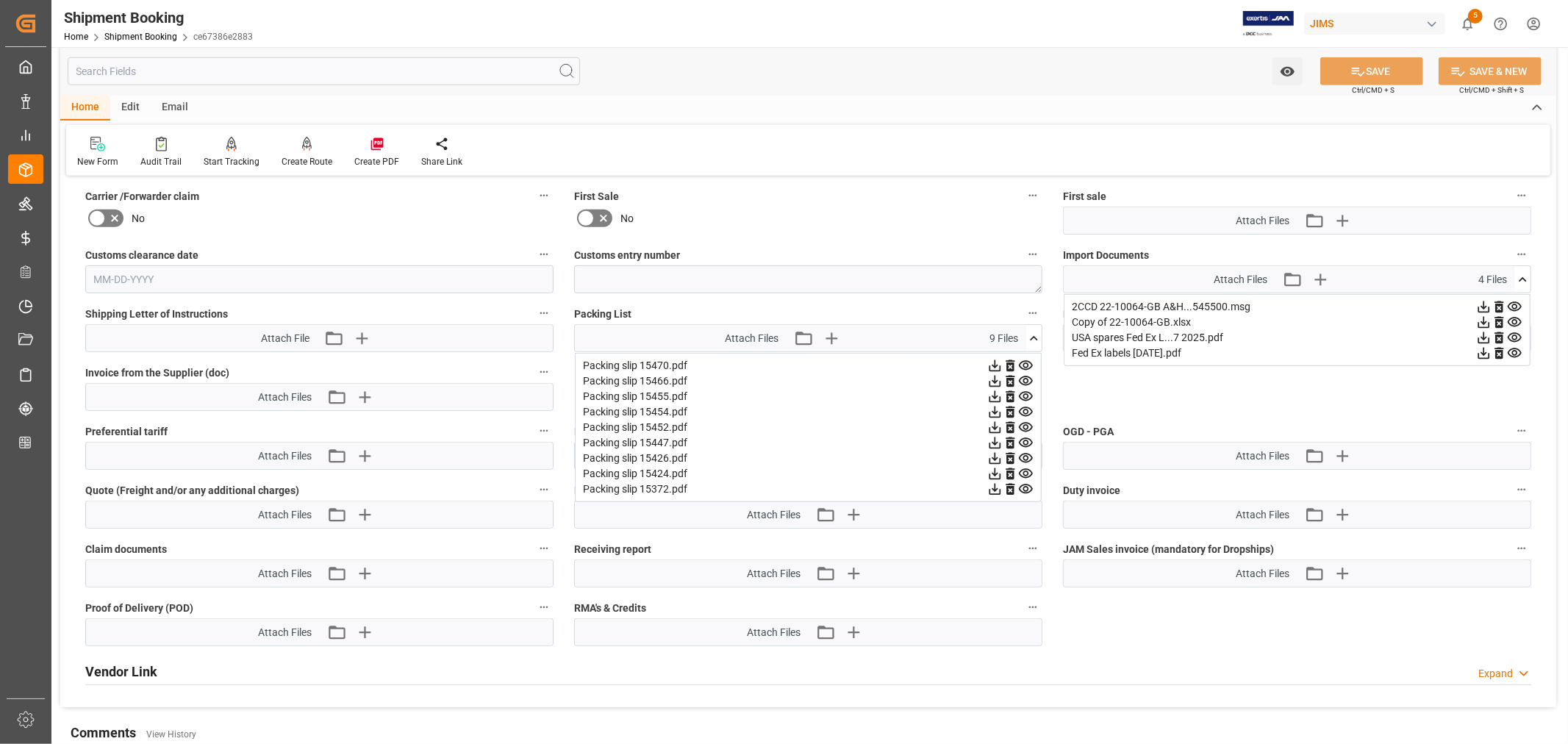
click at [1026, 471] on icon at bounding box center [1026, 473] width 16 height 16
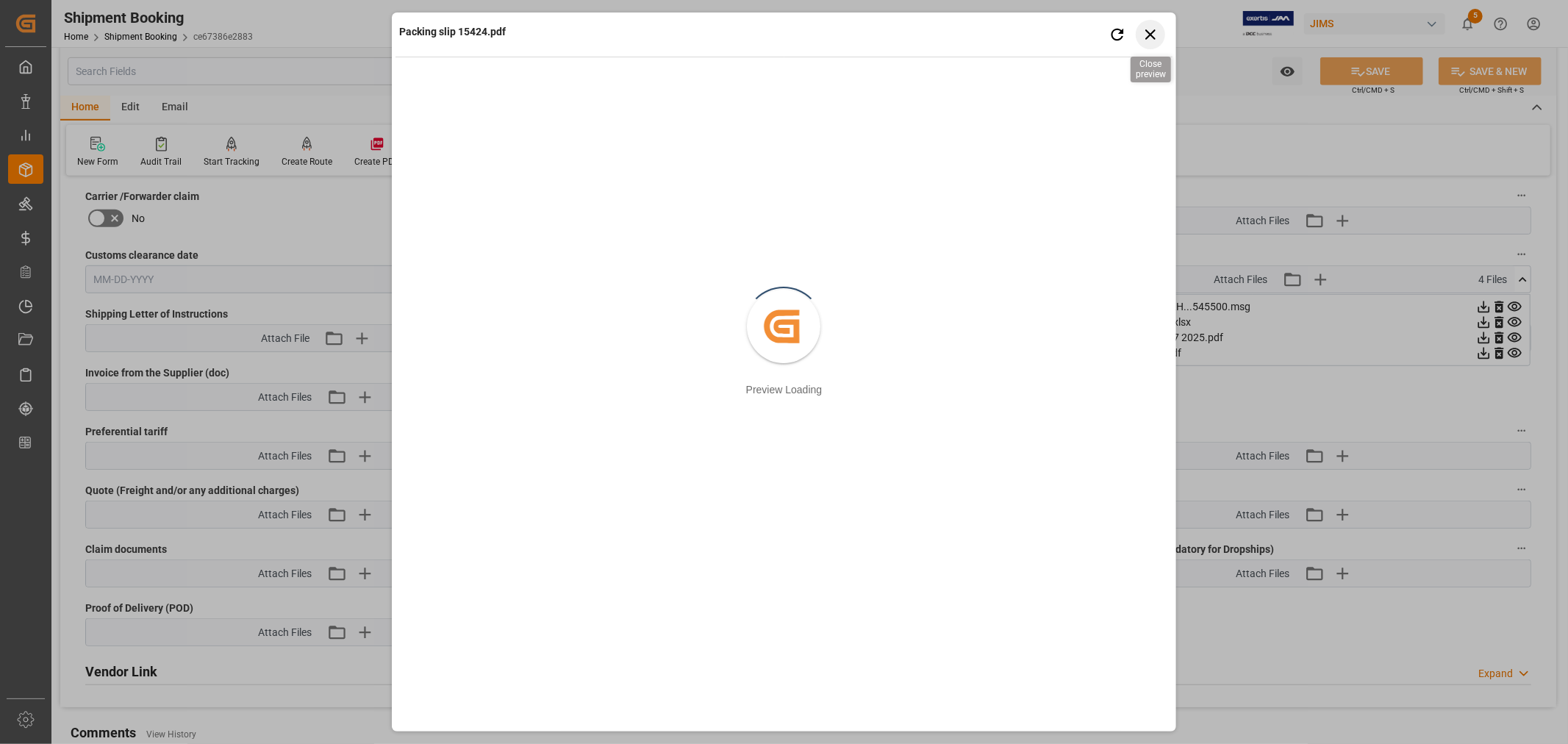
click at [1148, 31] on icon "button" at bounding box center [1149, 34] width 18 height 18
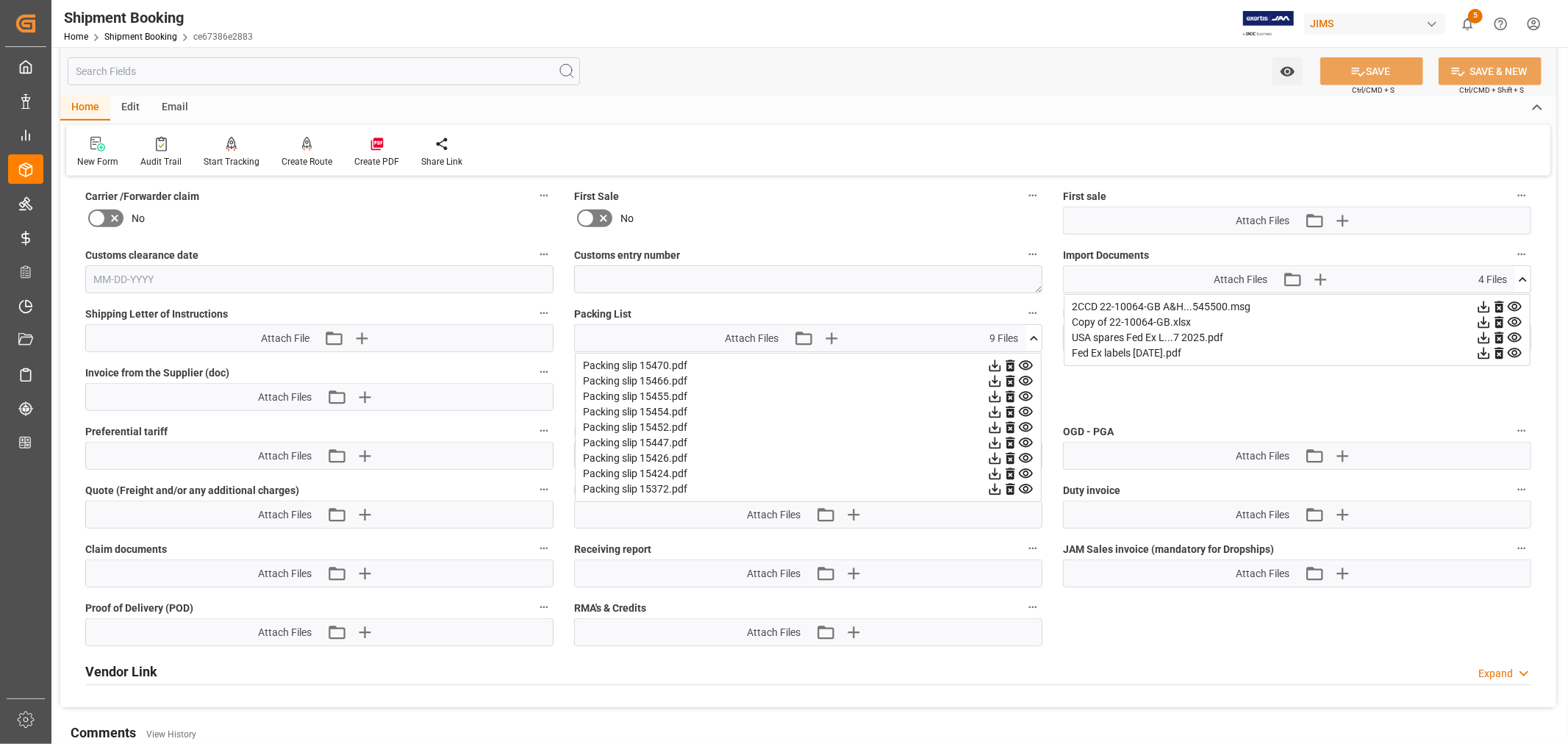
click at [1026, 456] on icon at bounding box center [1026, 458] width 14 height 10
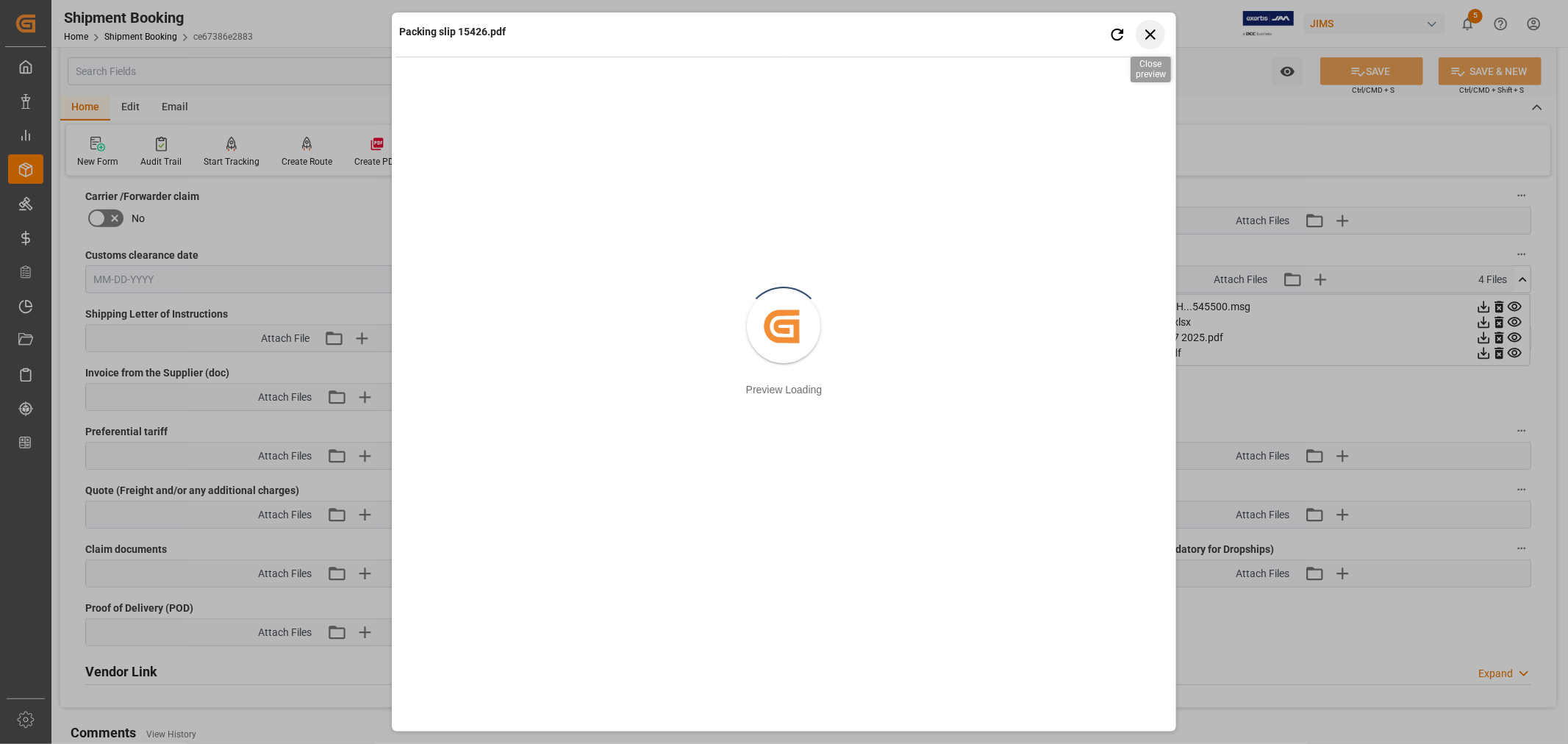
click at [1149, 32] on icon "button" at bounding box center [1149, 34] width 18 height 18
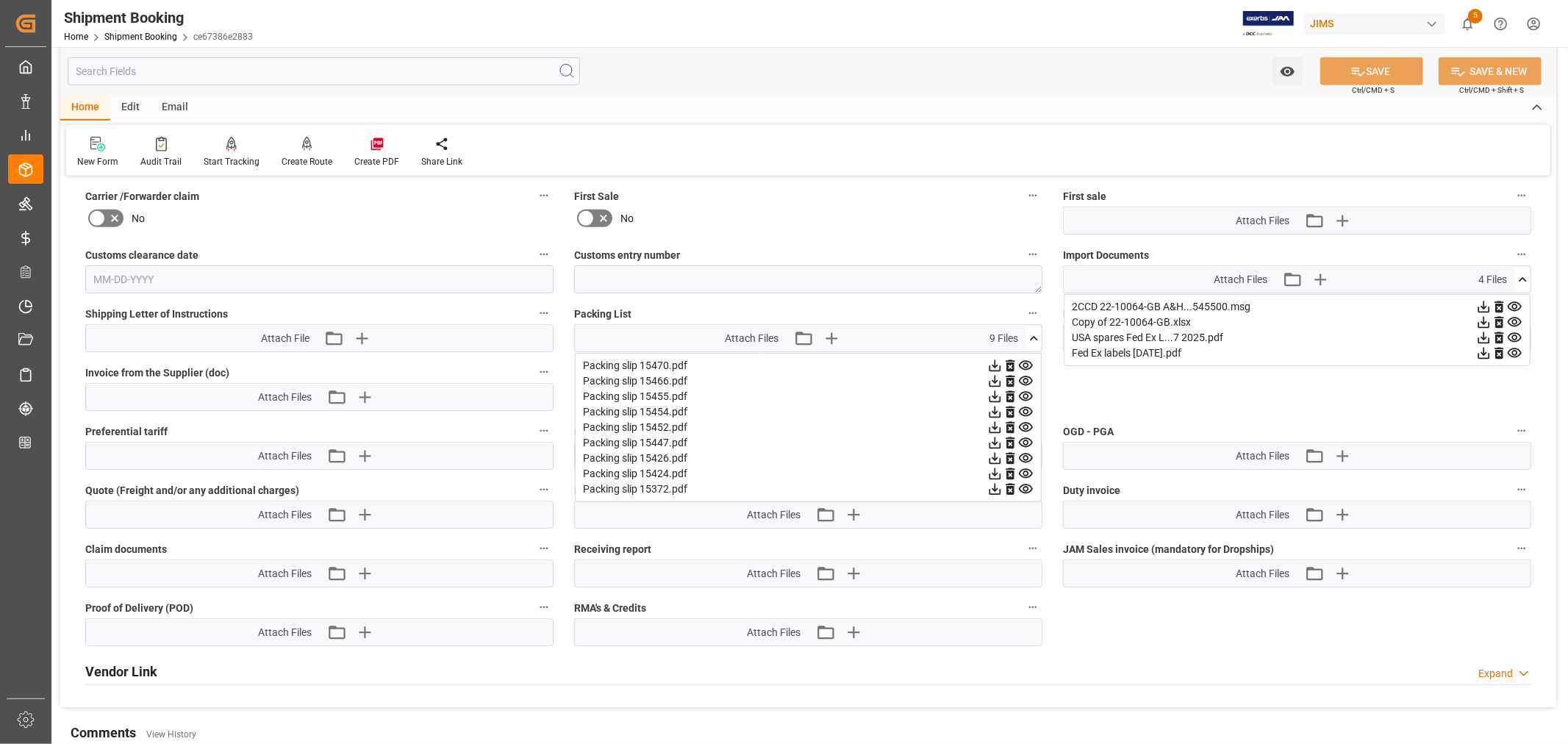
click at [1026, 438] on icon at bounding box center [1026, 443] width 14 height 10
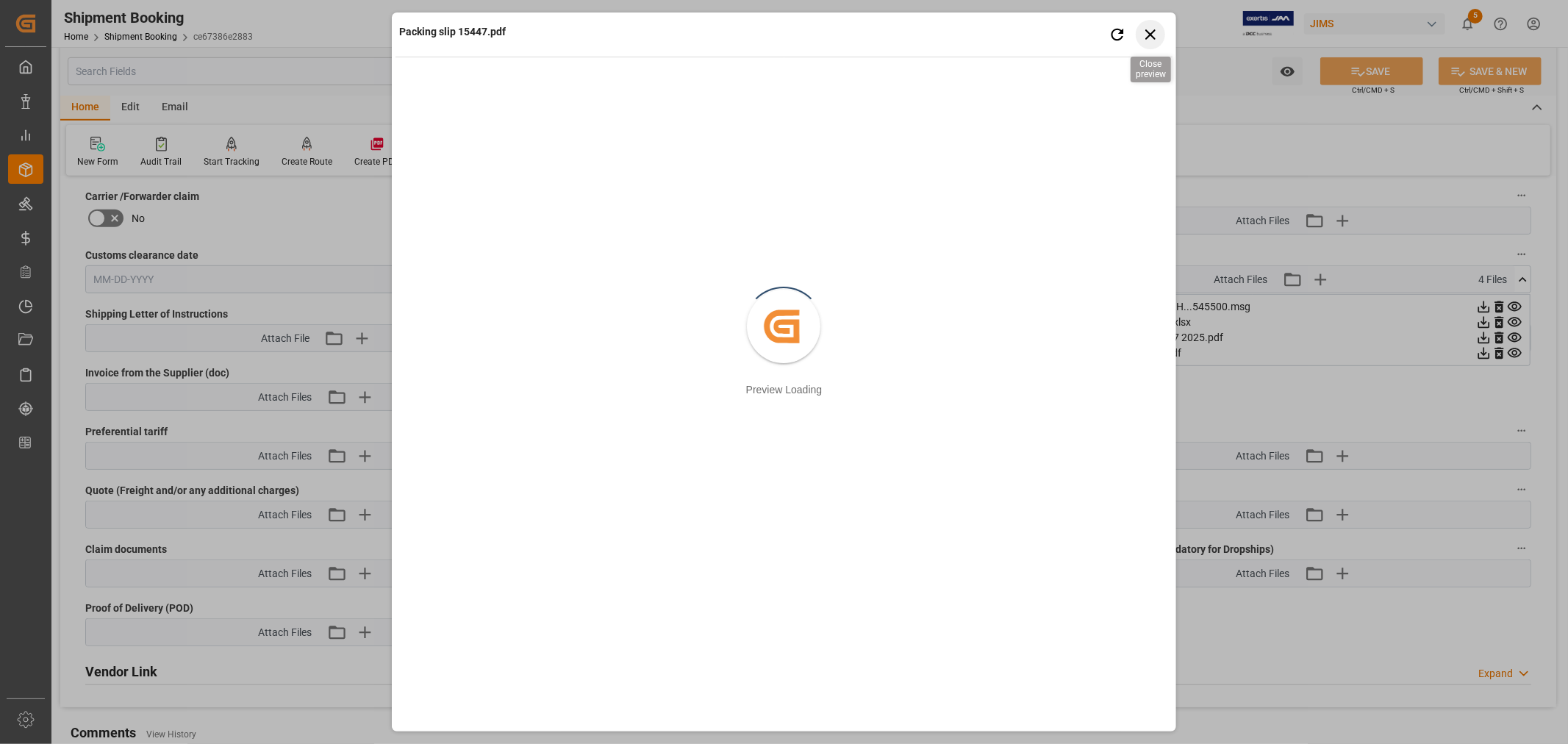
click at [1149, 34] on icon "button" at bounding box center [1150, 35] width 10 height 10
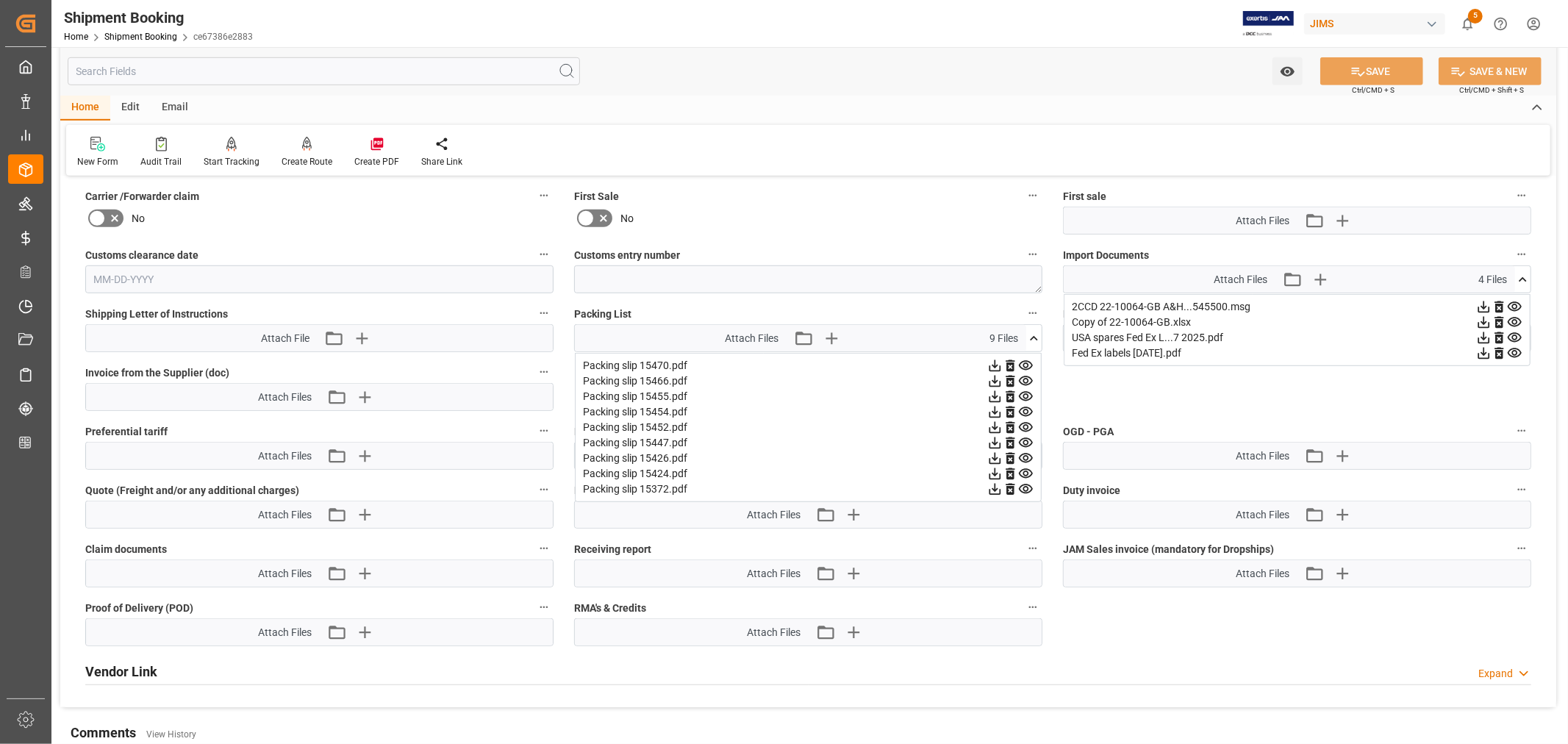
click at [1514, 349] on icon at bounding box center [1514, 353] width 16 height 16
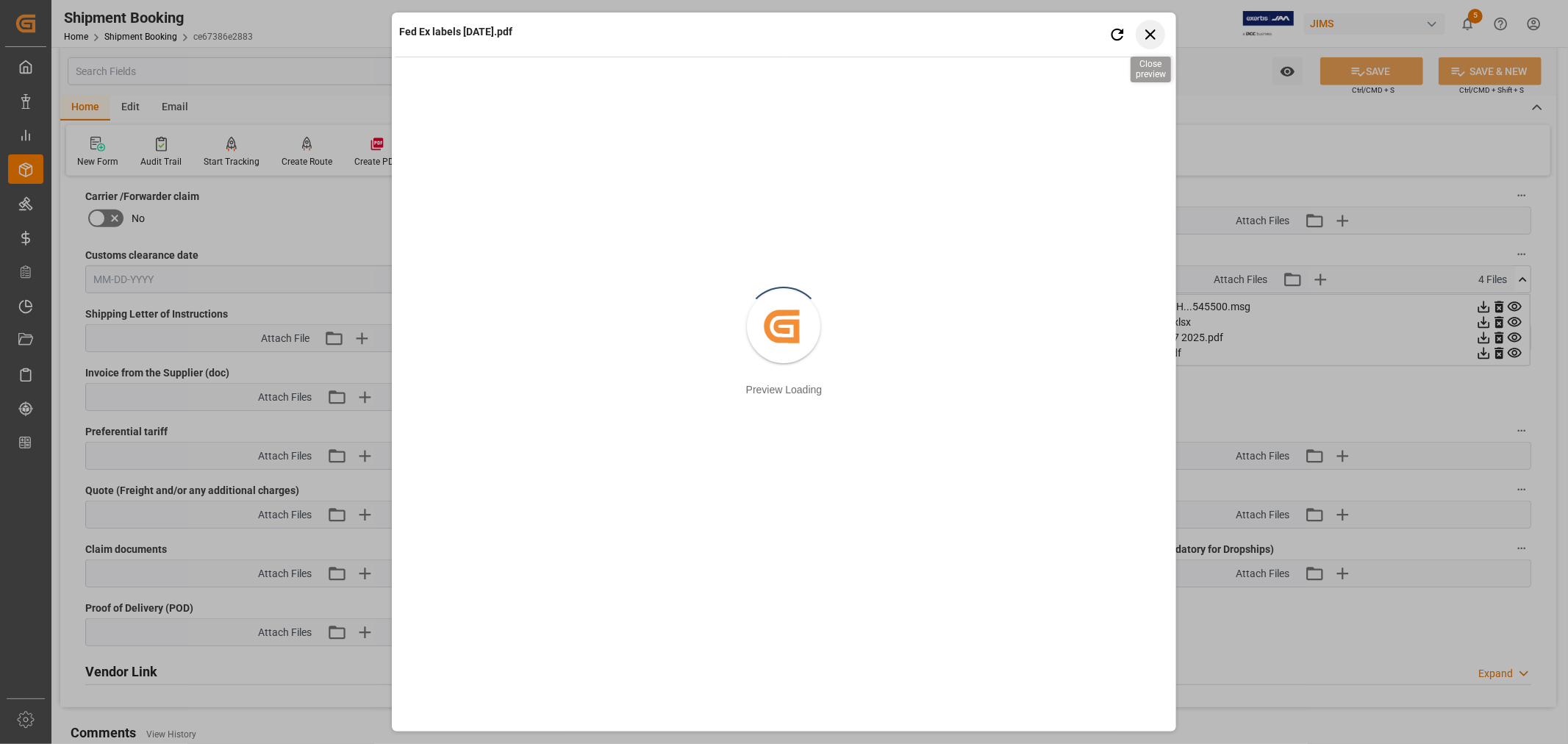
click at [1151, 35] on icon "button" at bounding box center [1150, 35] width 10 height 10
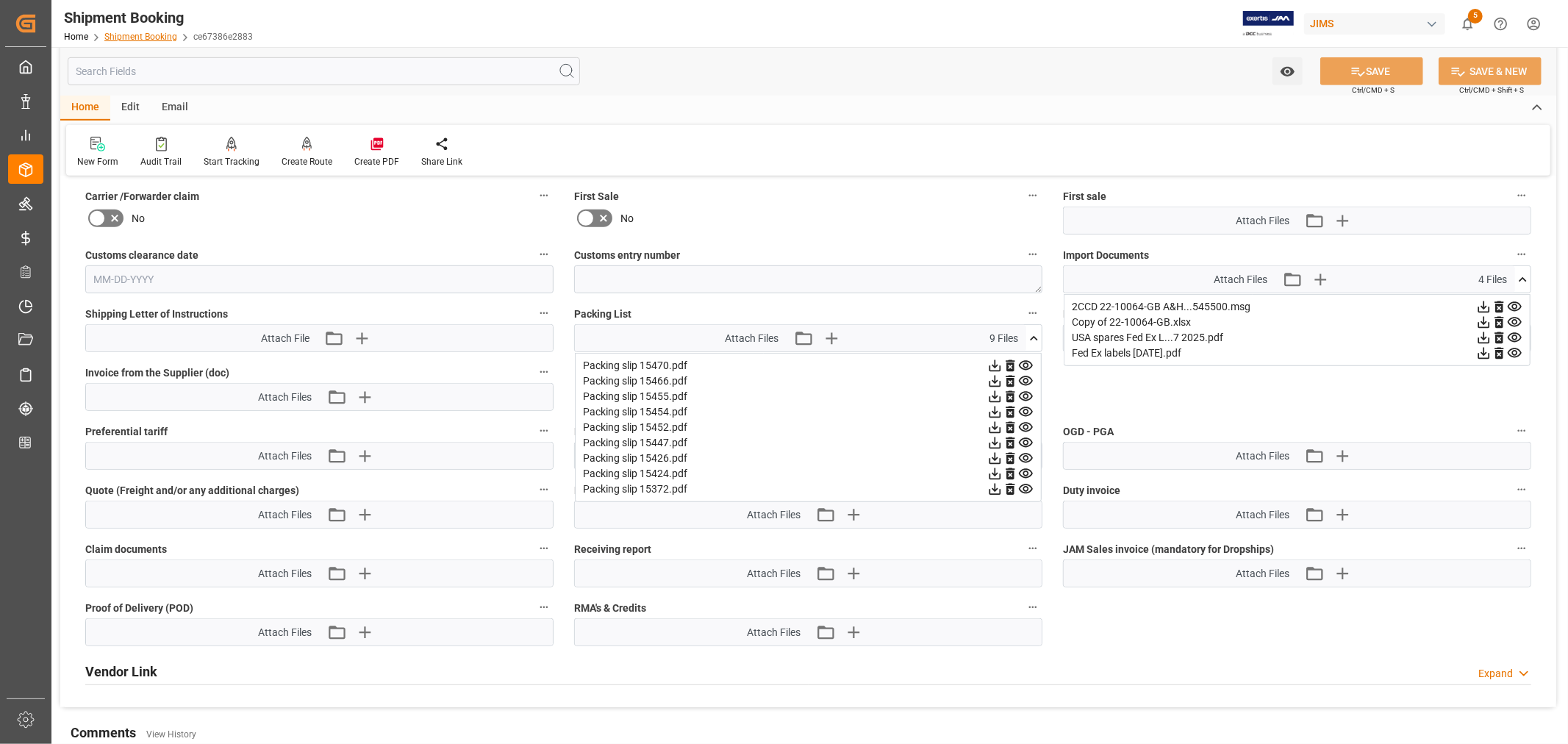
click at [134, 39] on link "Shipment Booking" at bounding box center [140, 36] width 73 height 10
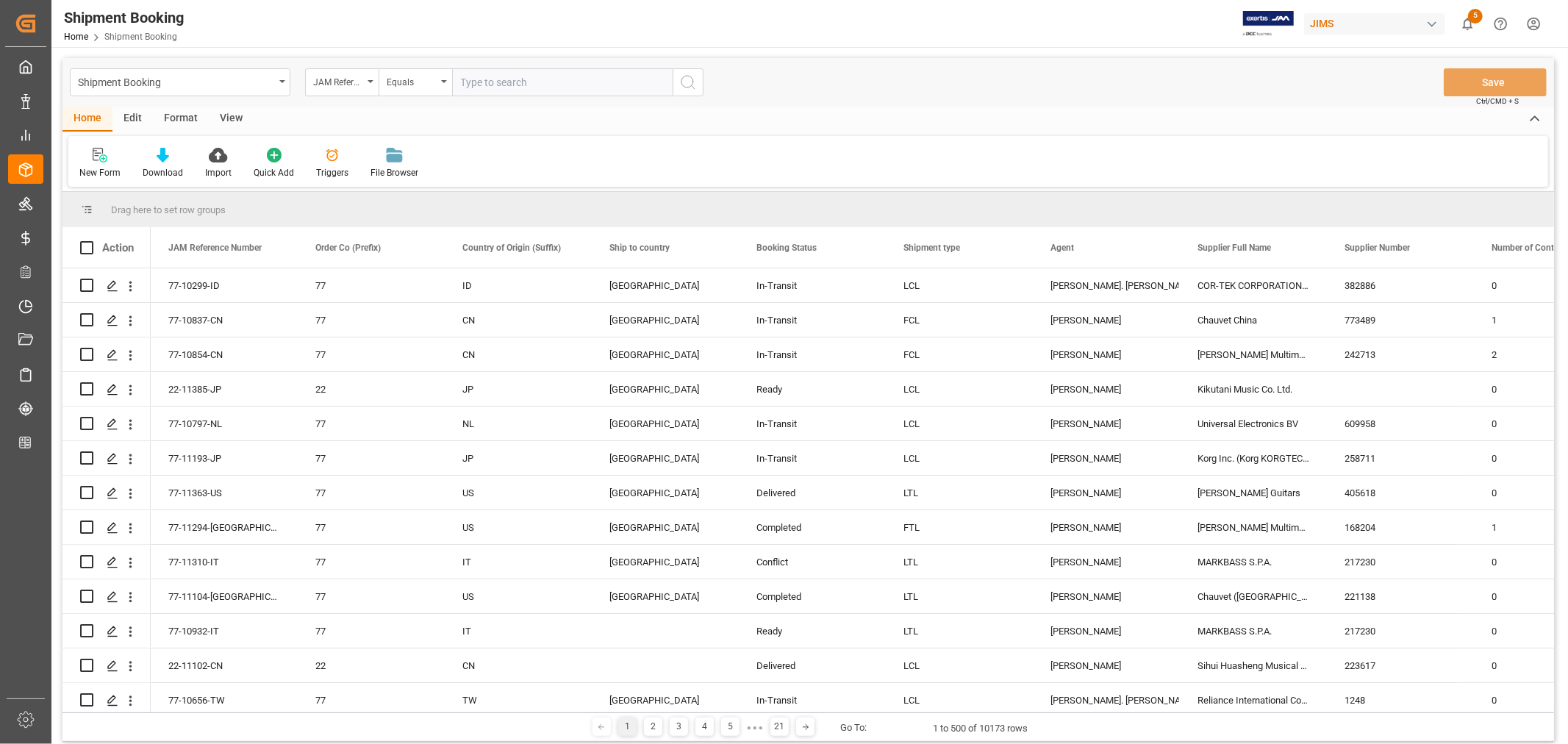
paste input "22-7642-[GEOGRAPHIC_DATA]"
type input "22-7642-[GEOGRAPHIC_DATA]"
click at [689, 78] on icon "search button" at bounding box center [687, 82] width 17 height 17
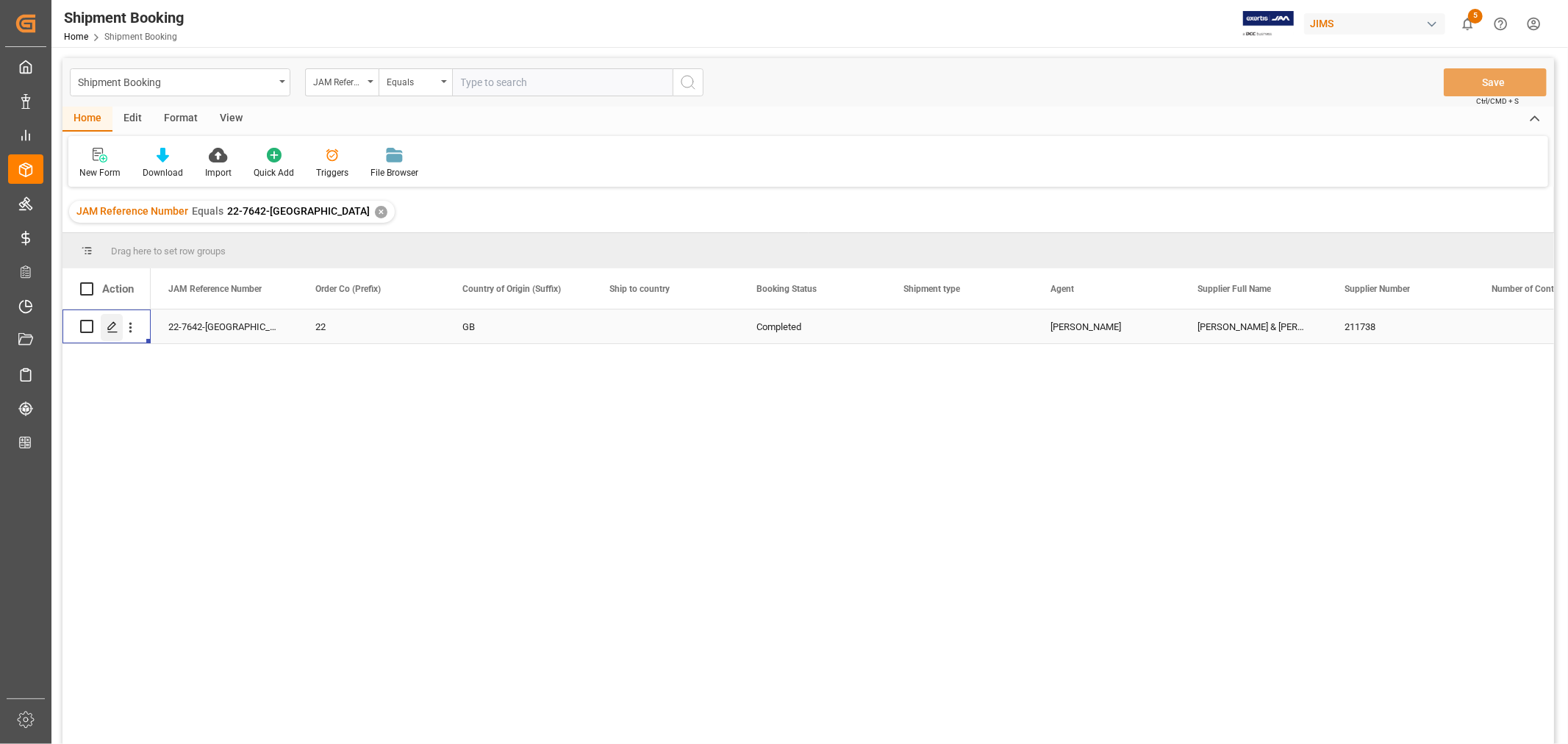
click at [115, 325] on icon "Press SPACE to select this row." at bounding box center [112, 327] width 12 height 12
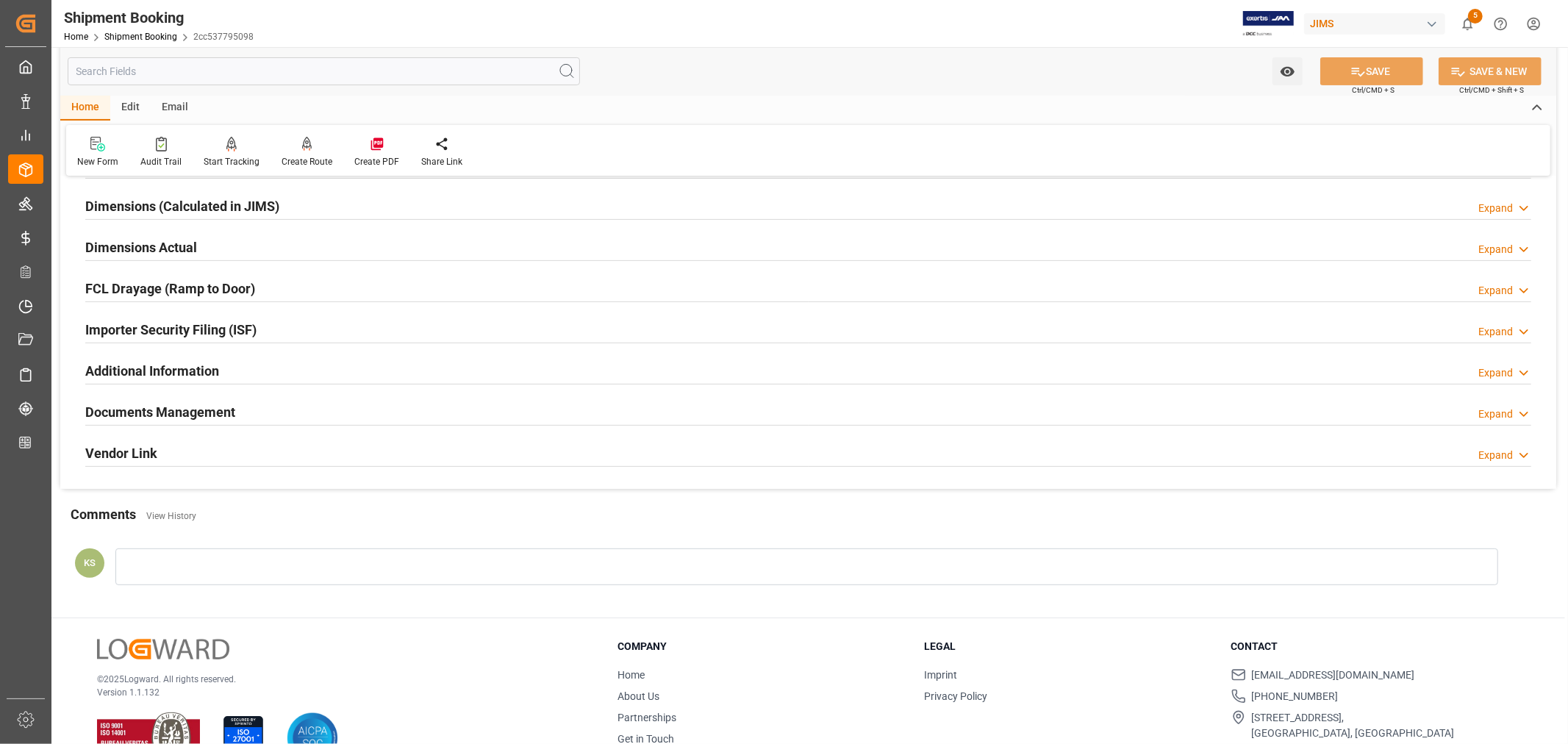
scroll to position [326, 0]
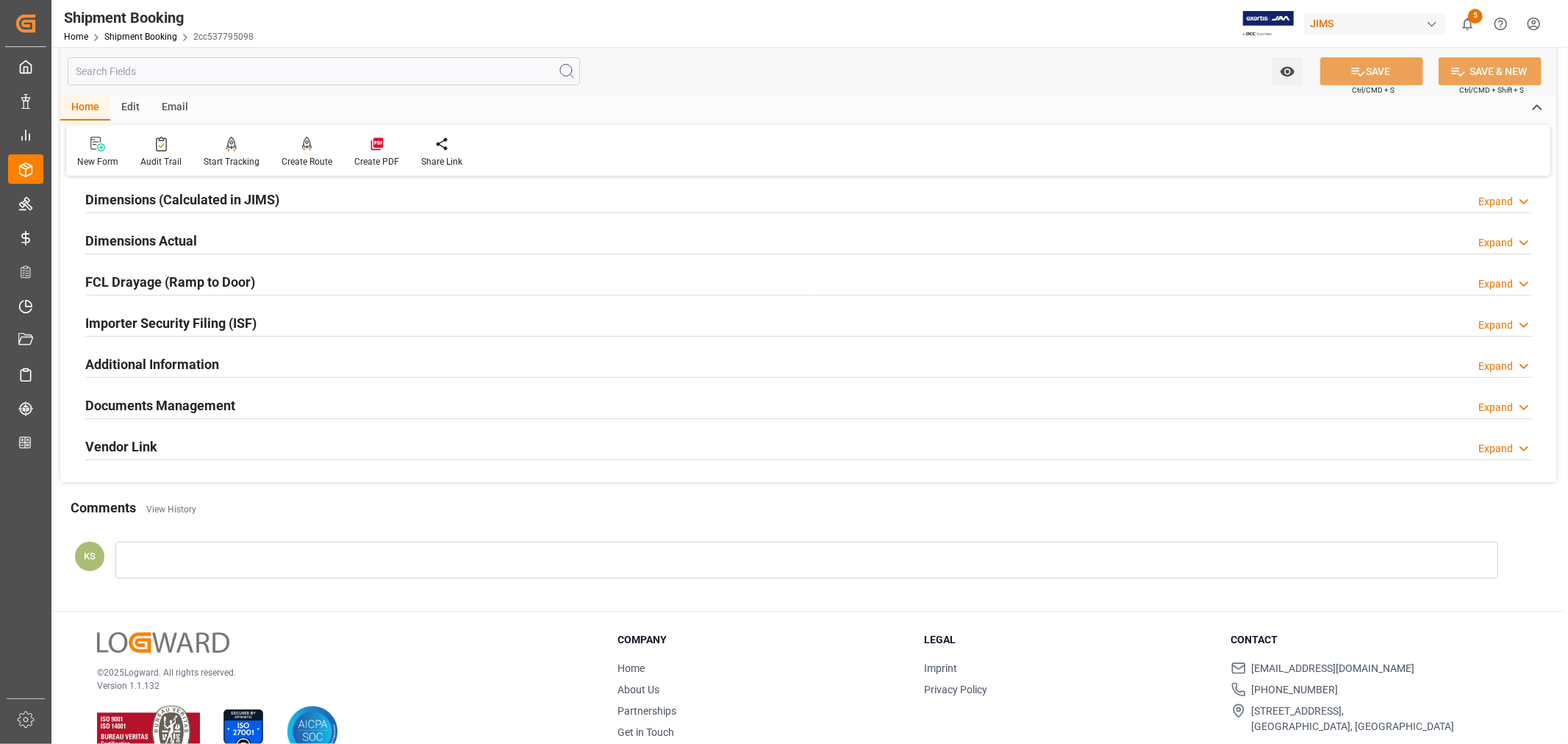
click at [570, 409] on div "Documents Management Expand" at bounding box center [808, 405] width 1446 height 28
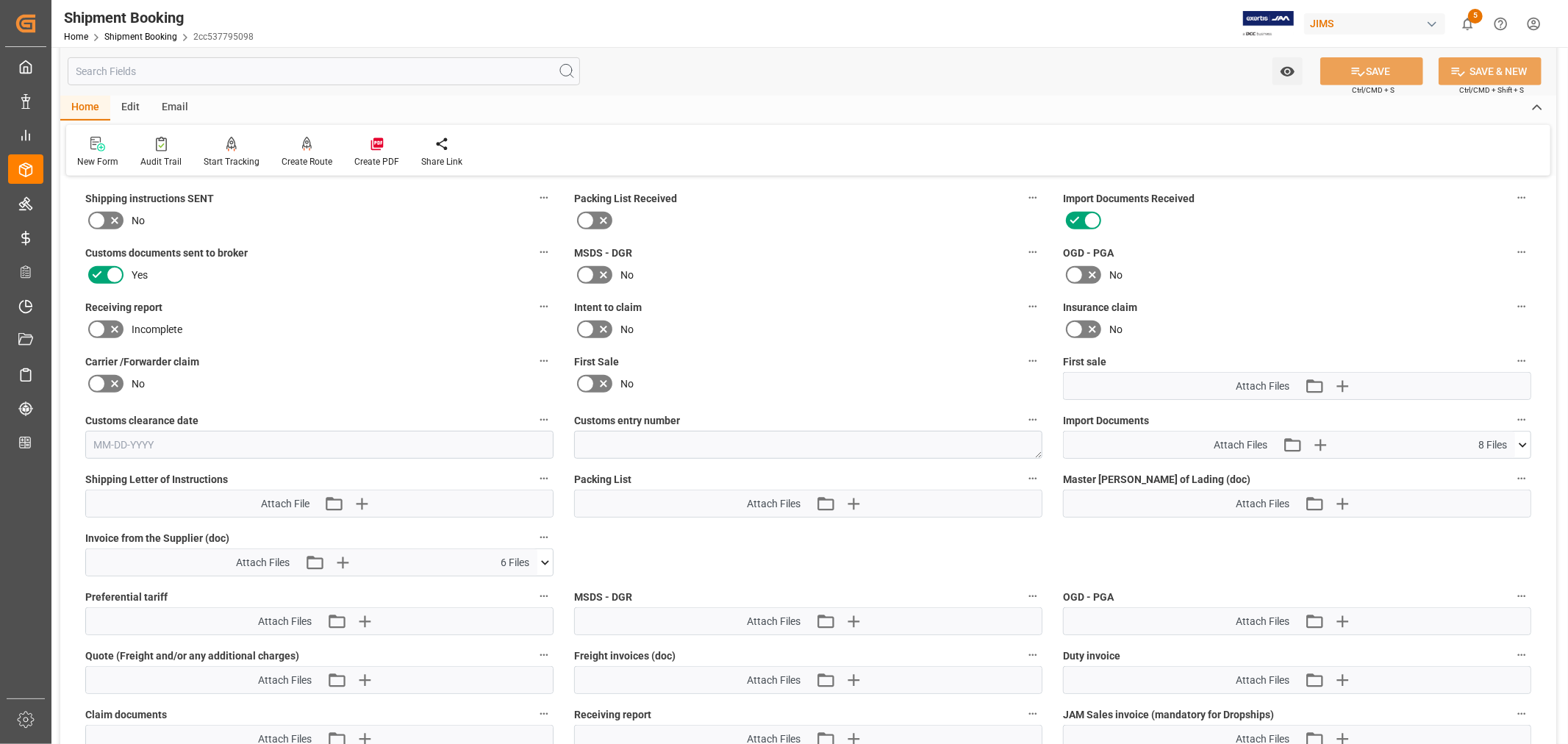
scroll to position [571, 0]
click at [1523, 438] on icon at bounding box center [1522, 443] width 16 height 16
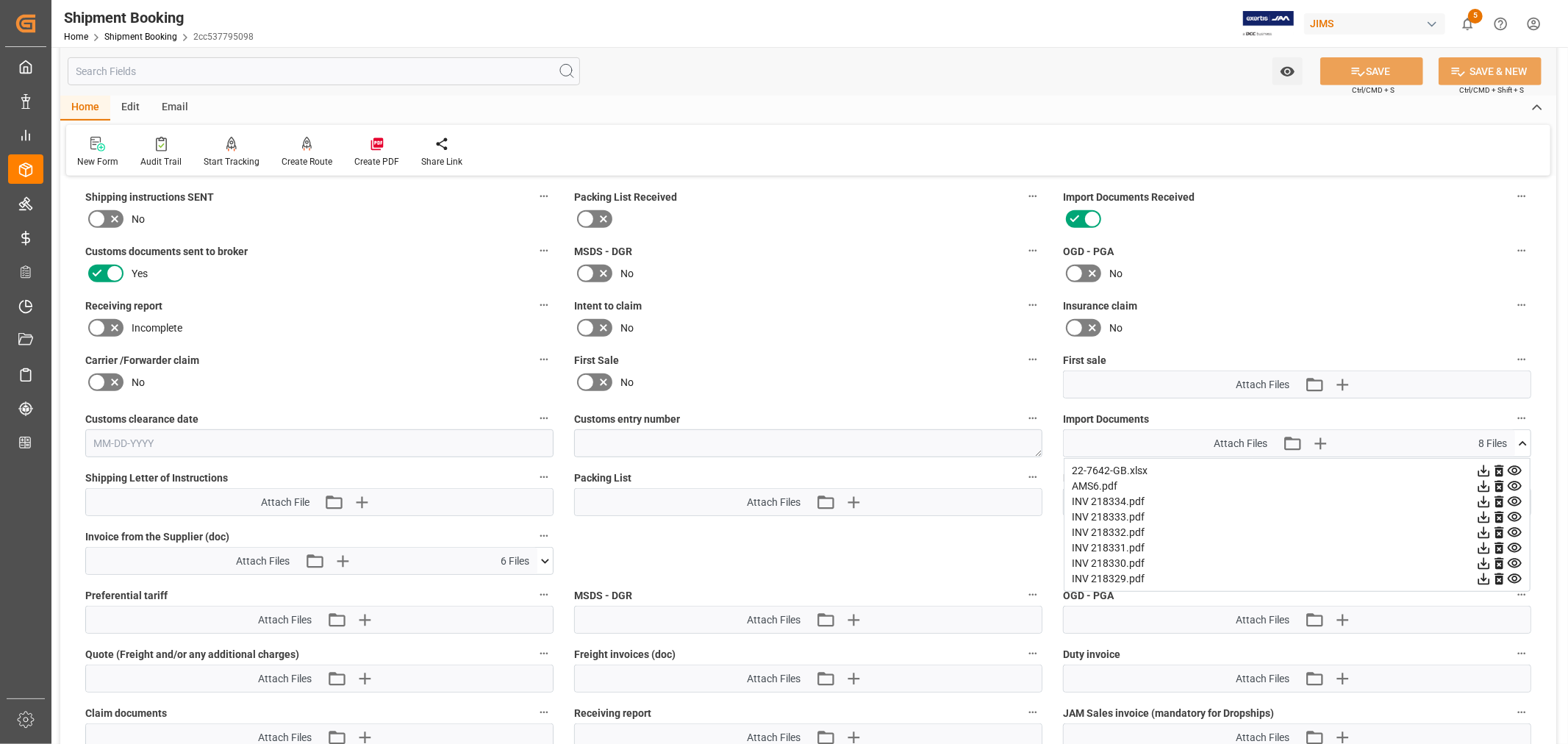
click at [1513, 481] on icon at bounding box center [1514, 486] width 14 height 10
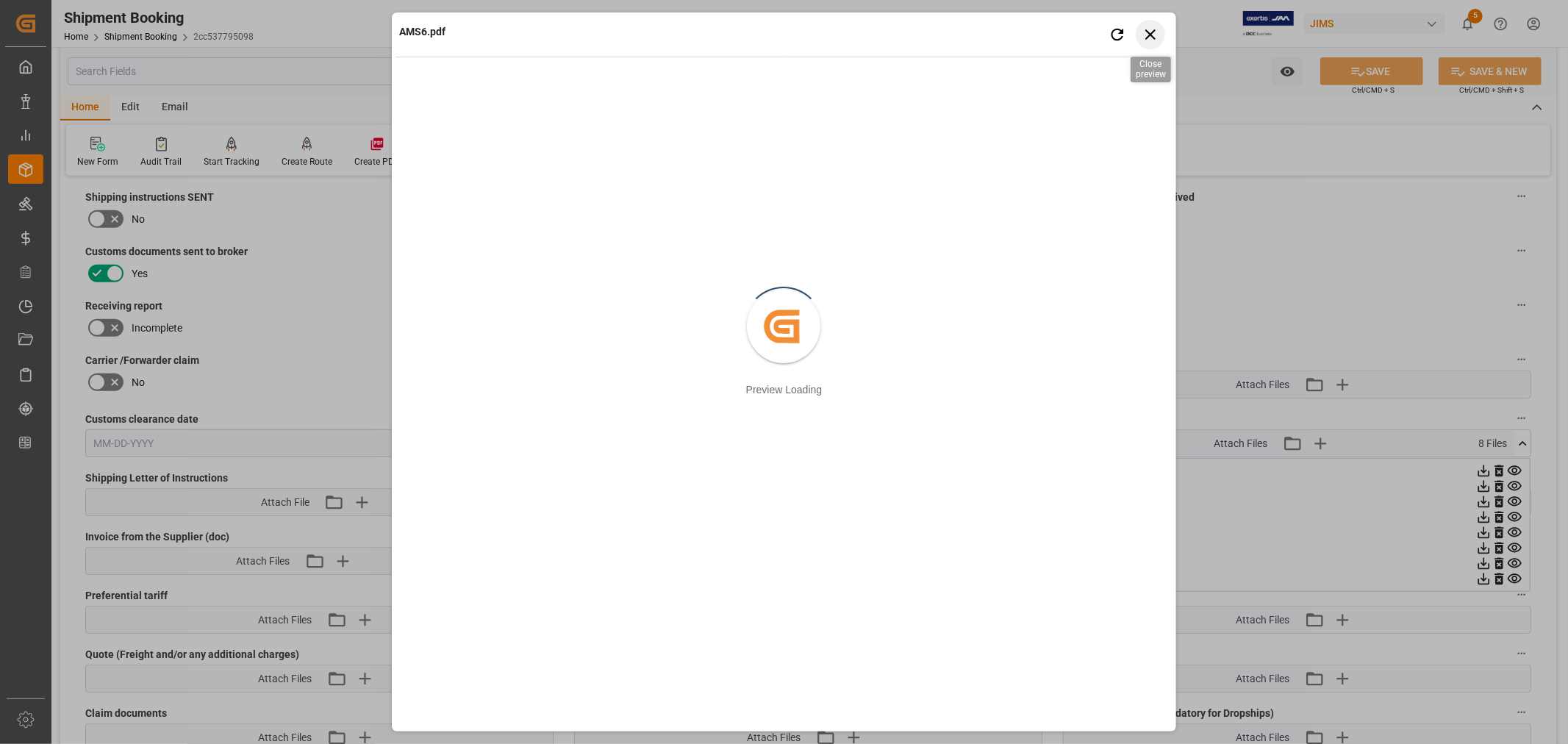
click at [1148, 31] on icon "button" at bounding box center [1150, 35] width 10 height 10
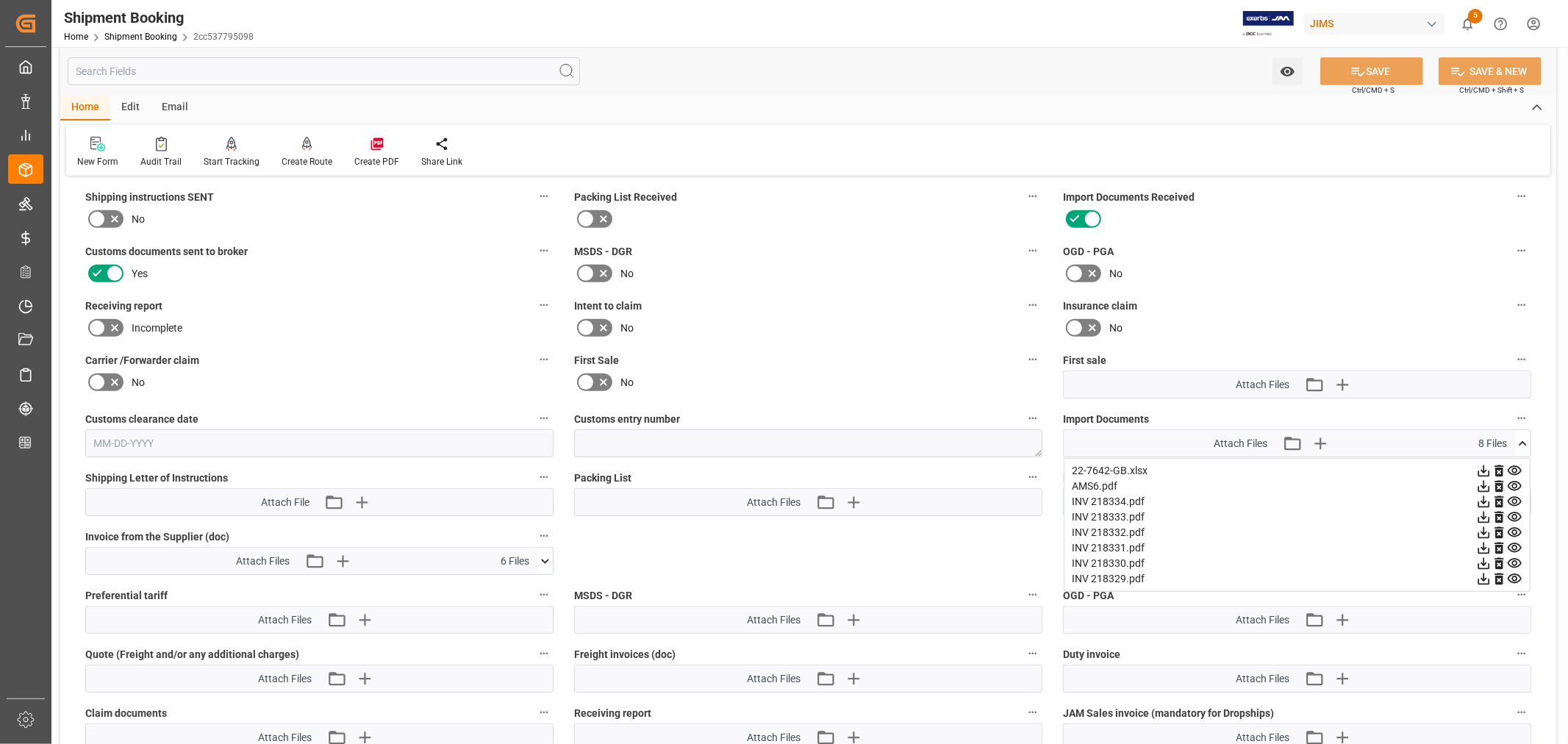
click at [1509, 496] on icon at bounding box center [1514, 501] width 16 height 16
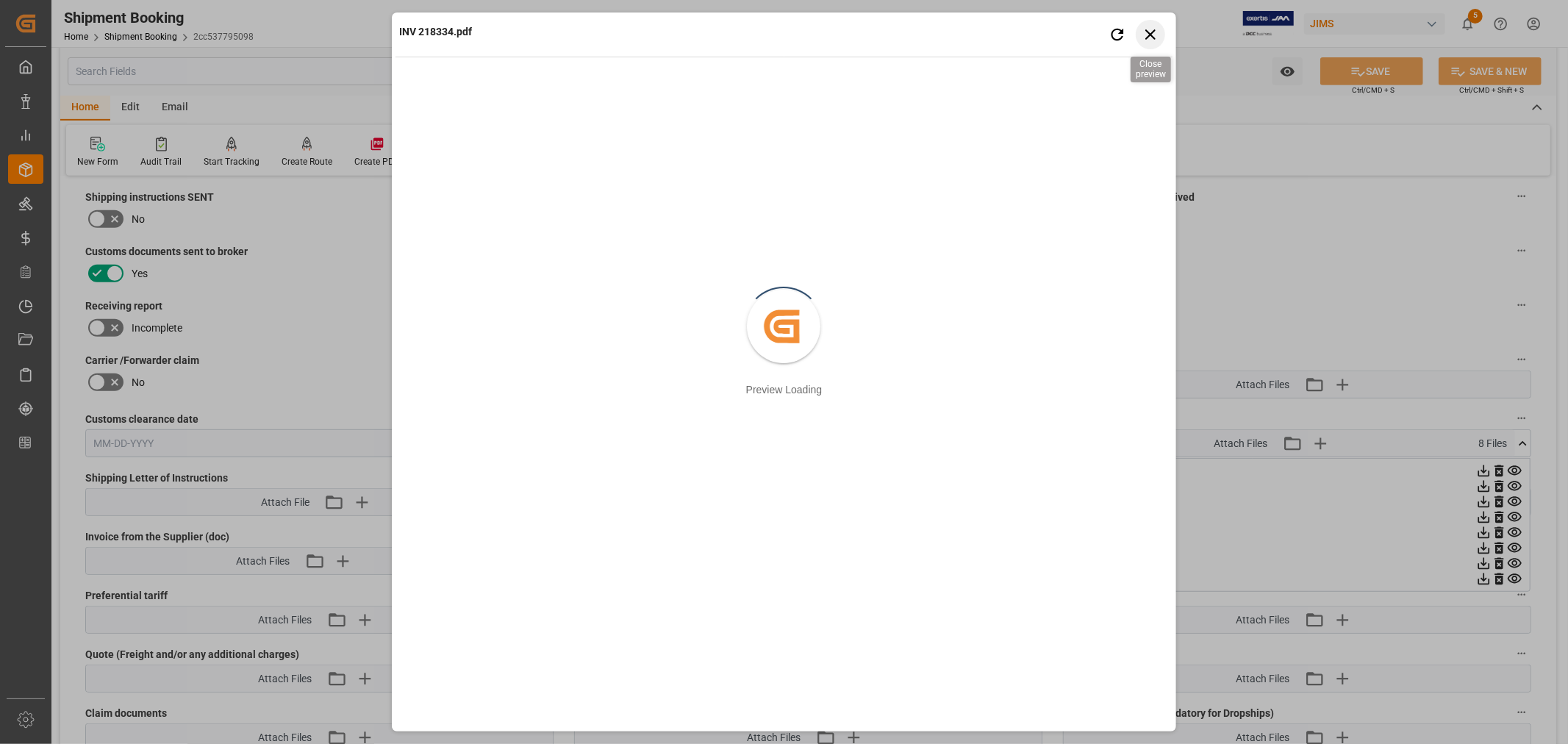
click at [1148, 33] on icon "button" at bounding box center [1149, 34] width 18 height 18
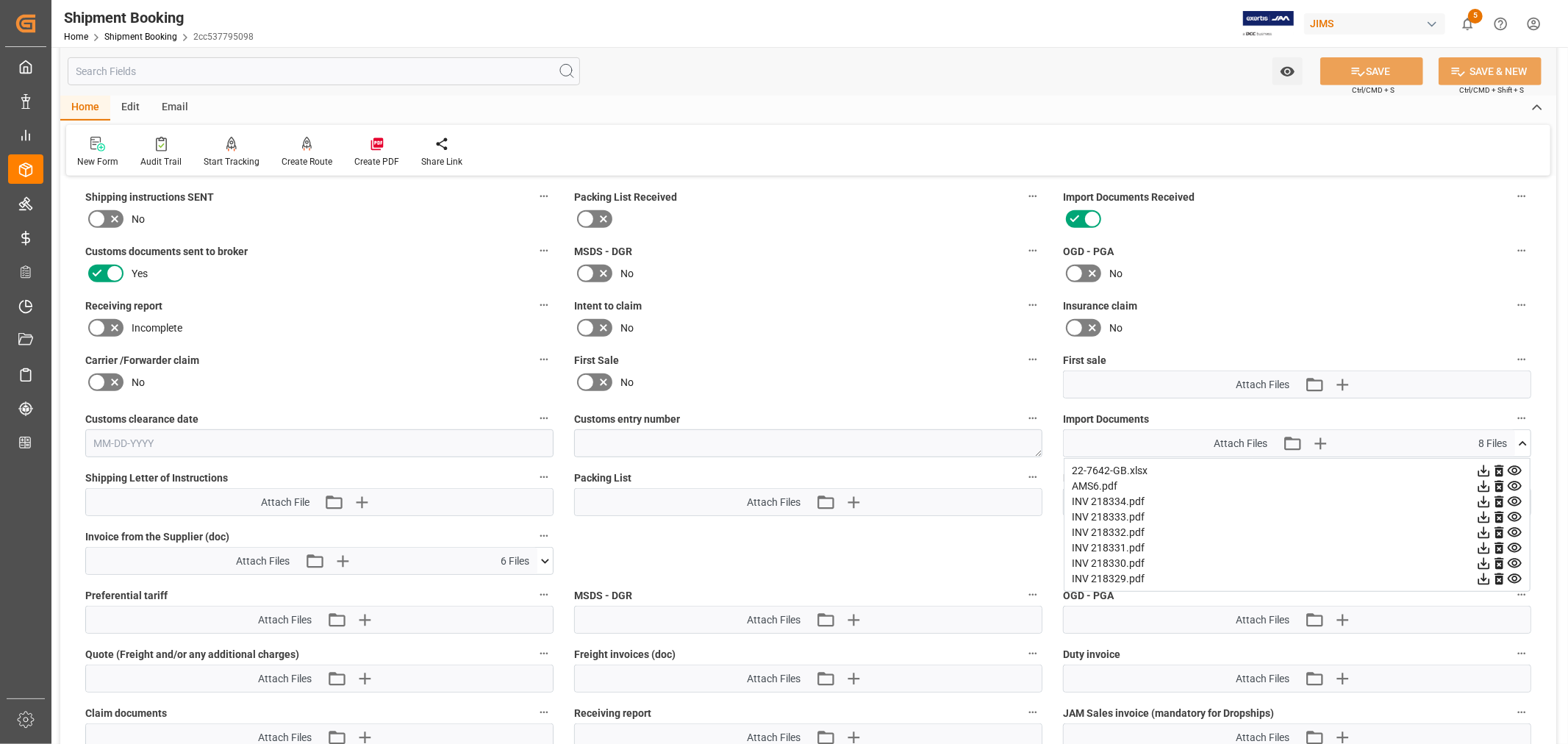
click at [1516, 512] on icon at bounding box center [1514, 517] width 14 height 10
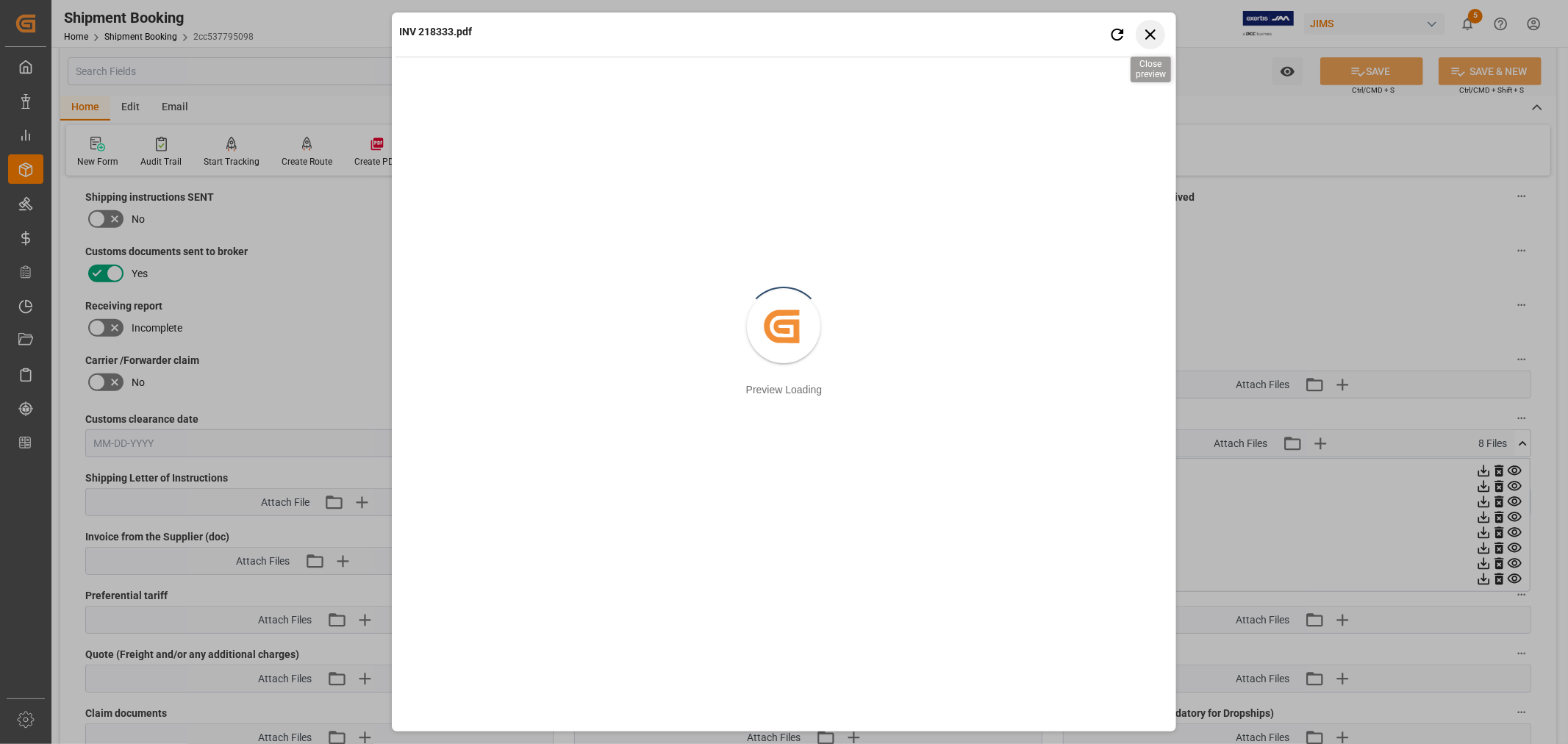
click at [1149, 37] on icon "button" at bounding box center [1149, 34] width 18 height 18
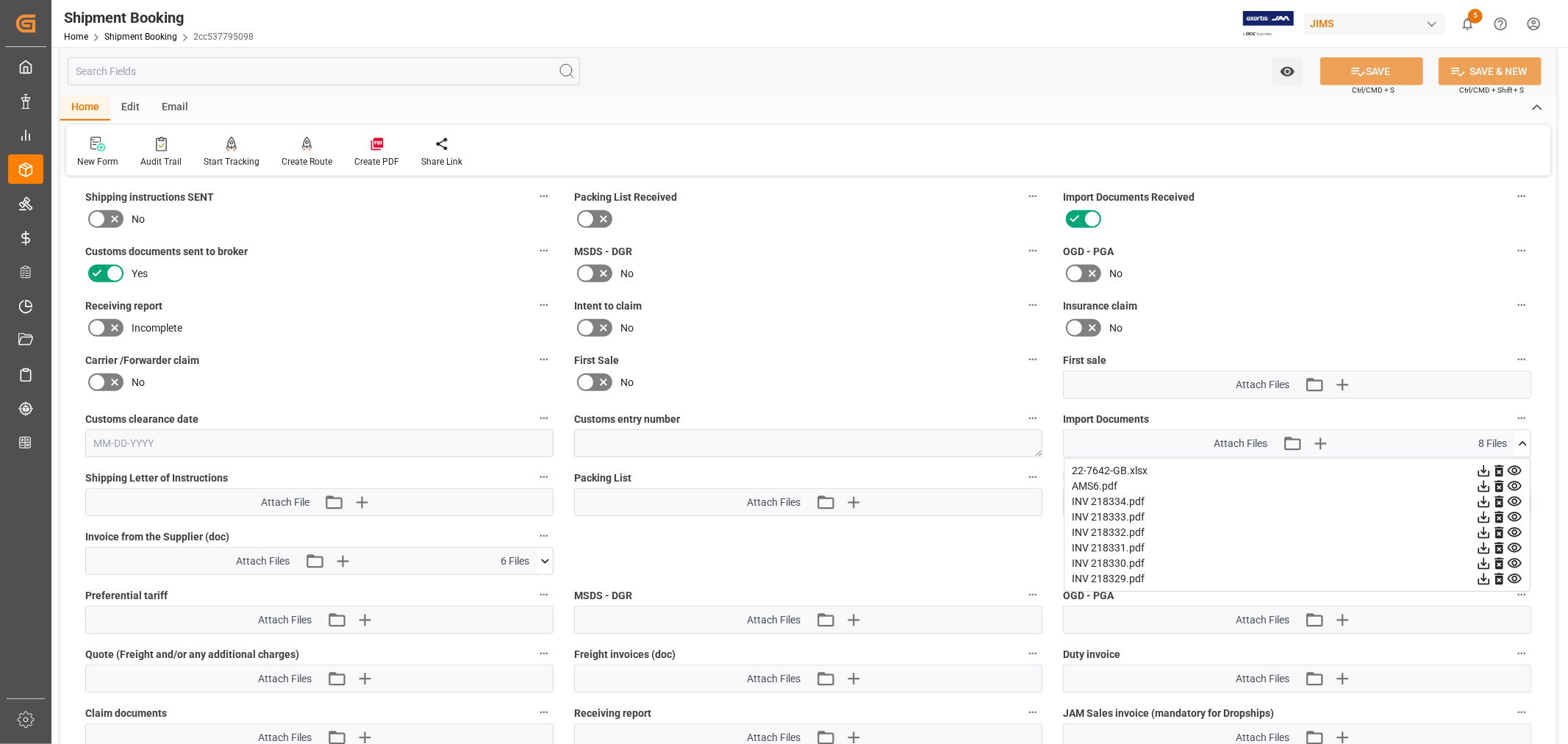
click at [1513, 528] on icon at bounding box center [1514, 533] width 16 height 16
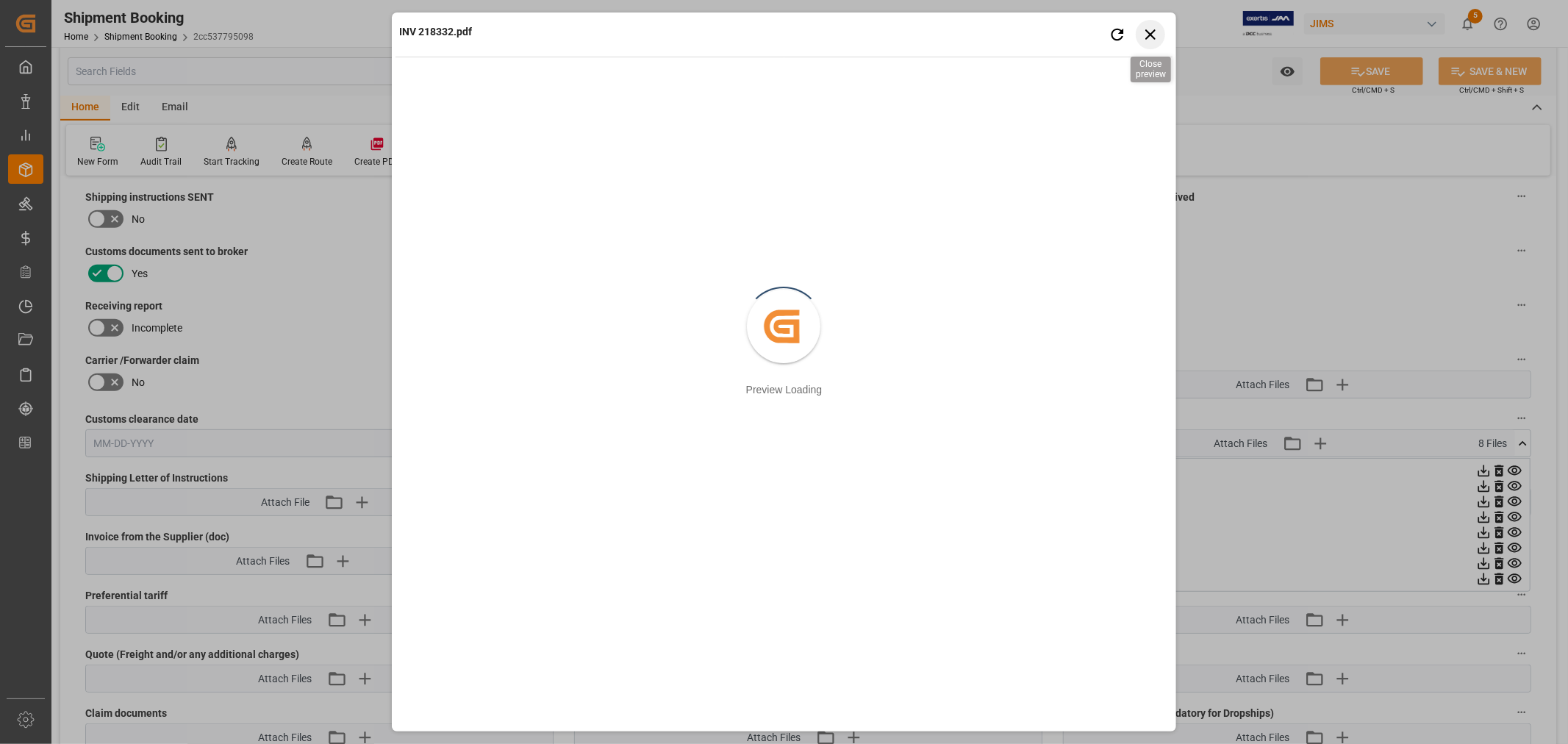
click at [1150, 36] on icon "button" at bounding box center [1149, 34] width 18 height 18
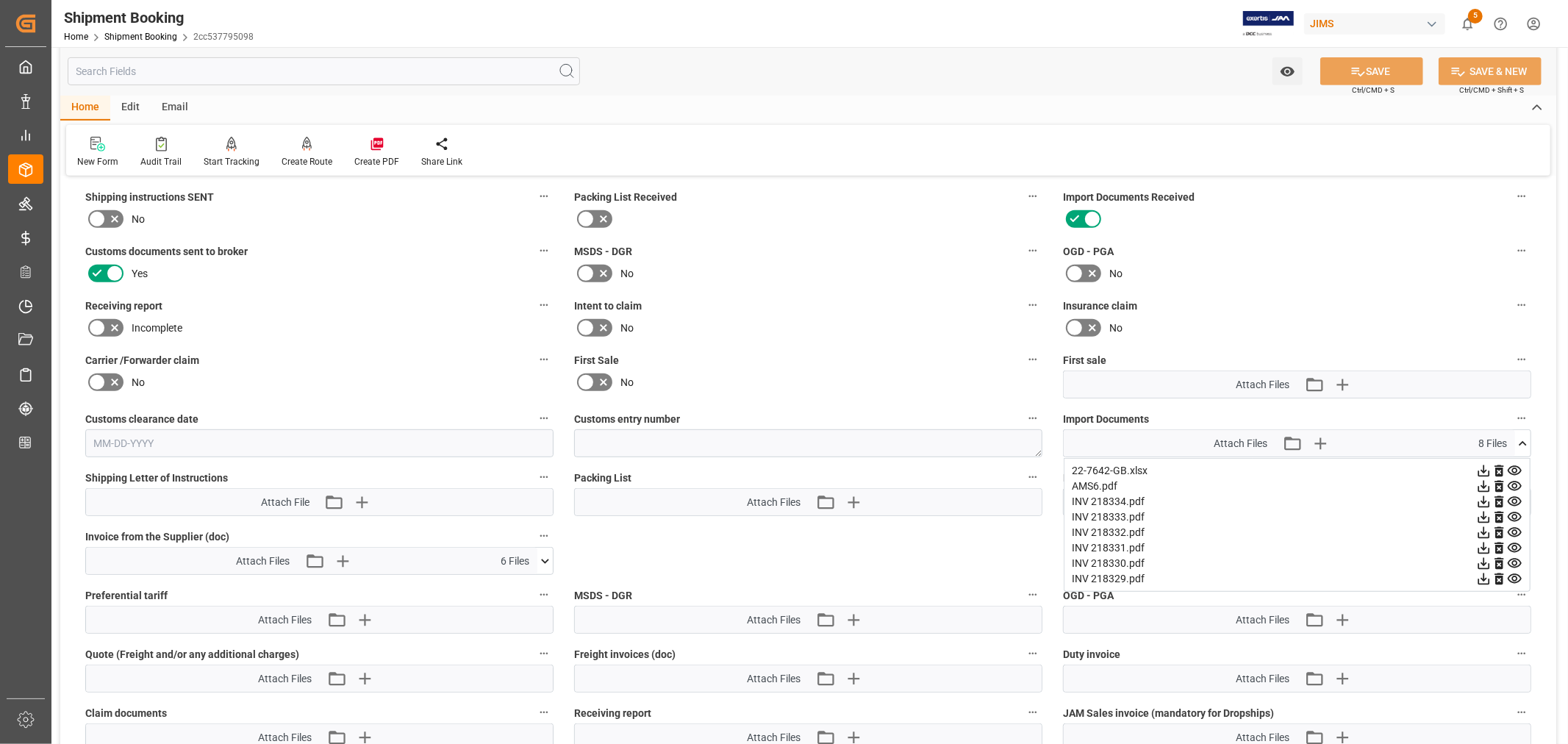
click at [1514, 545] on icon at bounding box center [1514, 548] width 14 height 10
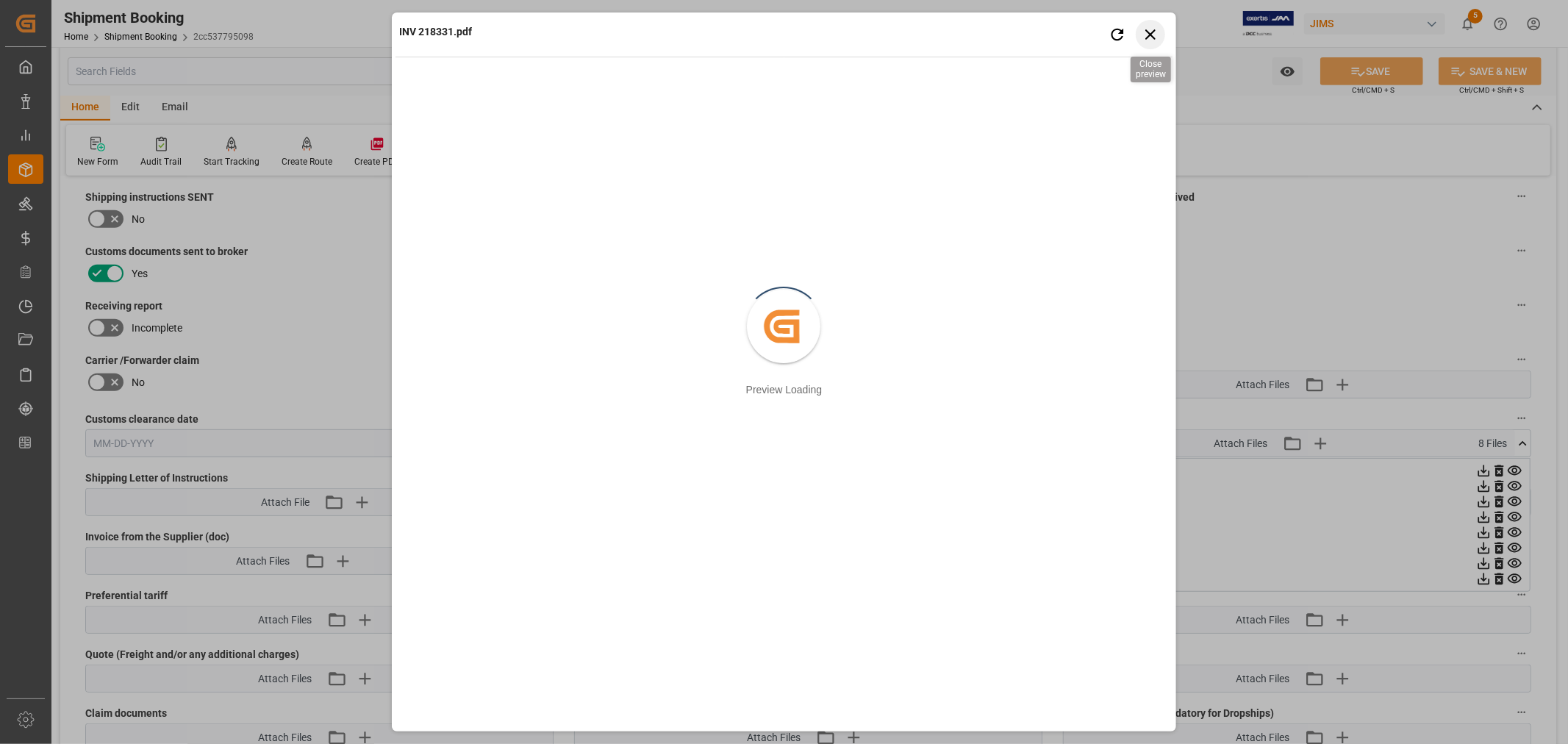
click at [1148, 35] on icon "button" at bounding box center [1149, 34] width 18 height 18
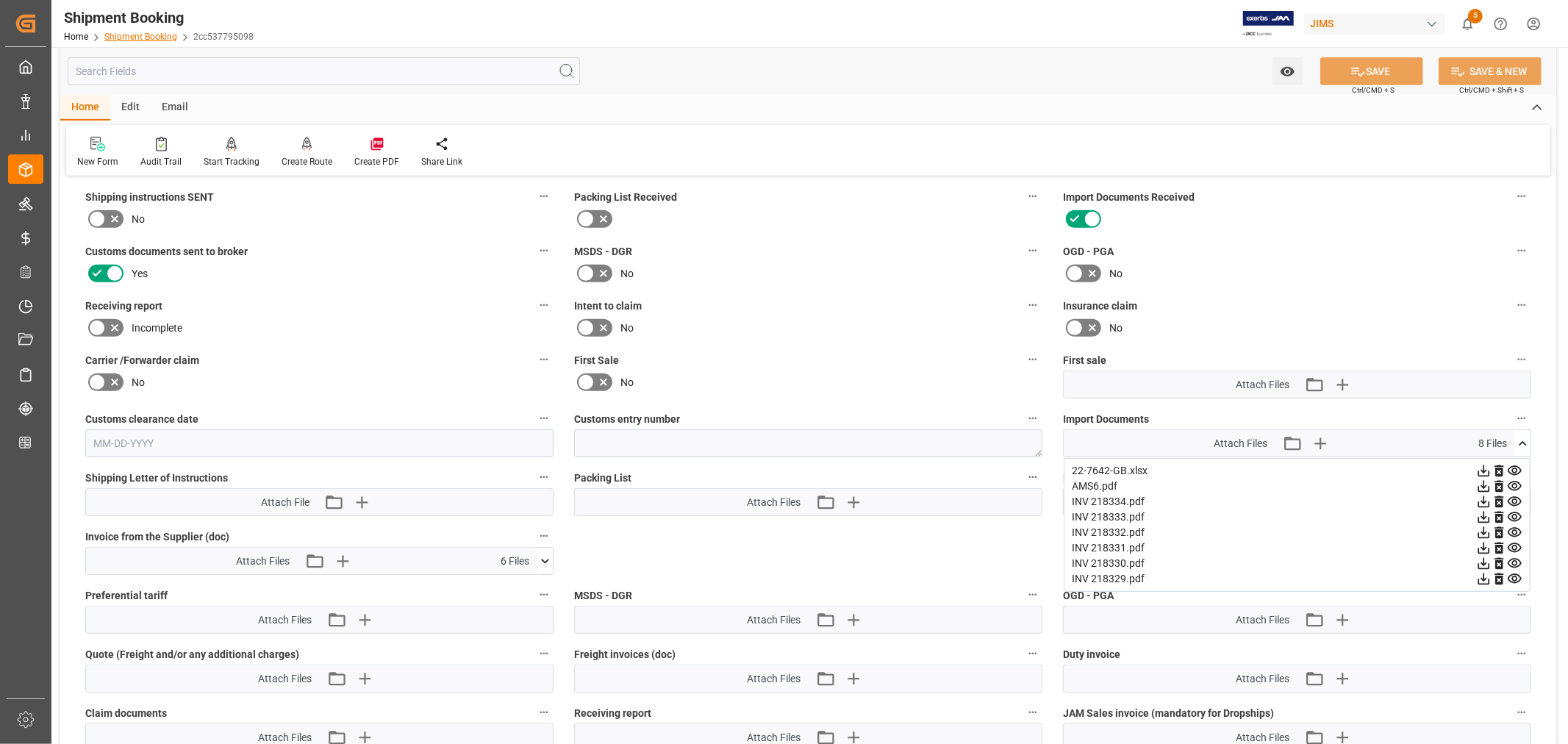
click at [150, 34] on link "Shipment Booking" at bounding box center [140, 36] width 73 height 10
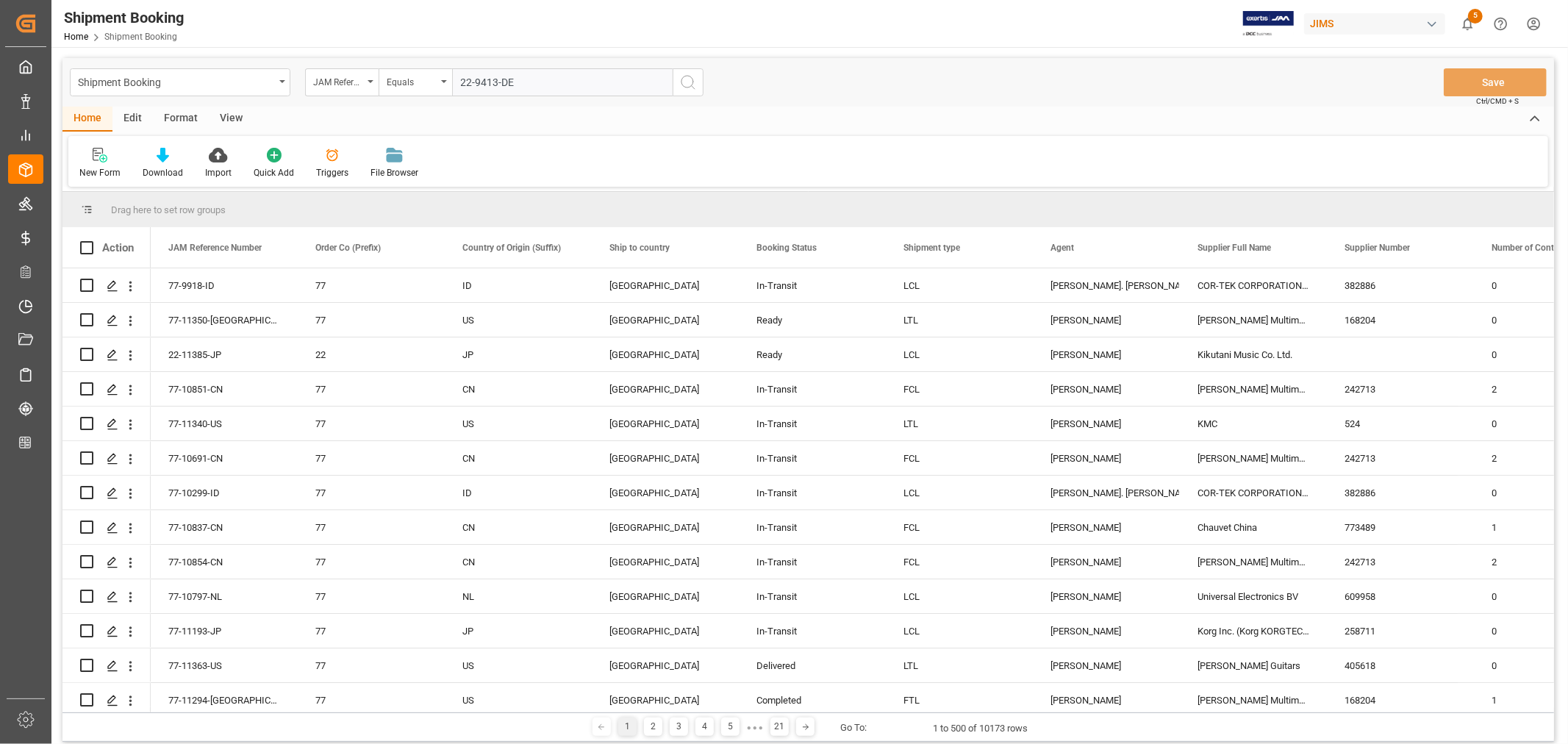
type input "22-9413-DE"
click at [685, 83] on icon "search button" at bounding box center [687, 82] width 17 height 17
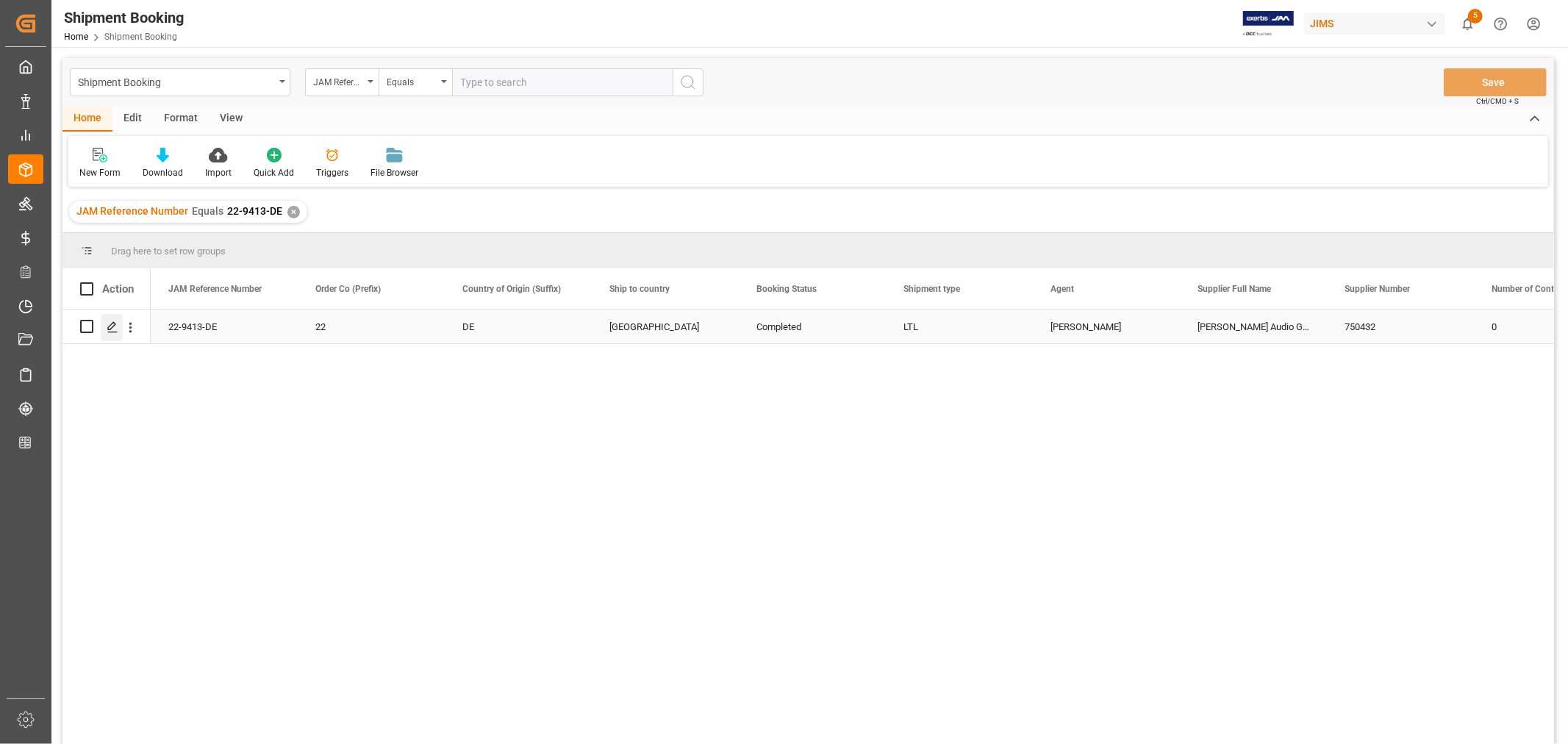
click at [111, 325] on icon "Press SPACE to select this row." at bounding box center [112, 327] width 12 height 12
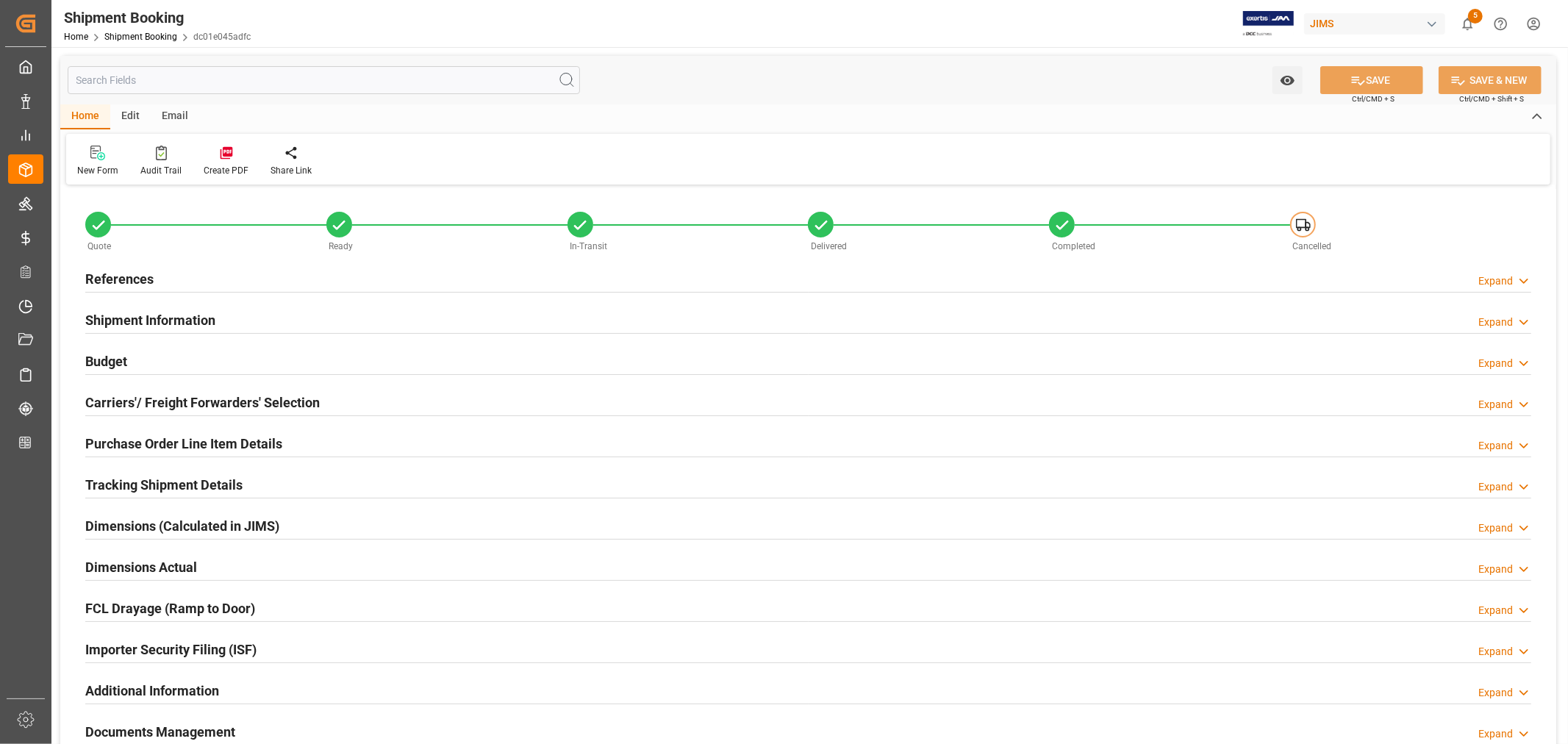
type input "11"
click at [159, 322] on h2 "Shipment Information" at bounding box center [150, 320] width 130 height 20
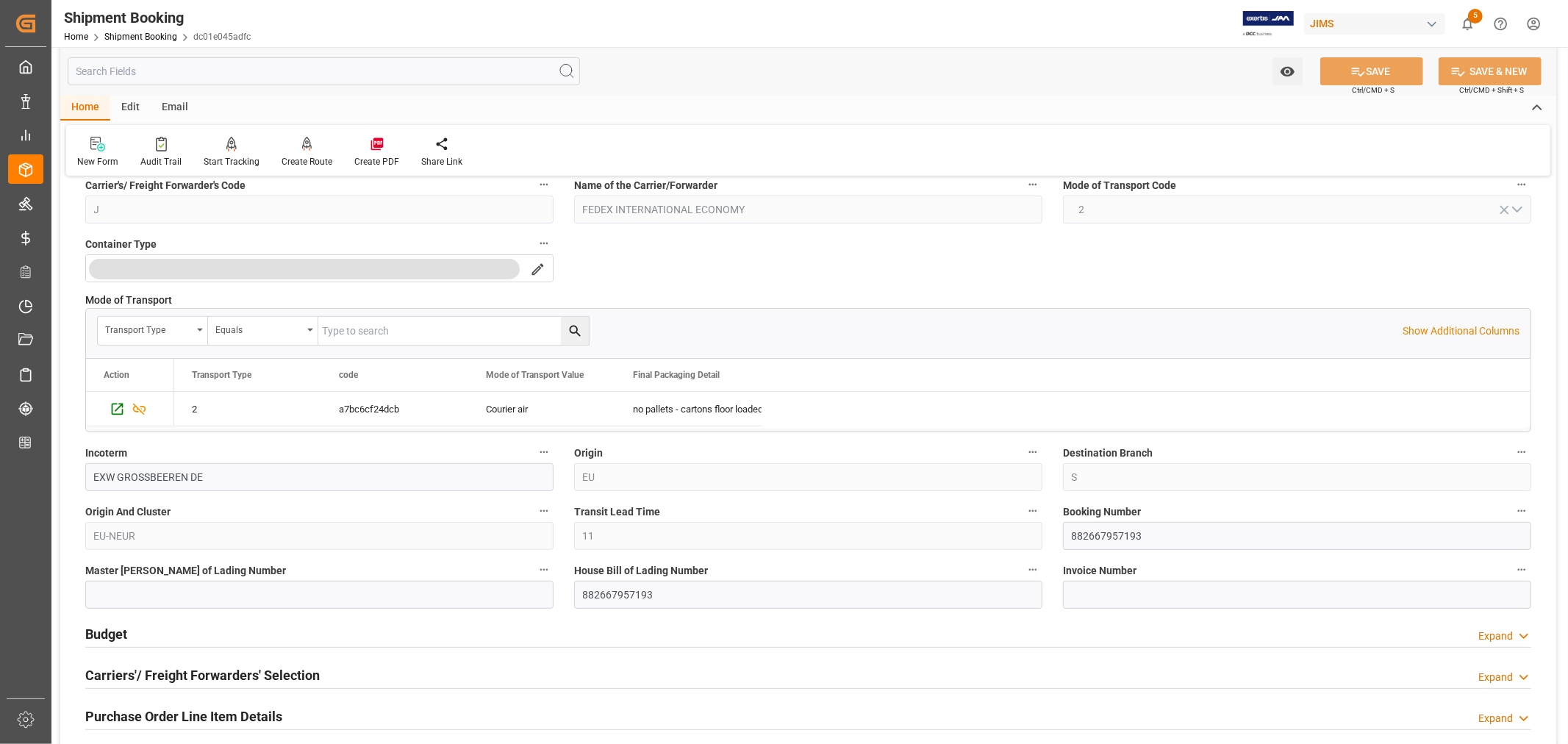
scroll to position [326, 0]
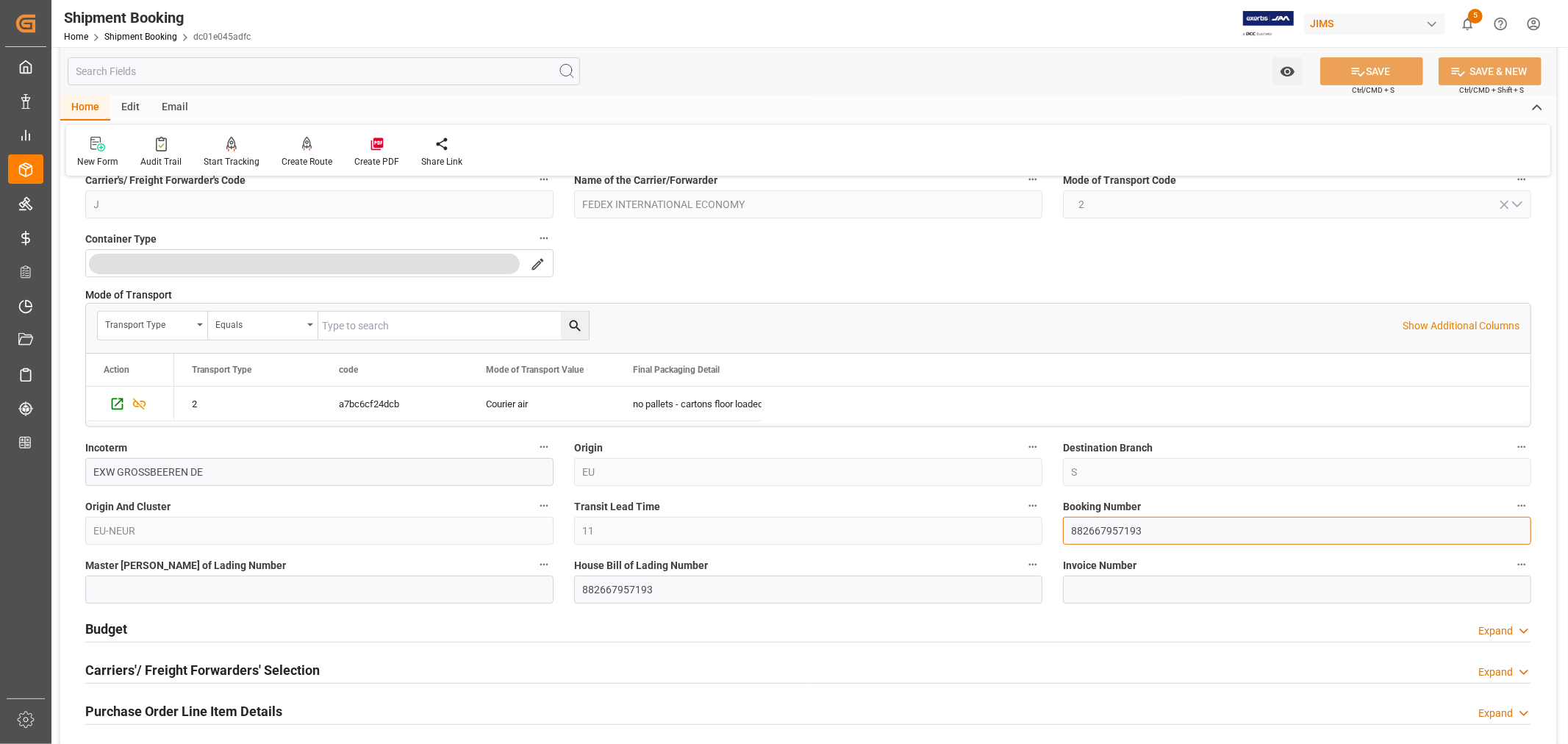
click at [1102, 529] on input "882667957193" at bounding box center [1296, 531] width 468 height 28
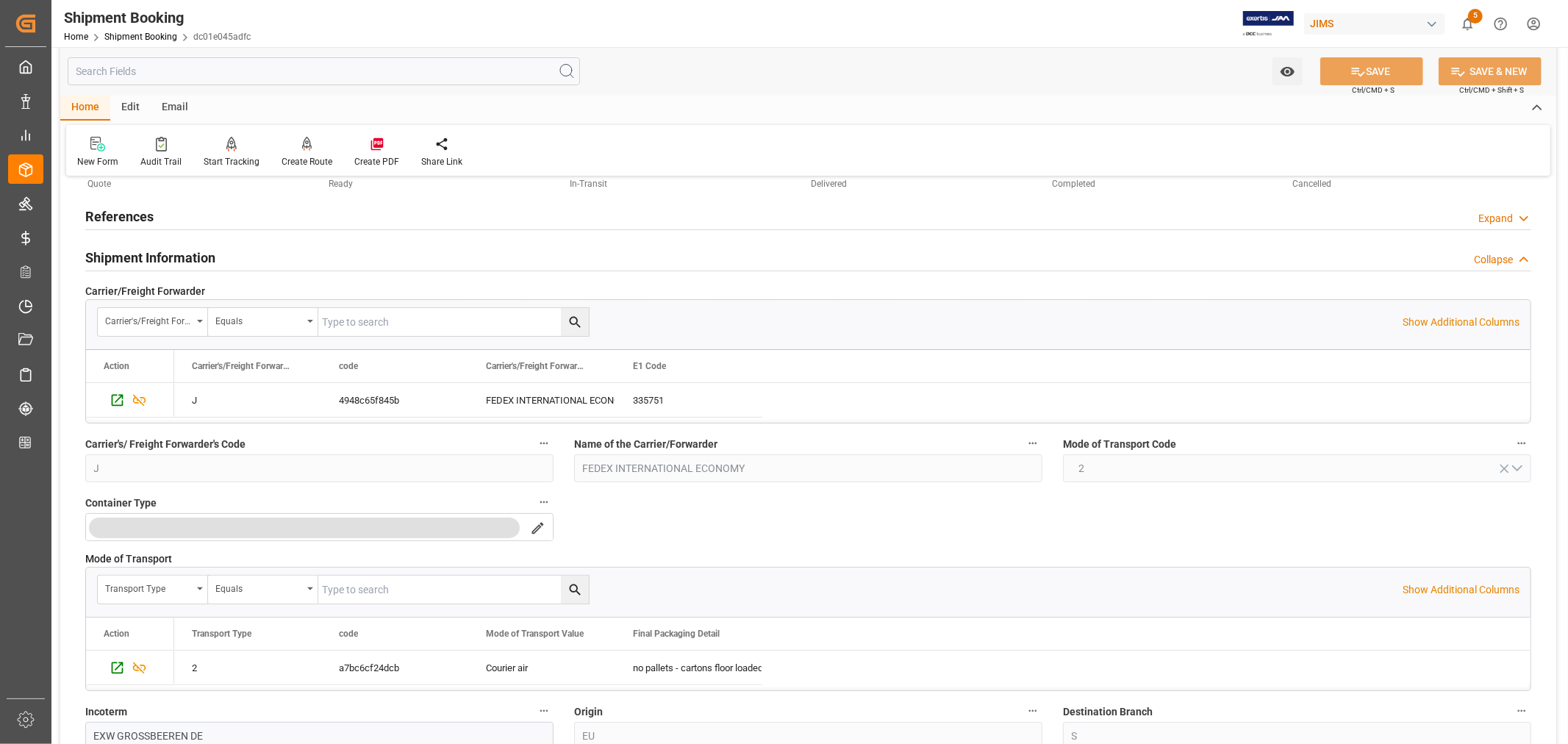
scroll to position [0, 0]
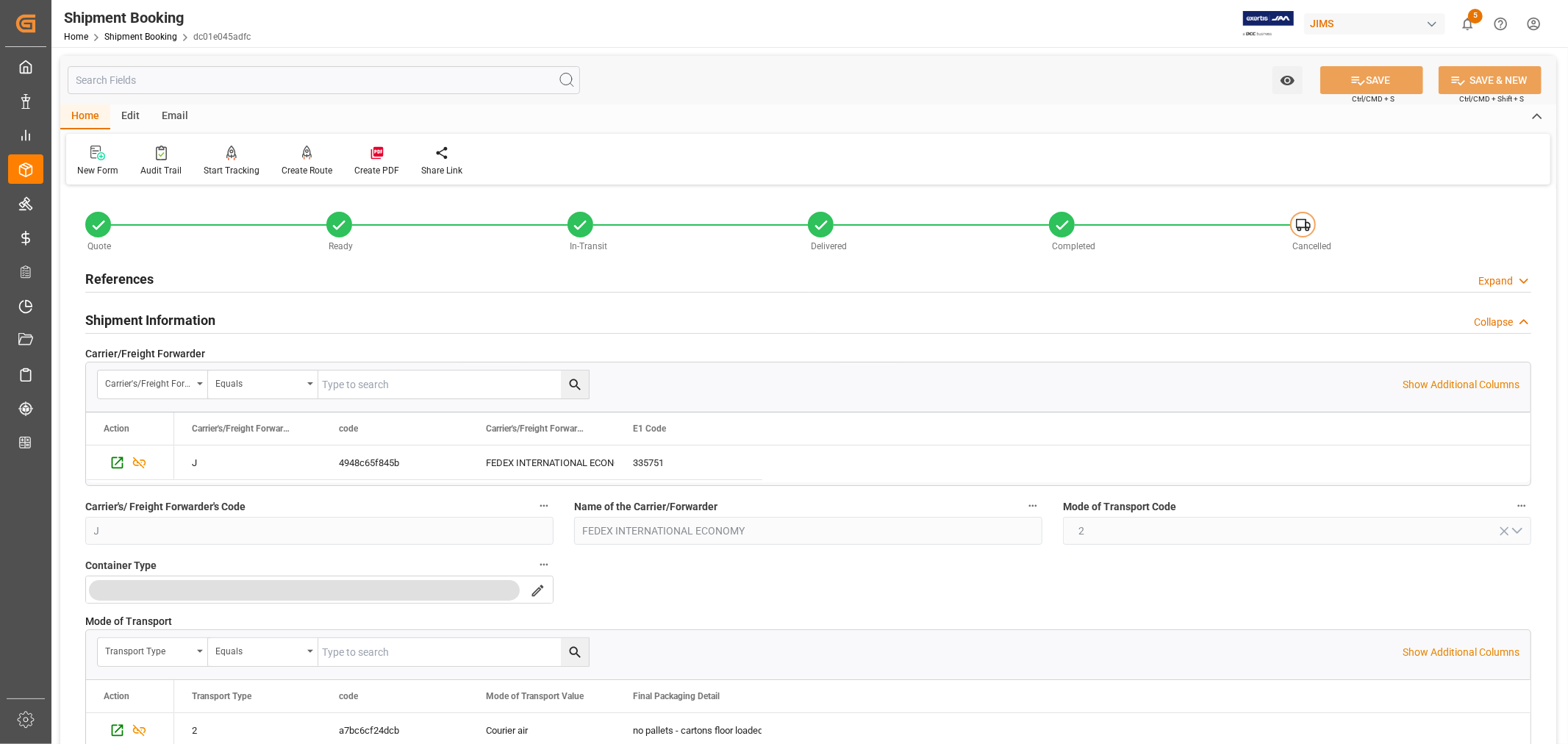
click at [140, 315] on h2 "Shipment Information" at bounding box center [150, 320] width 130 height 20
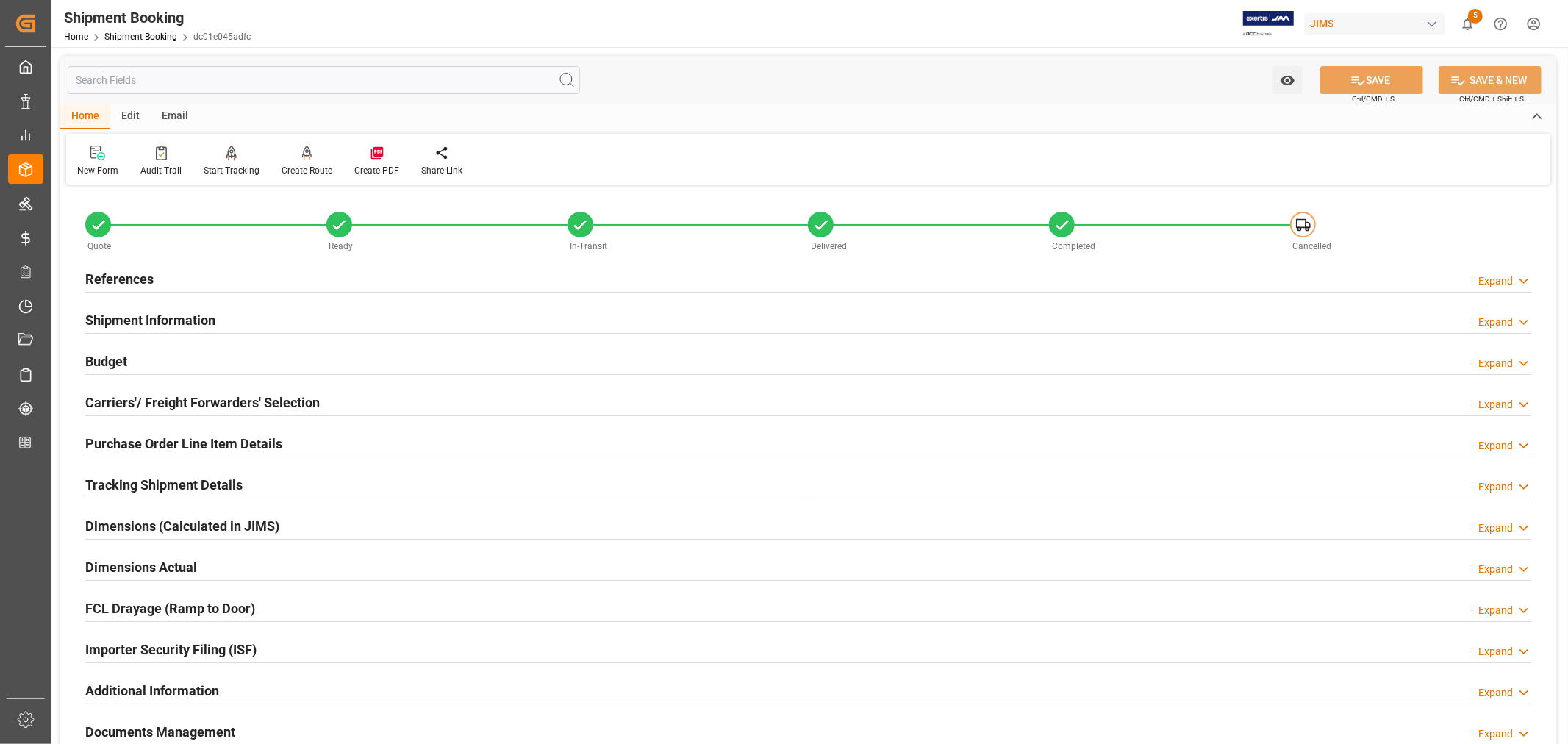
click at [121, 363] on h2 "Budget" at bounding box center [106, 361] width 42 height 20
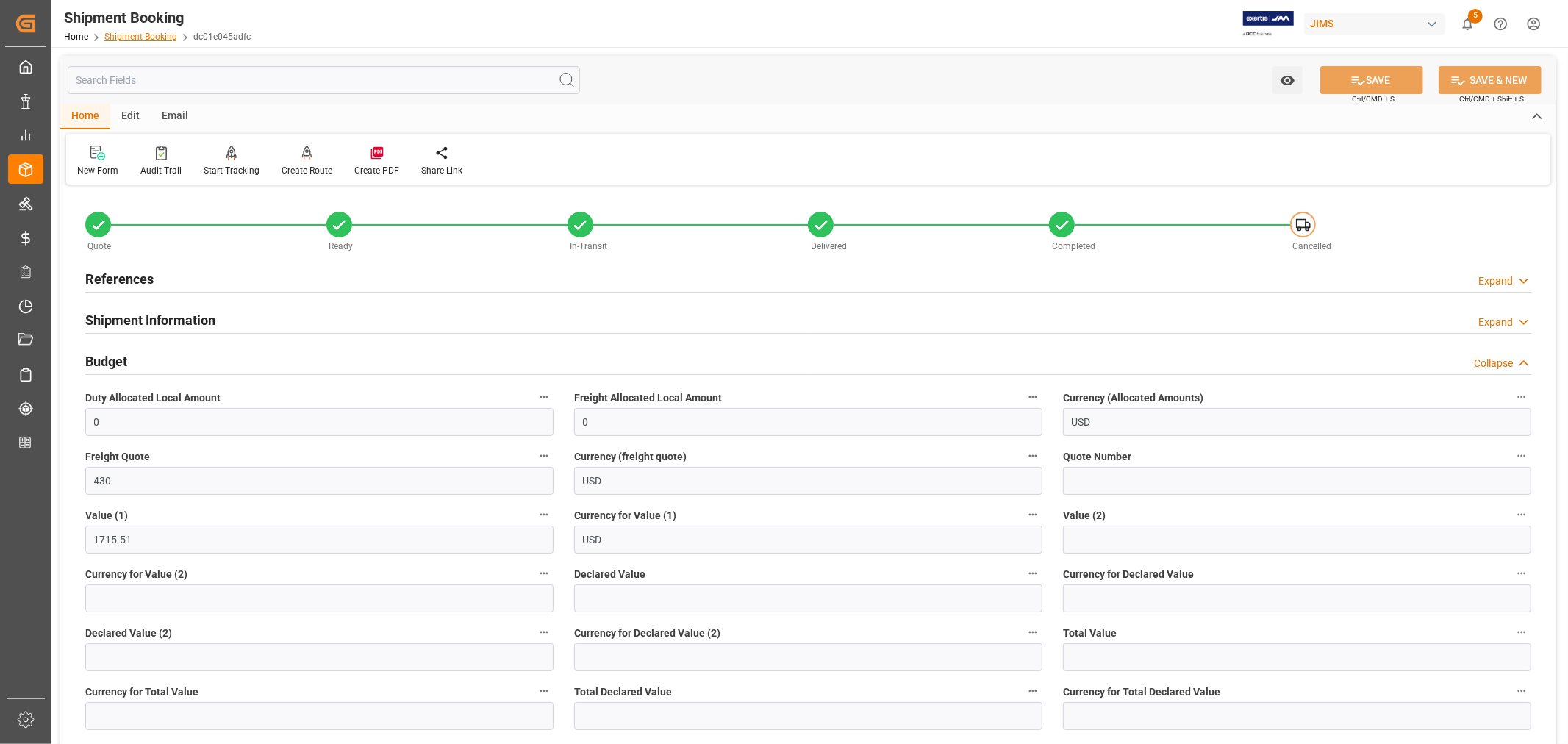
click at [130, 31] on link "Shipment Booking" at bounding box center [140, 36] width 73 height 10
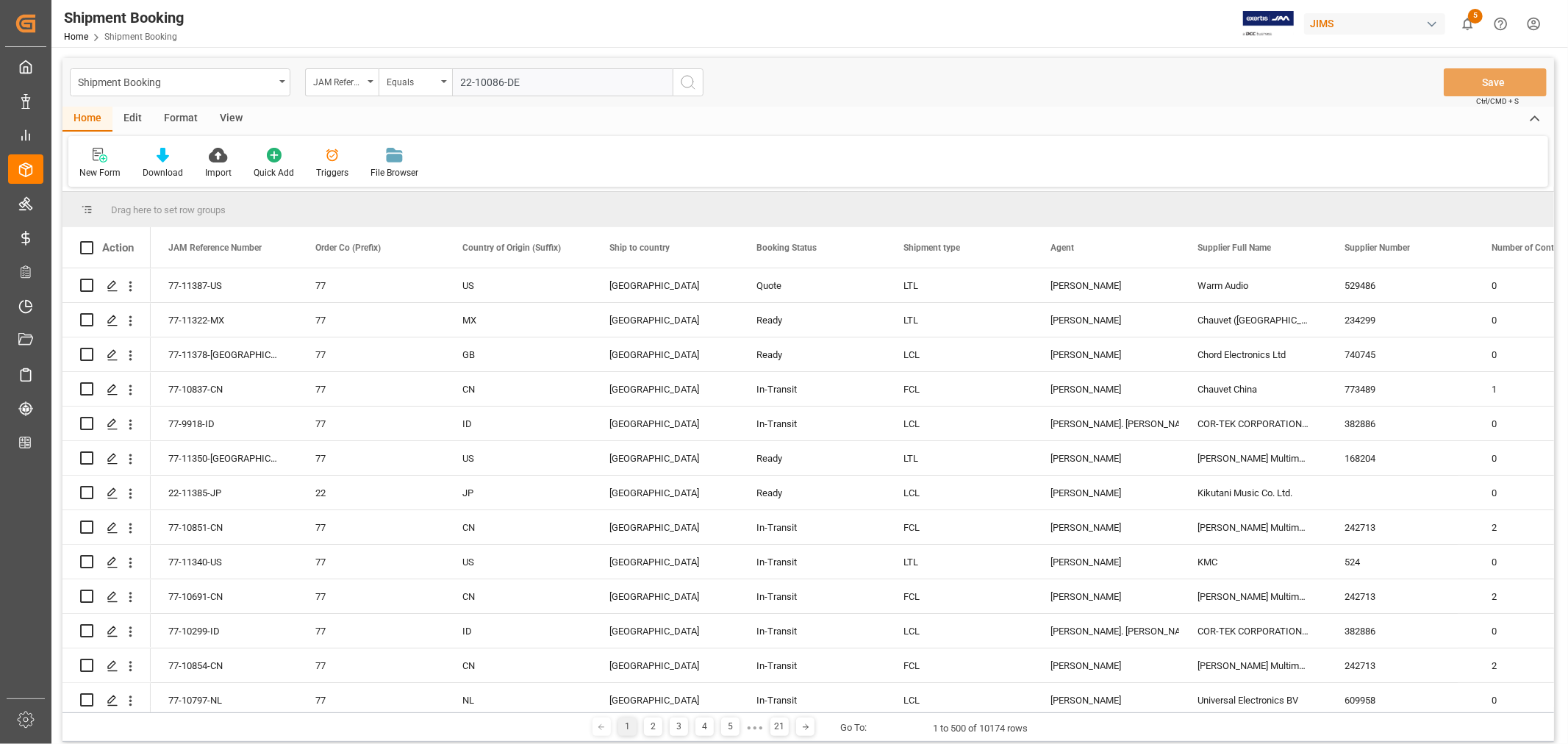
type input "22-10086-DE"
click at [682, 83] on icon "search button" at bounding box center [687, 82] width 17 height 17
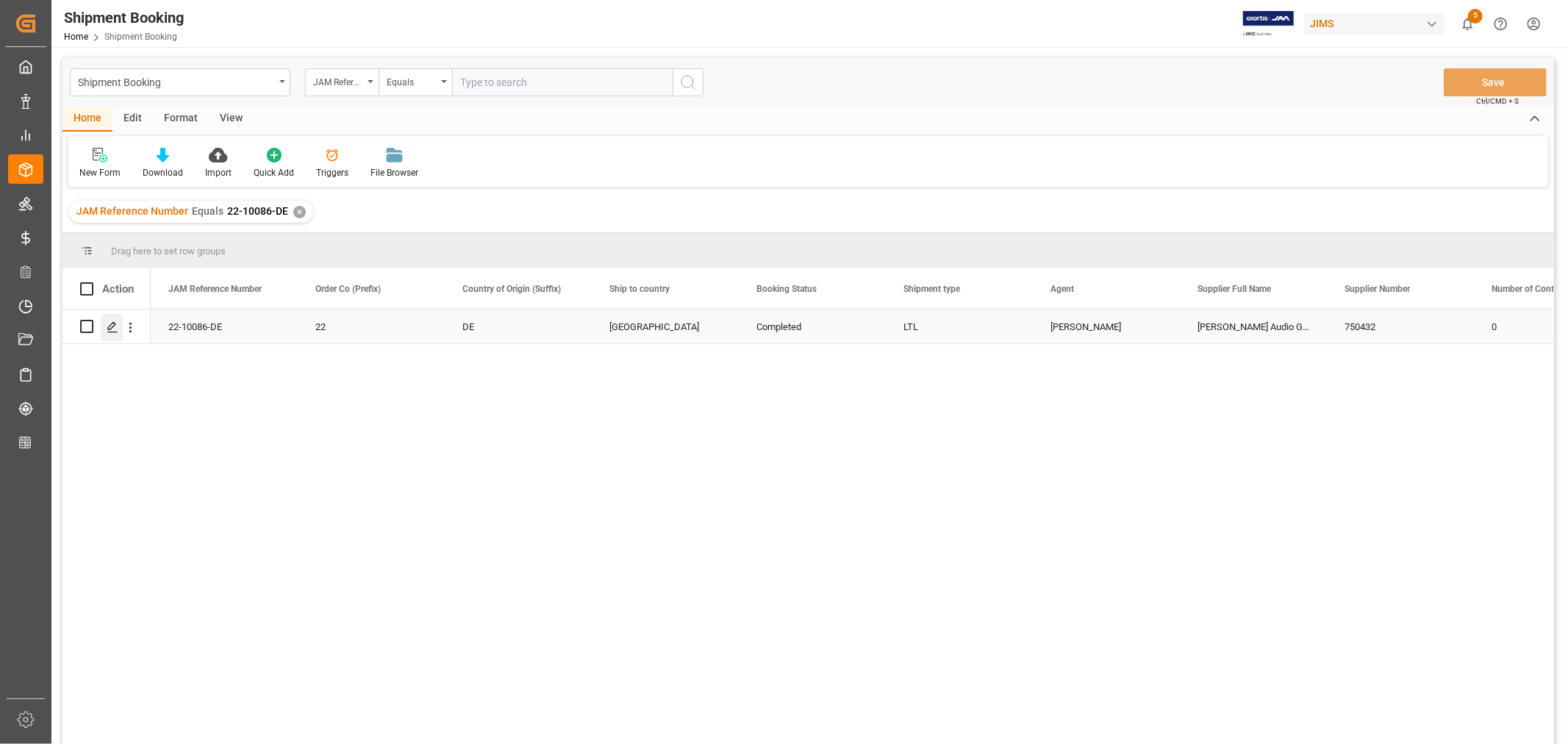
click at [111, 324] on polygon "Press SPACE to select this row." at bounding box center [111, 325] width 7 height 7
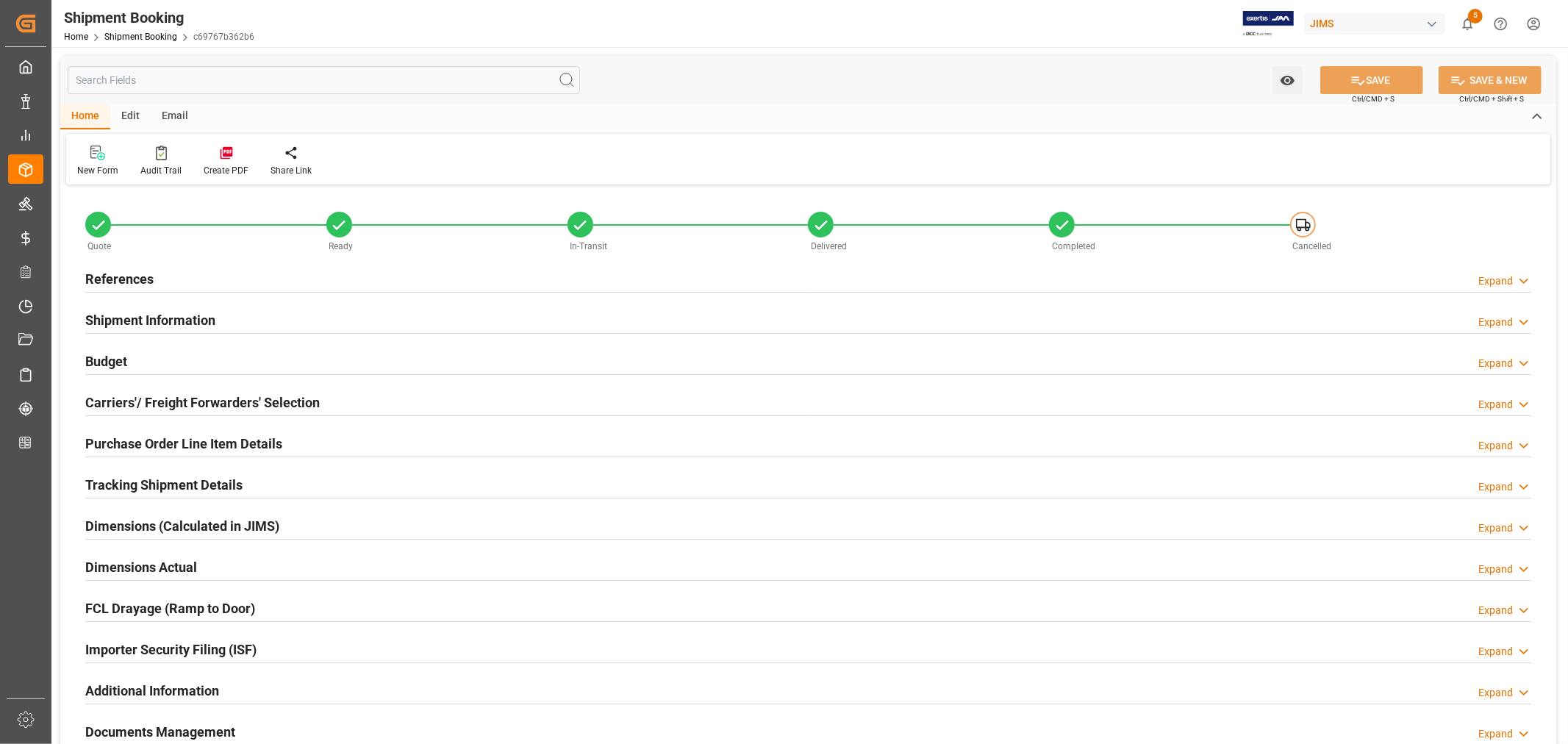
type input "0"
type input "250"
type input "483.54"
click at [112, 358] on h2 "Budget" at bounding box center [106, 361] width 42 height 20
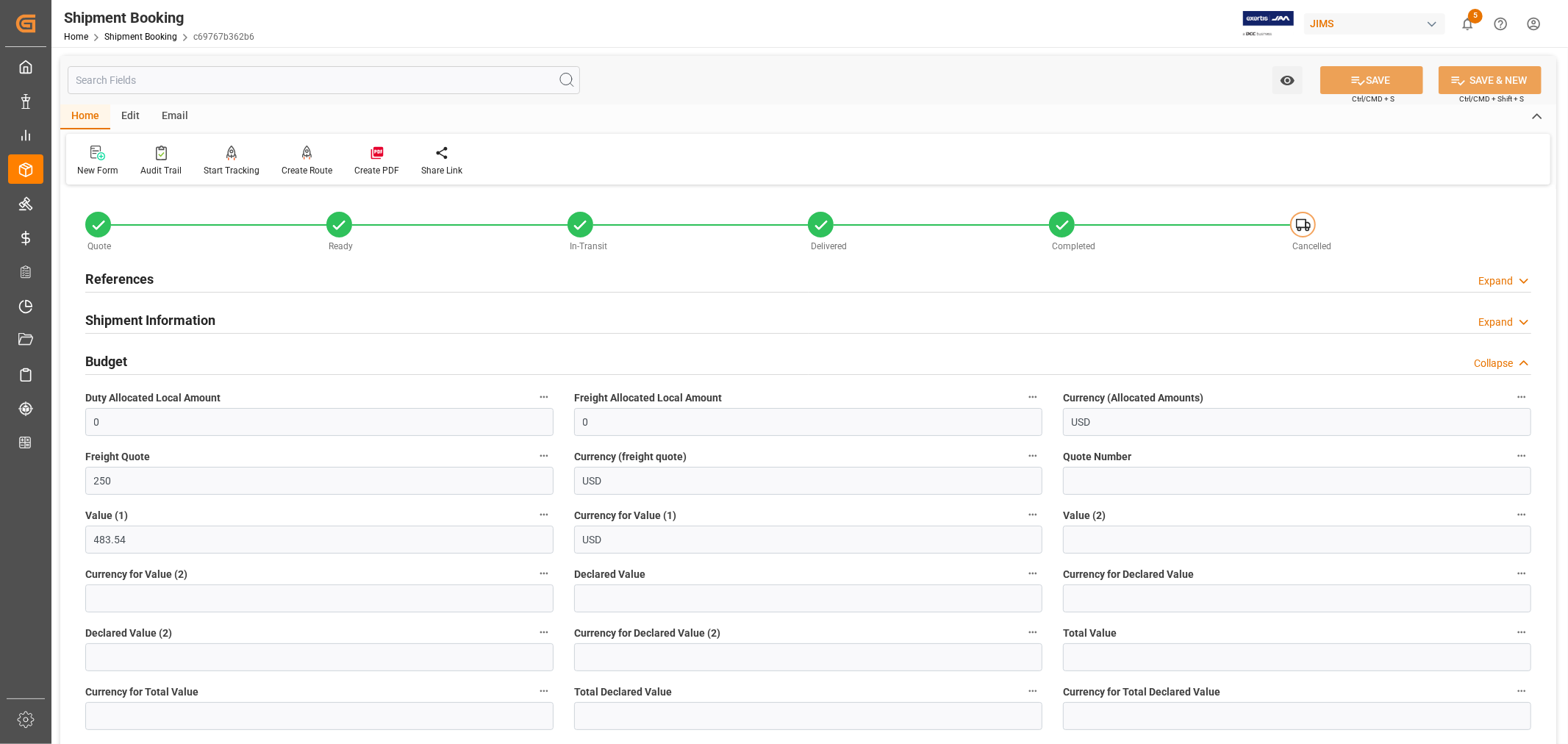
click at [187, 317] on h2 "Shipment Information" at bounding box center [150, 320] width 130 height 20
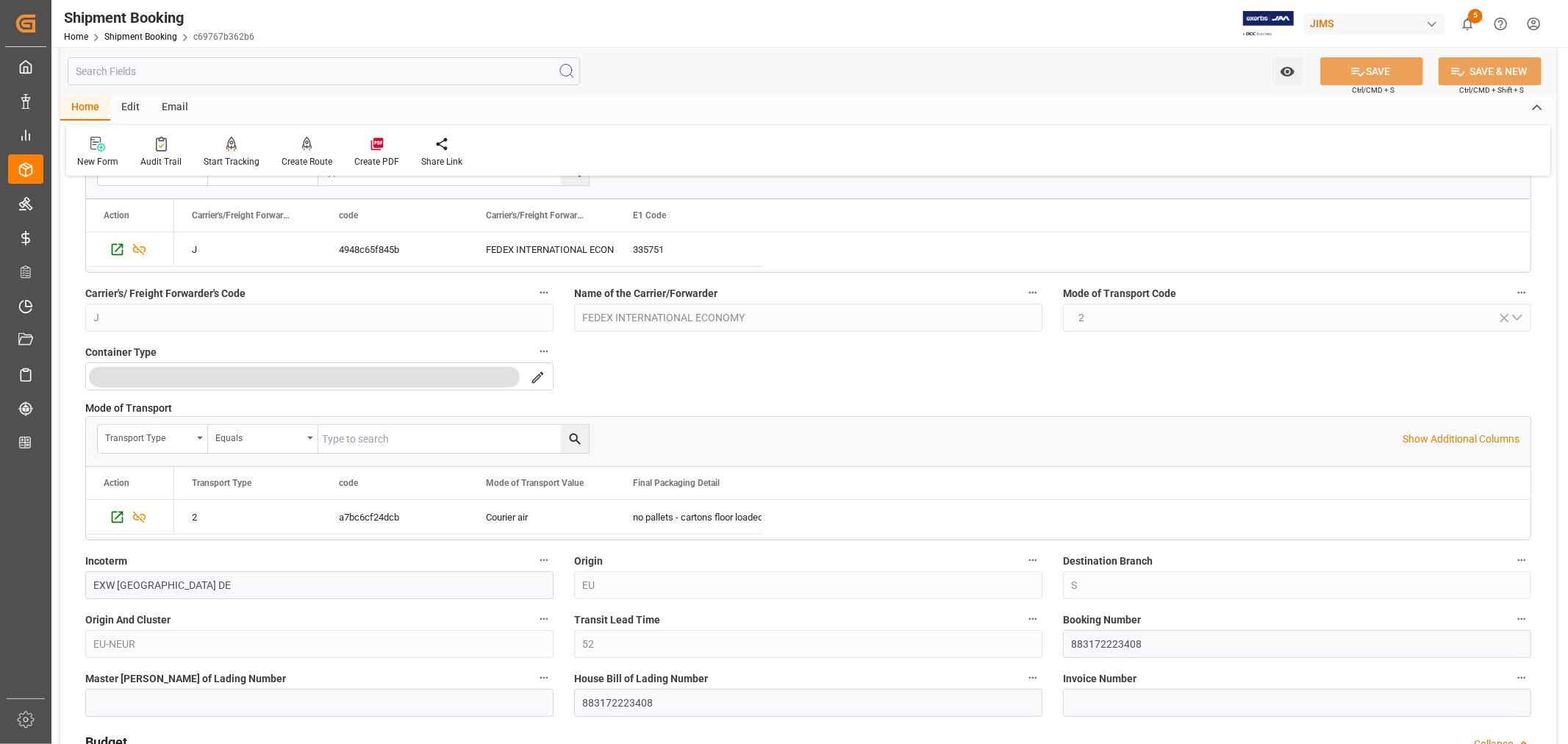
scroll to position [244, 0]
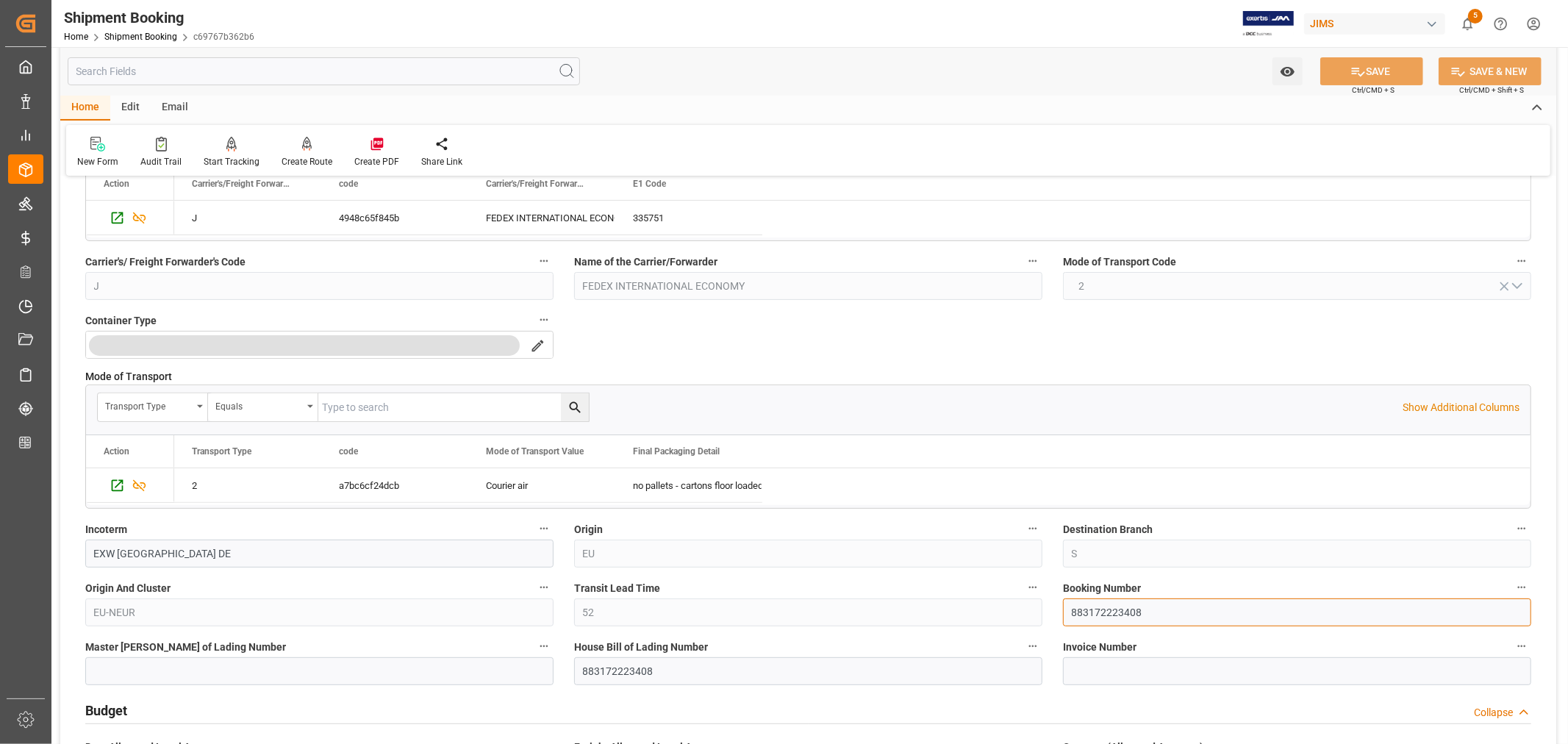
click at [1111, 611] on input "883172223408" at bounding box center [1296, 613] width 468 height 28
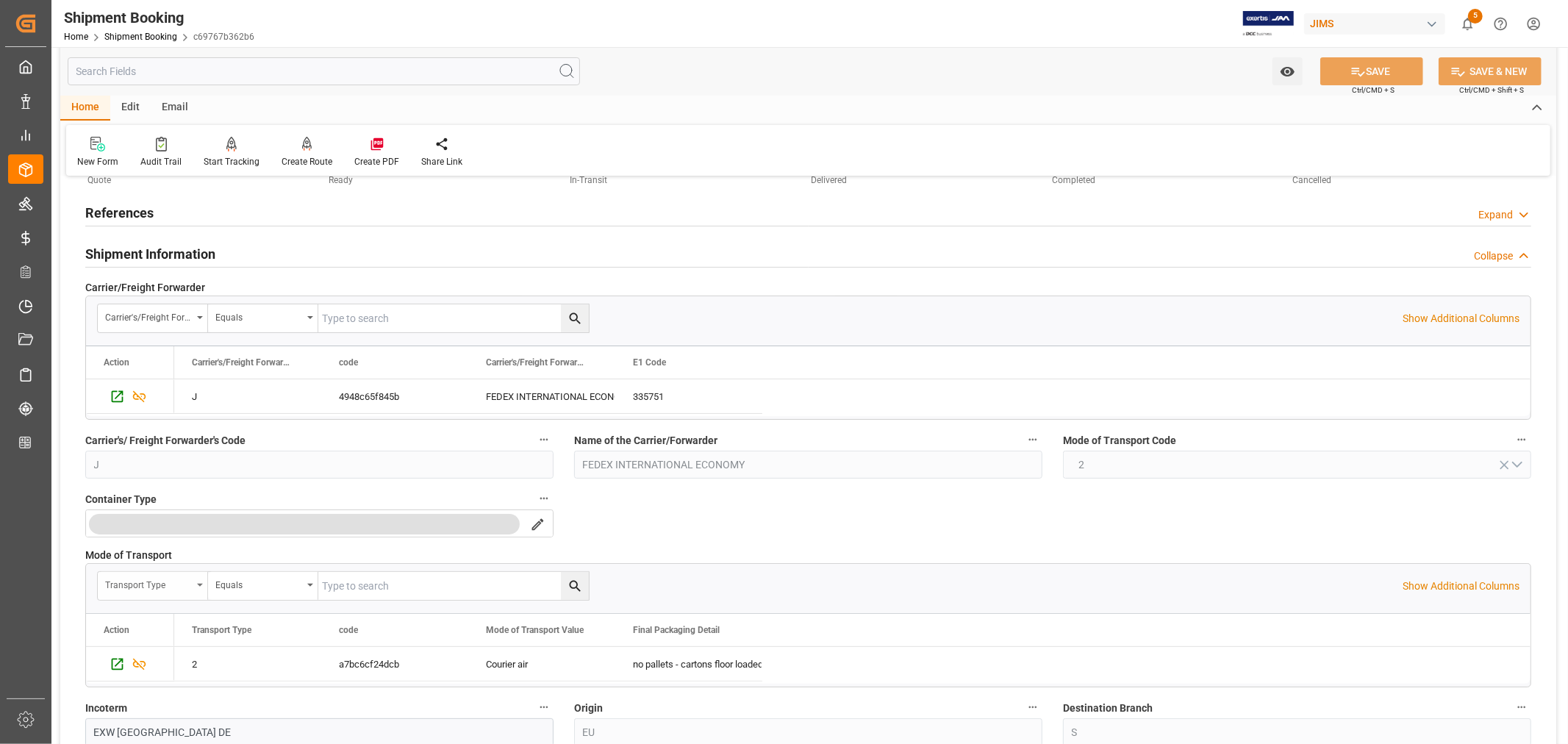
scroll to position [0, 0]
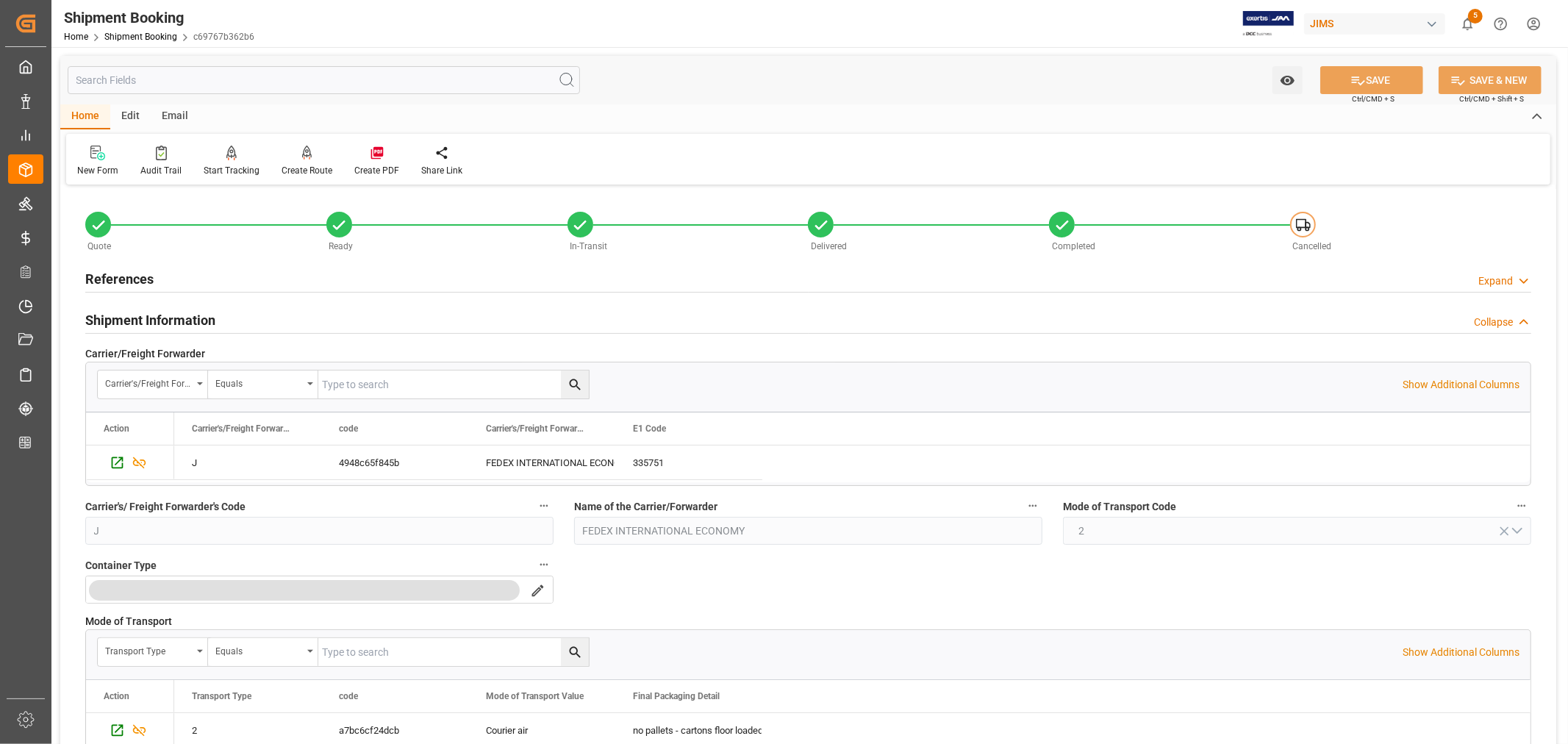
click at [149, 312] on h2 "Shipment Information" at bounding box center [150, 320] width 130 height 20
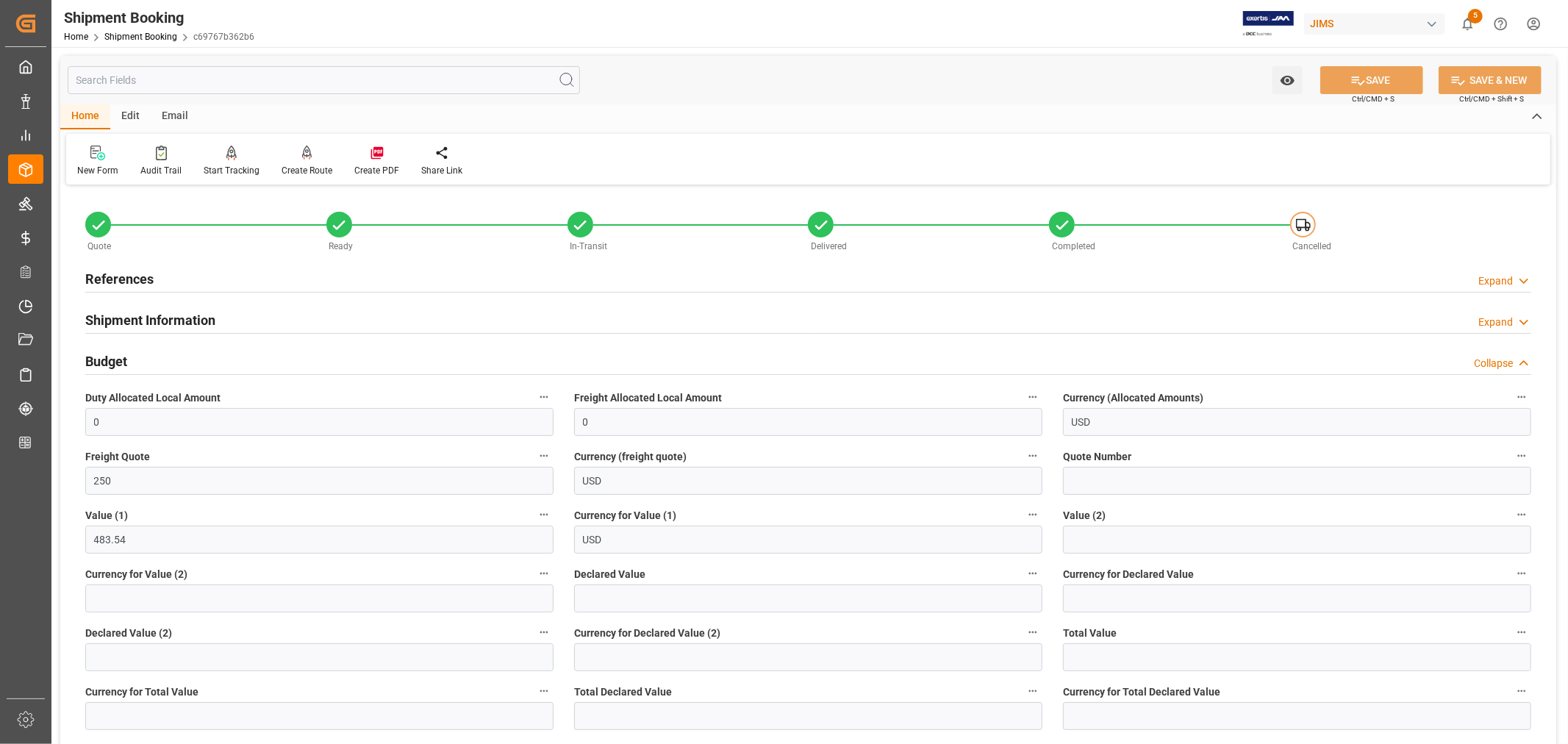
click at [112, 363] on h2 "Budget" at bounding box center [106, 361] width 42 height 20
